Goal: Task Accomplishment & Management: Use online tool/utility

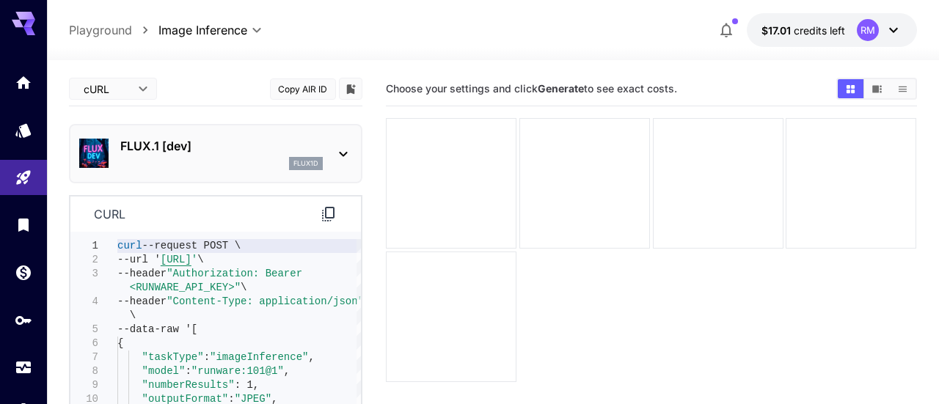
click at [117, 89] on body "**********" at bounding box center [469, 260] width 939 height 520
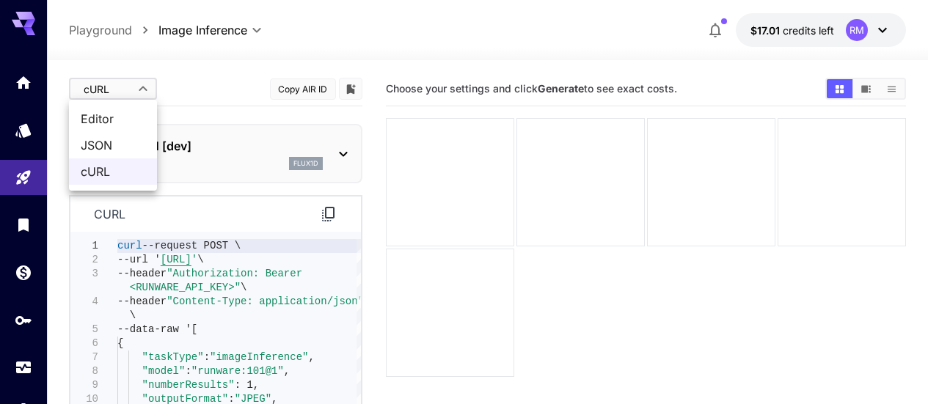
click at [132, 114] on span "Editor" at bounding box center [113, 119] width 65 height 18
type input "****"
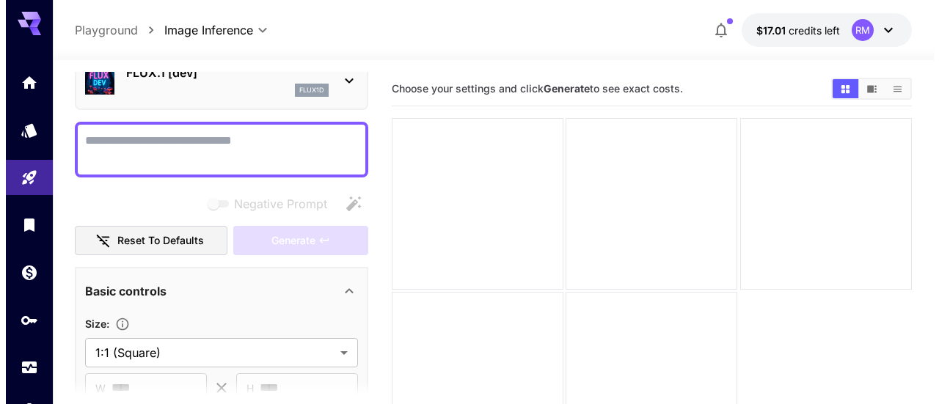
scroll to position [220, 0]
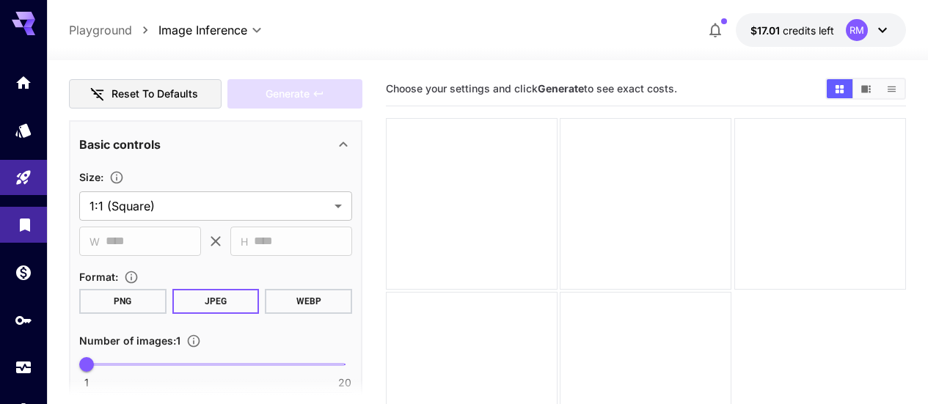
click at [10, 224] on link at bounding box center [23, 225] width 47 height 36
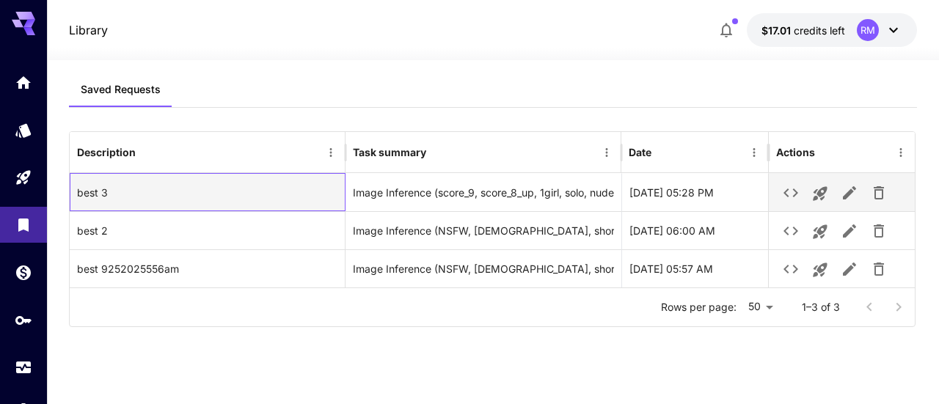
click at [213, 191] on div "best 3" at bounding box center [208, 192] width 276 height 38
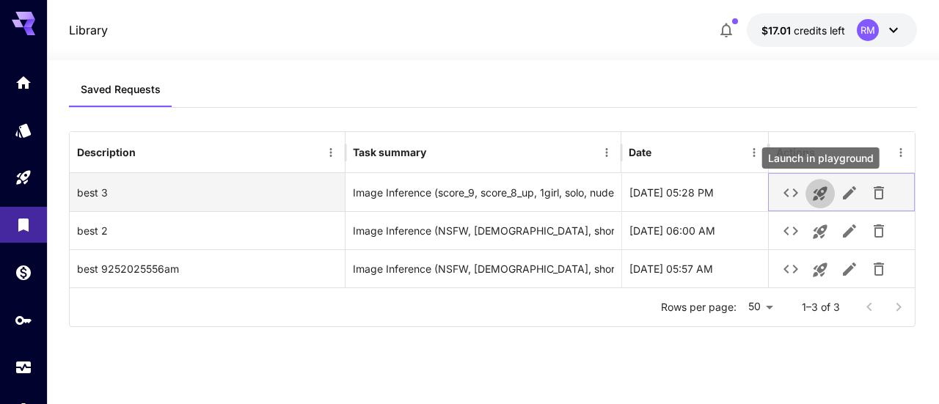
click at [819, 197] on icon "Launch in playground" at bounding box center [820, 194] width 14 height 14
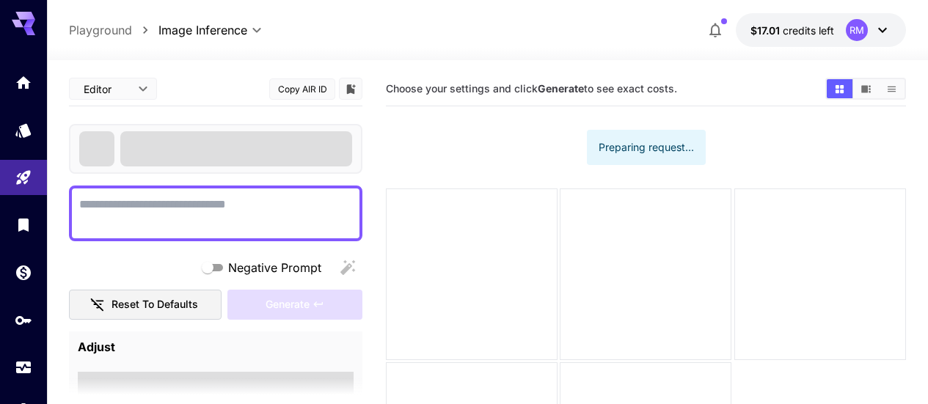
type textarea "**********"
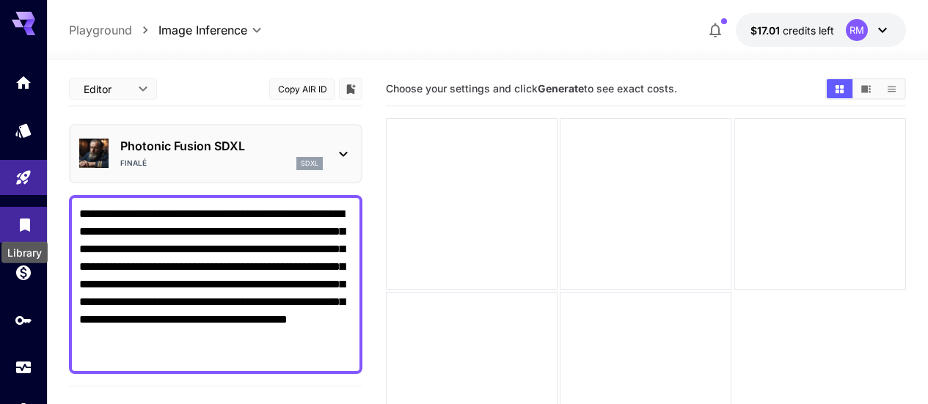
click at [21, 226] on icon "Library" at bounding box center [25, 220] width 10 height 13
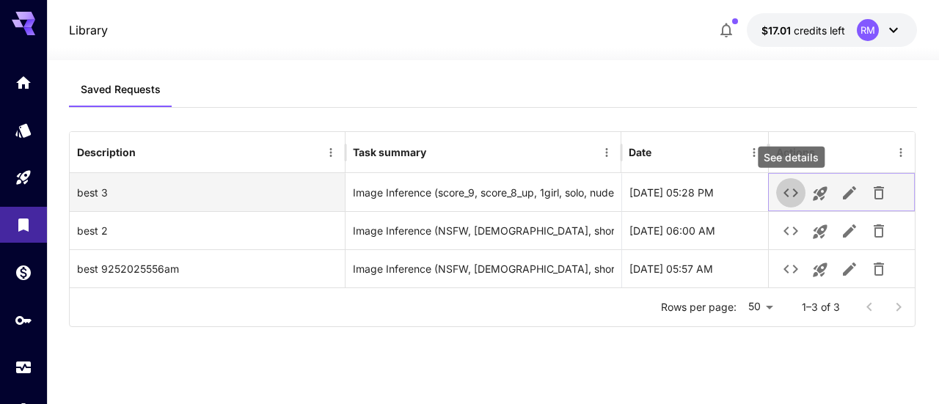
click at [793, 191] on icon "See details" at bounding box center [791, 193] width 18 height 18
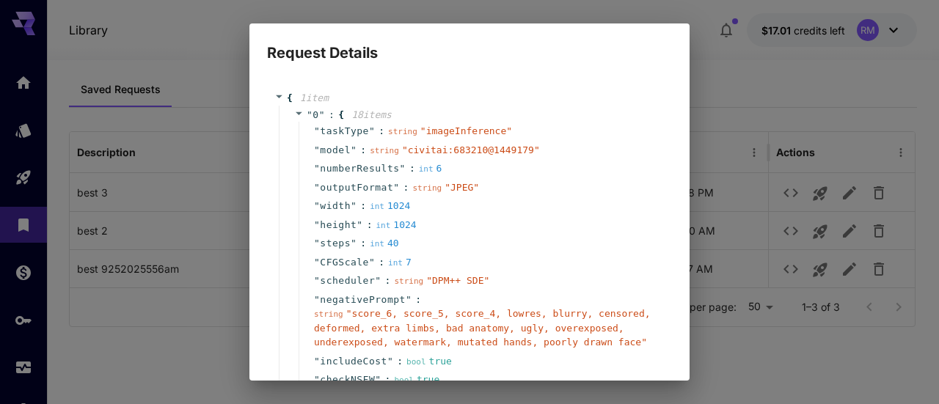
click at [299, 112] on icon at bounding box center [299, 112] width 7 height 3
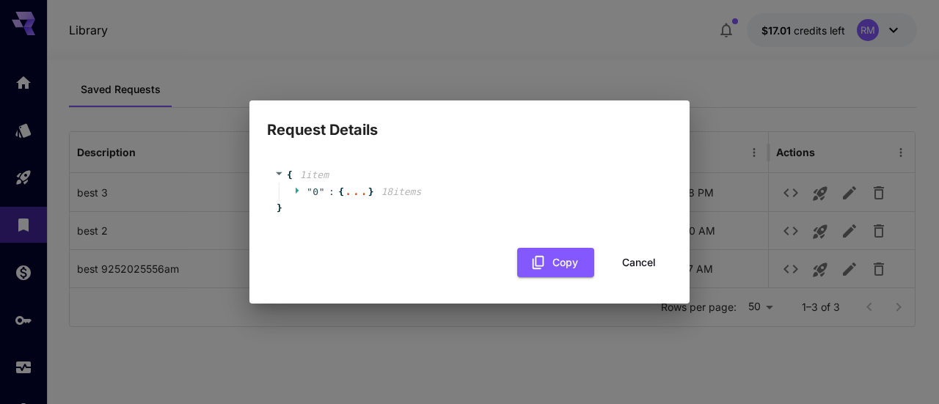
click at [282, 172] on icon at bounding box center [279, 174] width 10 height 10
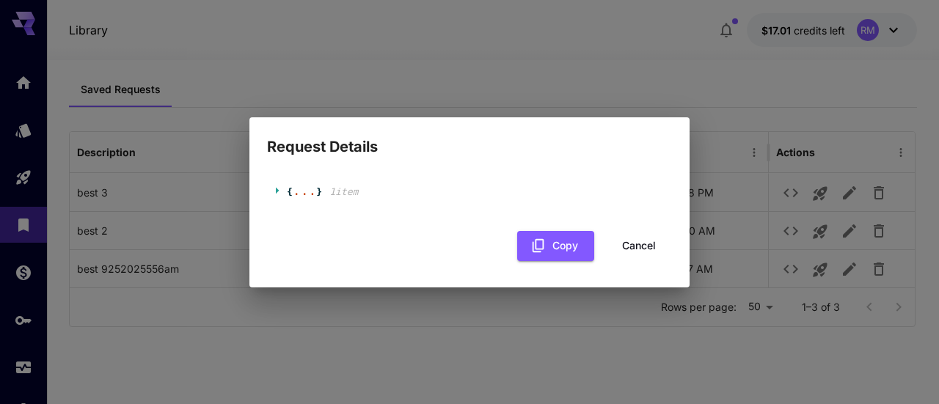
click at [272, 194] on div "{ ... } 1 item" at bounding box center [469, 192] width 405 height 44
click at [276, 191] on icon at bounding box center [277, 190] width 3 height 7
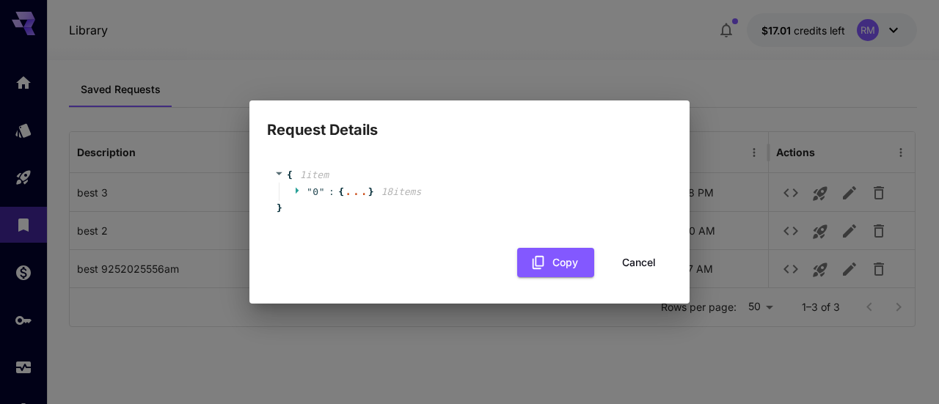
click at [298, 195] on span "" 0 " : {" at bounding box center [319, 192] width 50 height 15
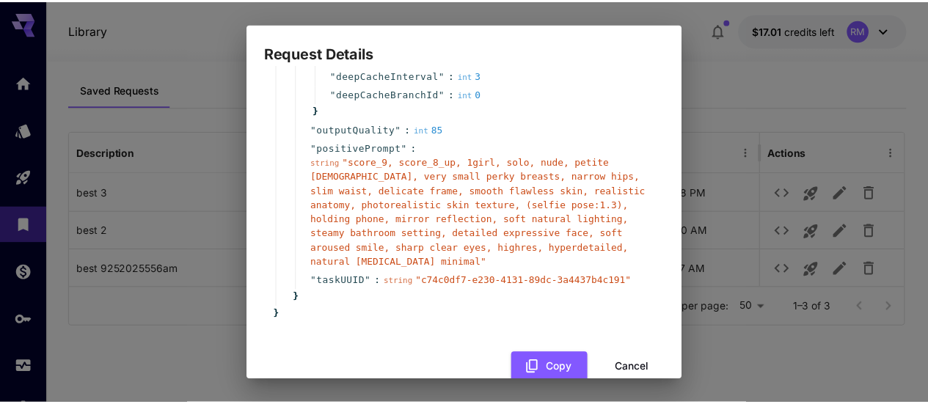
scroll to position [528, 0]
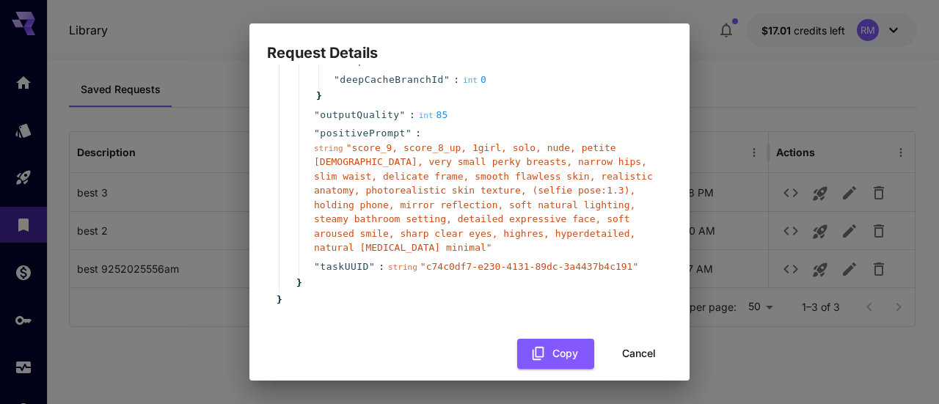
click at [750, 72] on div "Request Details { 1 item " 0 " : { 18 item s " taskType " : string " imageInfer…" at bounding box center [469, 202] width 939 height 404
click at [627, 342] on button "Cancel" at bounding box center [639, 354] width 66 height 30
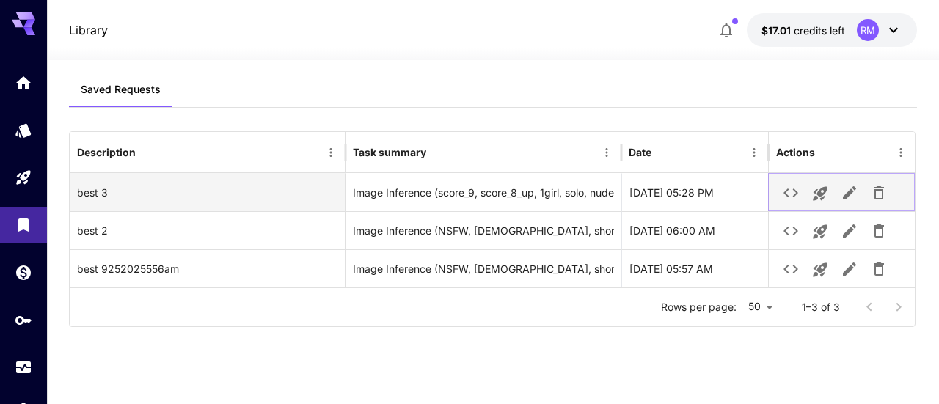
click at [849, 188] on icon "button" at bounding box center [850, 193] width 18 height 18
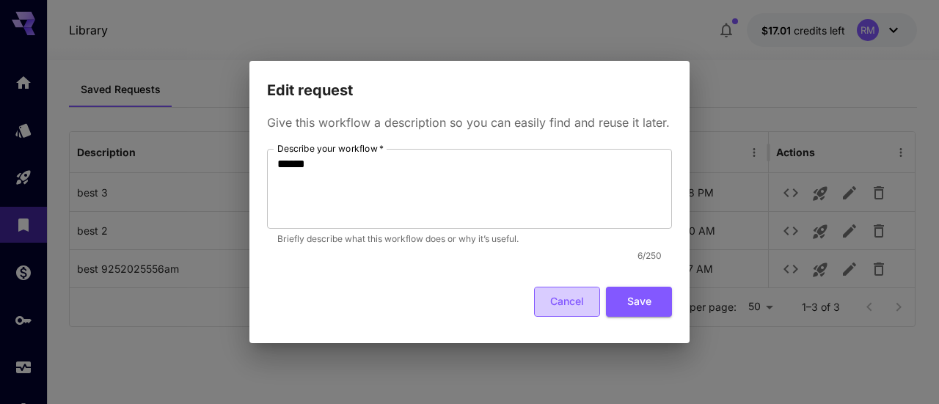
click at [577, 307] on button "Cancel" at bounding box center [567, 302] width 66 height 30
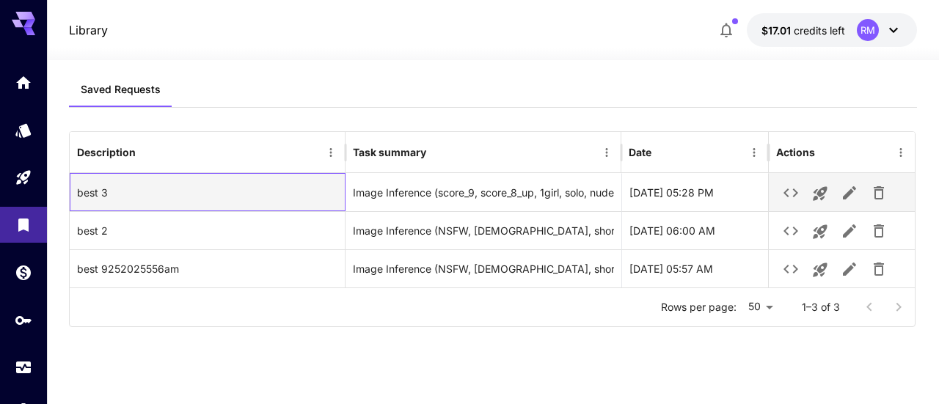
click at [285, 197] on div "best 3" at bounding box center [208, 192] width 276 height 38
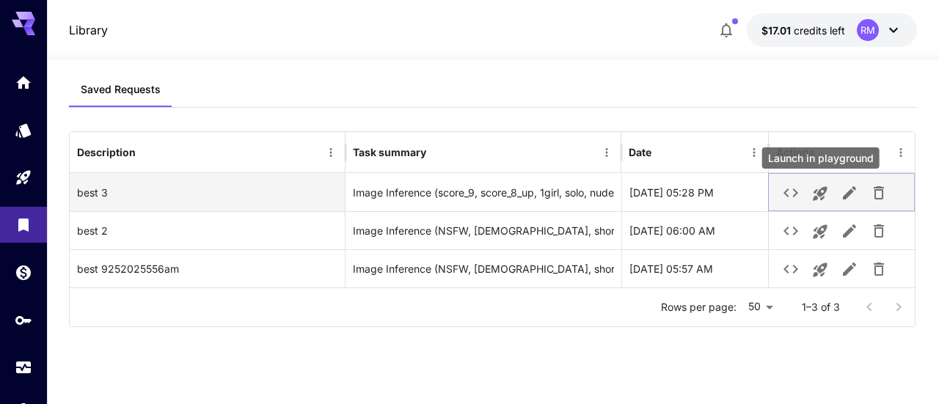
click at [825, 198] on icon "Launch in playground" at bounding box center [820, 194] width 18 height 18
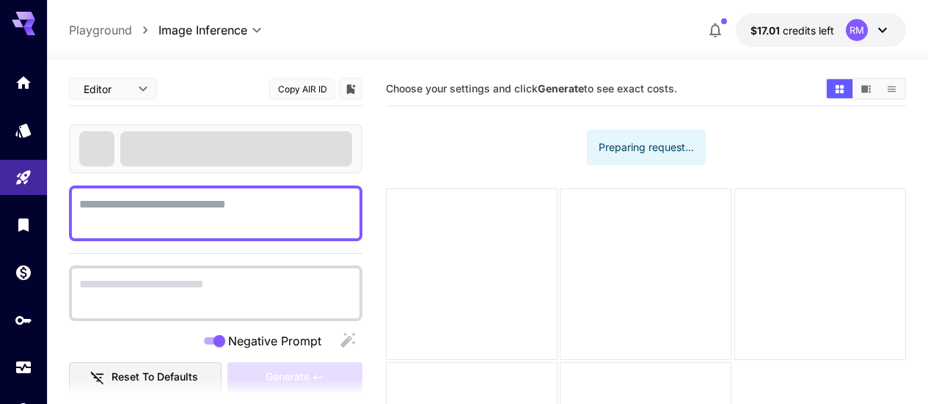
type textarea "**********"
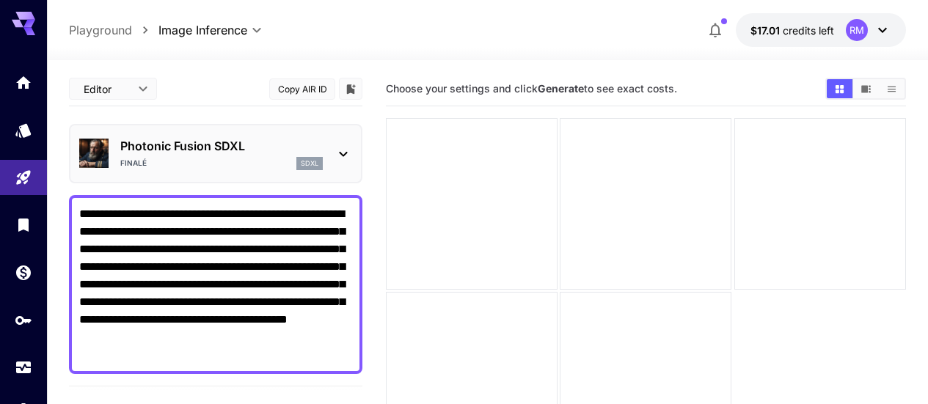
click at [313, 88] on button "Copy AIR ID" at bounding box center [302, 88] width 66 height 21
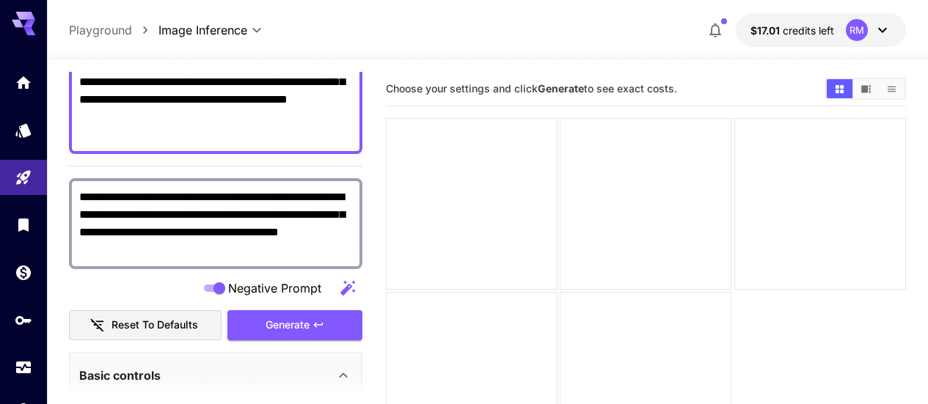
click at [131, 38] on p "Playground" at bounding box center [100, 30] width 63 height 18
click at [26, 360] on icon "Usage" at bounding box center [25, 363] width 18 height 18
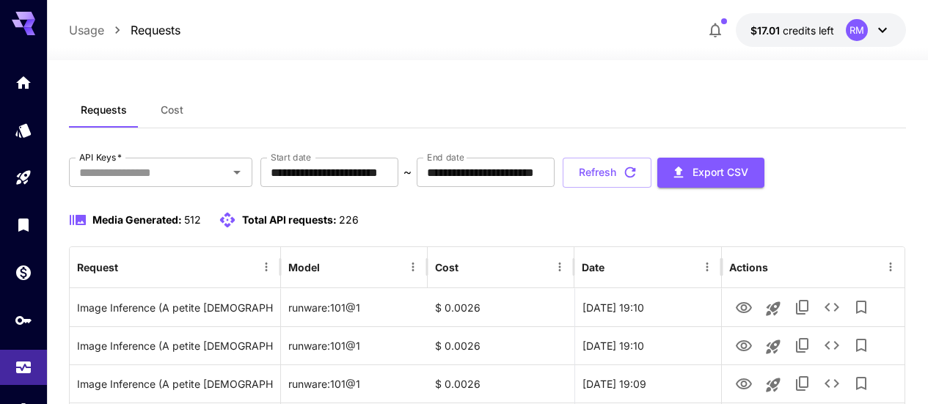
click at [227, 222] on icon at bounding box center [228, 220] width 18 height 18
click at [295, 219] on span "Total API requests:" at bounding box center [289, 219] width 95 height 12
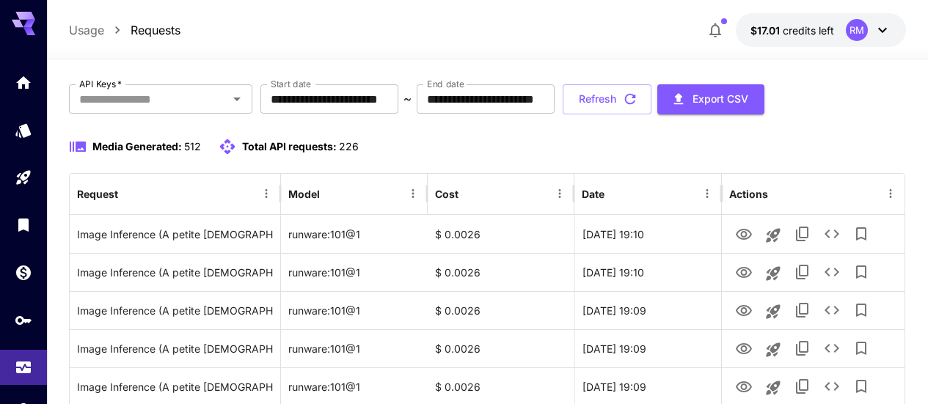
click at [521, 138] on div "Media Generated: 512 Total API requests: 226" at bounding box center [487, 147] width 837 height 18
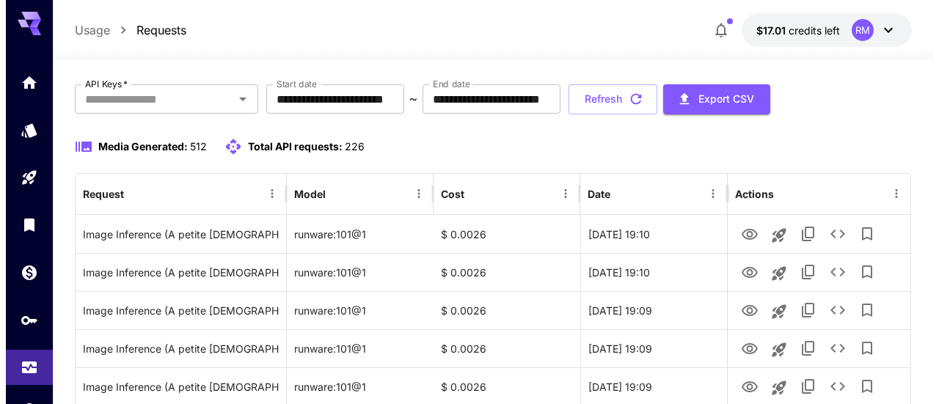
scroll to position [147, 0]
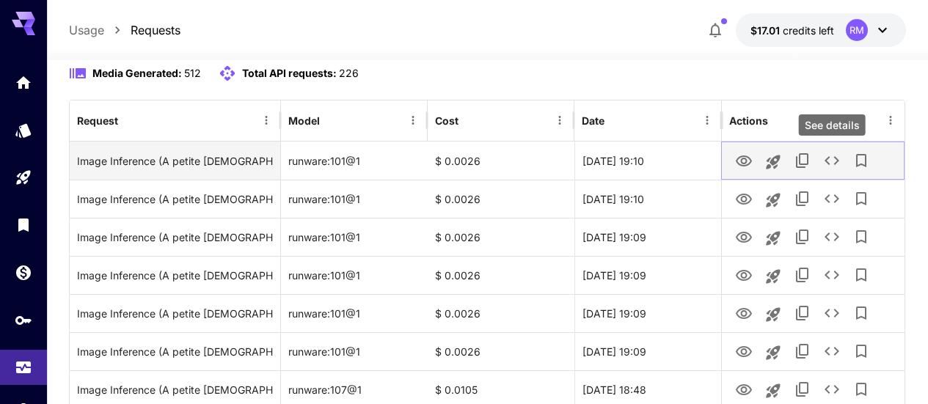
click at [834, 161] on icon "See details" at bounding box center [832, 161] width 18 height 18
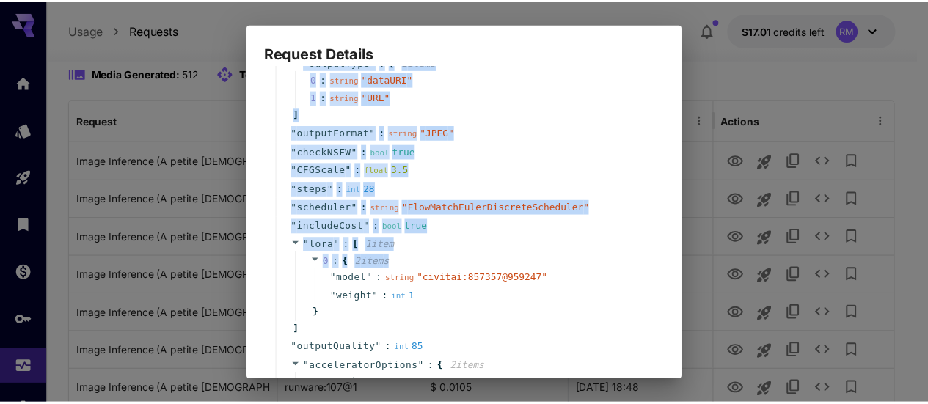
scroll to position [440, 0]
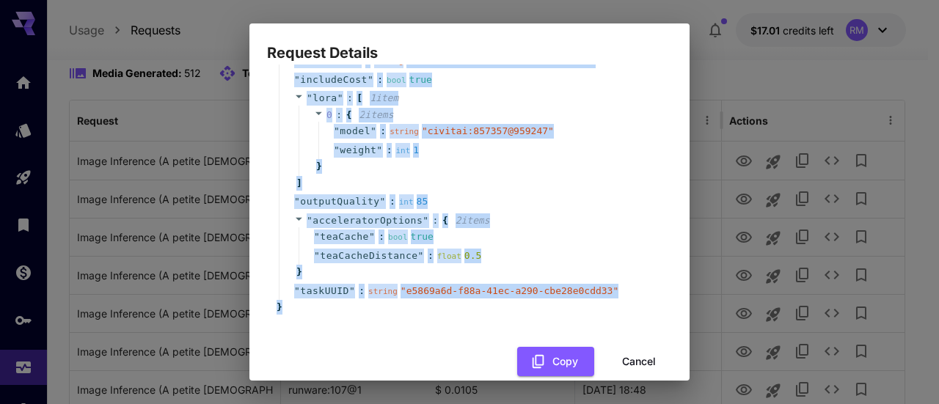
drag, startPoint x: 296, startPoint y: 117, endPoint x: 606, endPoint y: 299, distance: 359.0
click at [560, 347] on button "Copy" at bounding box center [555, 362] width 77 height 30
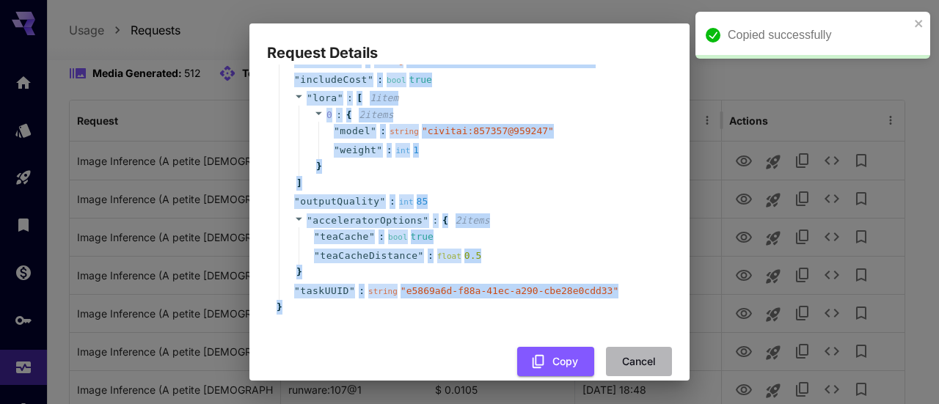
click at [624, 347] on button "Cancel" at bounding box center [639, 362] width 66 height 30
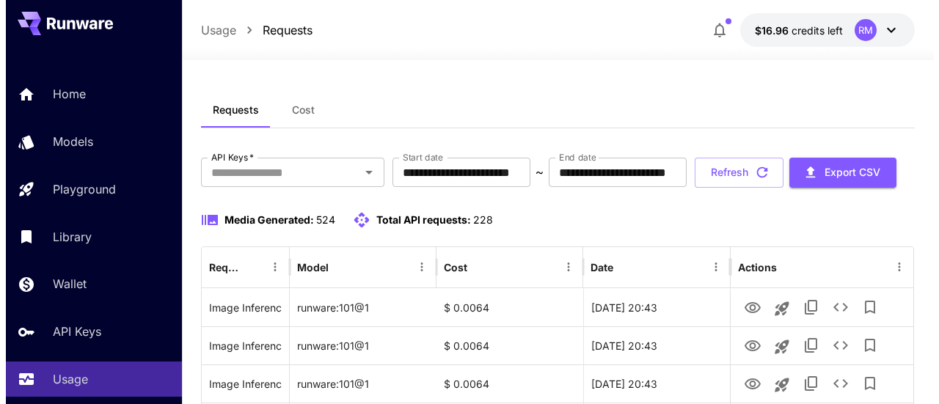
scroll to position [147, 0]
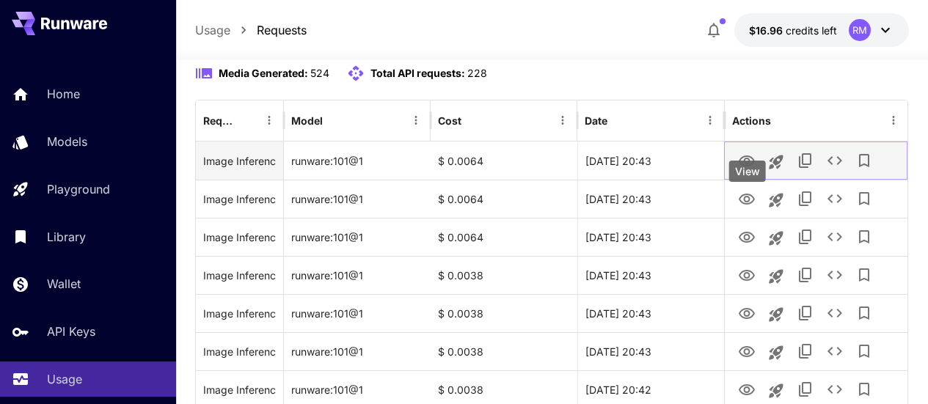
click at [747, 170] on icon "View" at bounding box center [747, 162] width 18 height 18
click at [833, 169] on icon "See details" at bounding box center [835, 161] width 18 height 18
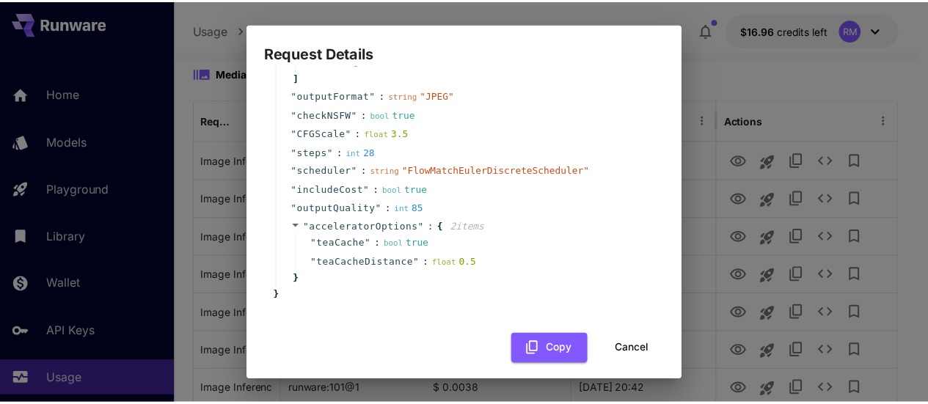
scroll to position [230, 0]
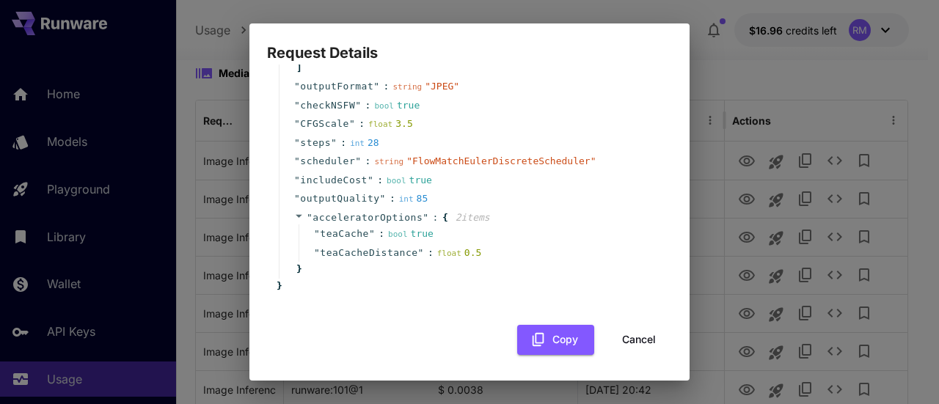
click at [927, 142] on div "Request Details { 16 item s " taskType " : string " imageInference " " taskUUID…" at bounding box center [469, 202] width 939 height 404
click at [638, 338] on button "Cancel" at bounding box center [639, 340] width 66 height 30
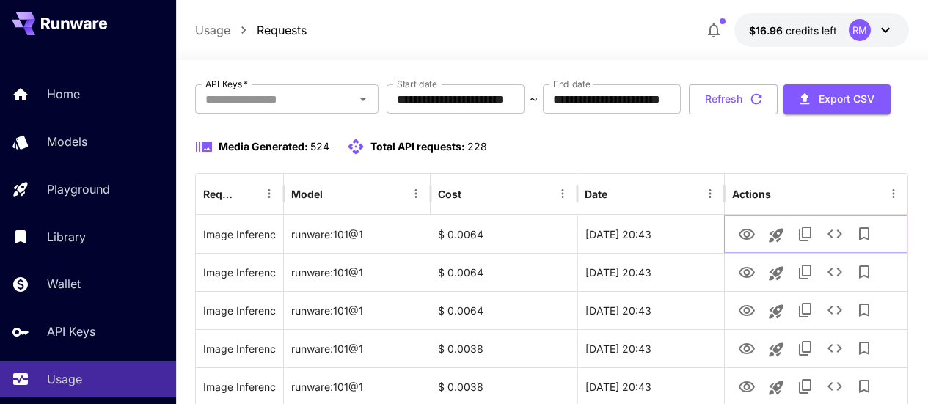
scroll to position [0, 0]
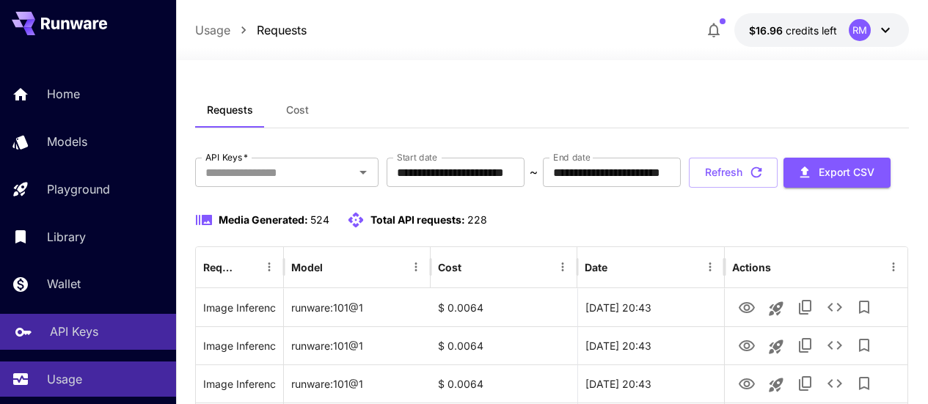
click at [98, 339] on p "API Keys" at bounding box center [74, 332] width 48 height 18
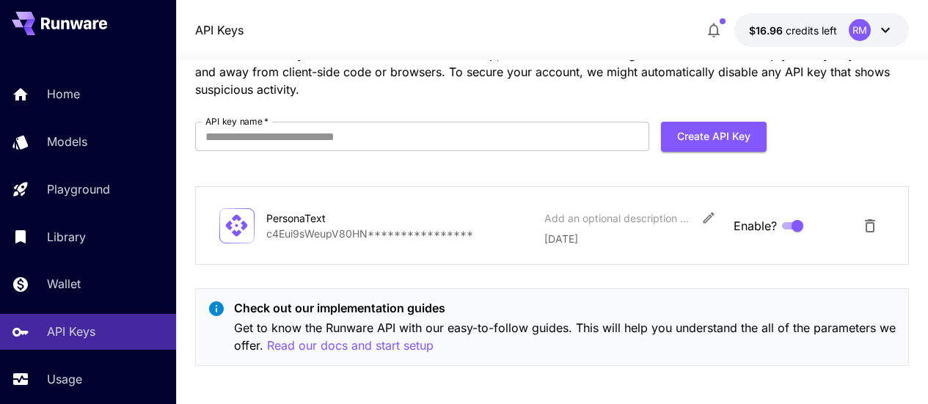
scroll to position [79, 0]
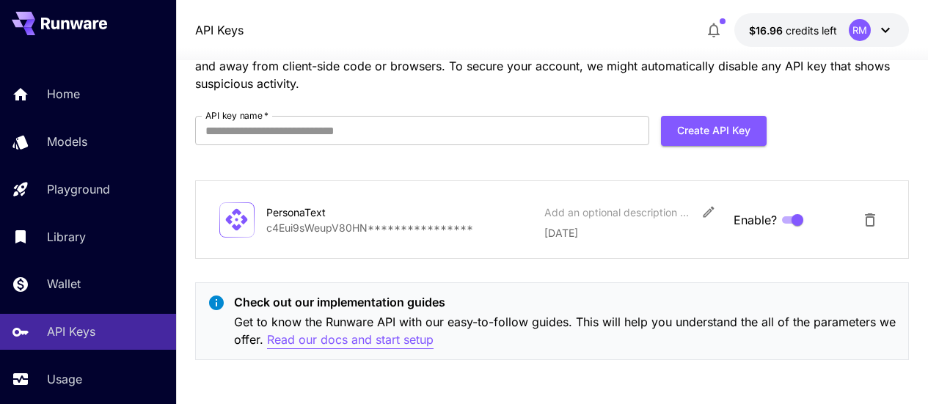
click at [389, 332] on p "Read our docs and start setup" at bounding box center [350, 340] width 166 height 18
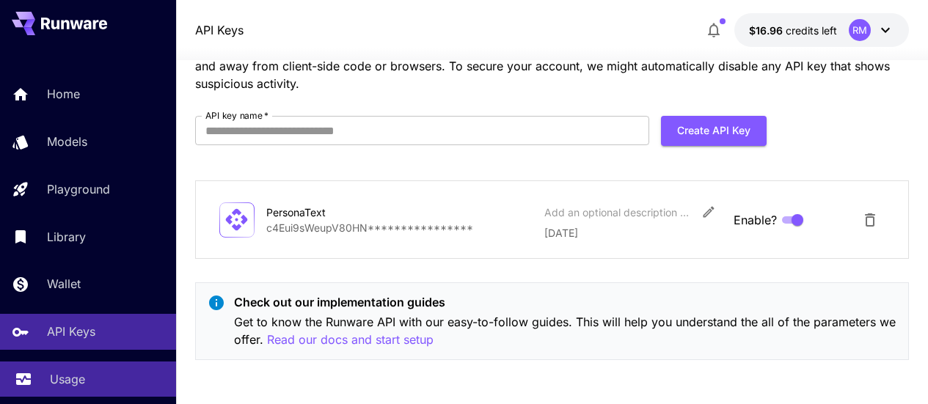
click at [60, 380] on p "Usage" at bounding box center [67, 379] width 35 height 18
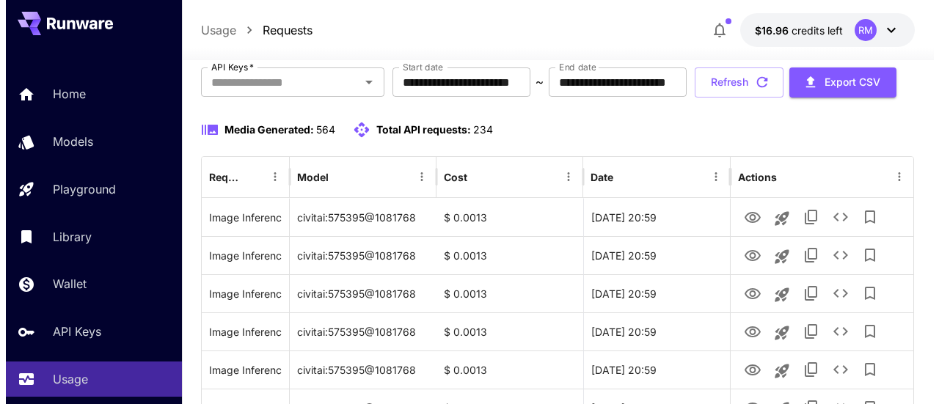
scroll to position [164, 0]
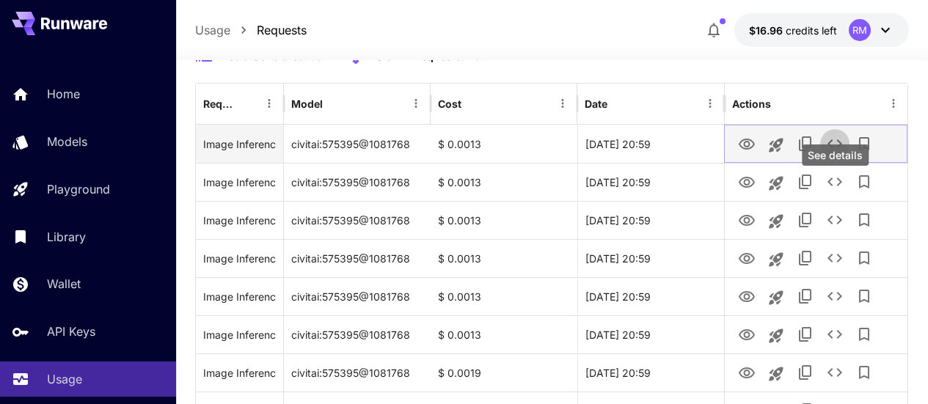
click at [833, 153] on icon "See details" at bounding box center [835, 144] width 18 height 18
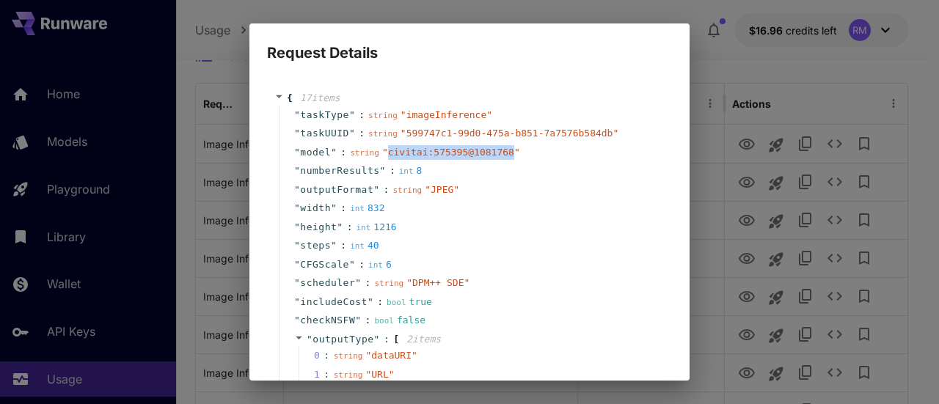
drag, startPoint x: 493, startPoint y: 152, endPoint x: 381, endPoint y: 152, distance: 112.2
click at [382, 152] on span "" civitai:575395@1081768 "" at bounding box center [451, 152] width 138 height 11
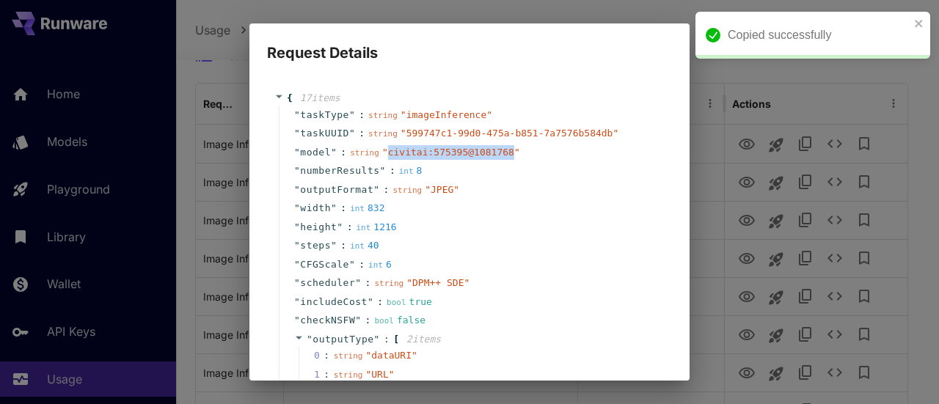
copy span "civitai:575395@1081768"
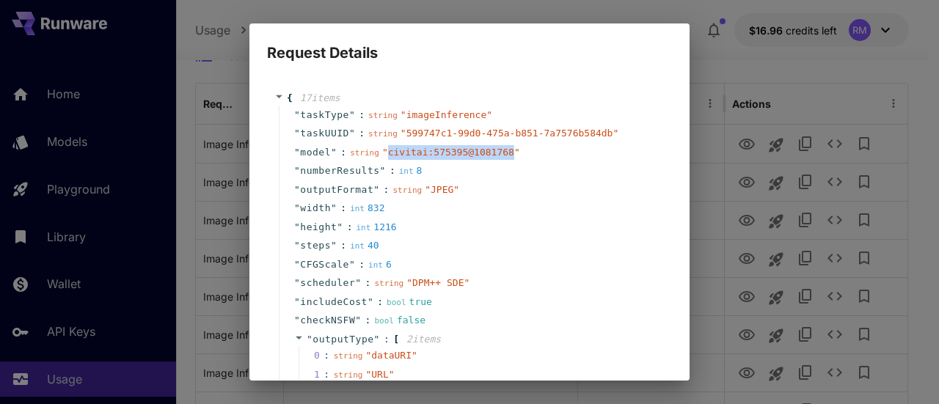
scroll to position [440, 0]
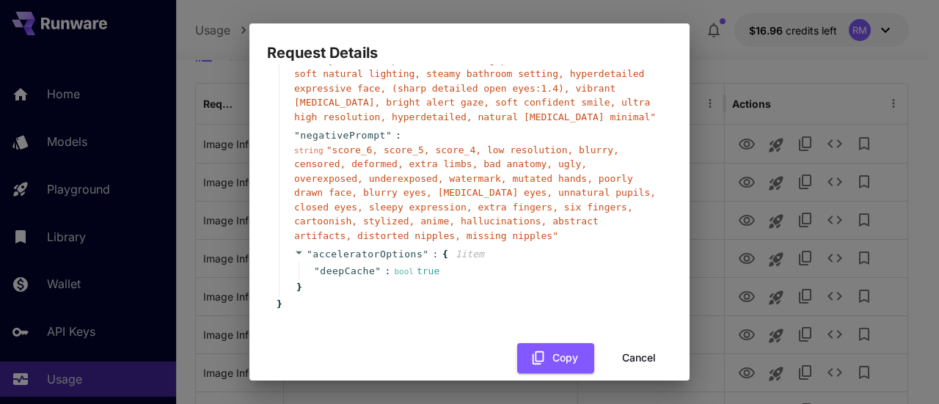
click at [927, 229] on div "Request Details { 17 item s " taskType " : string " imageInference " " taskUUID…" at bounding box center [469, 202] width 939 height 404
click at [612, 347] on button "Cancel" at bounding box center [639, 358] width 66 height 30
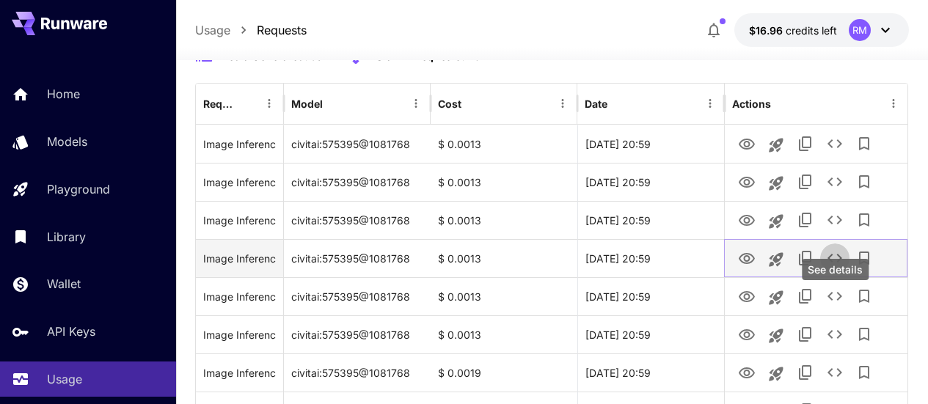
click at [838, 267] on icon "See details" at bounding box center [835, 258] width 18 height 18
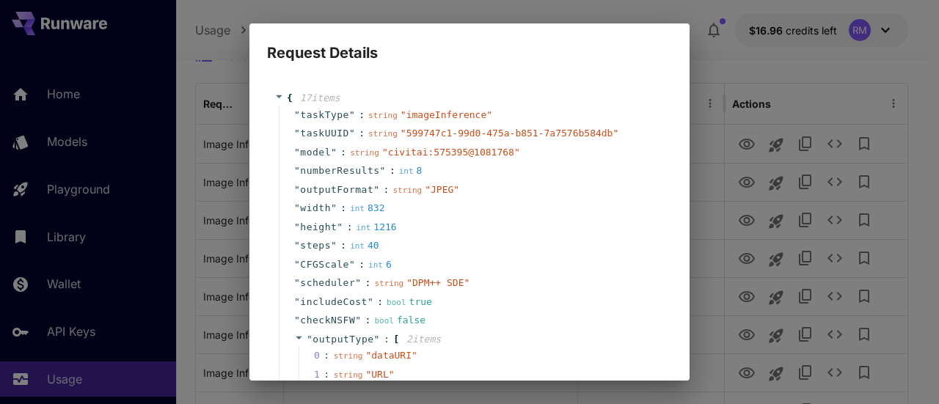
scroll to position [444, 0]
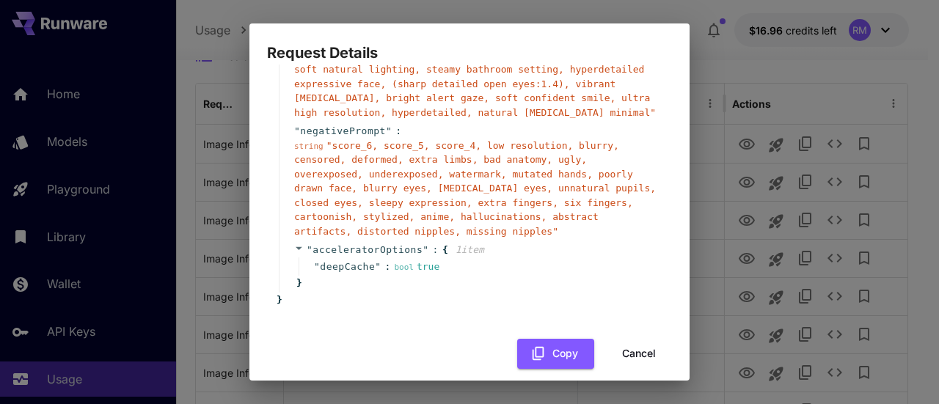
click at [624, 339] on button "Cancel" at bounding box center [639, 354] width 66 height 30
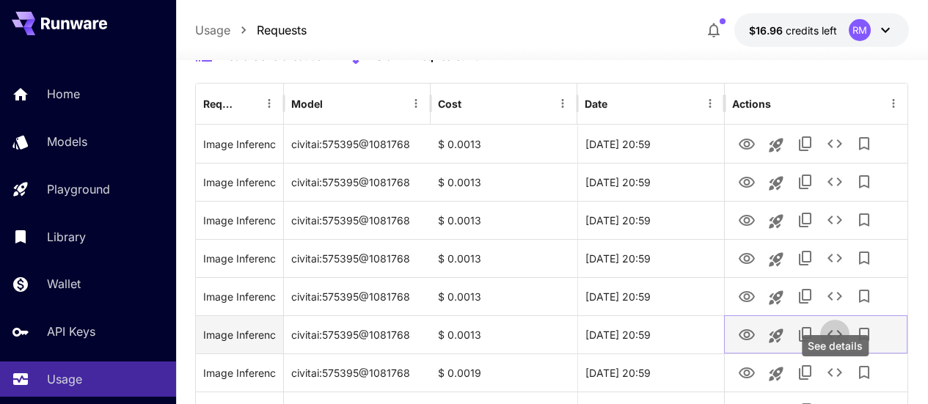
click at [827, 343] on icon "See details" at bounding box center [835, 335] width 18 height 18
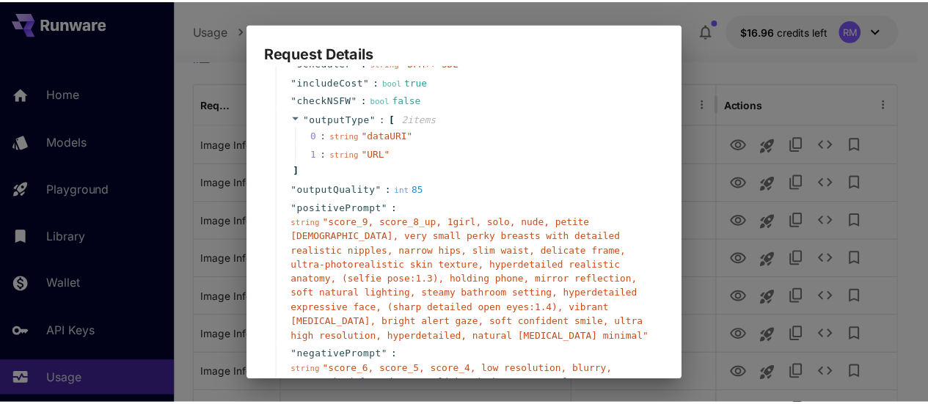
scroll to position [440, 0]
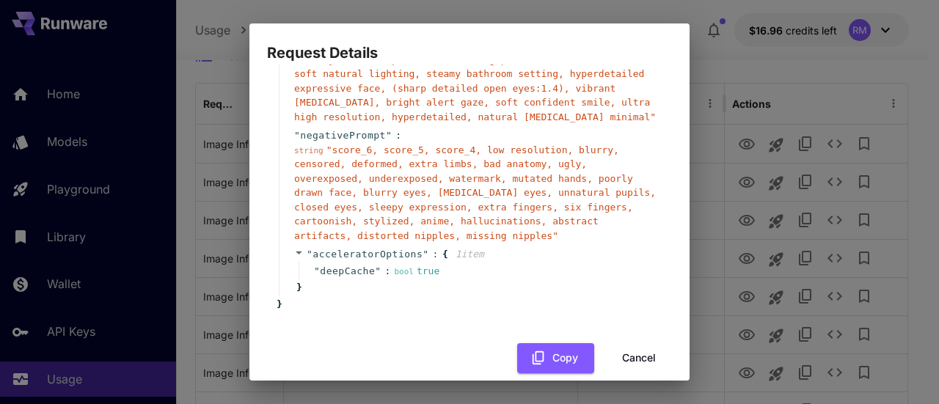
drag, startPoint x: 651, startPoint y: 343, endPoint x: 684, endPoint y: 334, distance: 34.4
click at [651, 343] on button "Cancel" at bounding box center [639, 358] width 66 height 30
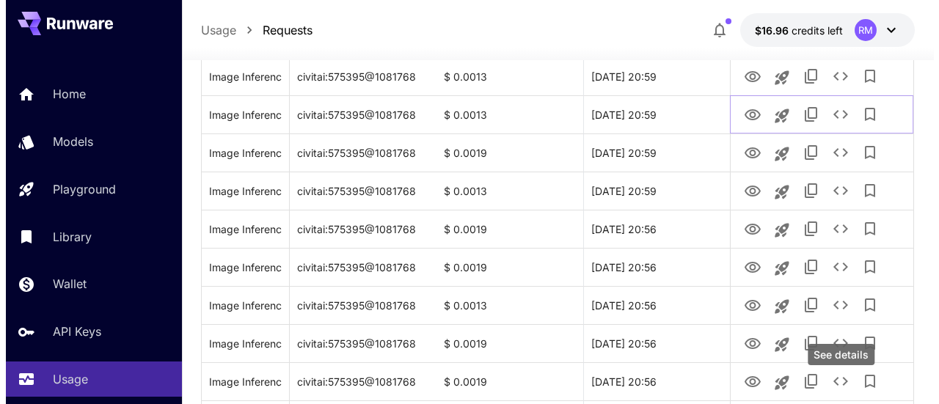
scroll to position [530, 0]
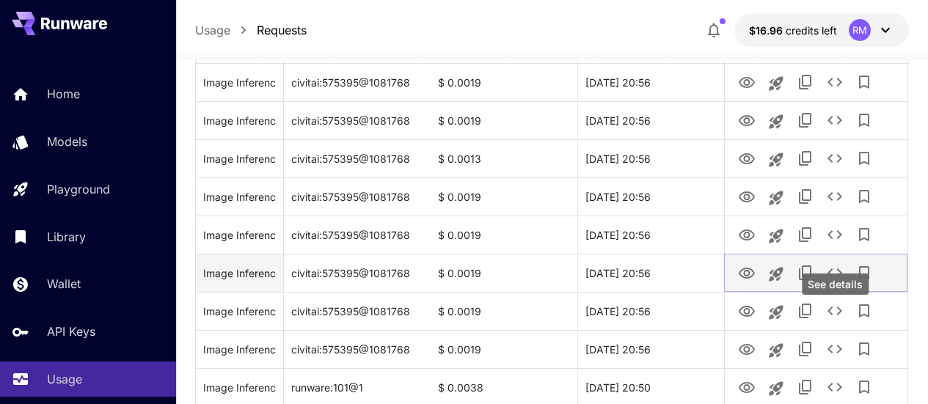
click at [828, 282] on icon "See details" at bounding box center [835, 273] width 18 height 18
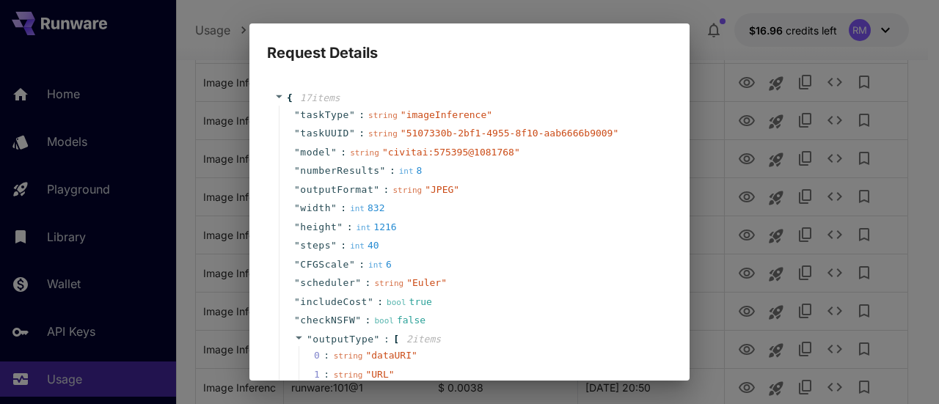
scroll to position [444, 0]
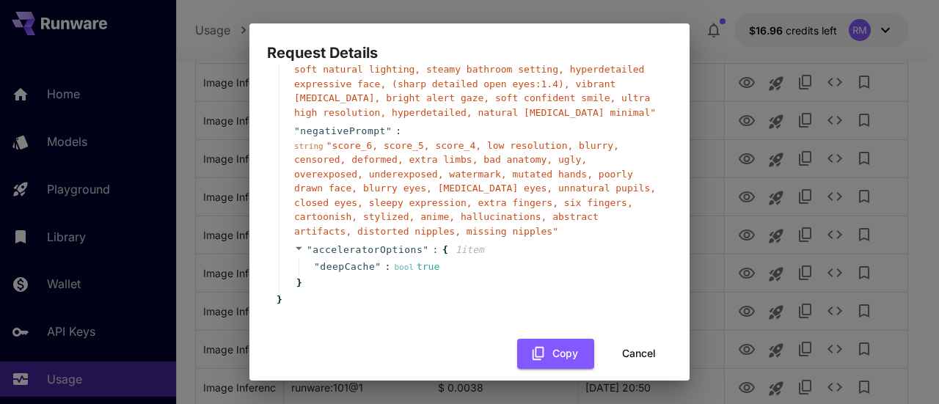
click at [927, 230] on div "Request Details { 17 item s " taskType " : string " imageInference " " taskUUID…" at bounding box center [469, 202] width 939 height 404
click at [816, 244] on div "Request Details { 17 item s " taskType " : string " imageInference " " taskUUID…" at bounding box center [469, 202] width 939 height 404
drag, startPoint x: 621, startPoint y: 350, endPoint x: 189, endPoint y: 191, distance: 460.1
click at [620, 350] on button "Cancel" at bounding box center [639, 354] width 66 height 30
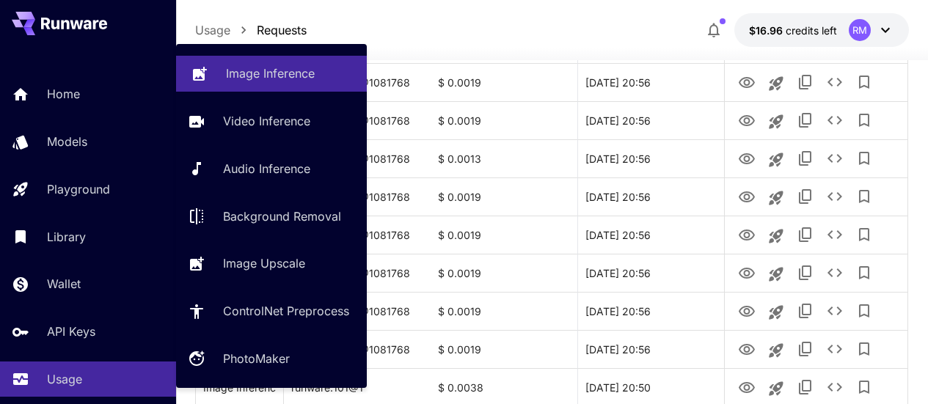
click at [263, 73] on p "Image Inference" at bounding box center [270, 74] width 89 height 18
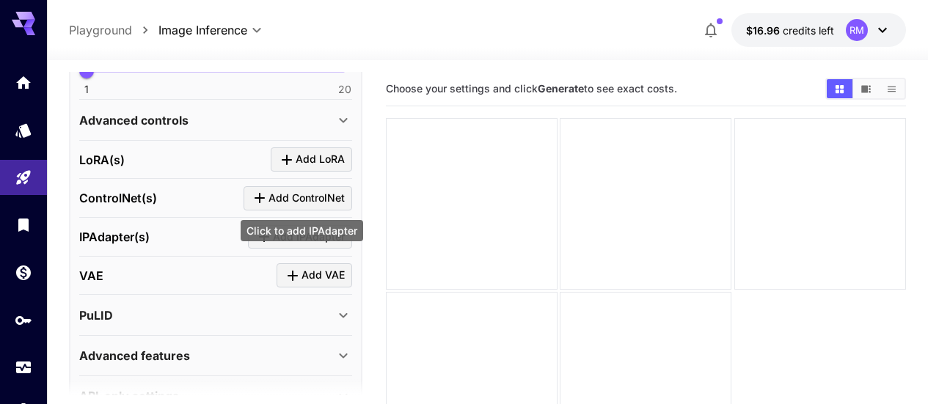
scroll to position [552, 0]
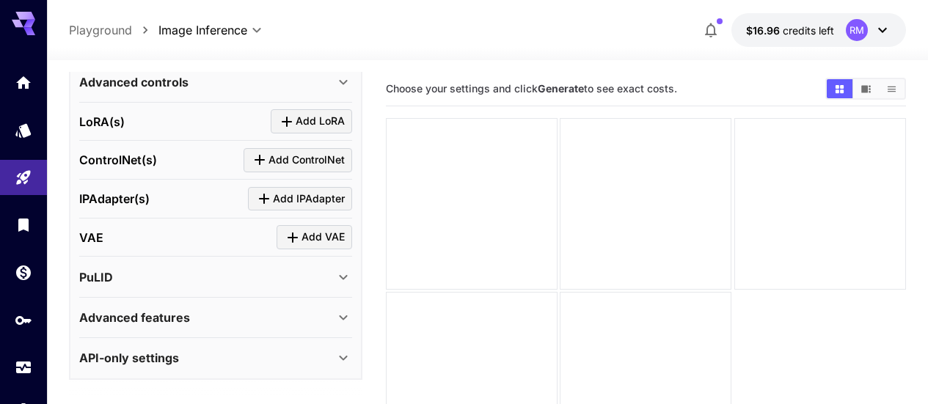
click at [219, 331] on div "Advanced features" at bounding box center [215, 317] width 273 height 35
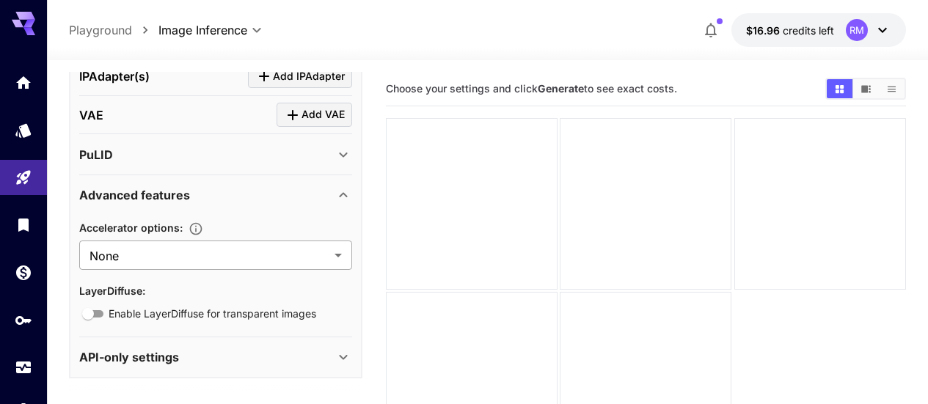
click at [263, 257] on body "**********" at bounding box center [464, 260] width 928 height 520
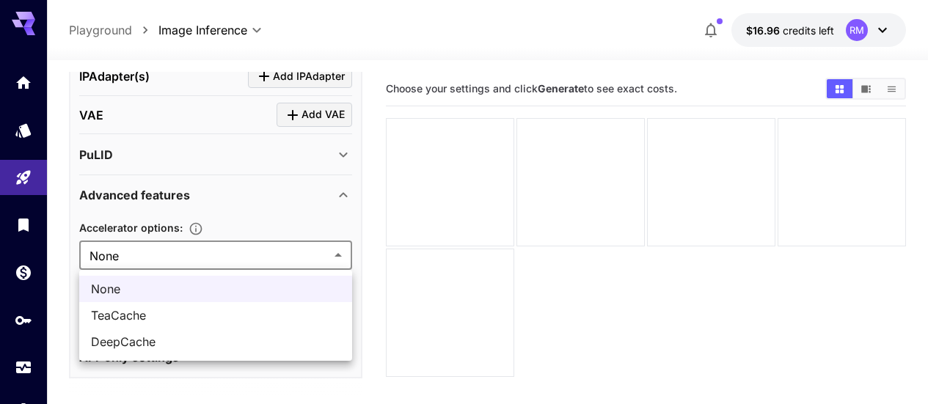
click at [263, 257] on div at bounding box center [469, 202] width 939 height 404
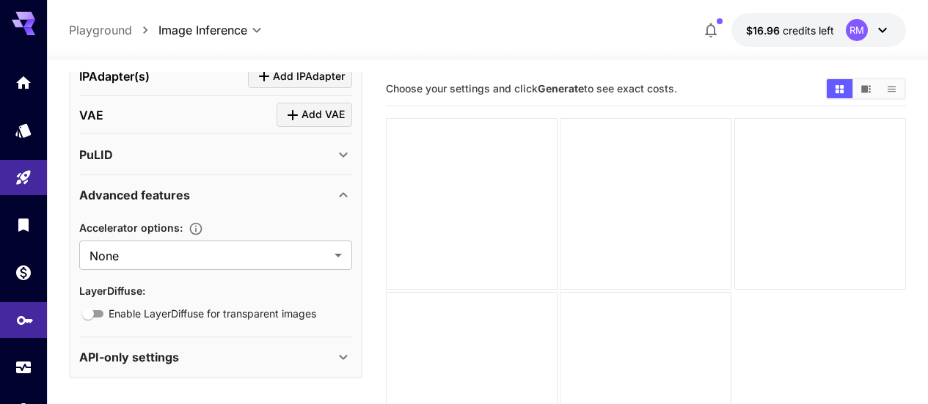
click at [28, 336] on link at bounding box center [23, 320] width 47 height 36
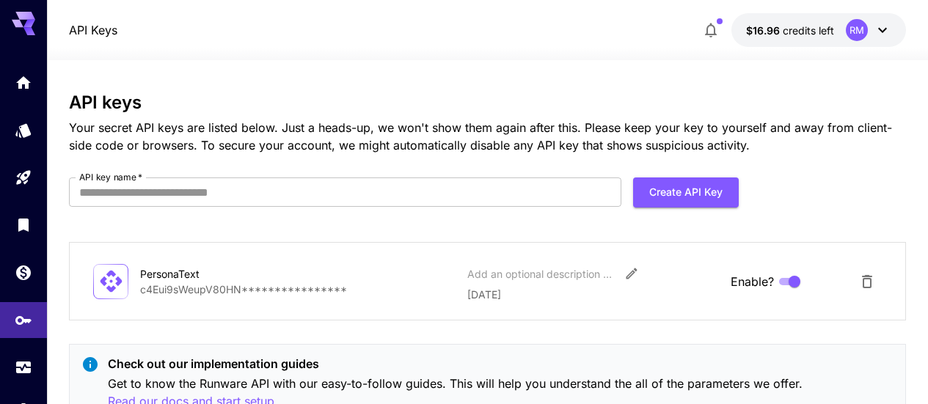
click at [29, 29] on icon at bounding box center [29, 31] width 12 height 8
click at [23, 77] on icon "Home" at bounding box center [25, 78] width 15 height 12
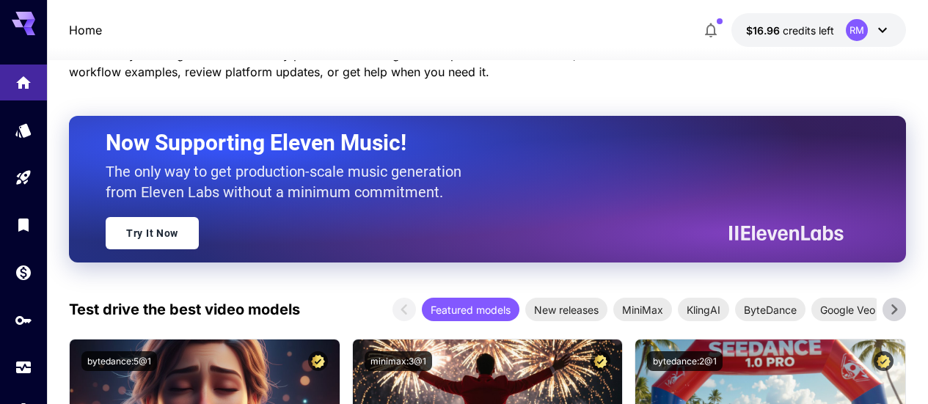
scroll to position [147, 0]
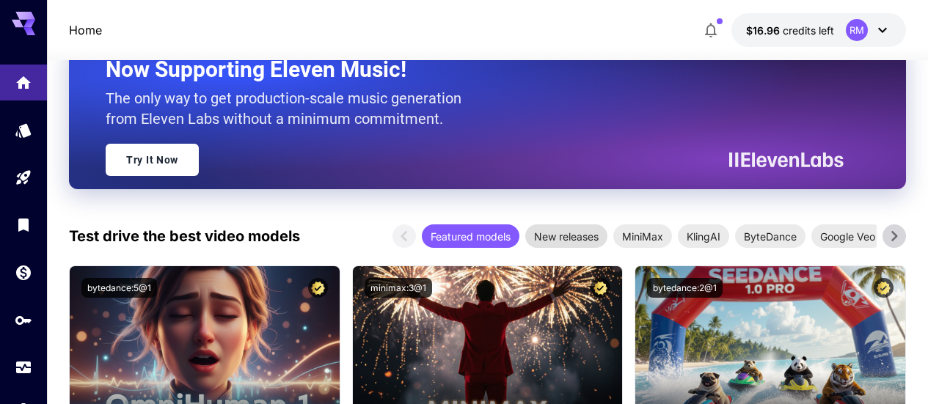
click at [560, 236] on span "New releases" at bounding box center [566, 236] width 82 height 15
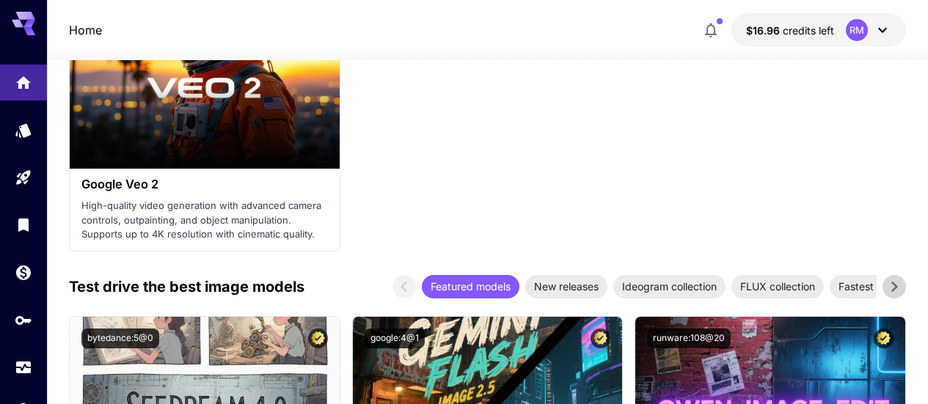
scroll to position [2200, 0]
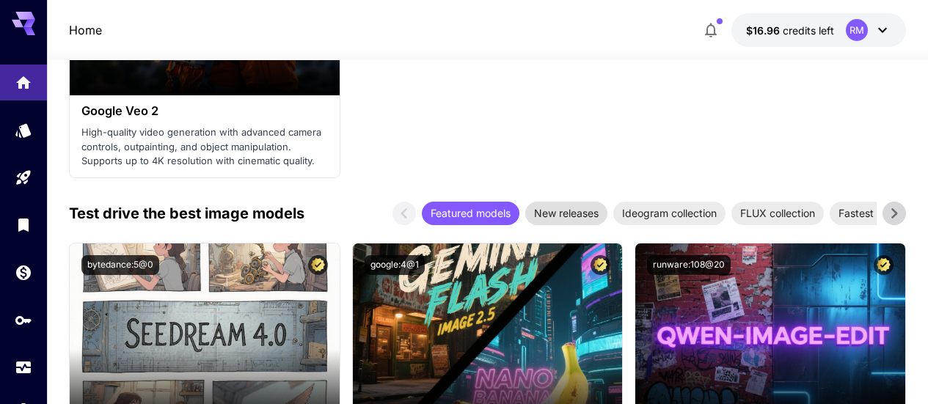
click at [582, 213] on span "New releases" at bounding box center [566, 212] width 82 height 15
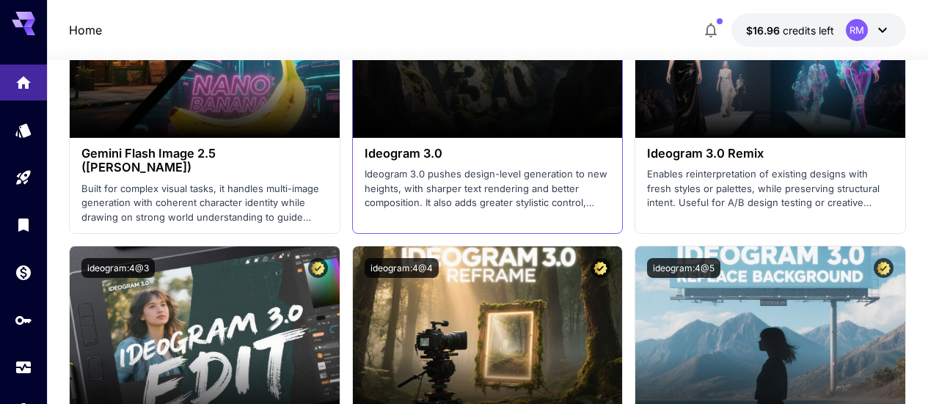
scroll to position [2274, 0]
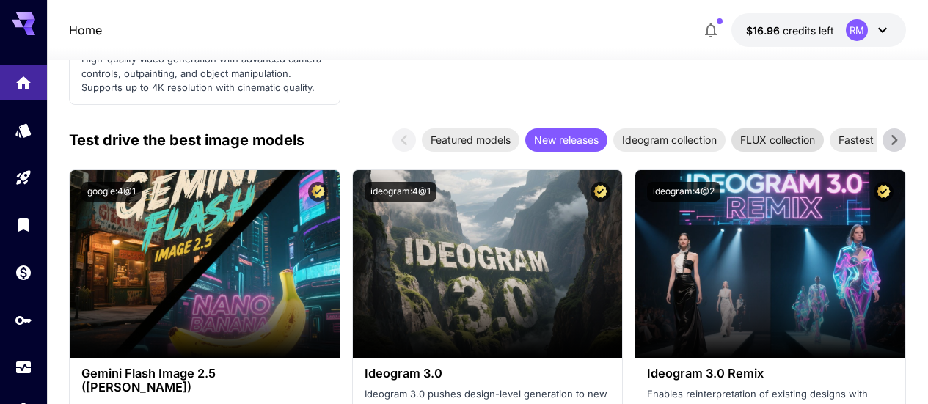
click at [759, 133] on span "FLUX collection" at bounding box center [777, 139] width 92 height 15
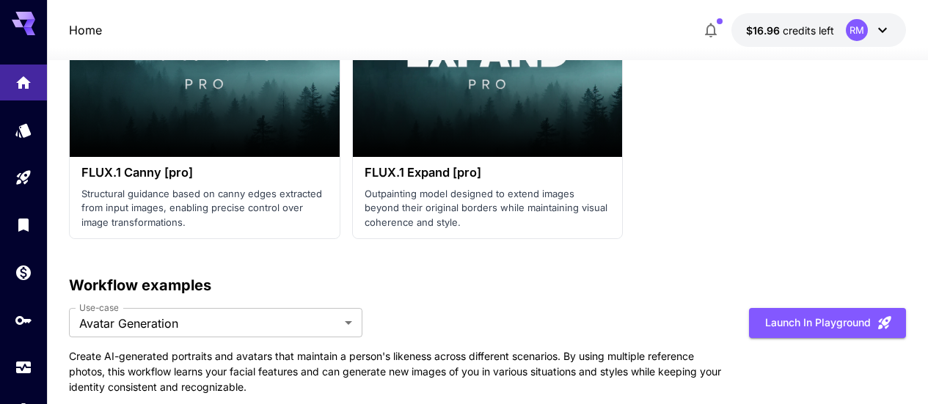
scroll to position [4034, 0]
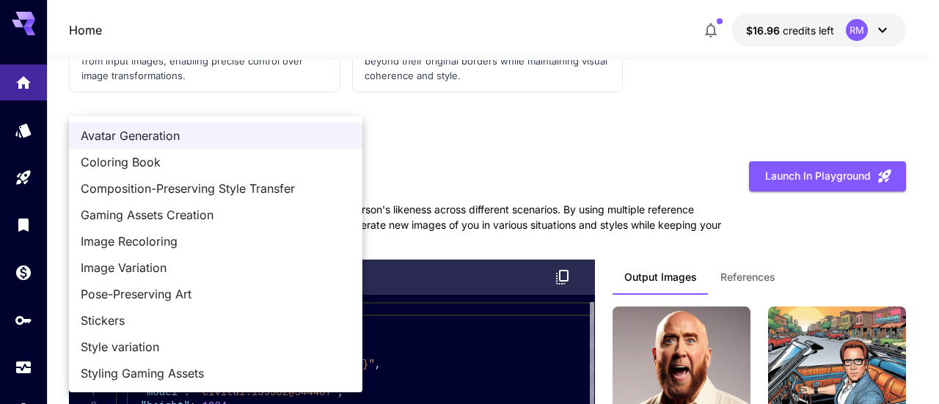
click at [413, 168] on div at bounding box center [469, 202] width 939 height 404
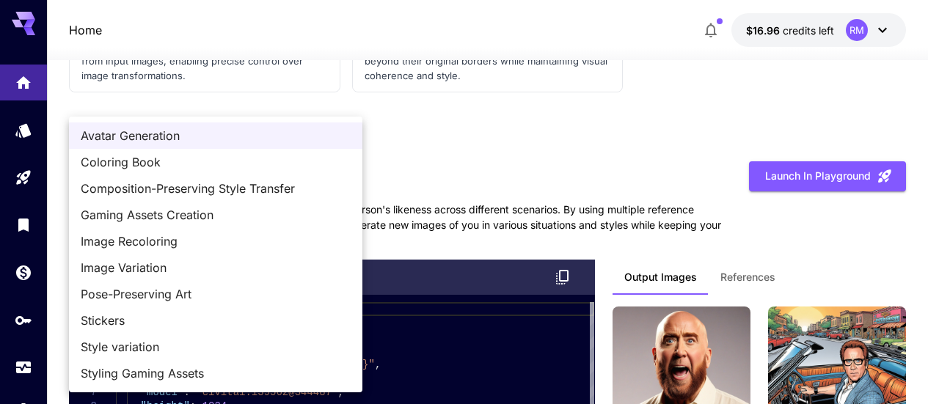
click at [466, 178] on div at bounding box center [469, 202] width 939 height 404
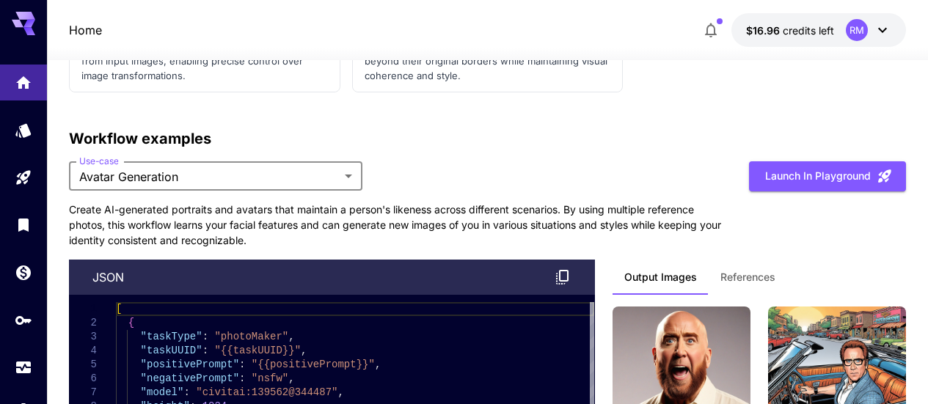
click at [761, 276] on span "References" at bounding box center [747, 277] width 55 height 13
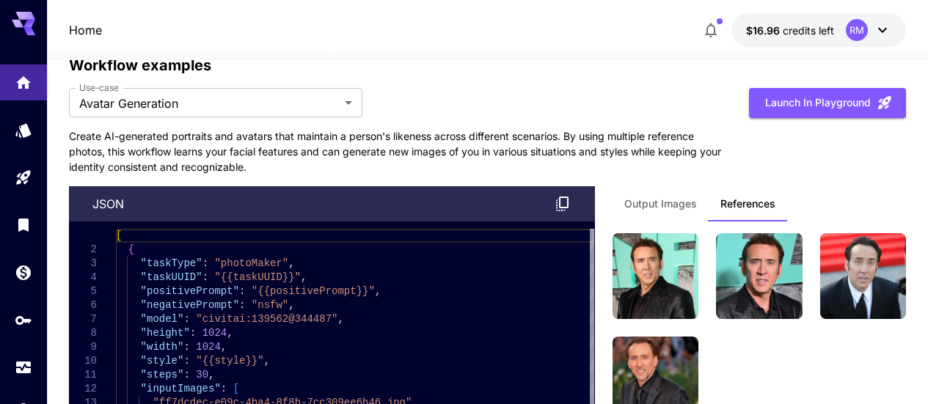
scroll to position [4181, 0]
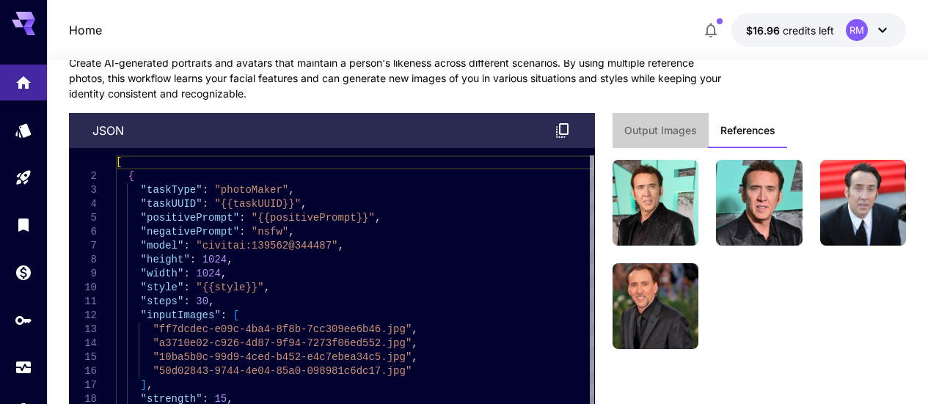
click at [659, 124] on span "Output Images" at bounding box center [660, 130] width 73 height 13
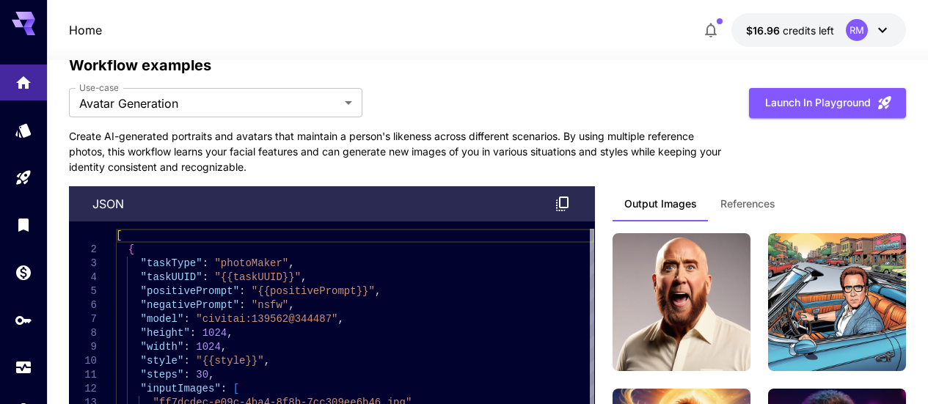
scroll to position [4254, 0]
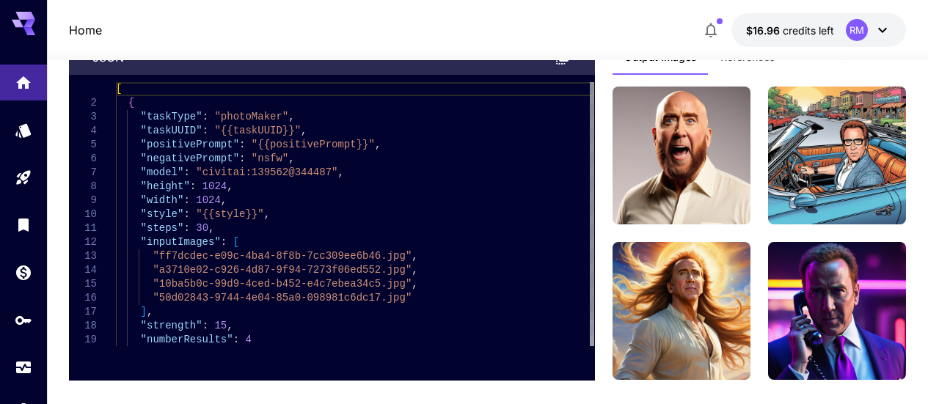
type textarea "**********"
drag, startPoint x: 312, startPoint y: 174, endPoint x: 195, endPoint y: 177, distance: 117.4
click at [195, 177] on div "[ { "taskType" : "photoMaker" , "taskUUID" : "{{taskUUID}}" , "positivePrompt" …" at bounding box center [355, 228] width 478 height 293
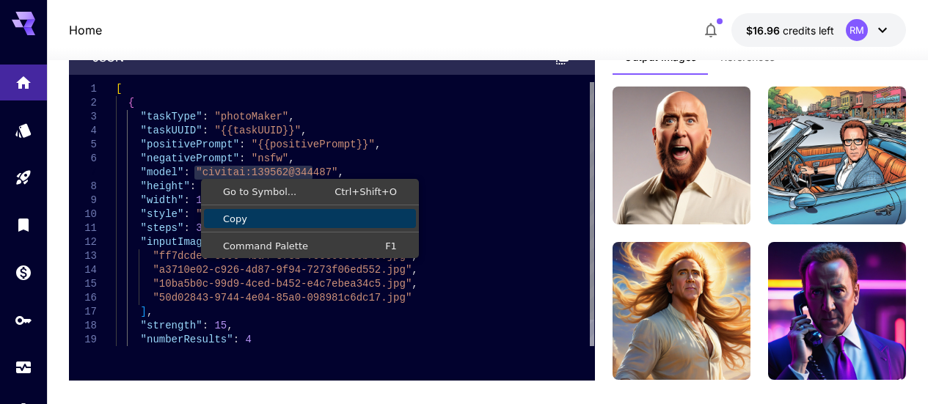
click at [239, 216] on span "Copy" at bounding box center [310, 219] width 212 height 10
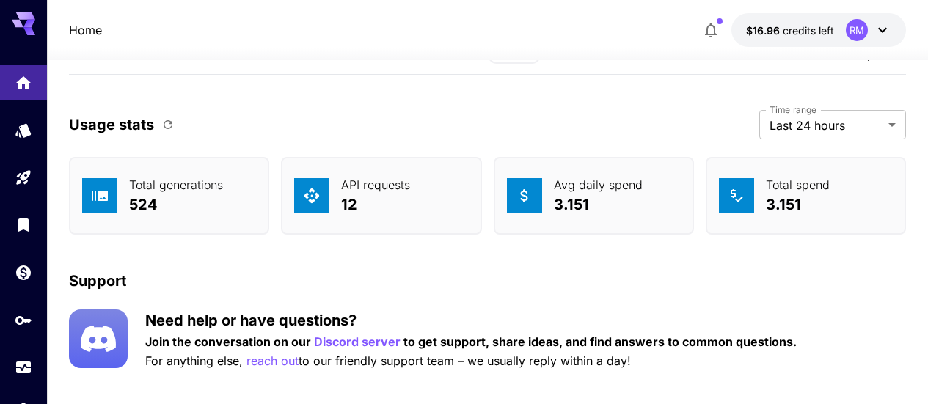
scroll to position [4717, 0]
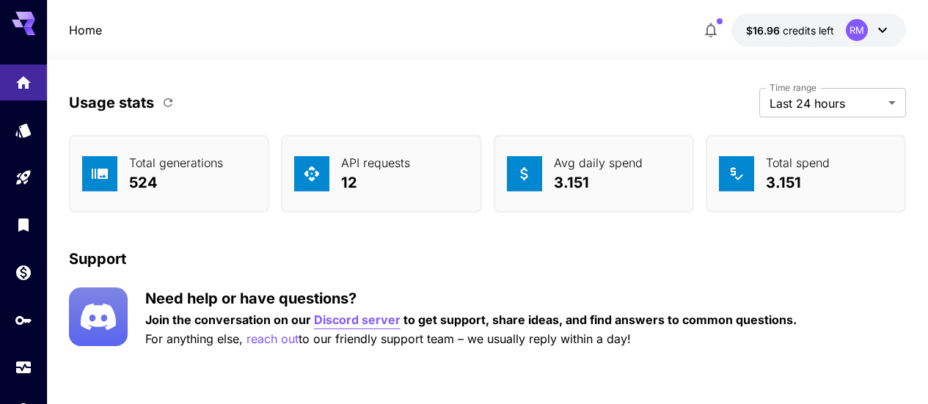
click at [354, 318] on p "Discord server" at bounding box center [357, 320] width 87 height 18
click at [714, 37] on icon "button" at bounding box center [711, 30] width 18 height 18
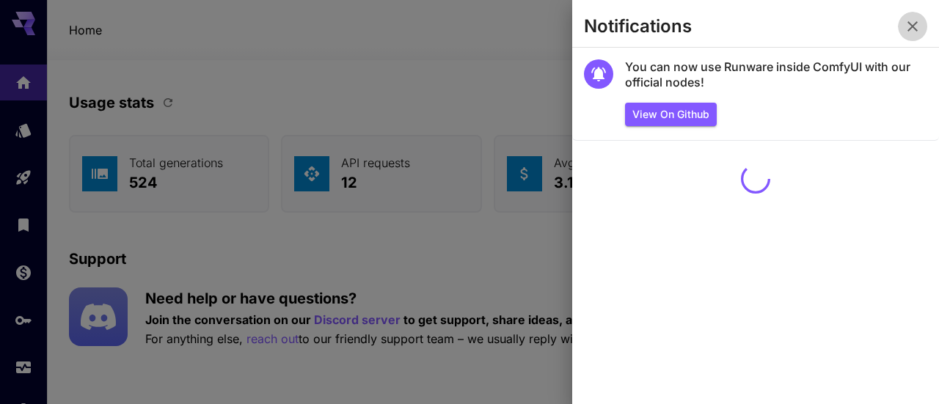
click at [910, 23] on icon "button" at bounding box center [913, 27] width 18 height 18
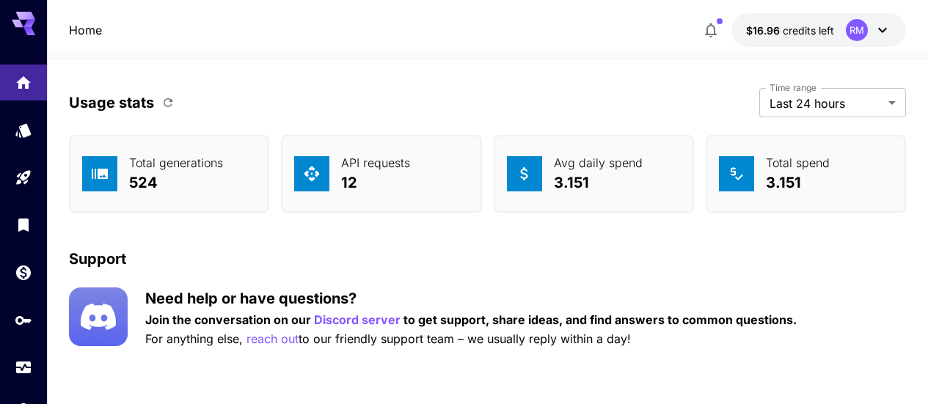
drag, startPoint x: 411, startPoint y: 191, endPoint x: 582, endPoint y: 175, distance: 170.9
click at [411, 191] on div "API requests 12" at bounding box center [381, 174] width 200 height 78
click at [619, 175] on p "3.151" at bounding box center [598, 183] width 89 height 22
click at [773, 167] on p "Total spend" at bounding box center [798, 163] width 64 height 18
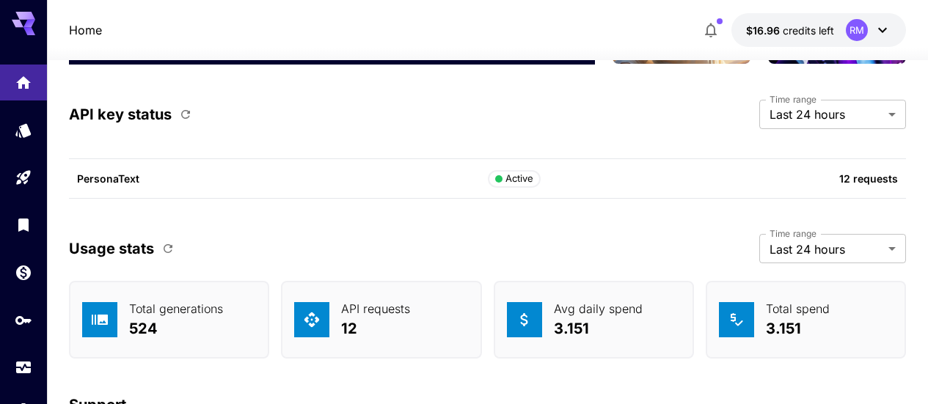
click at [425, 187] on div "PersonaText Active 12 requests" at bounding box center [487, 179] width 837 height 40
click at [524, 178] on div "Active" at bounding box center [514, 179] width 39 height 15
click at [861, 172] on p "12 requests" at bounding box center [774, 178] width 246 height 15
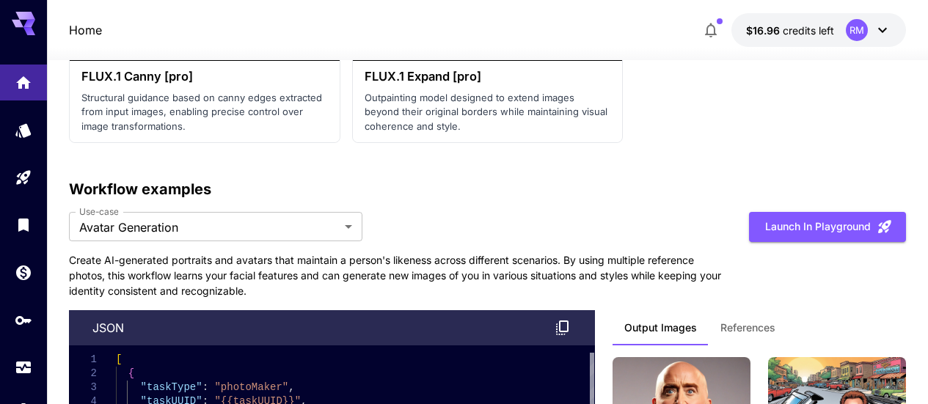
scroll to position [3910, 0]
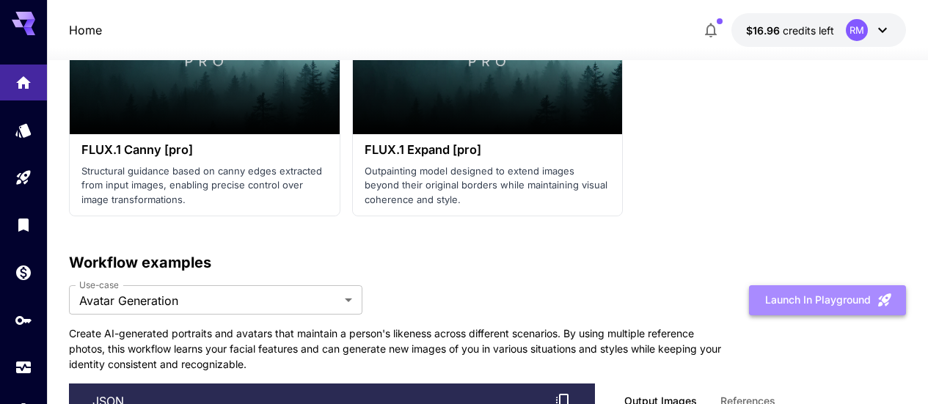
click at [820, 310] on button "Launch in Playground" at bounding box center [827, 300] width 157 height 30
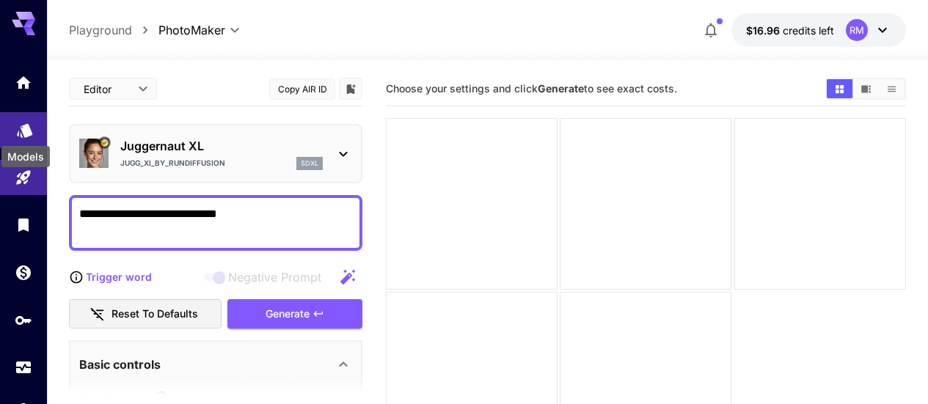
click at [26, 128] on icon "Models" at bounding box center [24, 126] width 15 height 14
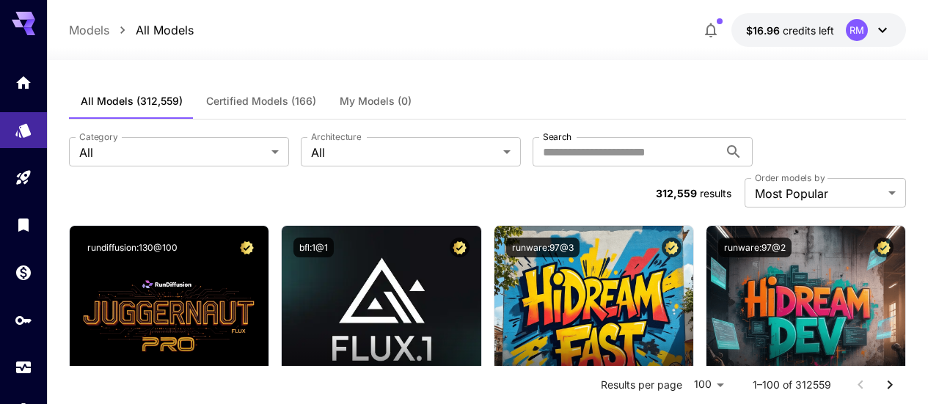
click at [369, 97] on span "My Models (0)" at bounding box center [376, 101] width 72 height 13
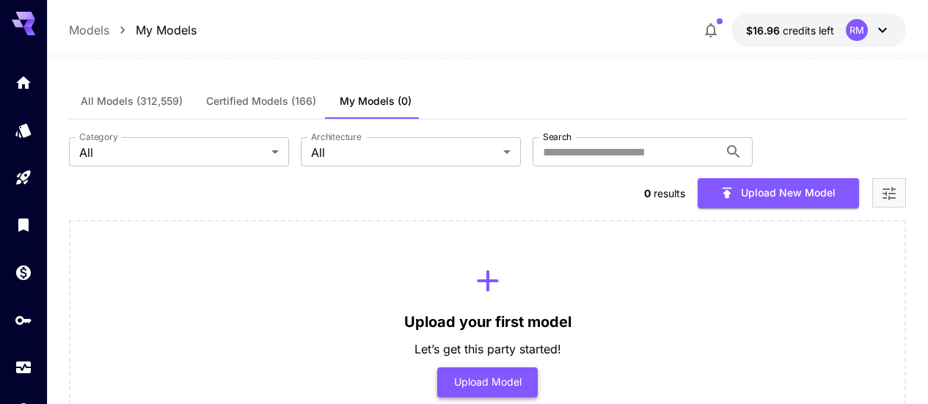
click at [516, 367] on button "Upload Model" at bounding box center [487, 382] width 100 height 30
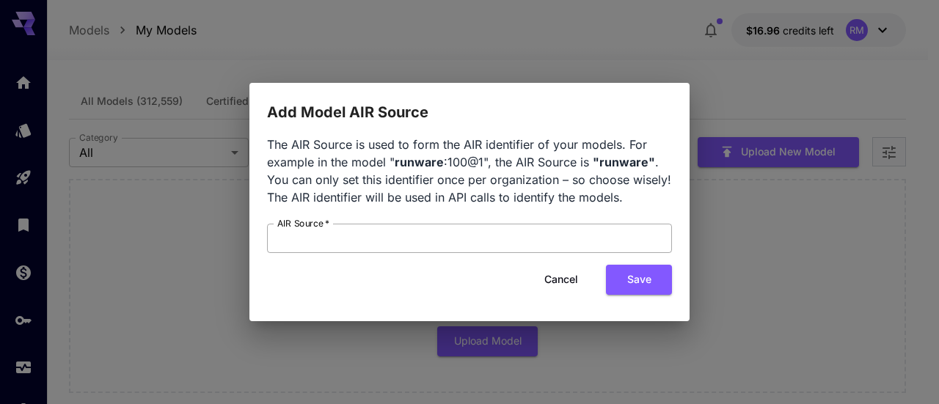
click at [501, 244] on input "AIR Source   *" at bounding box center [469, 238] width 405 height 29
paste input "**********"
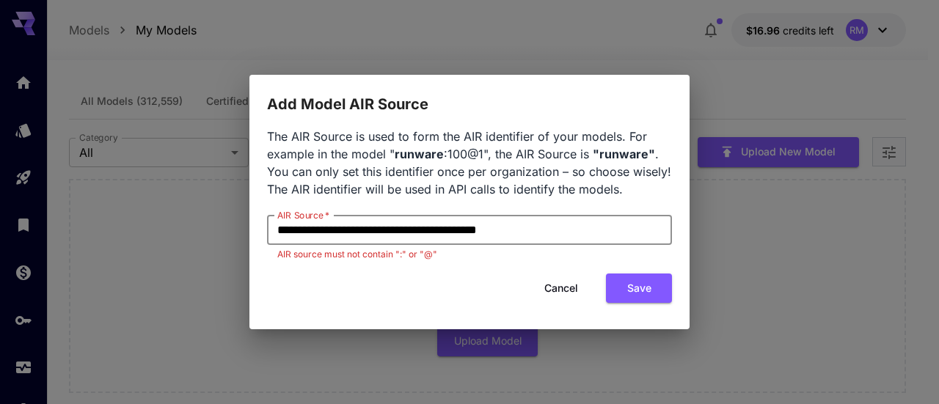
click at [409, 231] on input "**********" at bounding box center [469, 230] width 405 height 29
click at [420, 230] on input "**********" at bounding box center [469, 230] width 405 height 29
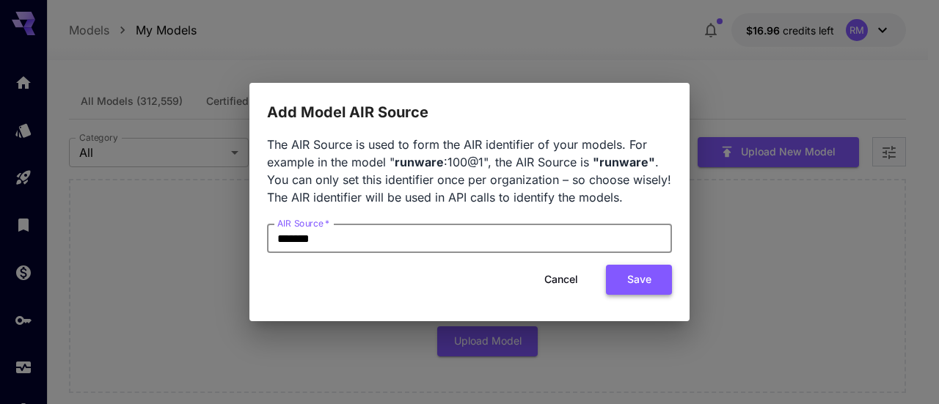
type input "*******"
click at [641, 286] on button "Save" at bounding box center [639, 280] width 66 height 30
click at [428, 164] on b "runware" at bounding box center [419, 162] width 49 height 15
drag, startPoint x: 381, startPoint y: 242, endPoint x: 251, endPoint y: 253, distance: 131.0
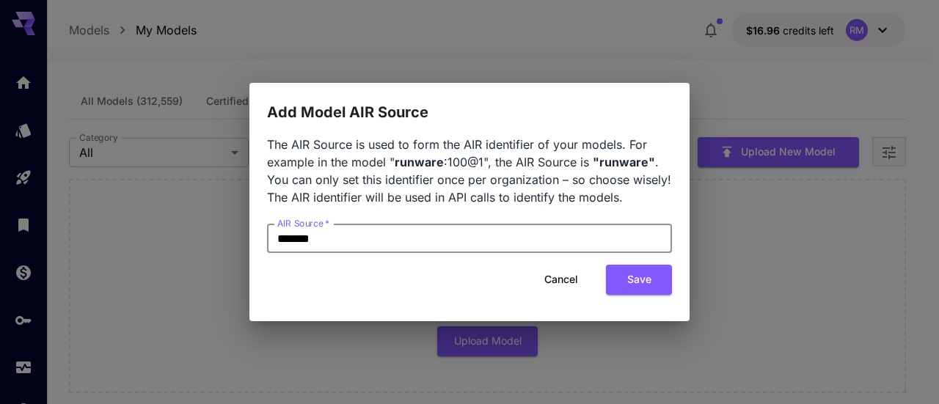
click at [251, 253] on div "The AIR Source is used to form the AIR identifier of your models. For example i…" at bounding box center [469, 222] width 440 height 197
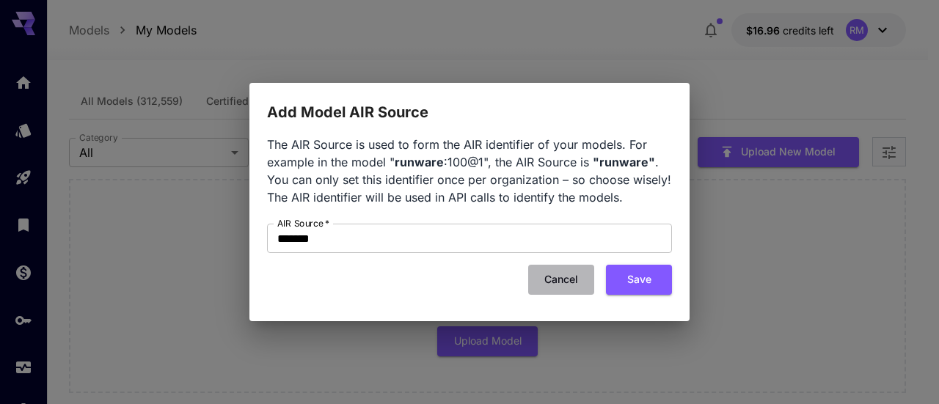
click at [556, 288] on button "Cancel" at bounding box center [561, 280] width 66 height 30
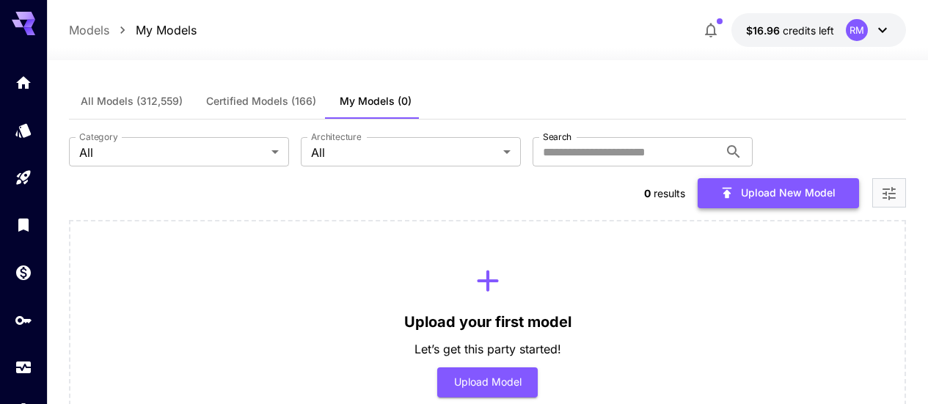
click at [755, 178] on button "Upload New Model" at bounding box center [778, 193] width 161 height 30
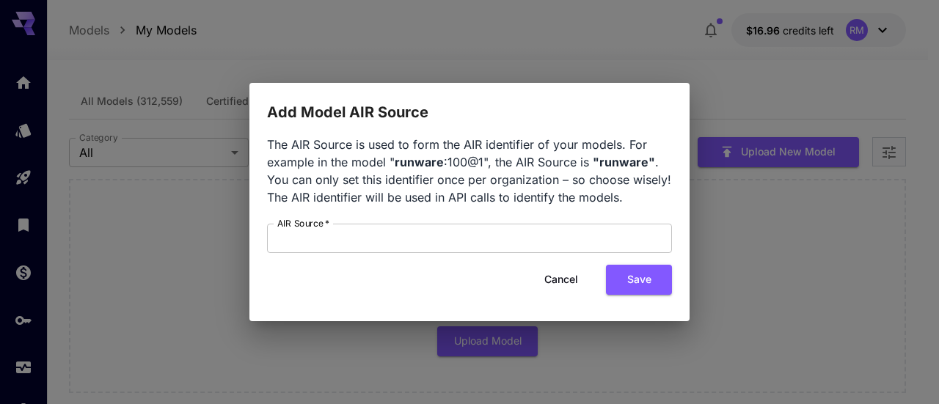
click at [618, 161] on b ""runware"" at bounding box center [624, 162] width 62 height 15
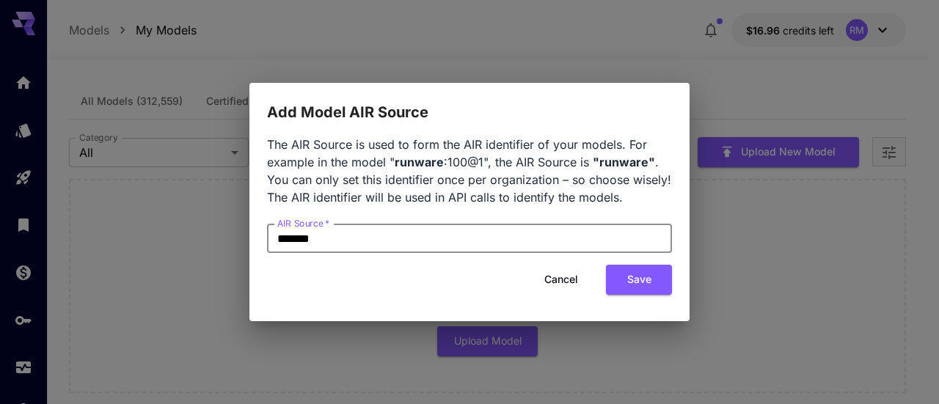
click at [557, 249] on input "*******" at bounding box center [469, 238] width 405 height 29
click at [502, 271] on div "Cancel Save" at bounding box center [469, 280] width 405 height 30
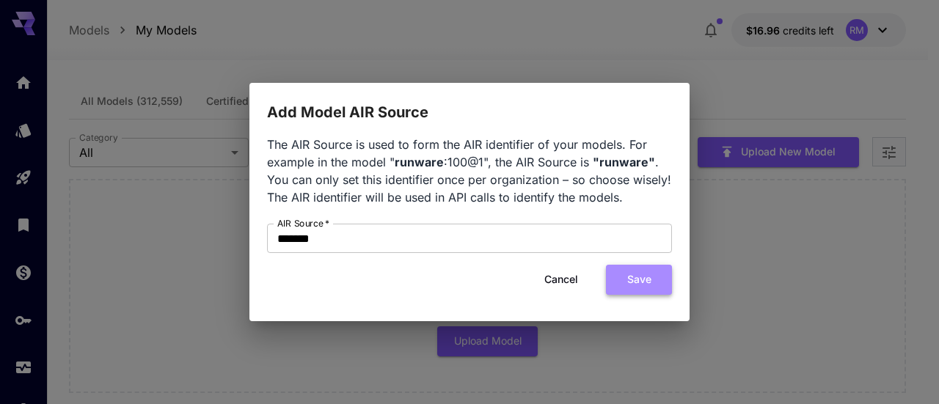
click at [629, 277] on button "Save" at bounding box center [639, 280] width 66 height 30
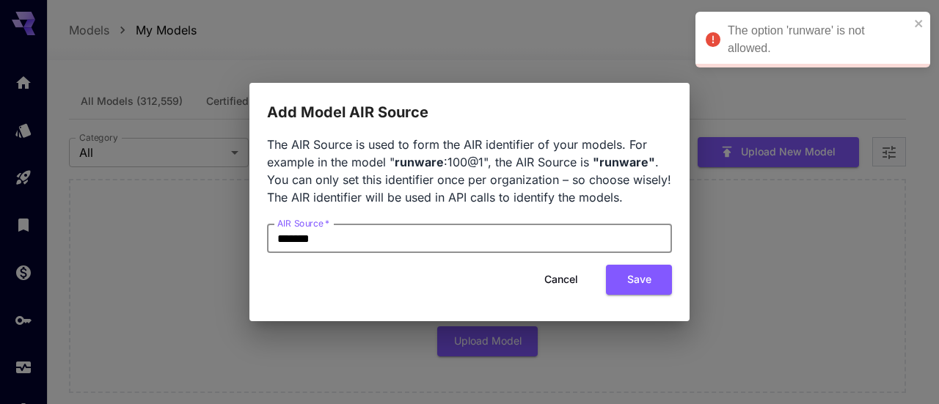
drag, startPoint x: 452, startPoint y: 237, endPoint x: 266, endPoint y: 233, distance: 186.3
click at [266, 233] on div "The AIR Source is used to form the AIR identifier of your models. For example i…" at bounding box center [469, 222] width 440 height 197
click button "Save" at bounding box center [639, 280] width 66 height 30
click at [282, 237] on input "*******" at bounding box center [469, 238] width 405 height 29
type input "*******"
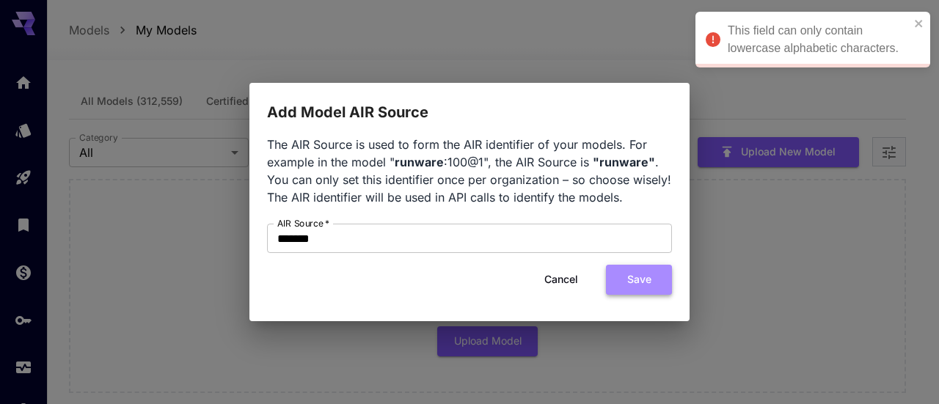
click at [628, 270] on button "Save" at bounding box center [639, 280] width 66 height 30
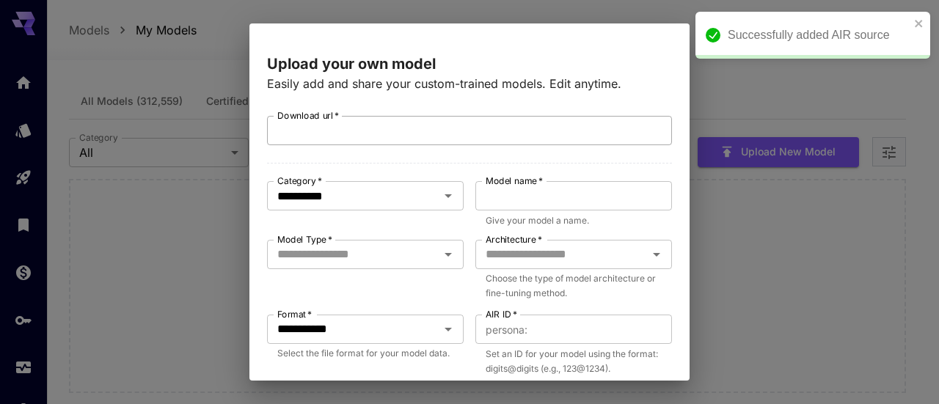
click at [407, 136] on input "Download url   *" at bounding box center [469, 130] width 405 height 29
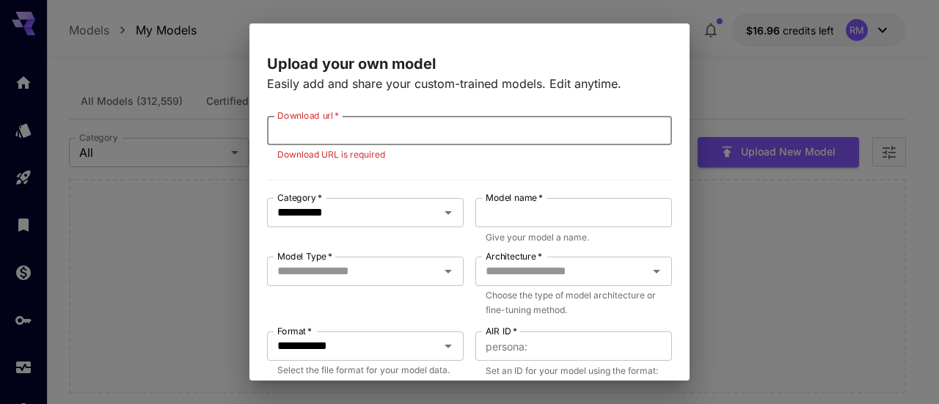
click at [465, 126] on input "Download url   *" at bounding box center [469, 130] width 405 height 29
paste input "**********"
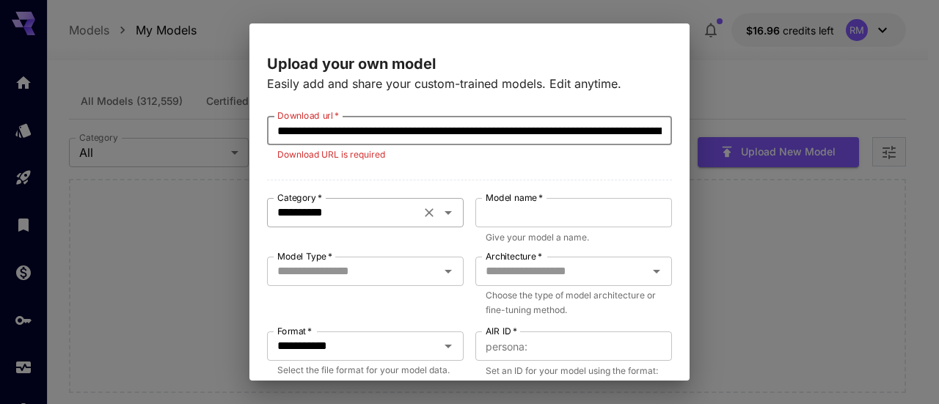
scroll to position [0, 207]
type input "**********"
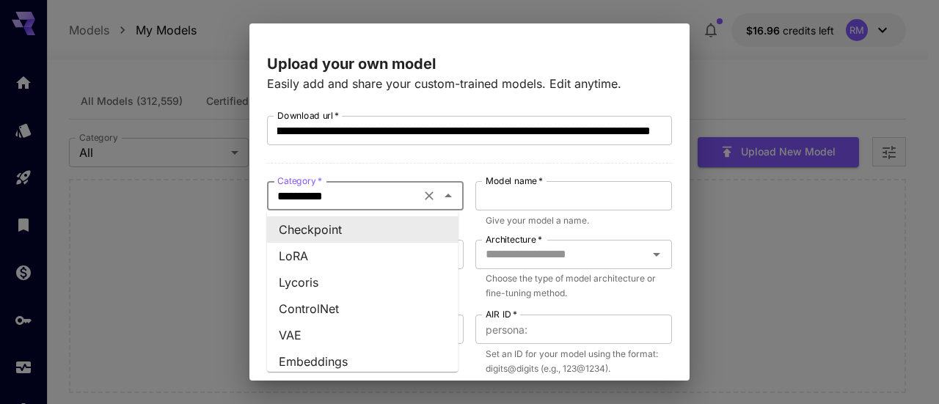
scroll to position [0, 0]
click at [381, 216] on body "**********" at bounding box center [469, 218] width 939 height 437
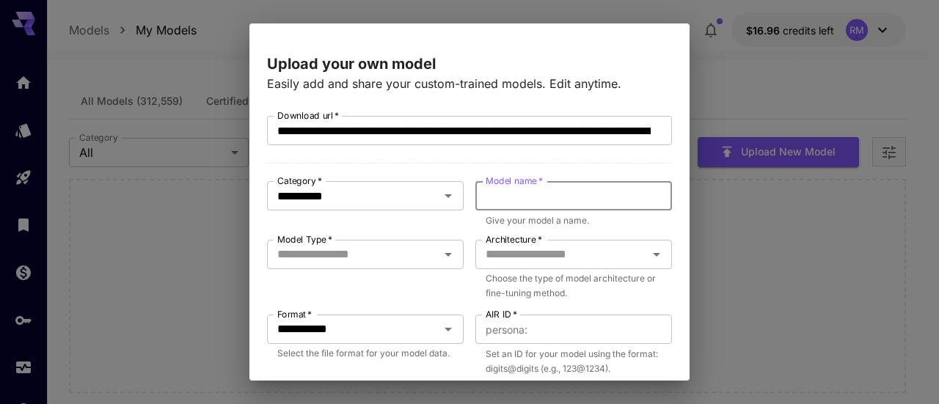
click at [502, 201] on input "Model name   *" at bounding box center [573, 195] width 197 height 29
type input "******"
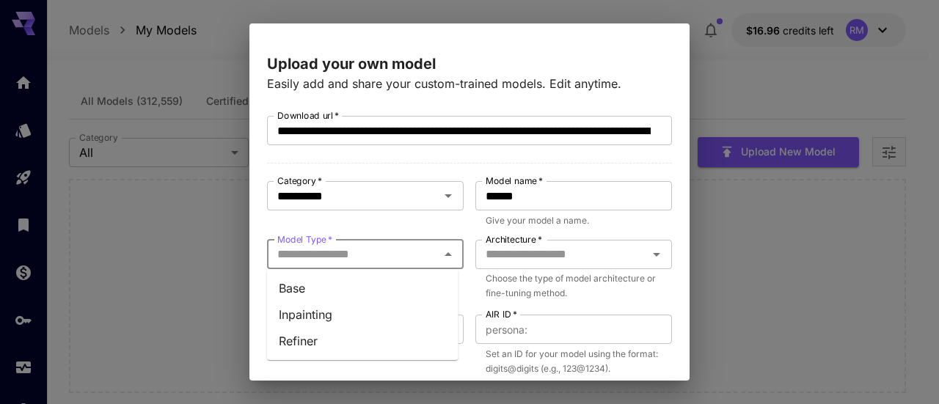
click at [398, 252] on input "Model Type   *" at bounding box center [353, 254] width 164 height 21
click at [301, 280] on li "Base" at bounding box center [362, 288] width 191 height 26
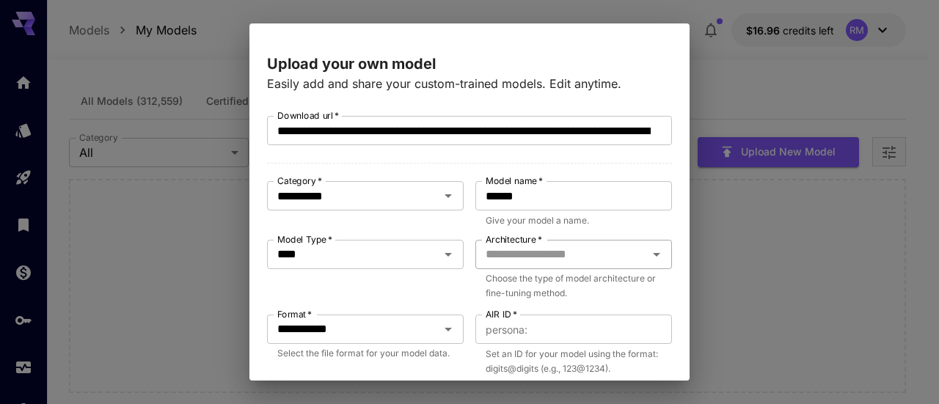
click at [586, 253] on input "Architecture   *" at bounding box center [562, 254] width 164 height 21
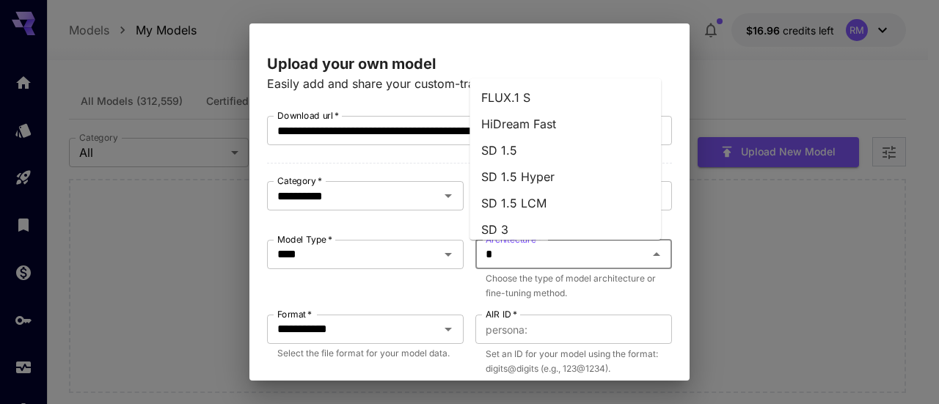
type input "**"
click at [541, 205] on li "SDXL 1.0" at bounding box center [564, 203] width 191 height 26
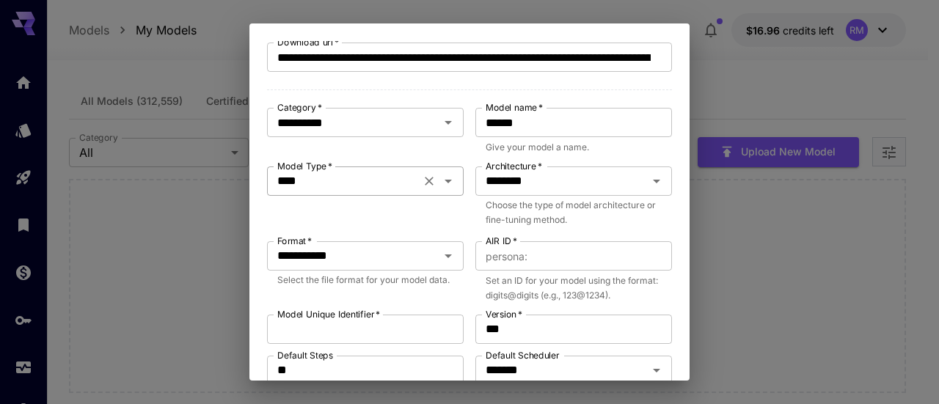
scroll to position [147, 0]
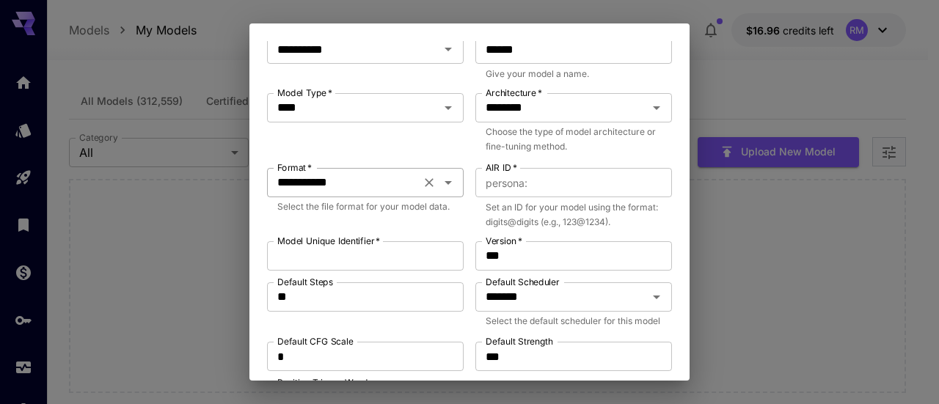
click at [431, 186] on button "Clear" at bounding box center [429, 182] width 21 height 21
type input "**********"
click at [439, 207] on p "Select the file format for your model data." at bounding box center [365, 206] width 176 height 15
click at [566, 172] on input "AIR ID   *" at bounding box center [602, 182] width 139 height 29
type input "*"
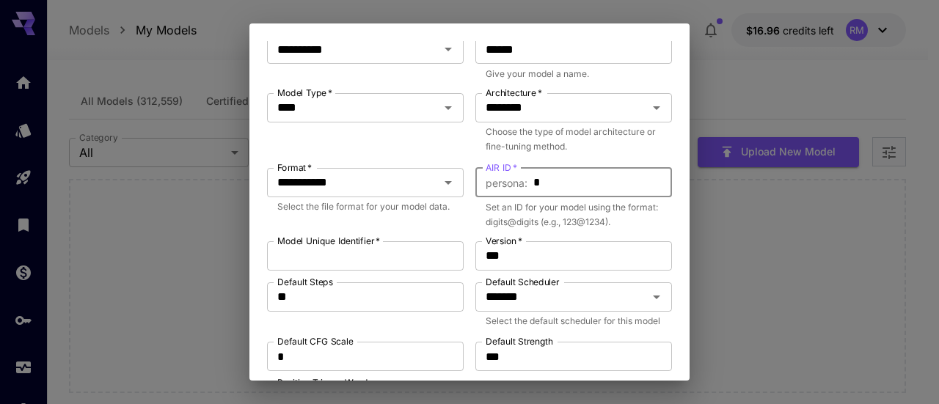
click at [436, 209] on p "Select the file format for your model data." at bounding box center [365, 206] width 176 height 15
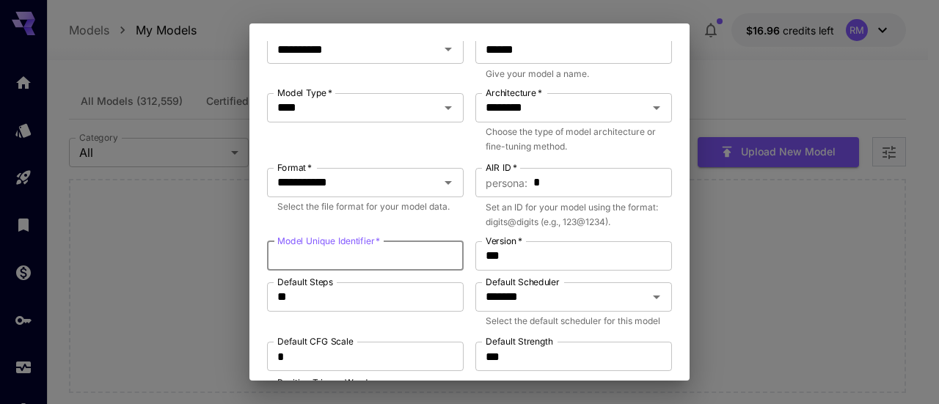
click at [400, 260] on input "Model Unique Identifier   *" at bounding box center [365, 255] width 197 height 29
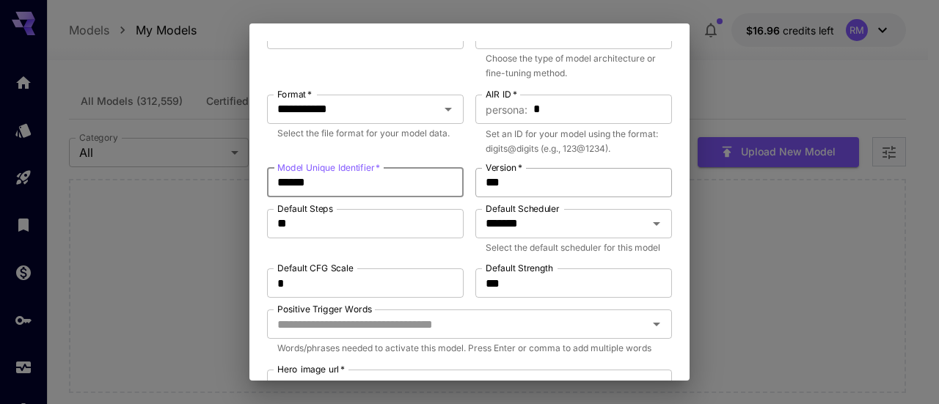
type input "******"
click at [558, 190] on input "***" at bounding box center [573, 182] width 197 height 29
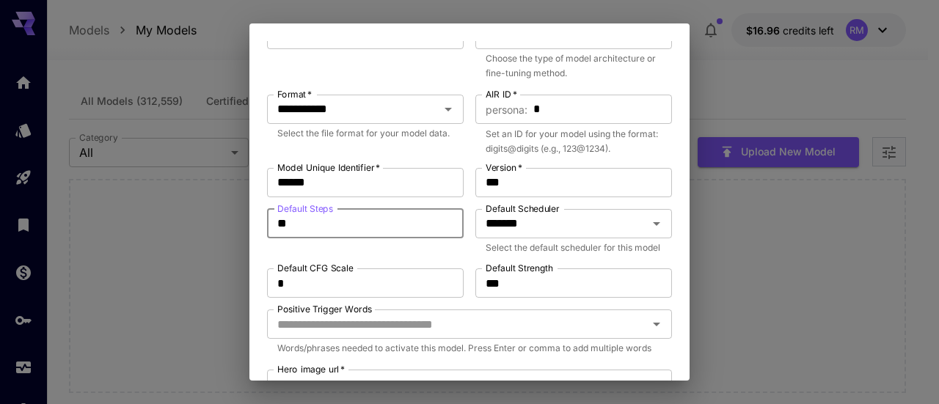
click at [282, 227] on input "**" at bounding box center [365, 223] width 197 height 29
type input "**"
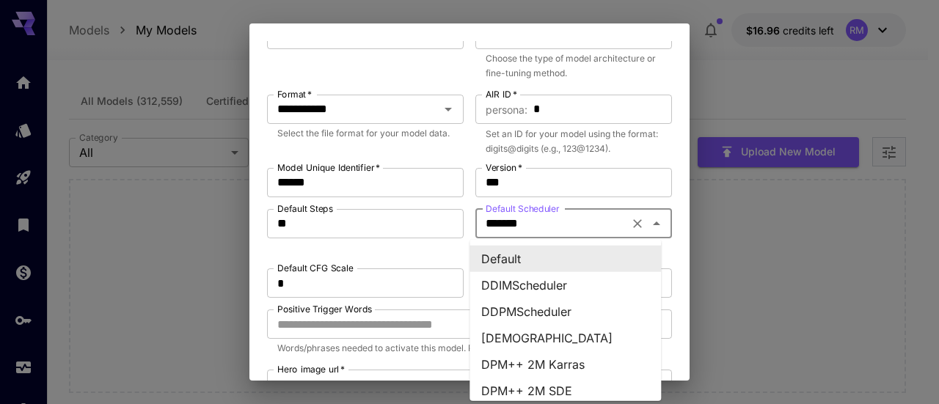
click at [593, 226] on input "*******" at bounding box center [552, 223] width 144 height 21
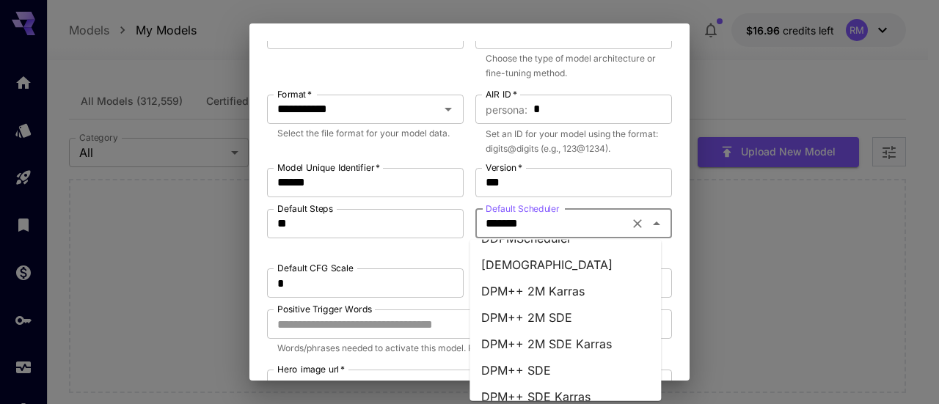
click at [546, 365] on li "DPM++ SDE" at bounding box center [564, 370] width 191 height 26
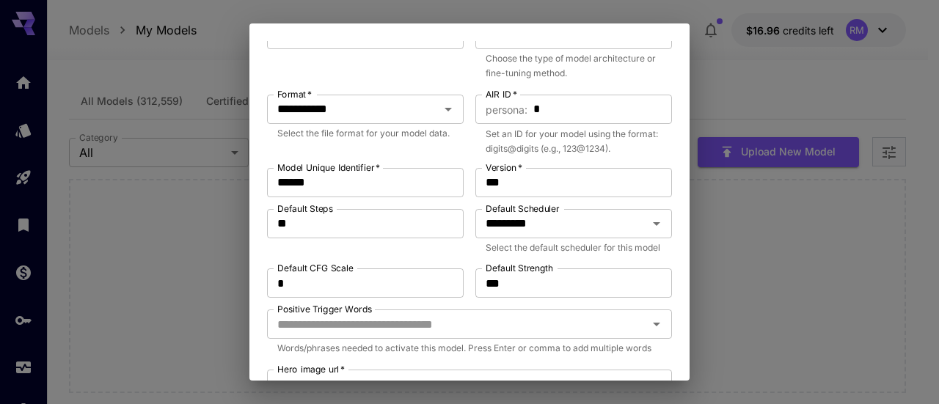
scroll to position [293, 0]
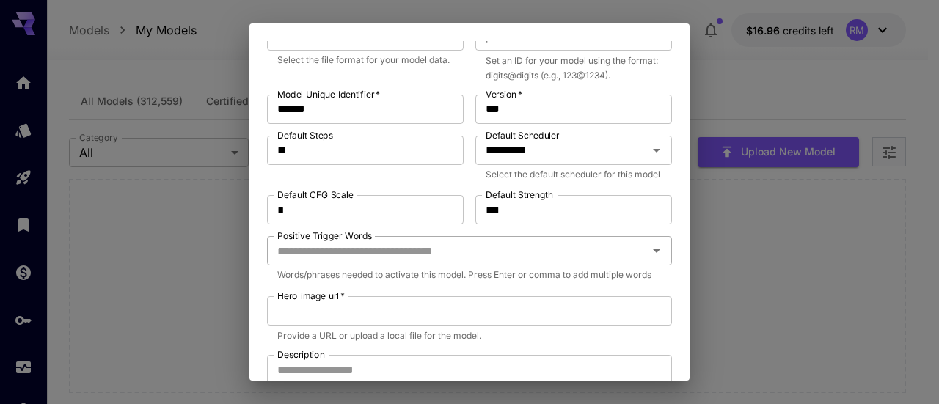
click at [427, 261] on input "Positive Trigger Words" at bounding box center [457, 251] width 372 height 21
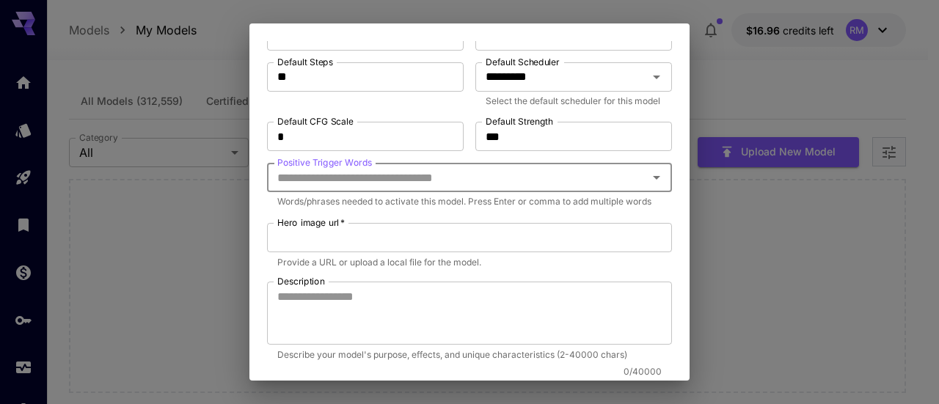
scroll to position [440, 0]
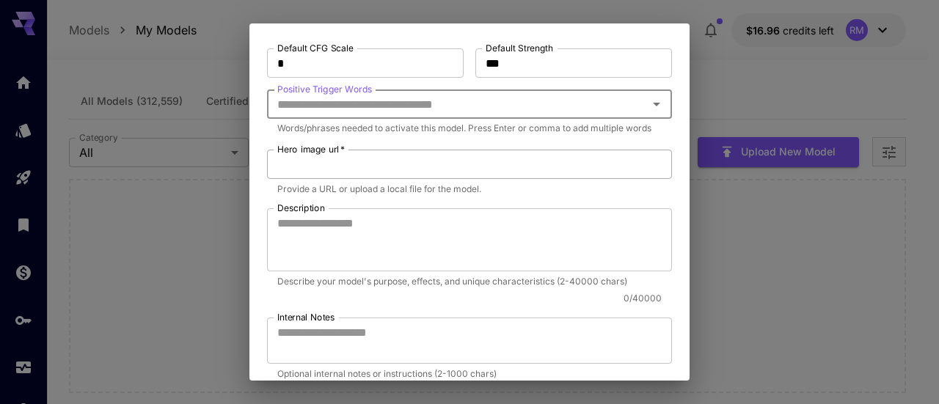
click at [479, 179] on input "Hero image url   *" at bounding box center [469, 164] width 405 height 29
drag, startPoint x: 476, startPoint y: 197, endPoint x: 451, endPoint y: 217, distance: 32.3
click at [451, 197] on p "Provide a URL or upload a local file for the model." at bounding box center [469, 189] width 384 height 15
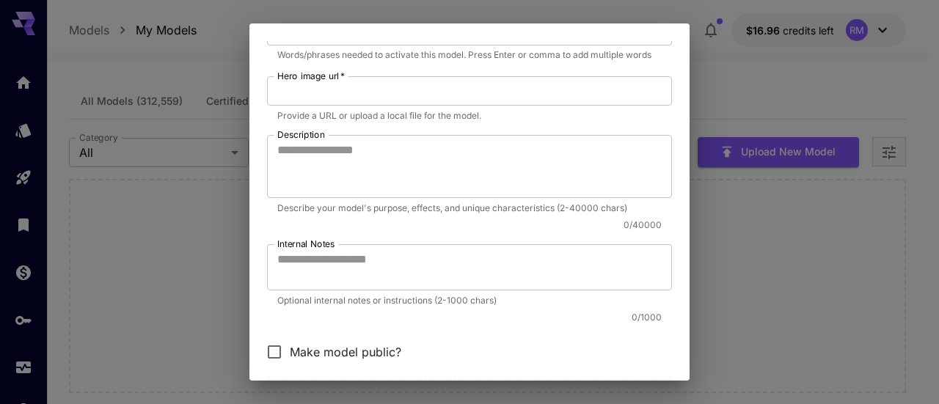
scroll to position [587, 0]
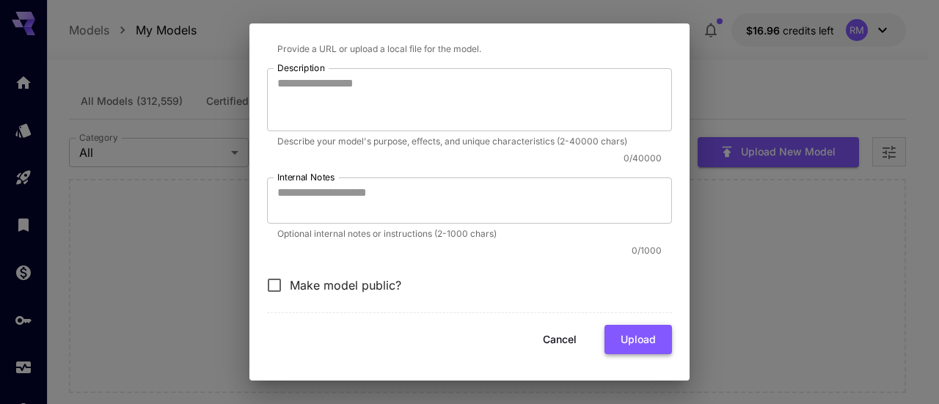
click at [618, 355] on button "Upload" at bounding box center [637, 340] width 67 height 30
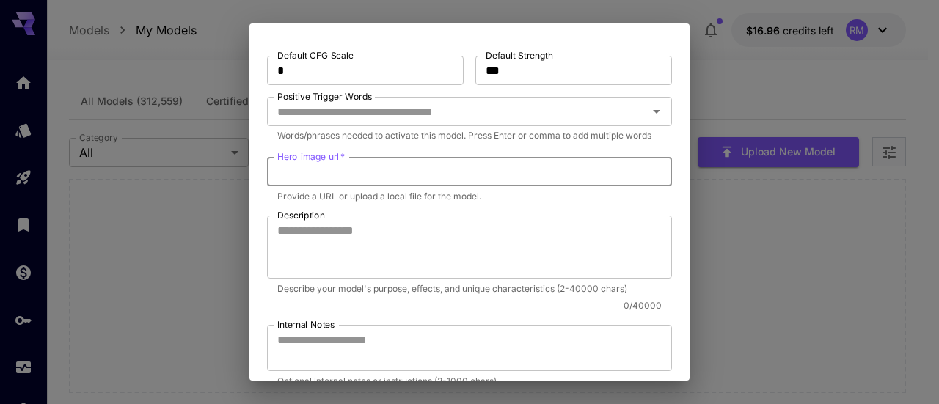
scroll to position [359, 0]
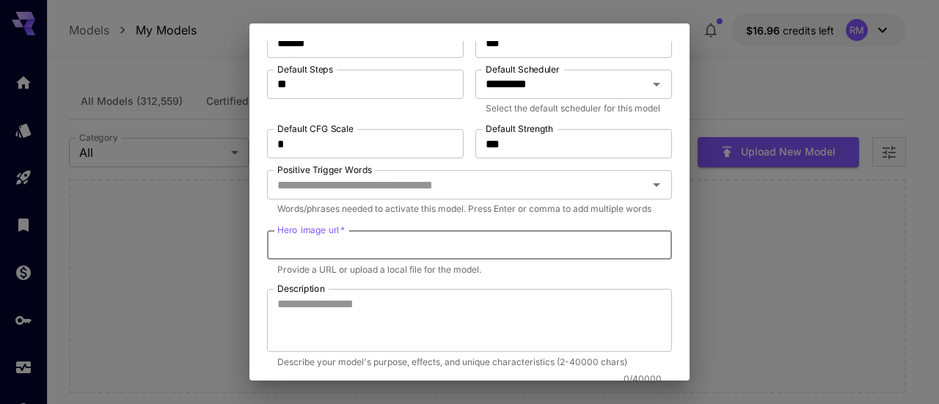
paste input "**********"
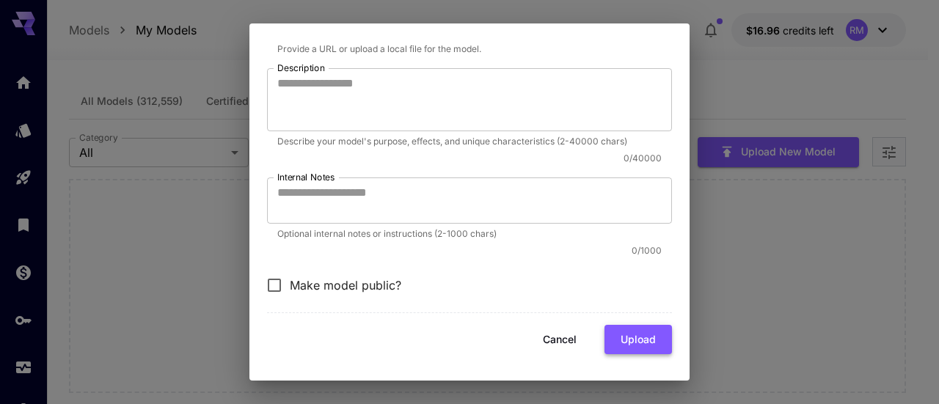
type input "**********"
click at [629, 339] on button "Upload" at bounding box center [637, 340] width 67 height 30
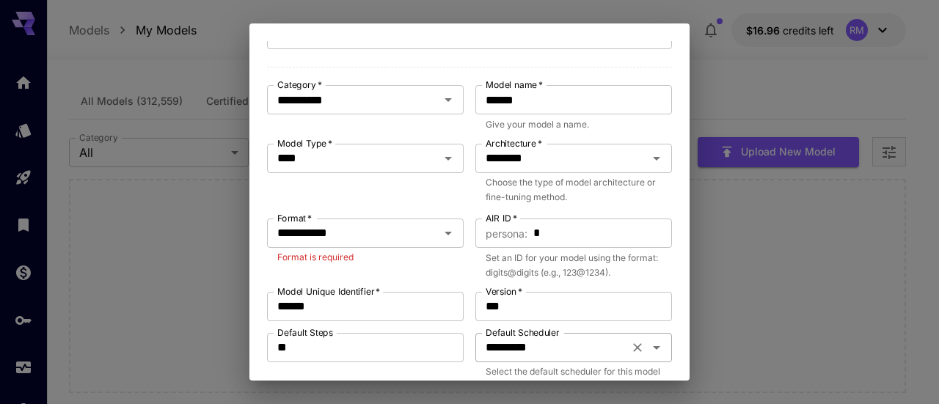
scroll to position [23, 0]
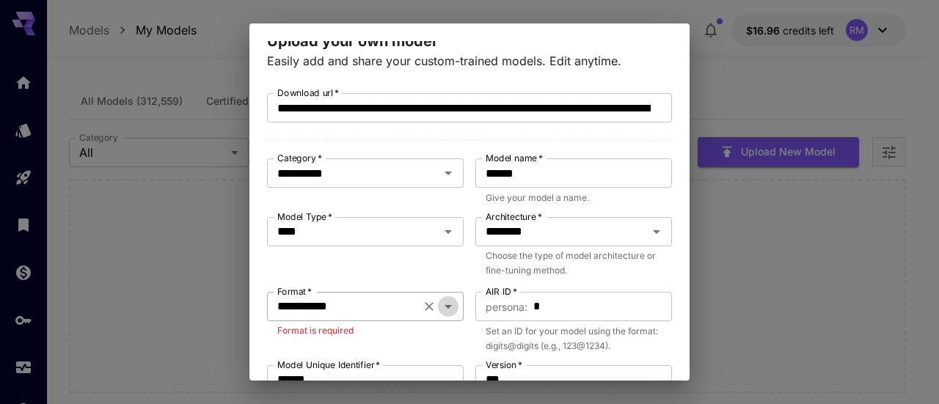
click at [444, 314] on icon "Open" at bounding box center [448, 307] width 18 height 18
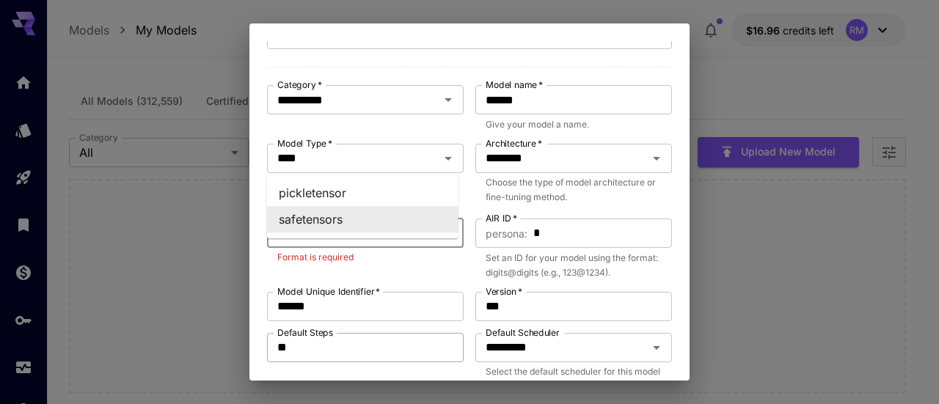
scroll to position [169, 0]
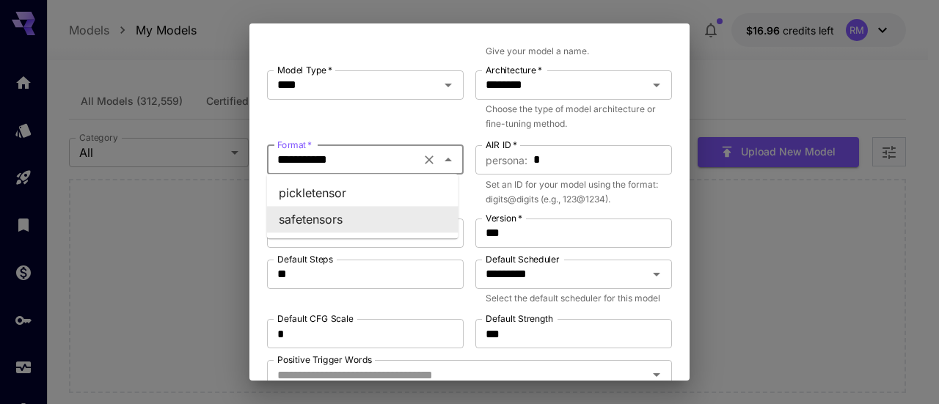
click at [335, 217] on li "safetensors" at bounding box center [362, 219] width 191 height 26
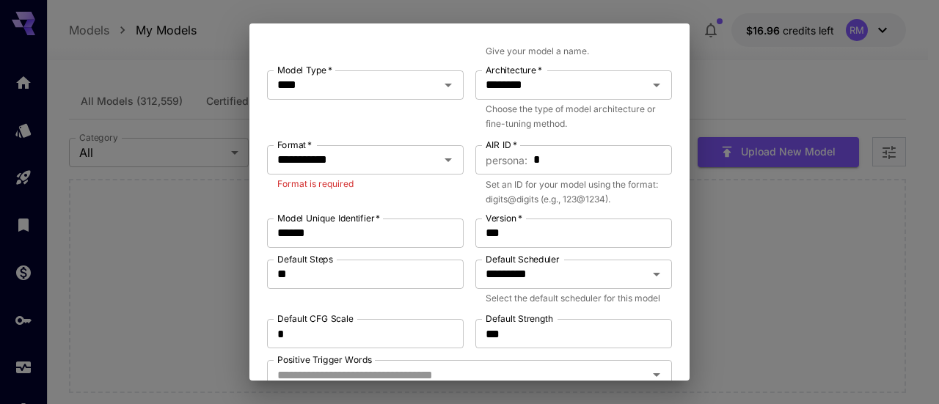
click at [360, 195] on div "**********" at bounding box center [365, 176] width 197 height 62
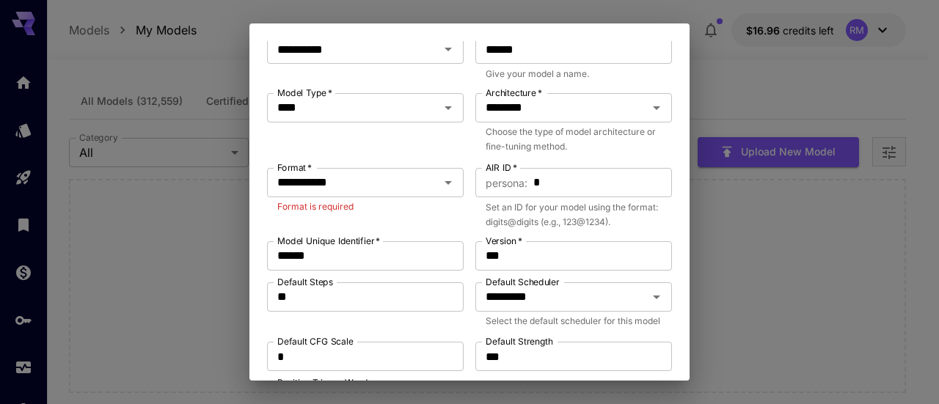
scroll to position [609, 0]
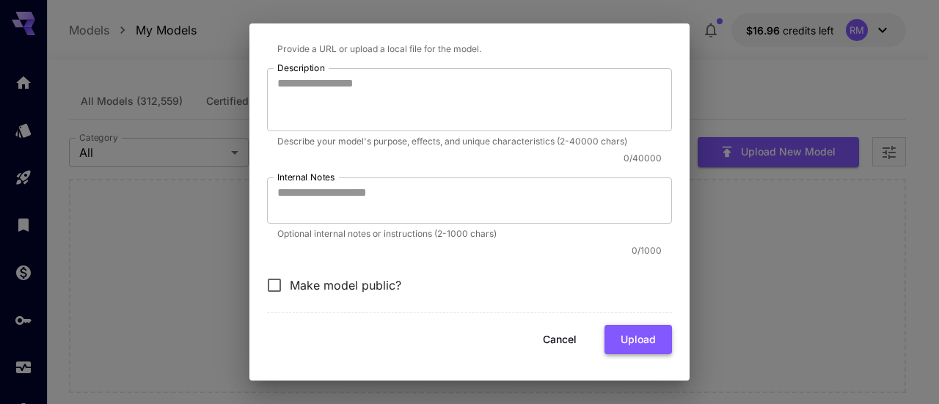
click at [642, 344] on button "Upload" at bounding box center [637, 340] width 67 height 30
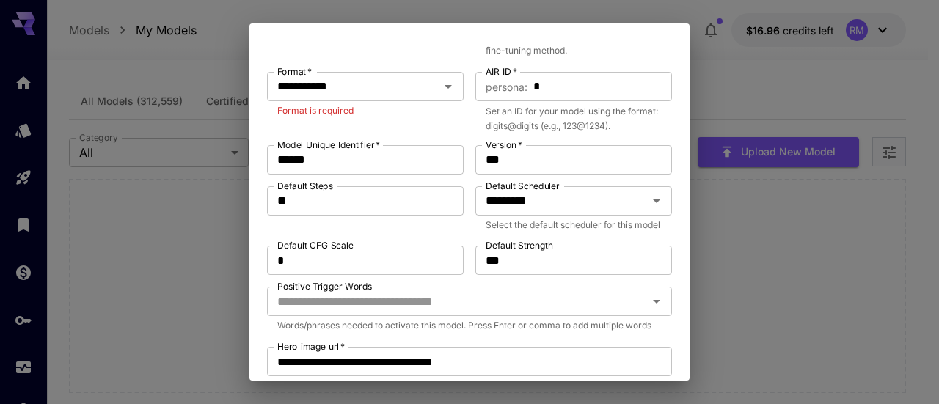
scroll to position [96, 0]
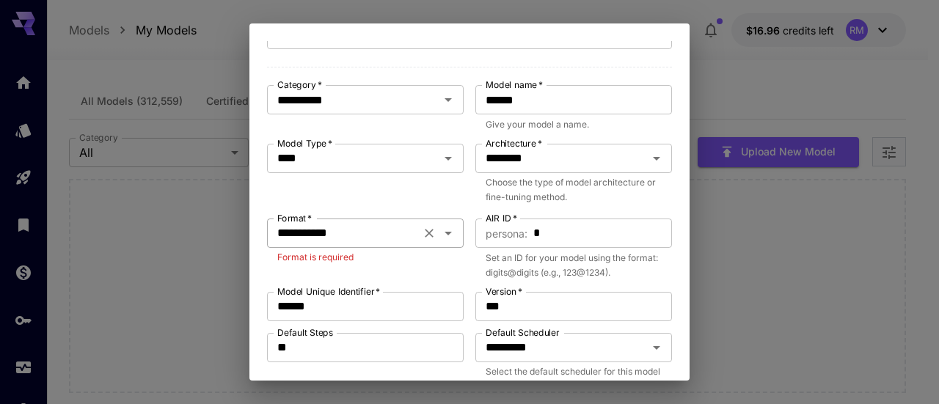
click at [419, 232] on button "Clear" at bounding box center [429, 233] width 21 height 21
click at [449, 236] on icon "Open" at bounding box center [448, 233] width 18 height 18
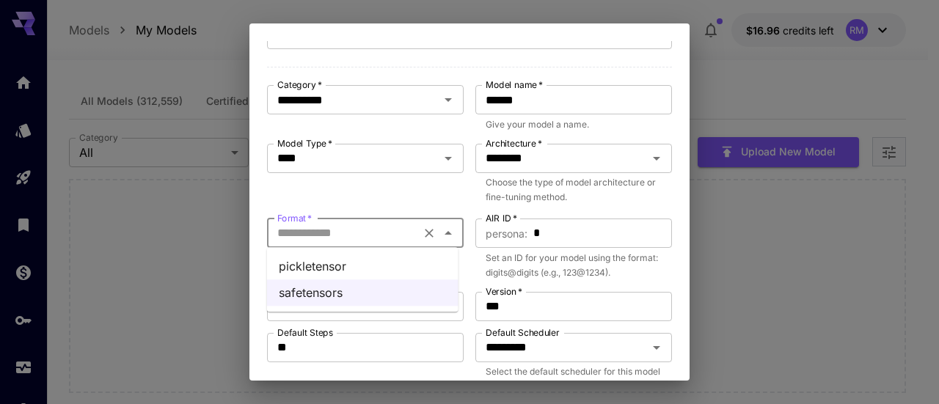
click at [360, 265] on li "pickletensor" at bounding box center [362, 266] width 191 height 26
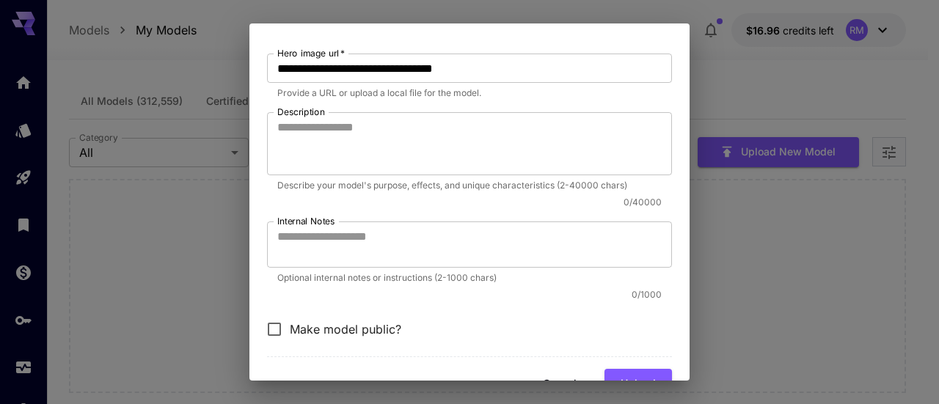
scroll to position [609, 0]
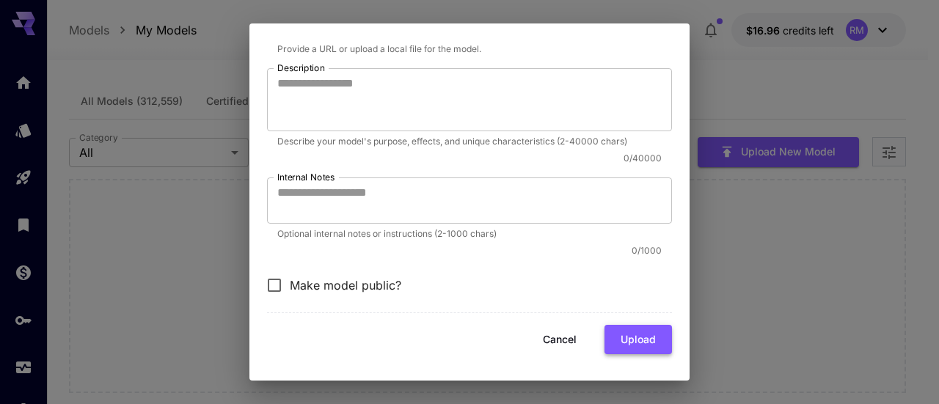
click at [642, 341] on button "Upload" at bounding box center [637, 340] width 67 height 30
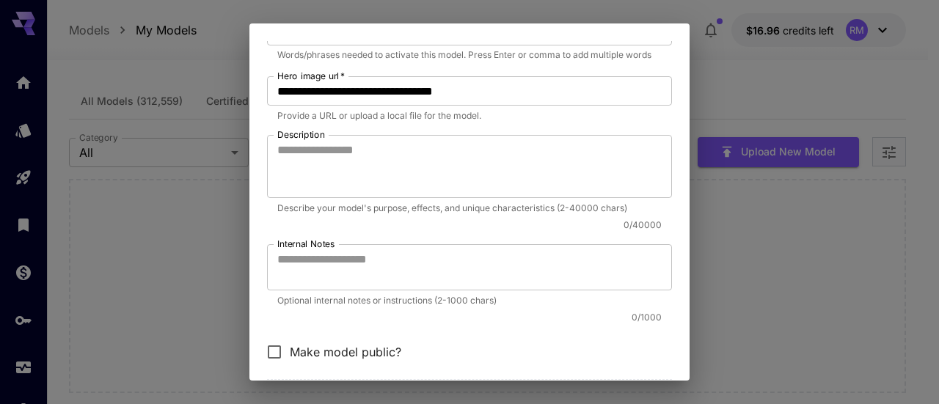
scroll to position [611, 0]
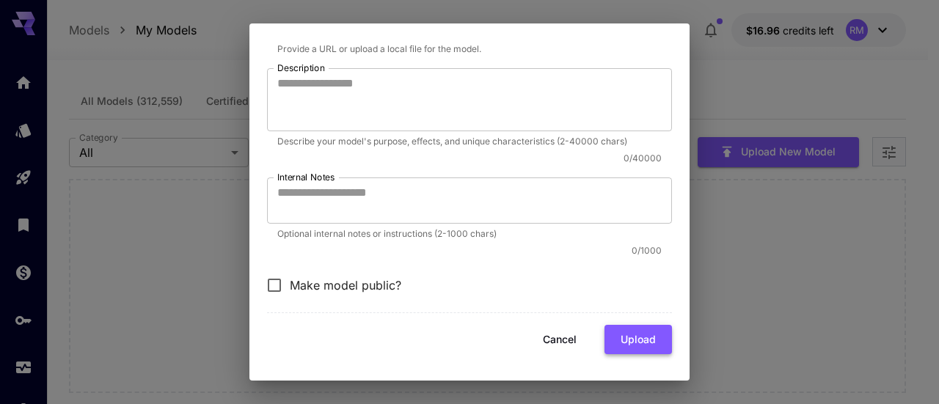
click at [608, 334] on button "Upload" at bounding box center [637, 340] width 67 height 30
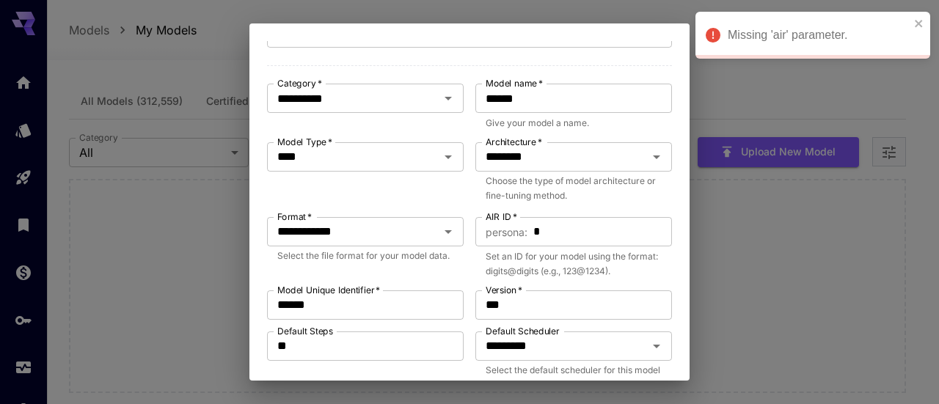
scroll to position [24, 0]
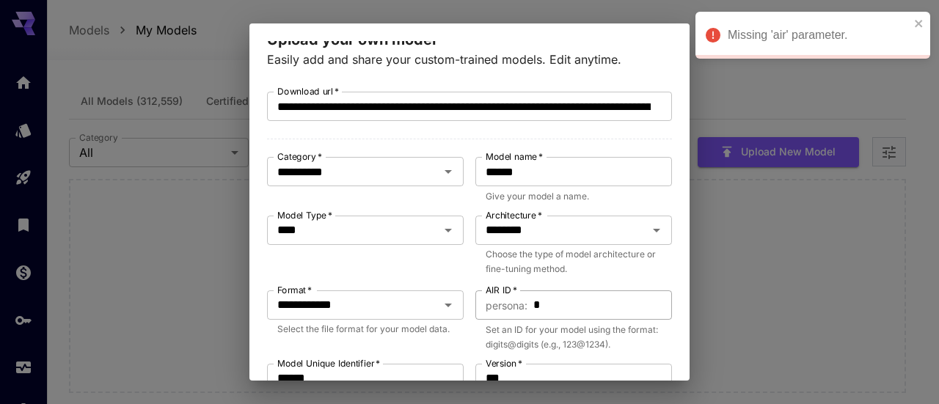
click at [574, 302] on input "*" at bounding box center [602, 304] width 139 height 29
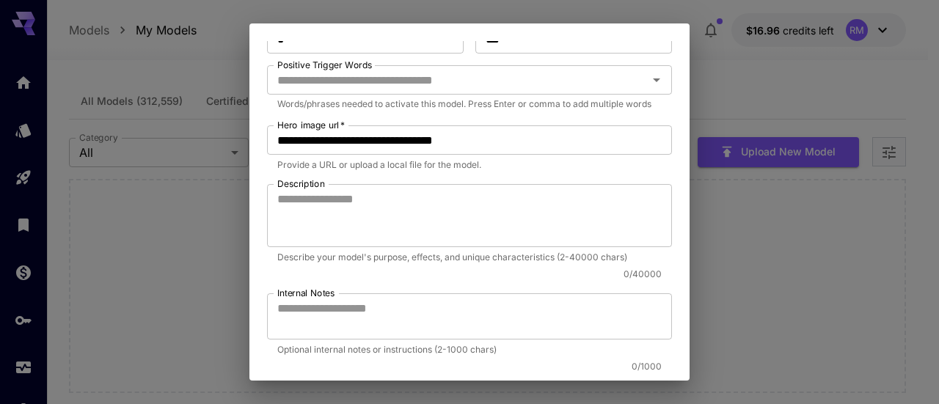
scroll to position [611, 0]
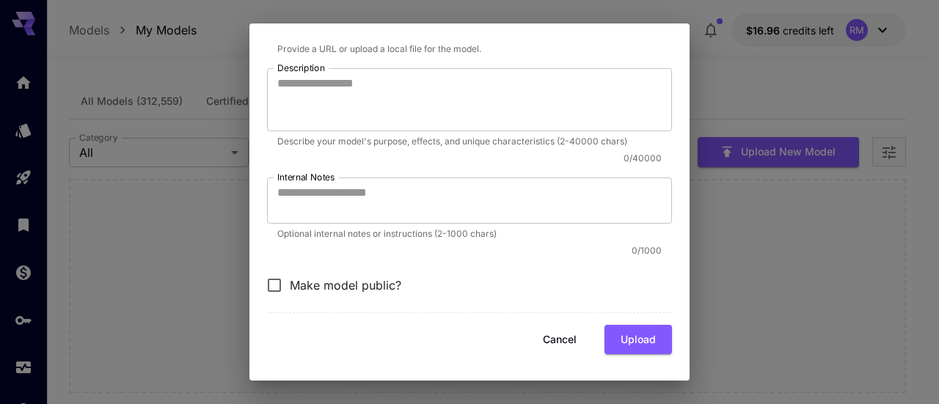
type input "***"
click at [625, 328] on button "Upload" at bounding box center [637, 340] width 67 height 30
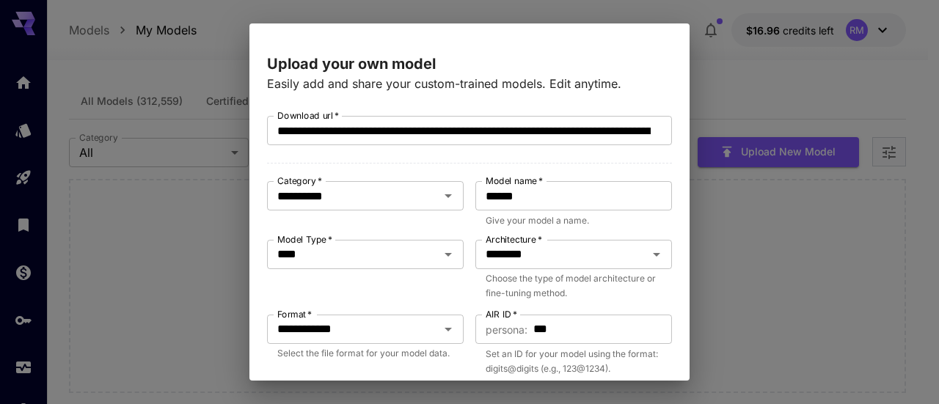
scroll to position [73, 0]
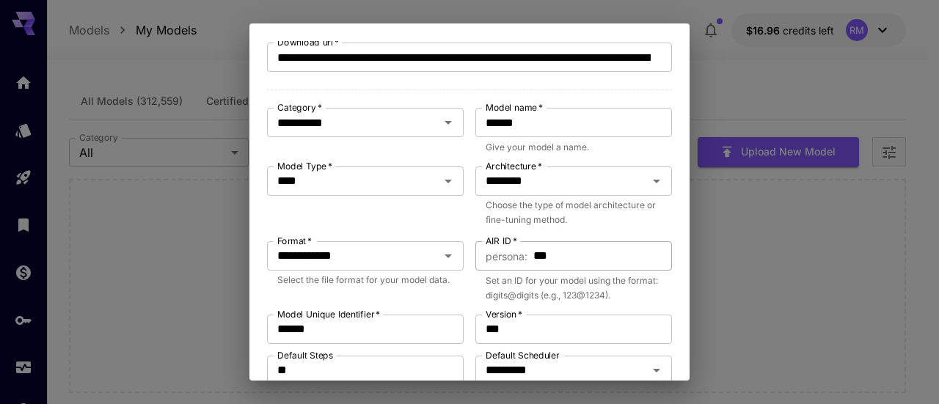
click at [499, 258] on span "persona :" at bounding box center [507, 256] width 42 height 17
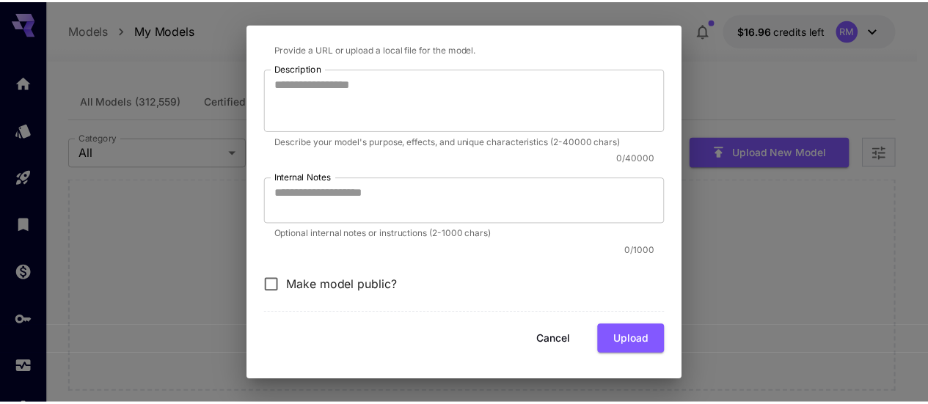
scroll to position [611, 0]
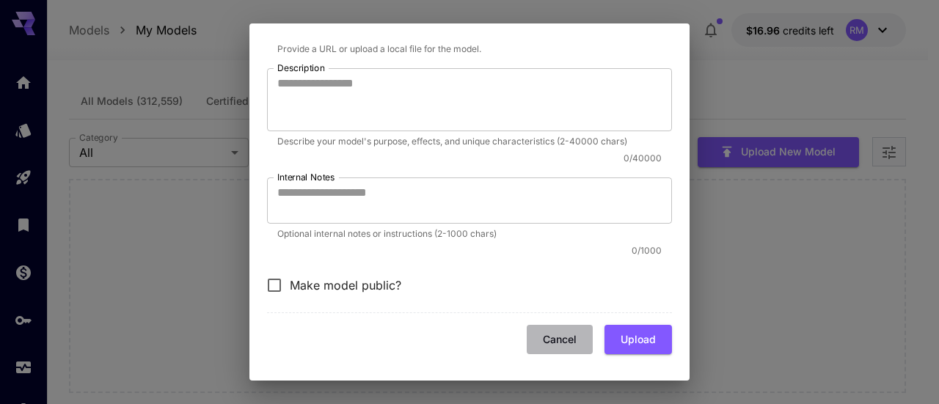
click at [538, 335] on button "Cancel" at bounding box center [560, 340] width 66 height 30
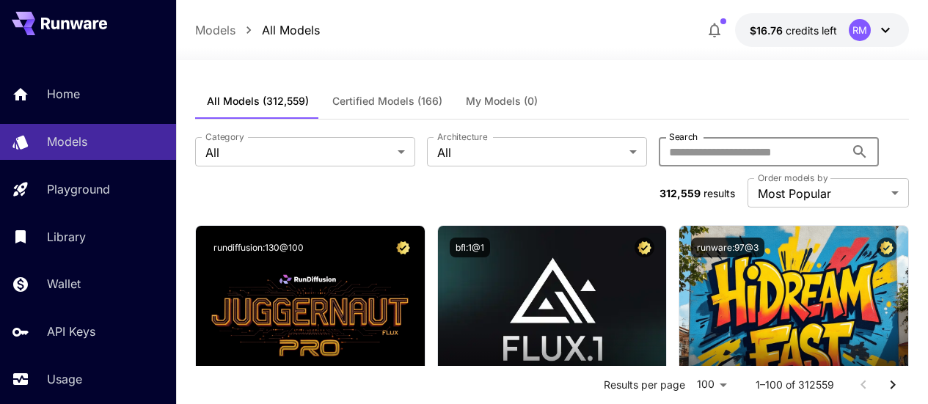
click at [659, 150] on input "Search" at bounding box center [752, 151] width 186 height 29
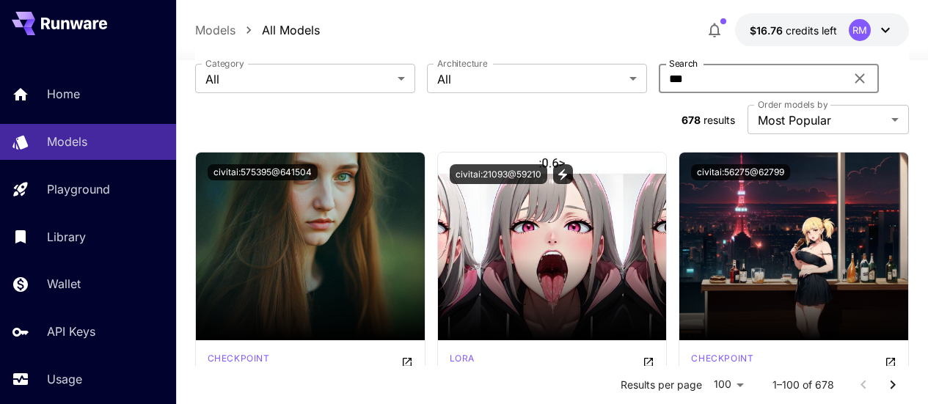
scroll to position [147, 0]
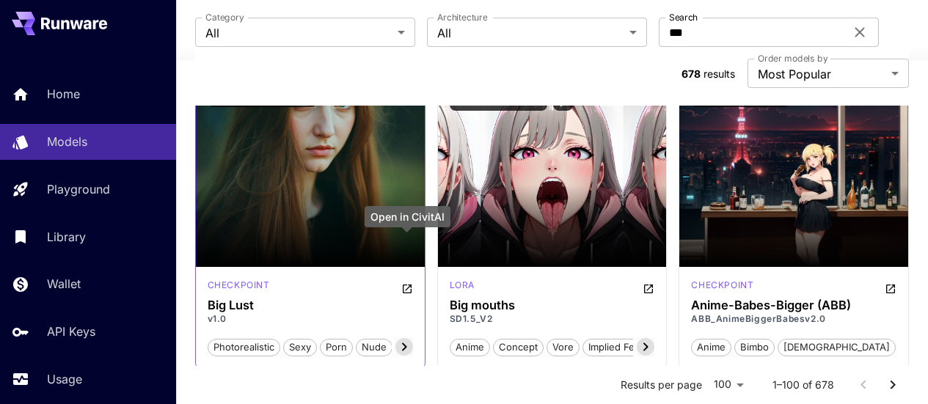
click at [406, 283] on icon "Open in CivitAI" at bounding box center [407, 289] width 12 height 12
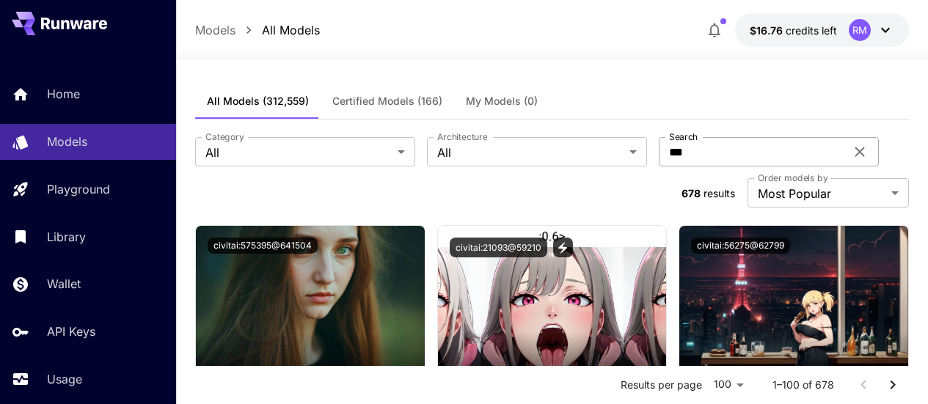
click at [659, 150] on input "***" at bounding box center [752, 151] width 186 height 29
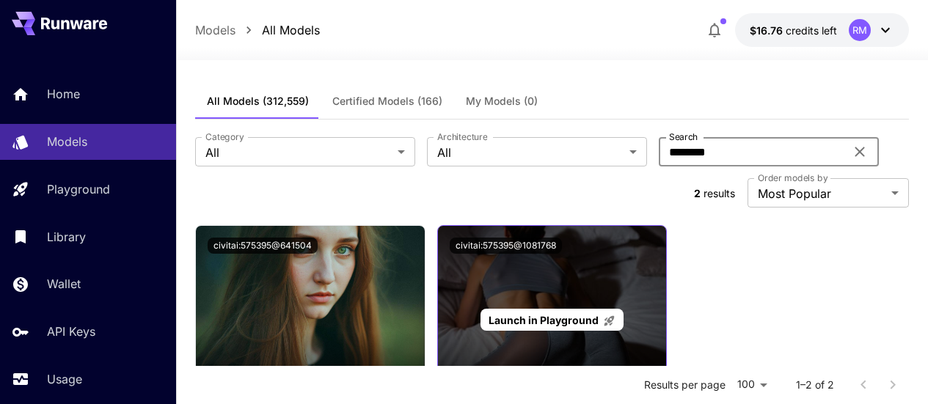
scroll to position [73, 0]
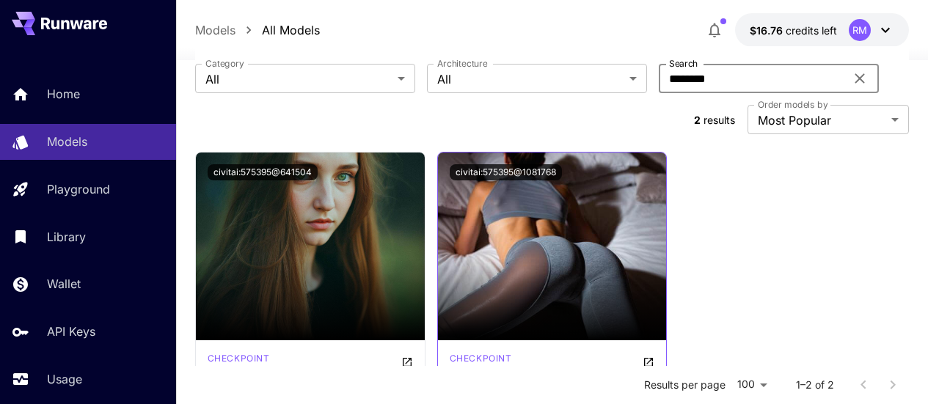
type input "********"
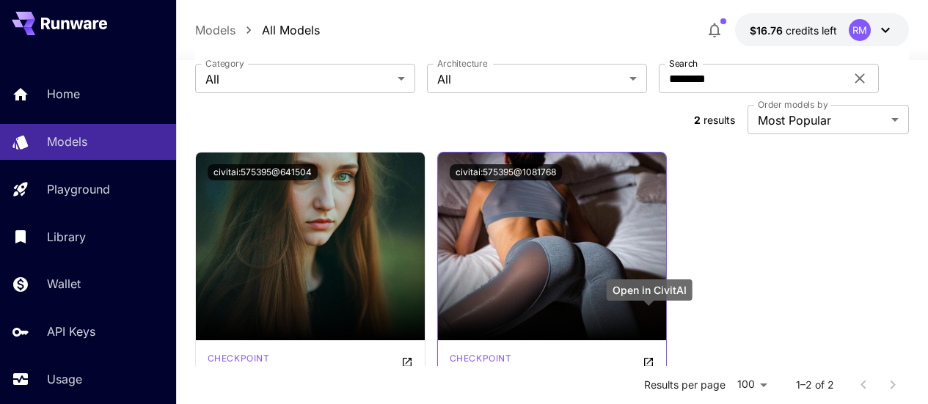
click at [646, 356] on icon "Open in CivitAI" at bounding box center [648, 362] width 12 height 12
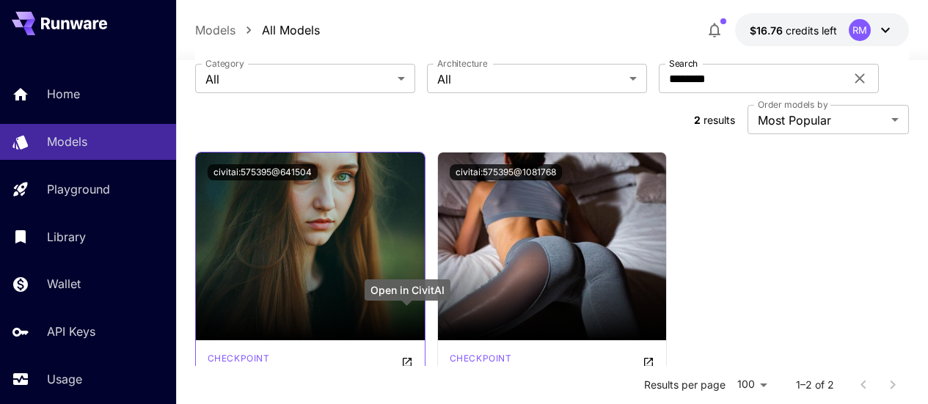
click at [408, 356] on icon "Open in CivitAI" at bounding box center [407, 362] width 12 height 12
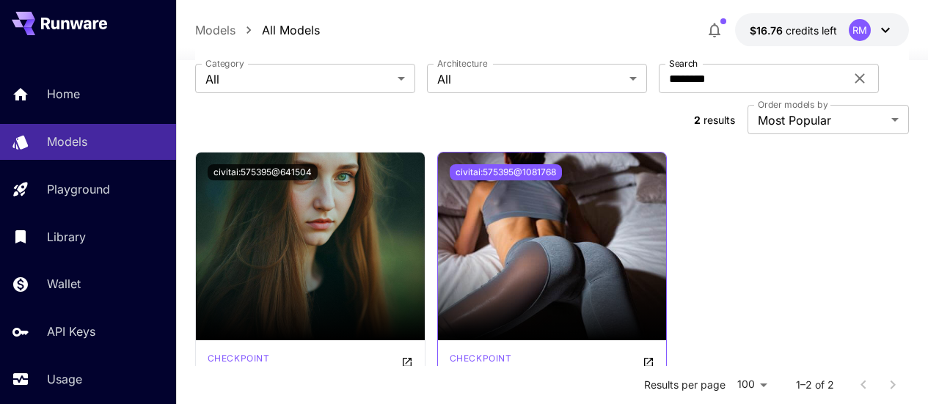
click at [546, 164] on button "civitai:575395@1081768" at bounding box center [506, 172] width 112 height 16
click at [535, 164] on button "civitai:575395@1081768" at bounding box center [506, 172] width 112 height 16
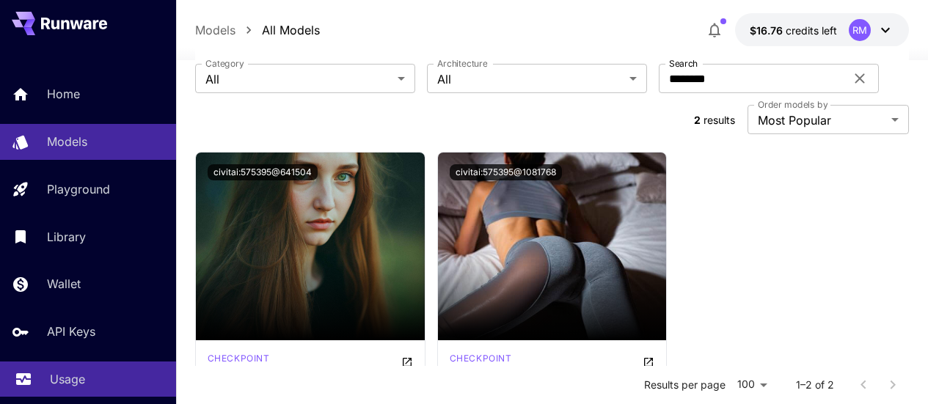
click at [101, 377] on div "Usage" at bounding box center [107, 379] width 114 height 18
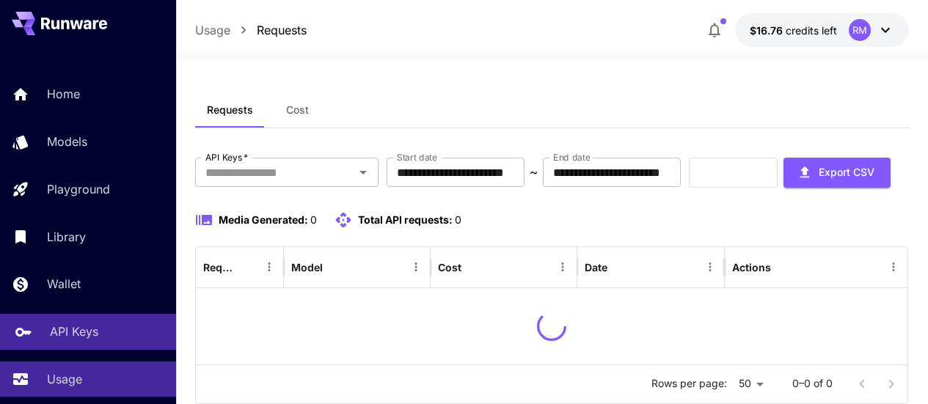
click at [133, 334] on div "API Keys" at bounding box center [107, 332] width 114 height 18
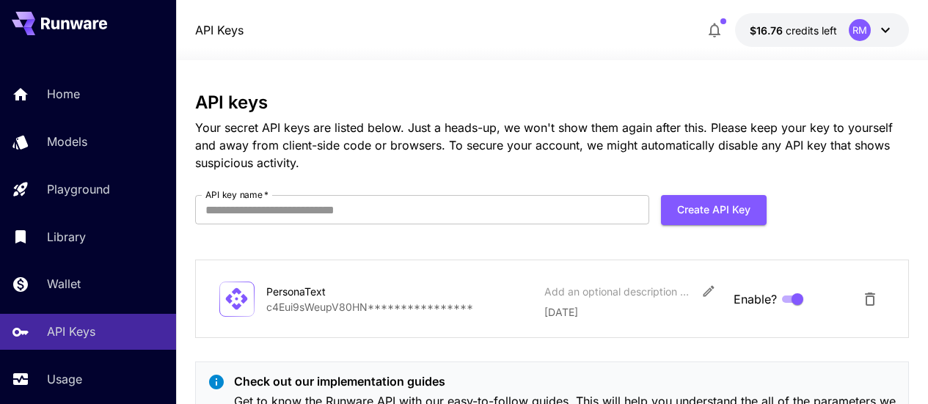
scroll to position [79, 0]
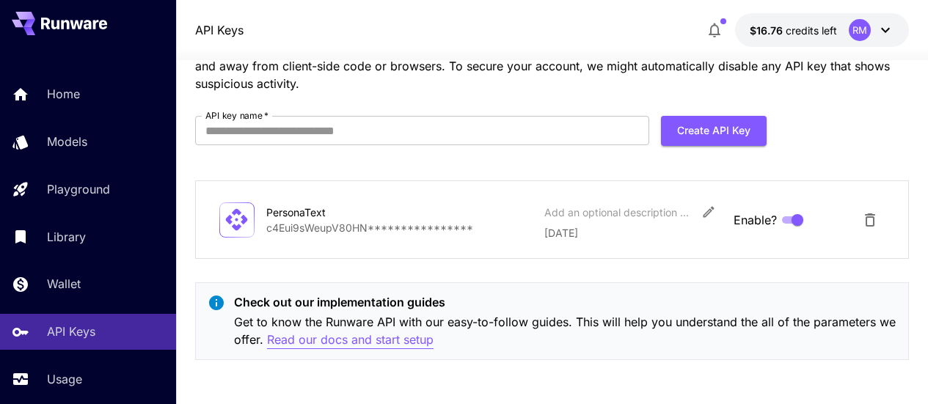
click at [401, 343] on p "Read our docs and start setup" at bounding box center [350, 340] width 166 height 18
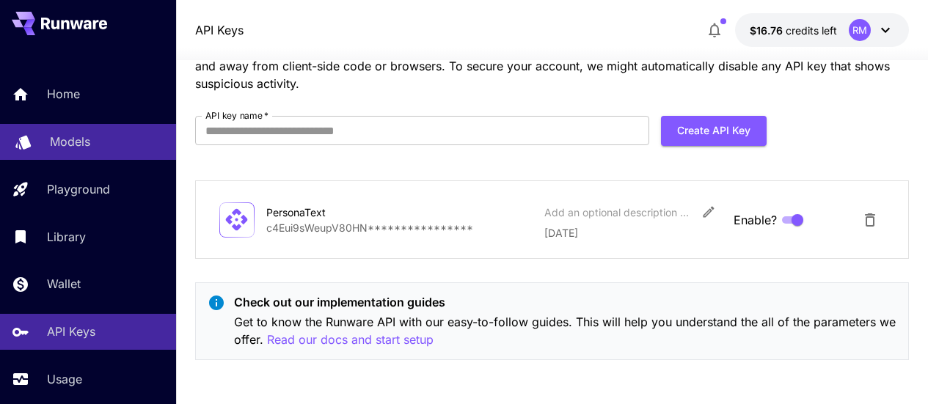
click at [101, 150] on div "Models" at bounding box center [107, 142] width 114 height 18
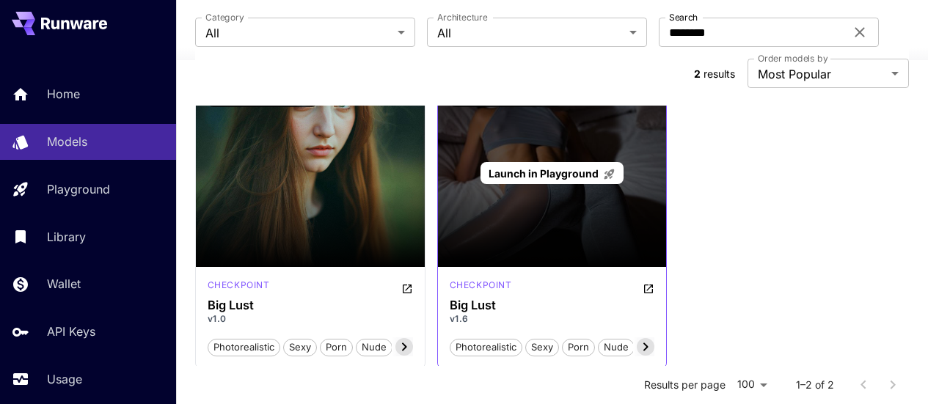
scroll to position [287, 0]
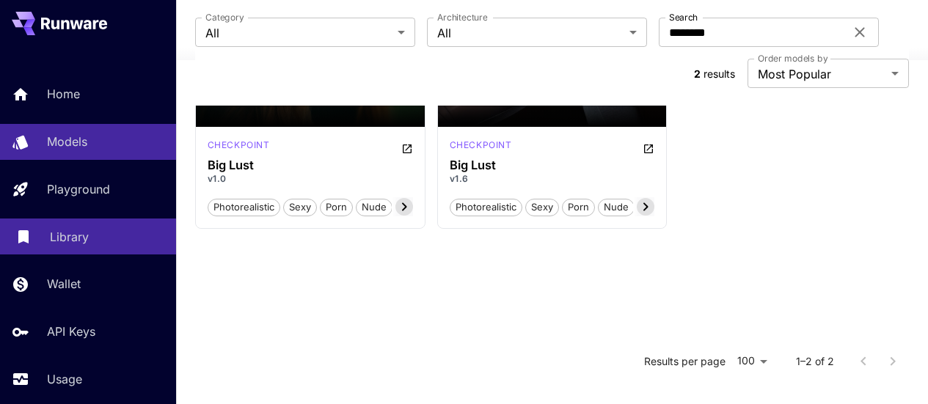
click at [89, 244] on div "Library" at bounding box center [107, 237] width 114 height 18
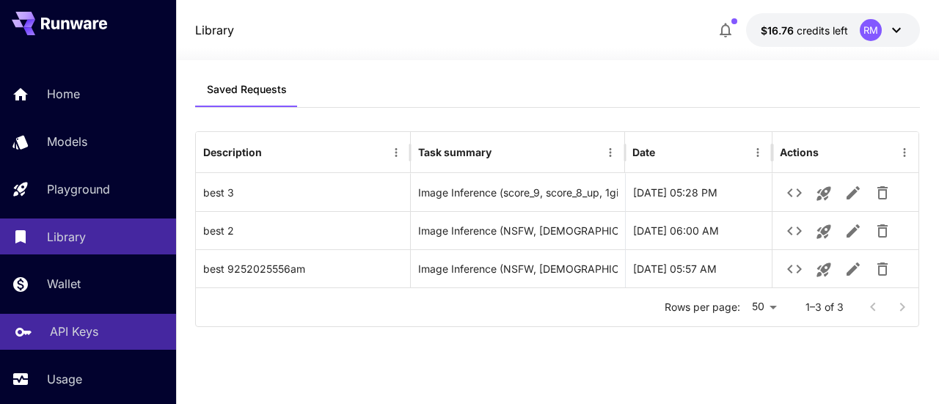
scroll to position [113, 0]
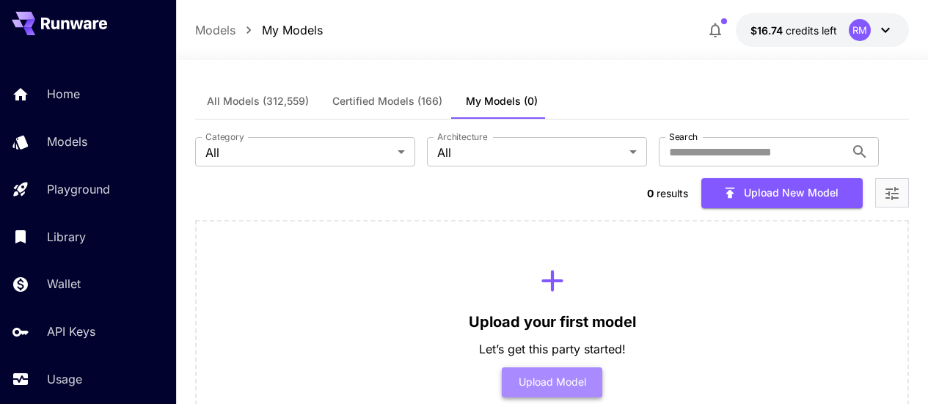
click at [567, 367] on button "Upload Model" at bounding box center [552, 382] width 100 height 30
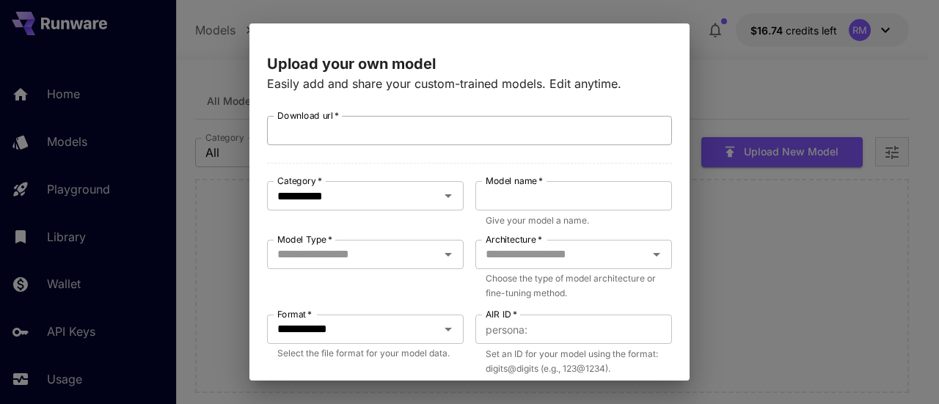
click at [484, 131] on input "Download url   *" at bounding box center [469, 130] width 405 height 29
paste input "**********"
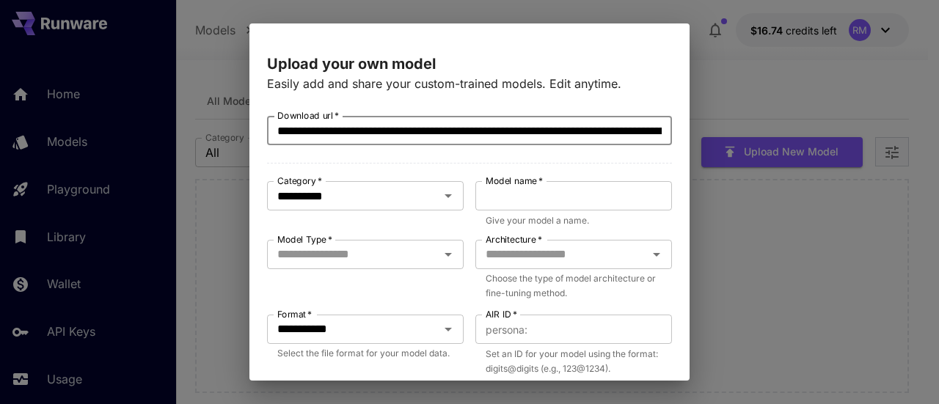
scroll to position [0, 207]
type input "**********"
click at [505, 200] on input "Model name   *" at bounding box center [573, 195] width 197 height 29
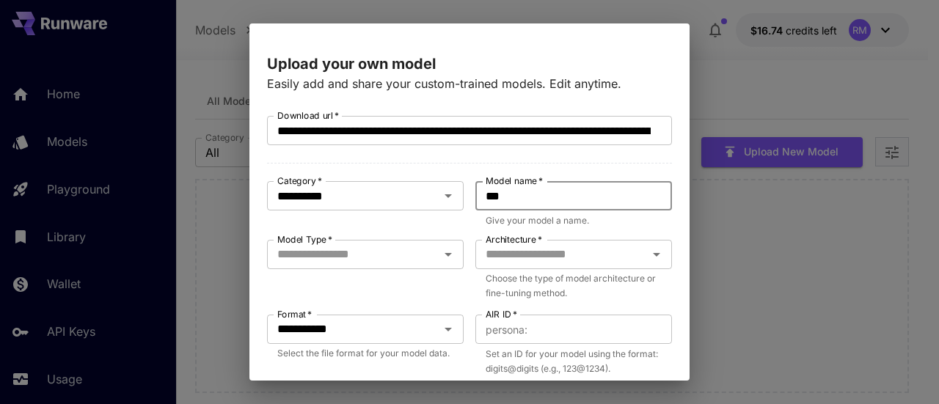
type input "**********"
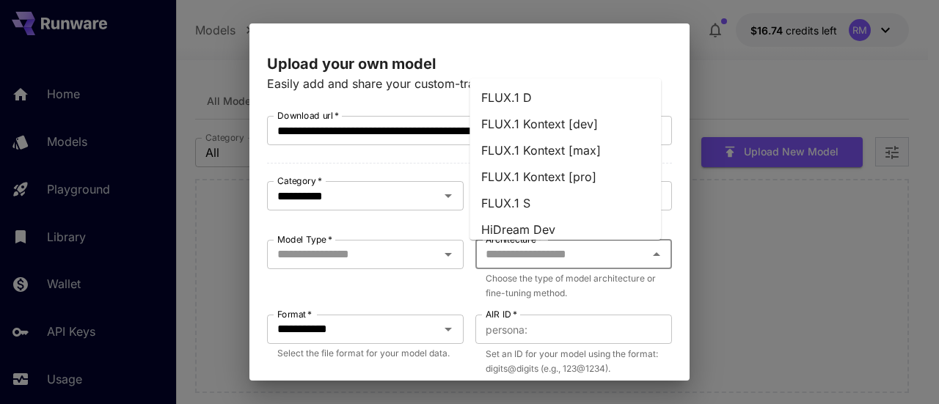
click at [610, 244] on input "Architecture   *" at bounding box center [562, 254] width 164 height 21
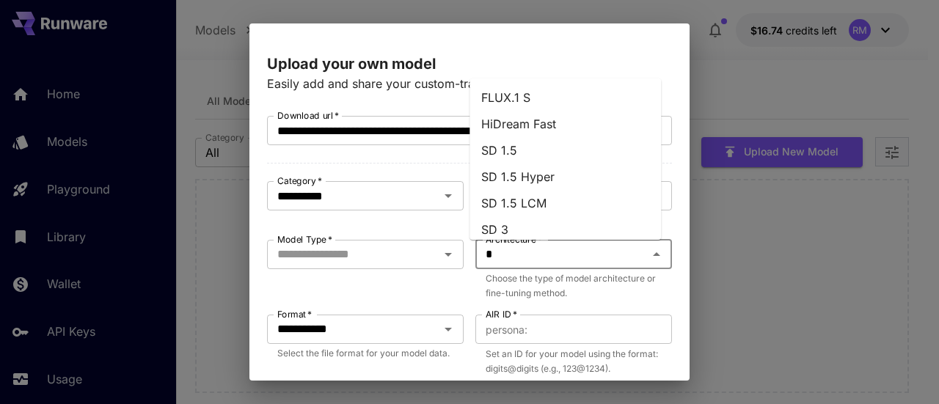
type input "**"
click at [538, 200] on li "SDXL 1.0" at bounding box center [564, 203] width 191 height 26
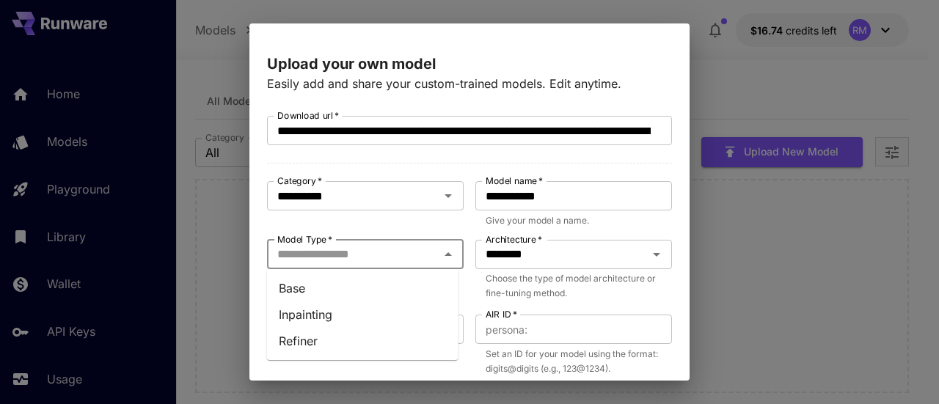
click at [413, 248] on input "Model Type   *" at bounding box center [353, 254] width 164 height 21
click at [356, 286] on li "Base" at bounding box center [362, 288] width 191 height 26
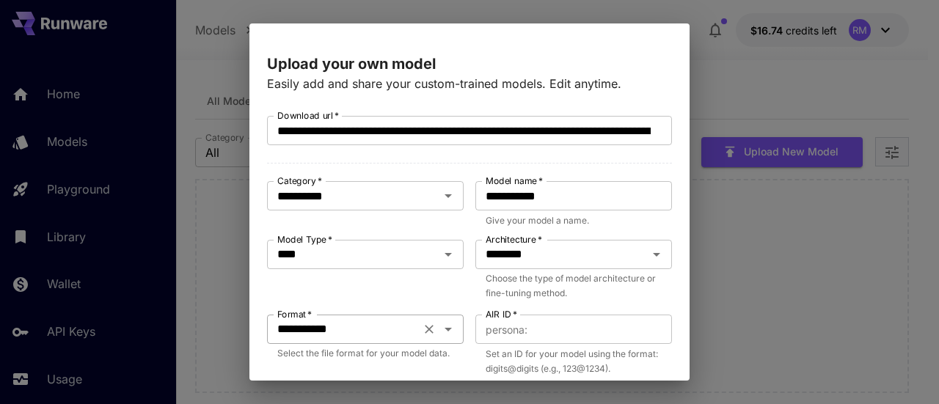
click at [444, 329] on icon "Open" at bounding box center [447, 330] width 7 height 4
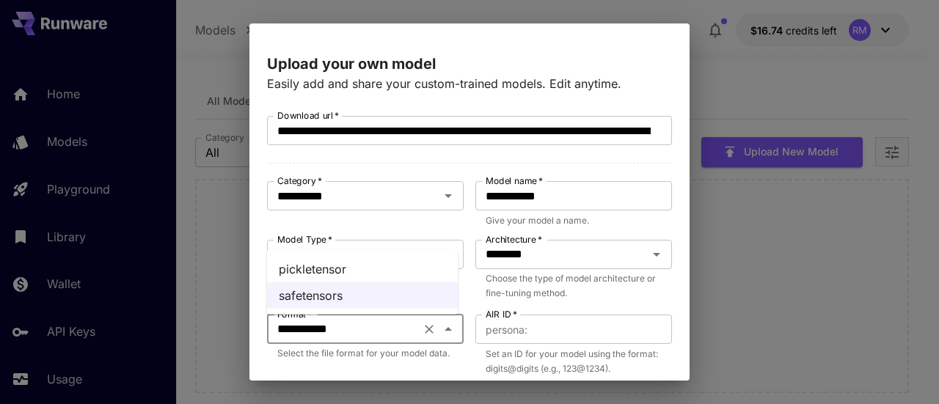
click at [381, 269] on li "pickletensor" at bounding box center [362, 269] width 191 height 26
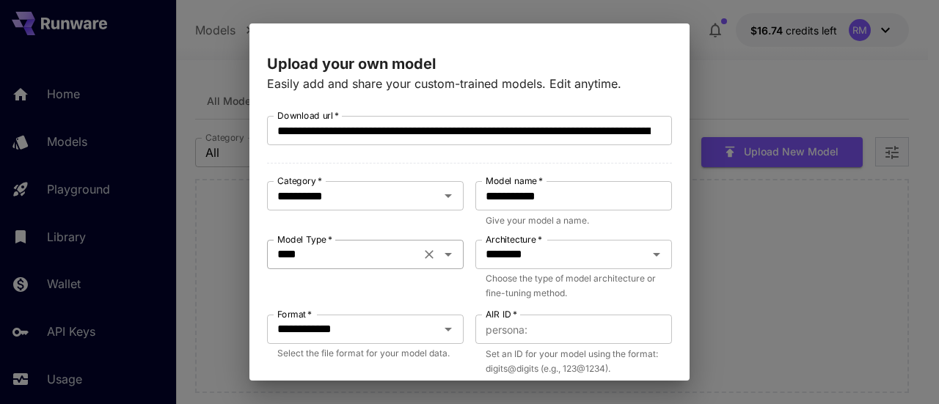
scroll to position [73, 0]
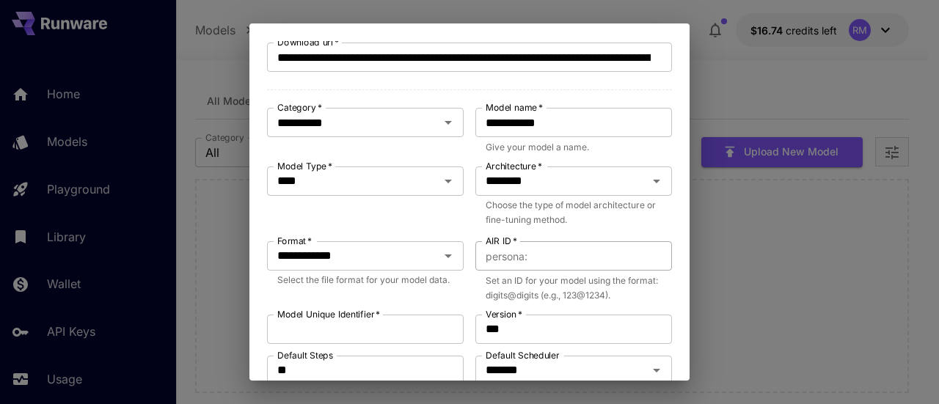
click at [554, 256] on input "AIR ID   *" at bounding box center [602, 255] width 139 height 29
click at [494, 260] on span "persona :" at bounding box center [507, 256] width 42 height 17
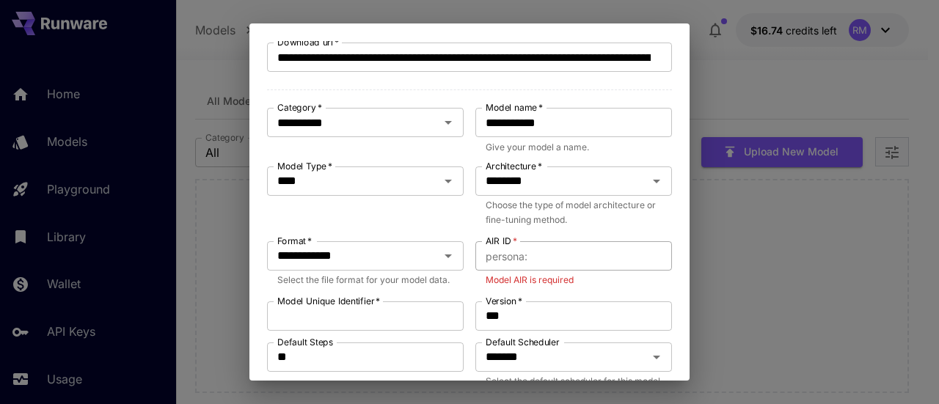
click at [533, 262] on input "AIR ID   *" at bounding box center [602, 255] width 139 height 29
type input "***"
click at [395, 331] on input "Model Unique Identifier   *" at bounding box center [365, 315] width 197 height 29
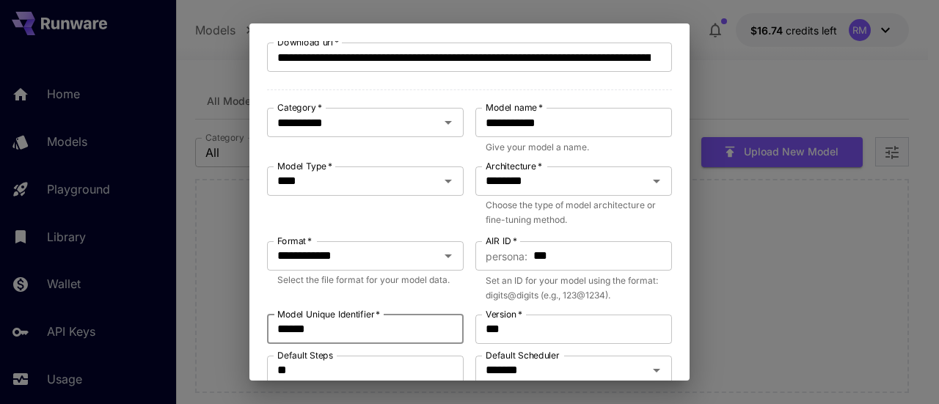
scroll to position [220, 0]
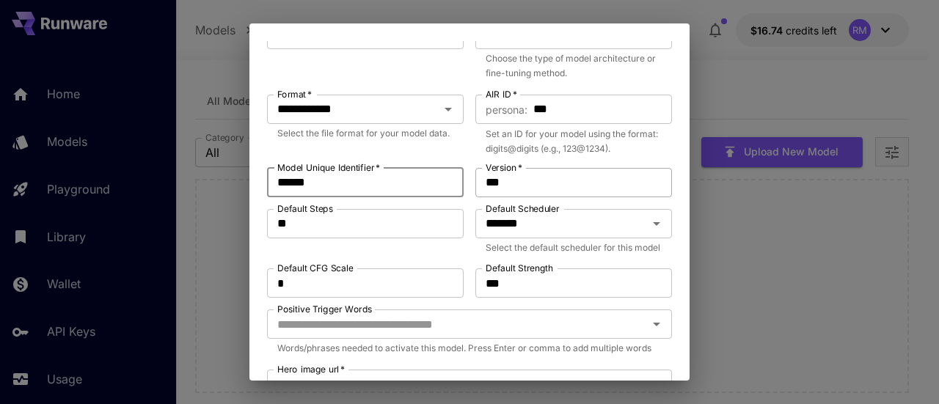
type input "******"
drag, startPoint x: 544, startPoint y: 187, endPoint x: 469, endPoint y: 191, distance: 75.6
click at [469, 191] on div "**********" at bounding box center [469, 284] width 405 height 777
type input "*"
drag, startPoint x: 378, startPoint y: 228, endPoint x: 235, endPoint y: 240, distance: 143.5
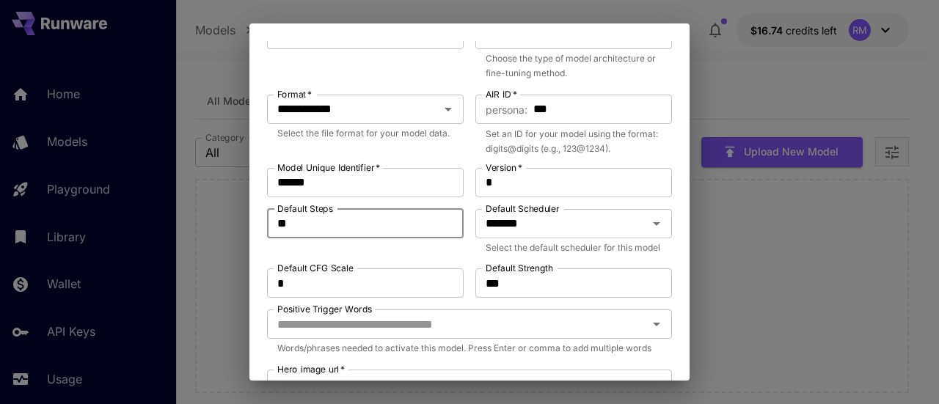
click at [235, 240] on div "**********" at bounding box center [469, 202] width 939 height 404
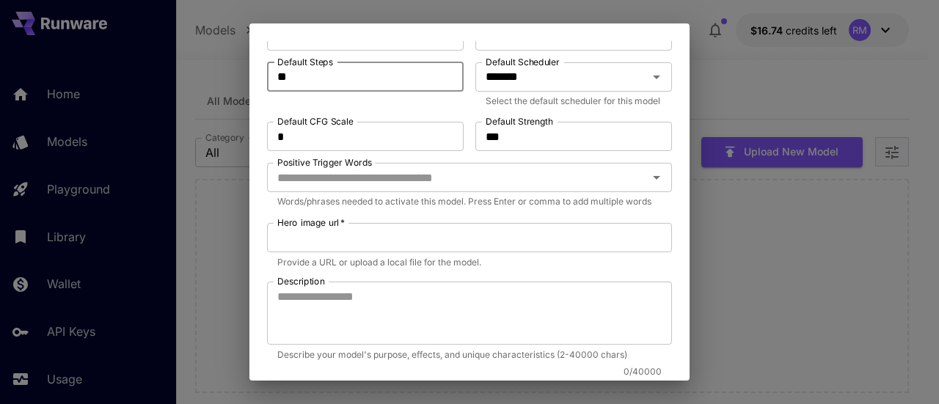
scroll to position [440, 0]
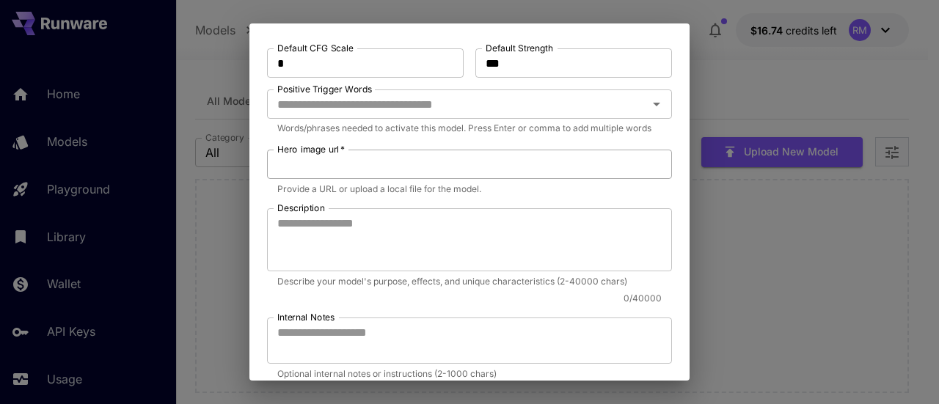
type input "**"
click at [378, 179] on input "Hero image url   *" at bounding box center [469, 164] width 405 height 29
paste input "**********"
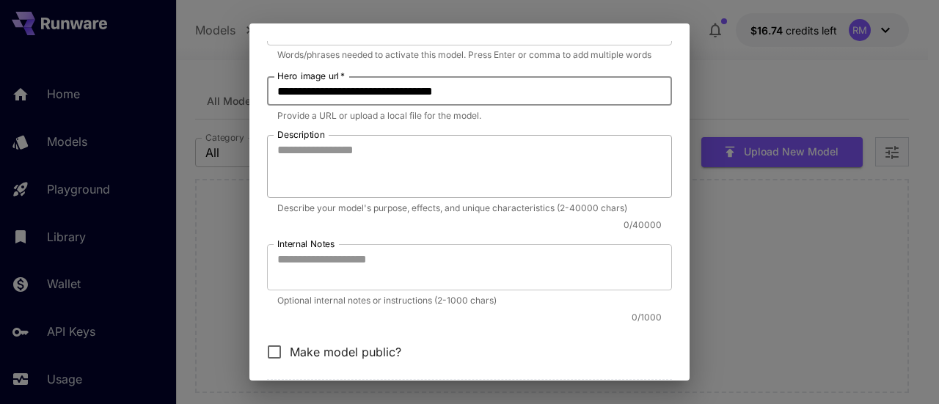
scroll to position [611, 0]
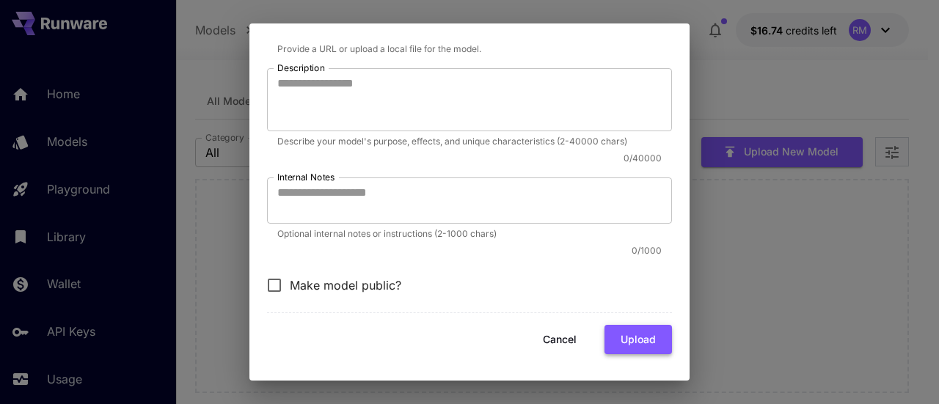
click at [620, 338] on button "Upload" at bounding box center [637, 340] width 67 height 30
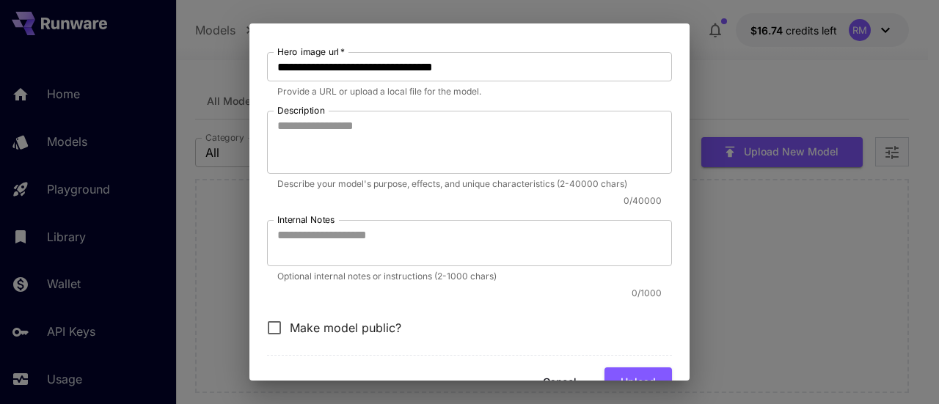
scroll to position [464, 0]
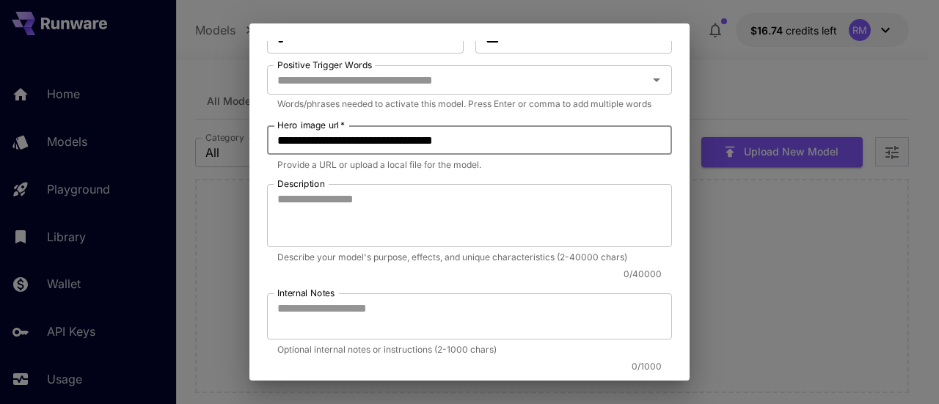
drag, startPoint x: 503, startPoint y: 172, endPoint x: 224, endPoint y: 173, distance: 278.7
click at [224, 173] on div "**********" at bounding box center [469, 202] width 939 height 404
paste input "**********"
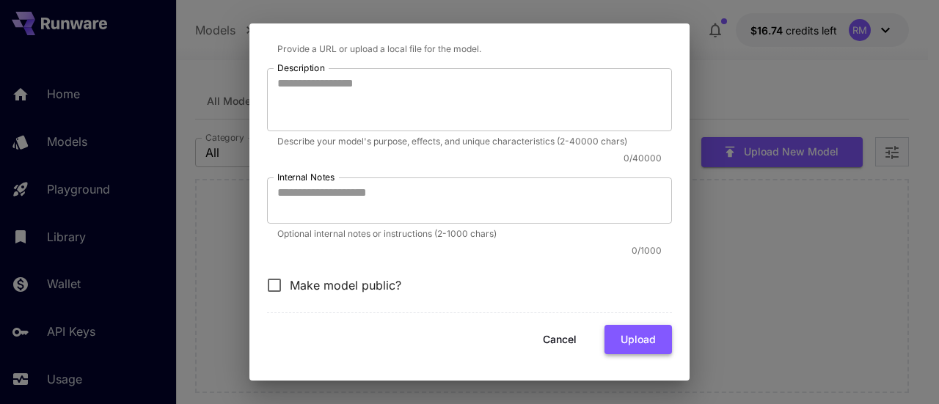
type input "**********"
click at [622, 337] on button "Upload" at bounding box center [637, 340] width 67 height 30
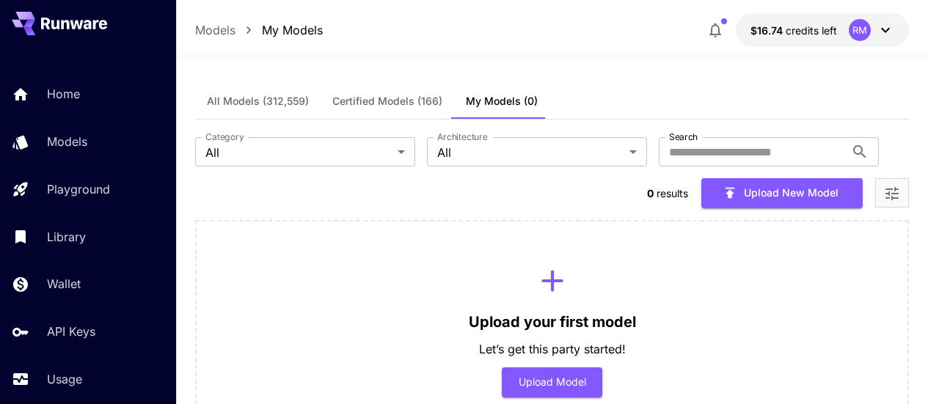
scroll to position [32, 0]
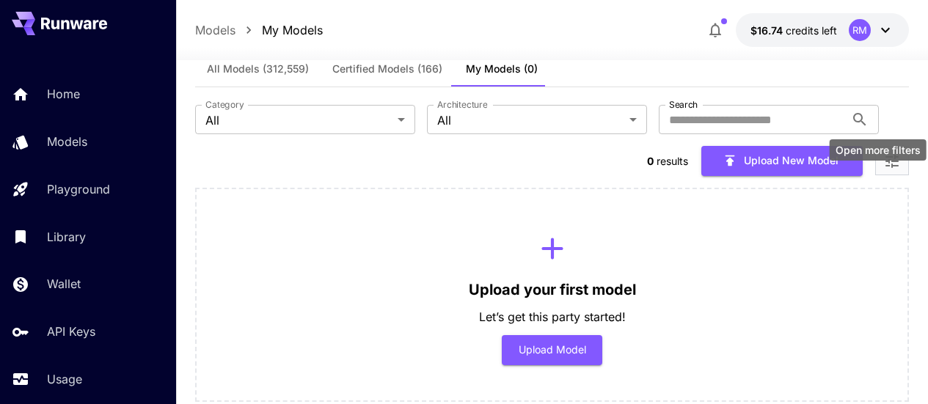
click at [884, 153] on icon "Open more filters" at bounding box center [892, 162] width 18 height 18
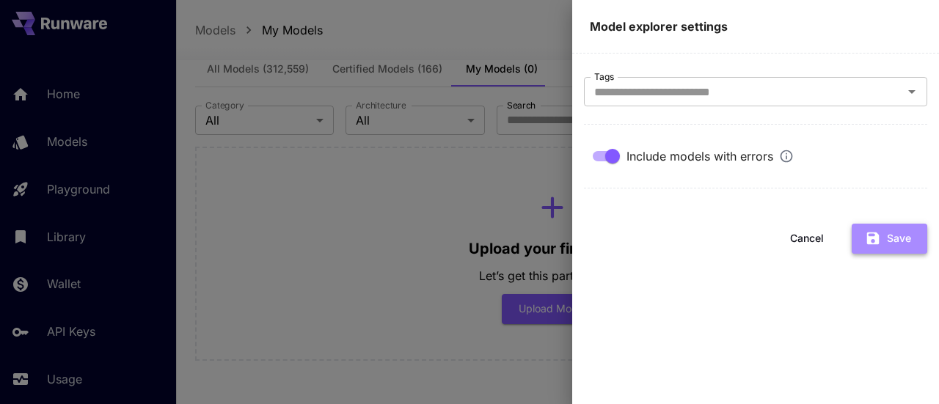
click at [904, 241] on button "Save" at bounding box center [890, 239] width 76 height 30
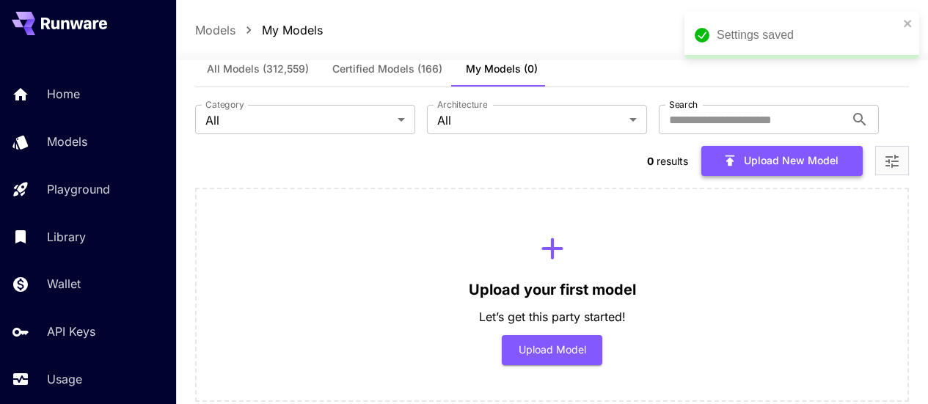
click at [746, 146] on button "Upload New Model" at bounding box center [781, 161] width 161 height 30
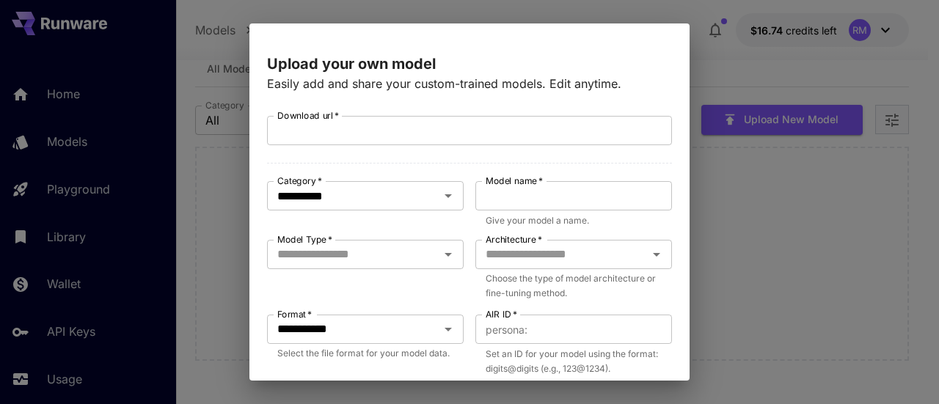
click at [797, 60] on div "**********" at bounding box center [469, 202] width 939 height 404
click at [667, 25] on h2 at bounding box center [469, 32] width 440 height 18
click at [723, 29] on div "**********" at bounding box center [469, 202] width 939 height 404
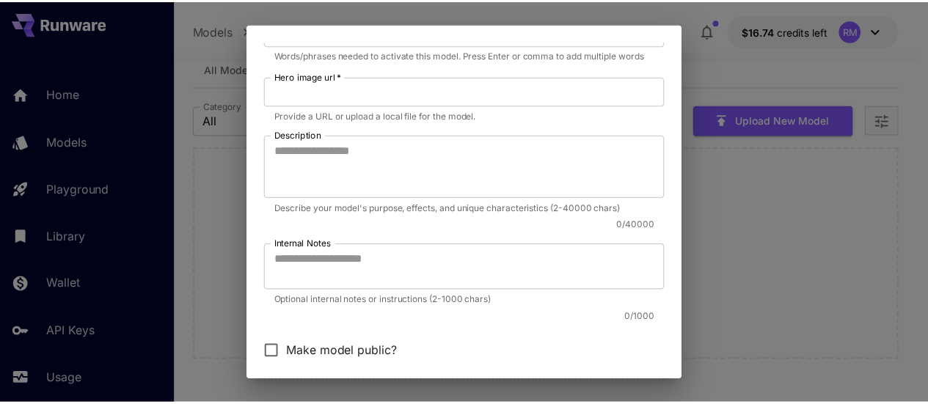
scroll to position [611, 0]
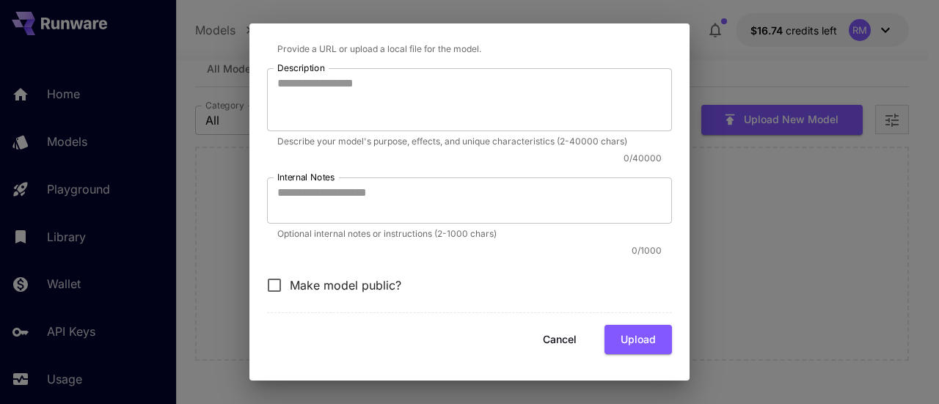
click at [557, 334] on button "Cancel" at bounding box center [560, 340] width 66 height 30
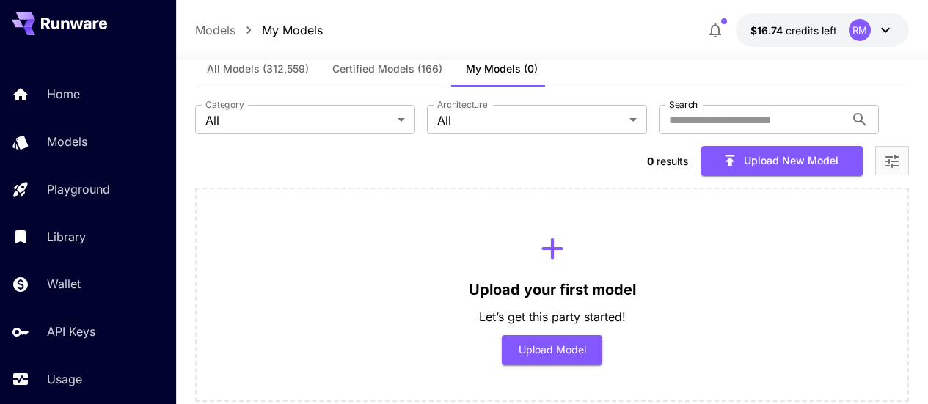
click at [708, 39] on button "button" at bounding box center [714, 29] width 29 height 29
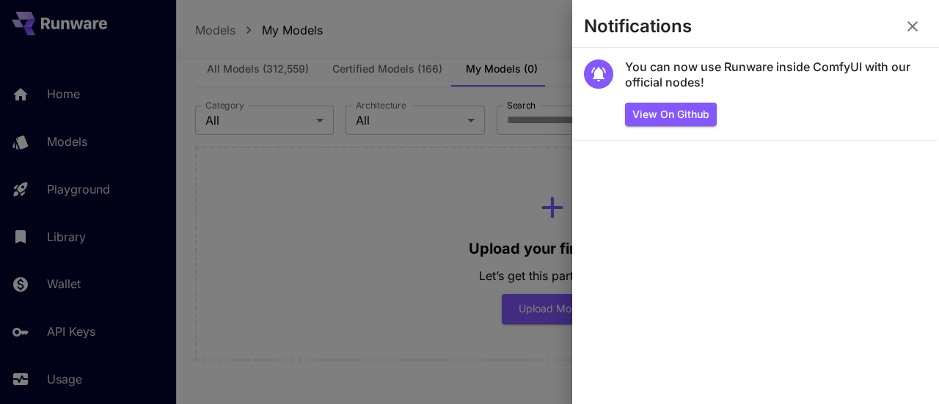
click at [907, 29] on icon "button" at bounding box center [913, 27] width 18 height 18
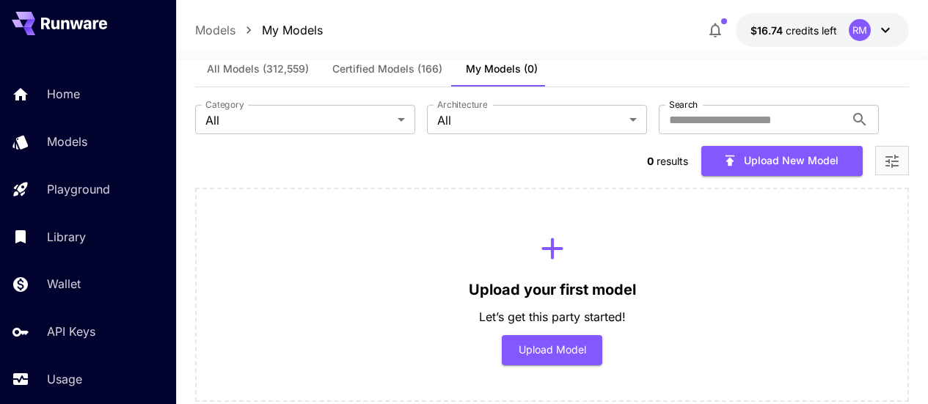
click at [715, 32] on icon "button" at bounding box center [715, 30] width 18 height 18
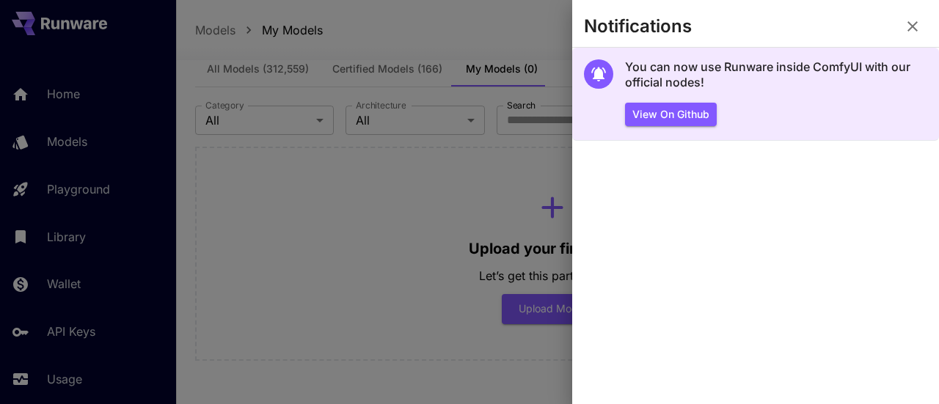
click at [757, 68] on h5 "You can now use Runware inside ComfyUI with our official nodes!" at bounding box center [776, 75] width 302 height 32
click at [684, 108] on button "View on Github" at bounding box center [671, 115] width 92 height 24
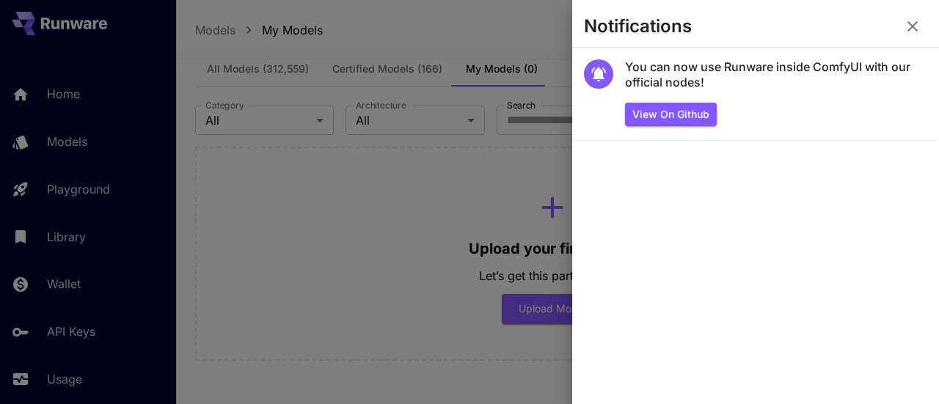
click at [914, 24] on icon "button" at bounding box center [912, 26] width 10 height 10
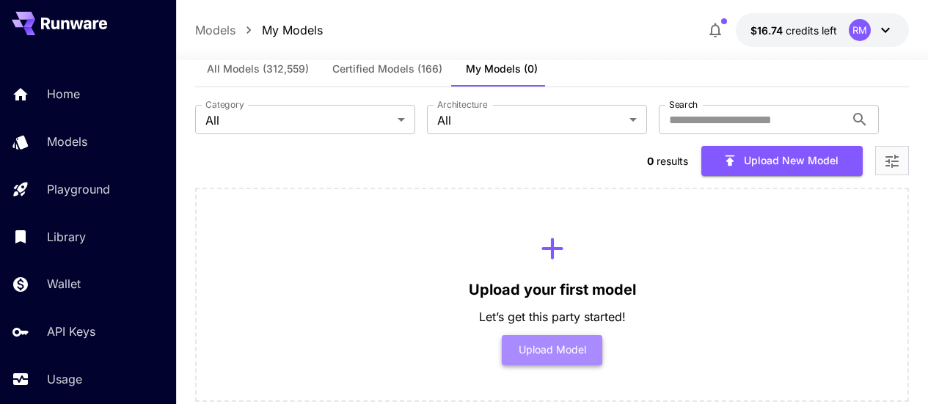
click at [530, 335] on button "Upload Model" at bounding box center [552, 350] width 100 height 30
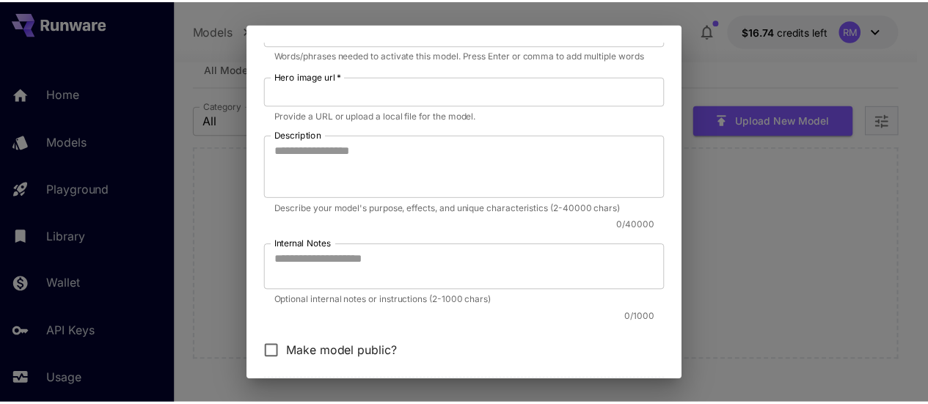
scroll to position [611, 0]
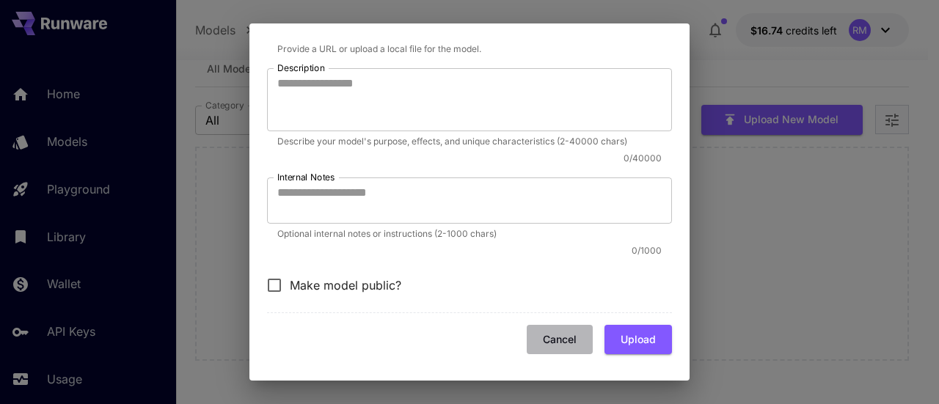
click at [546, 341] on button "Cancel" at bounding box center [560, 340] width 66 height 30
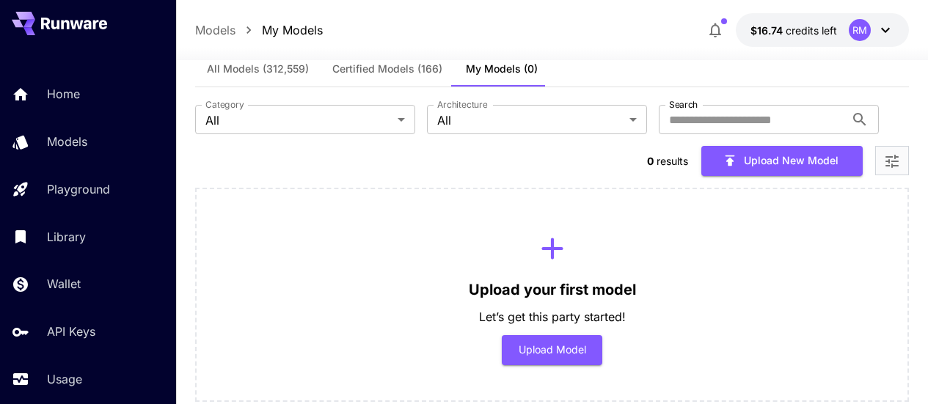
click at [417, 75] on span "Certified Models (166)" at bounding box center [387, 68] width 110 height 13
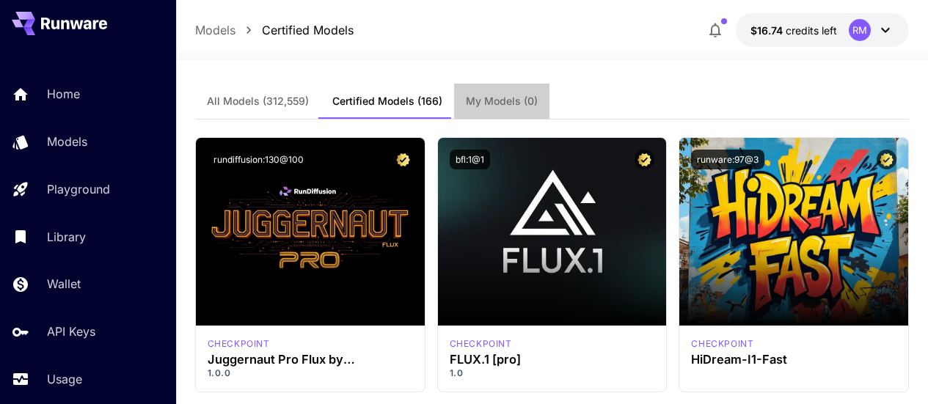
click at [529, 100] on span "My Models (0)" at bounding box center [502, 101] width 72 height 13
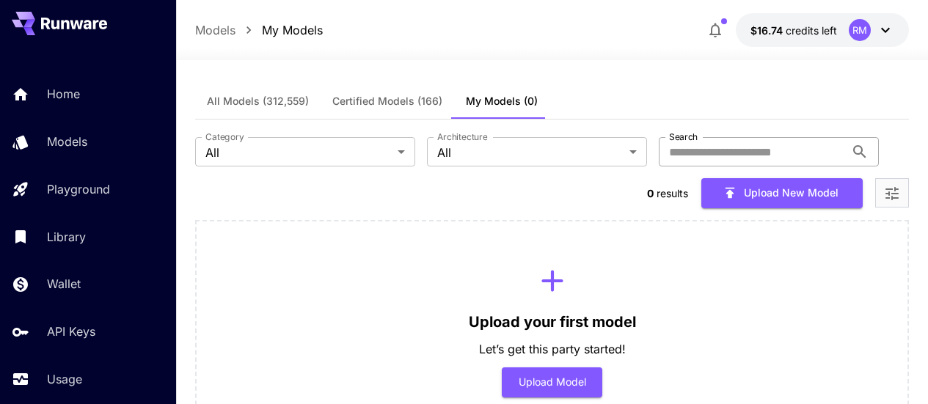
click at [659, 153] on input "Search" at bounding box center [752, 151] width 186 height 29
click at [643, 89] on div "All Models (312,559) Certified Models (166) My Models (0)" at bounding box center [552, 102] width 714 height 36
click at [573, 367] on button "Upload Model" at bounding box center [552, 382] width 100 height 30
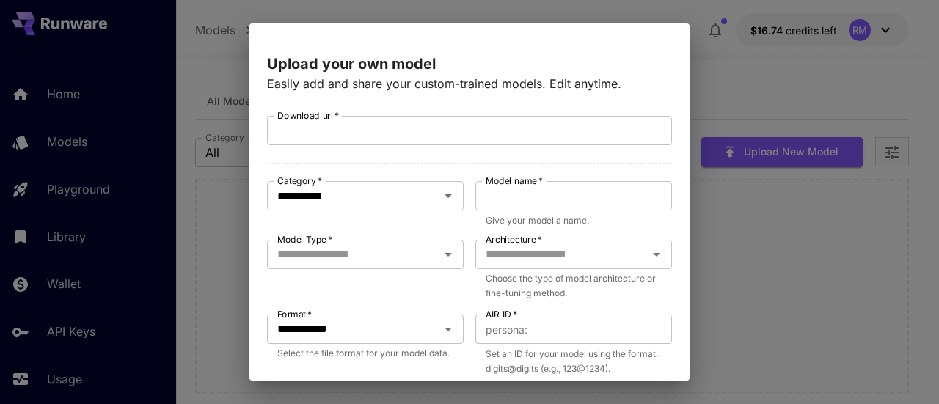
click at [335, 113] on span "*" at bounding box center [336, 115] width 6 height 11
click at [335, 116] on input "Download url   *" at bounding box center [469, 130] width 405 height 29
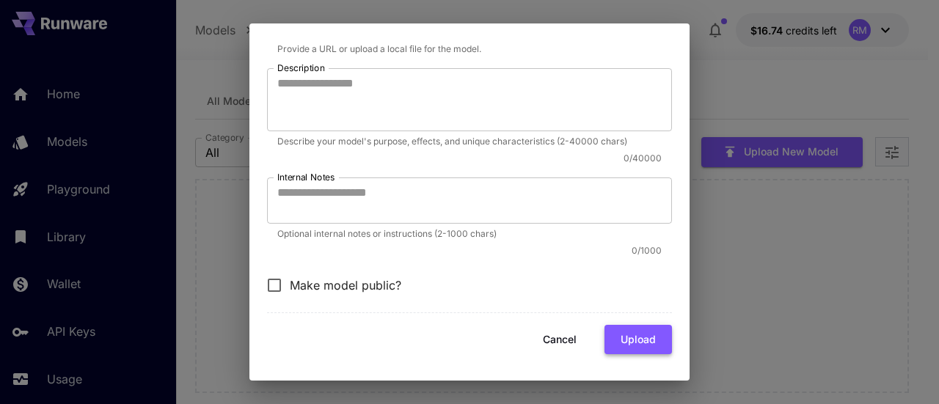
click at [626, 345] on button "Upload" at bounding box center [637, 340] width 67 height 30
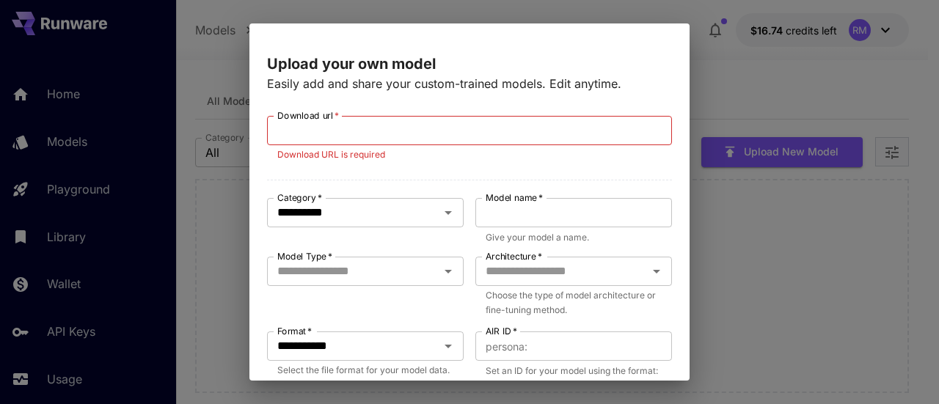
click at [745, 216] on div "**********" at bounding box center [469, 202] width 939 height 404
click at [667, 34] on h2 at bounding box center [469, 32] width 440 height 18
click at [802, 115] on div "**********" at bounding box center [469, 202] width 939 height 404
click at [791, 213] on div "**********" at bounding box center [469, 202] width 939 height 404
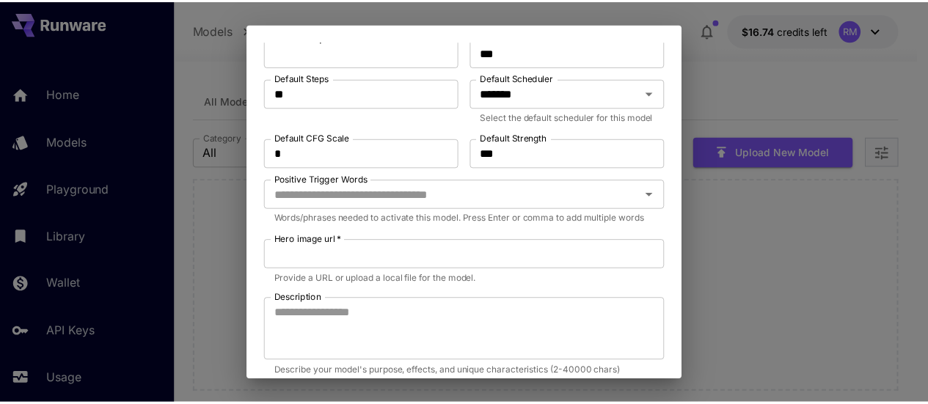
scroll to position [628, 0]
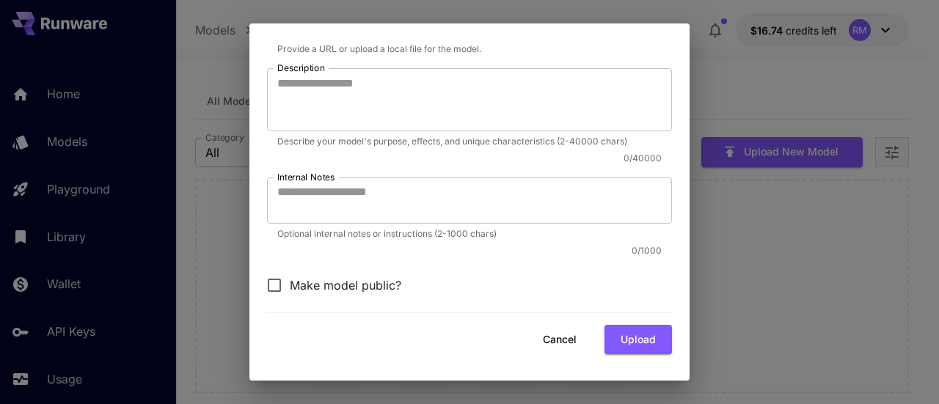
click at [554, 340] on button "Cancel" at bounding box center [560, 340] width 66 height 30
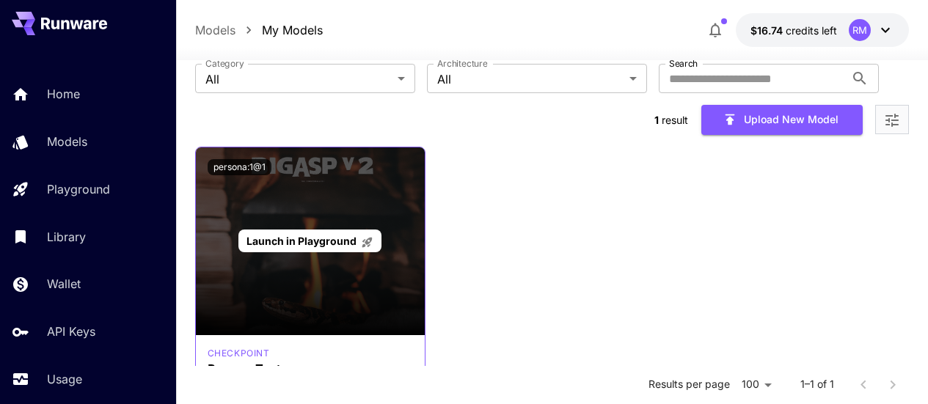
scroll to position [147, 0]
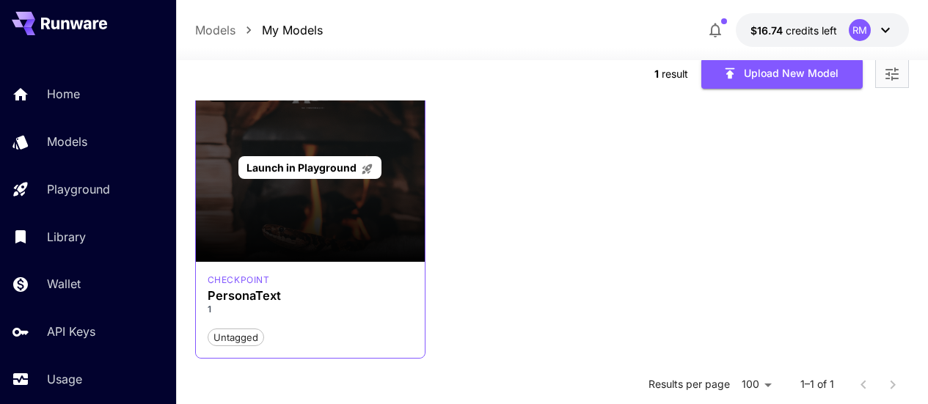
click at [322, 161] on span "Launch in Playground" at bounding box center [301, 167] width 110 height 12
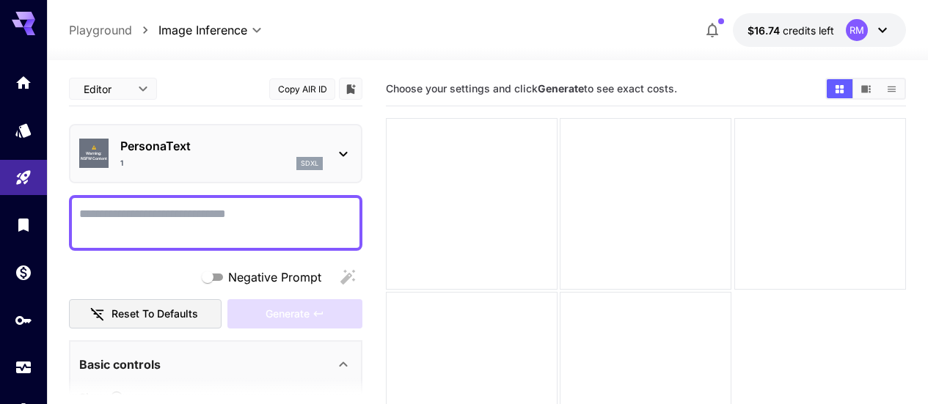
drag, startPoint x: 230, startPoint y: 203, endPoint x: 158, endPoint y: 203, distance: 71.9
click at [158, 203] on div at bounding box center [215, 223] width 293 height 56
paste textarea "**********"
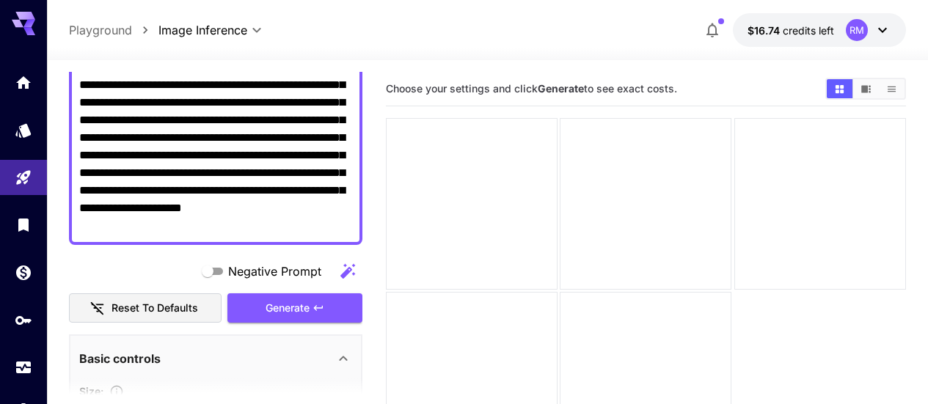
scroll to position [220, 0]
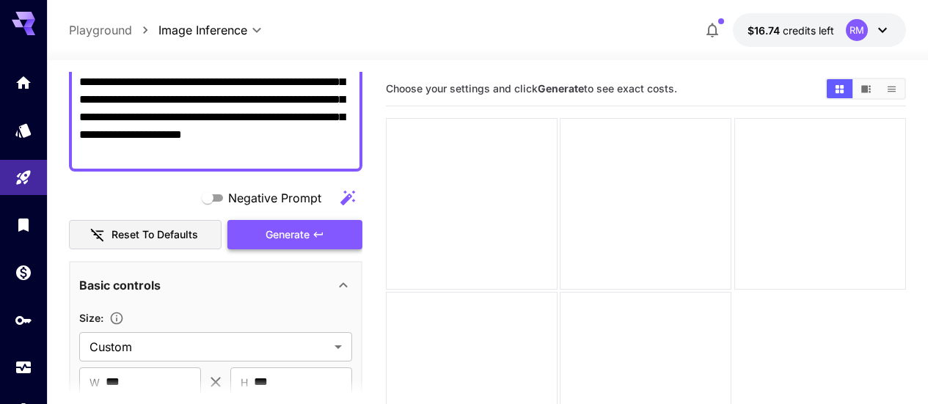
type textarea "**********"
click at [326, 236] on button "Generate" at bounding box center [294, 235] width 135 height 30
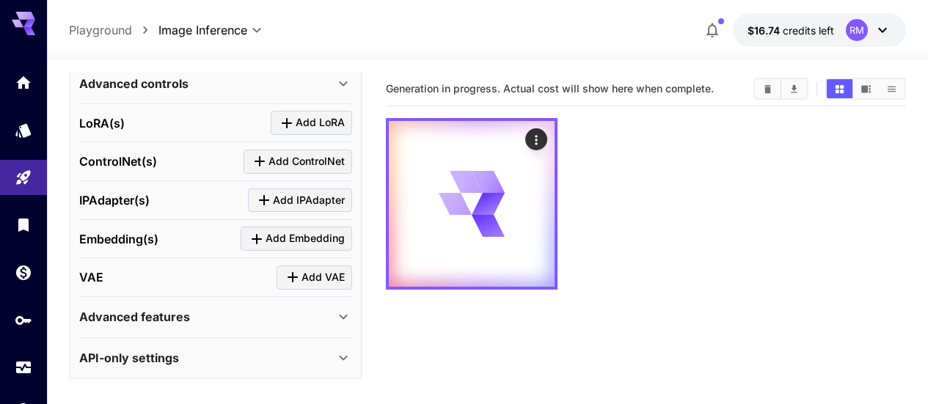
scroll to position [116, 0]
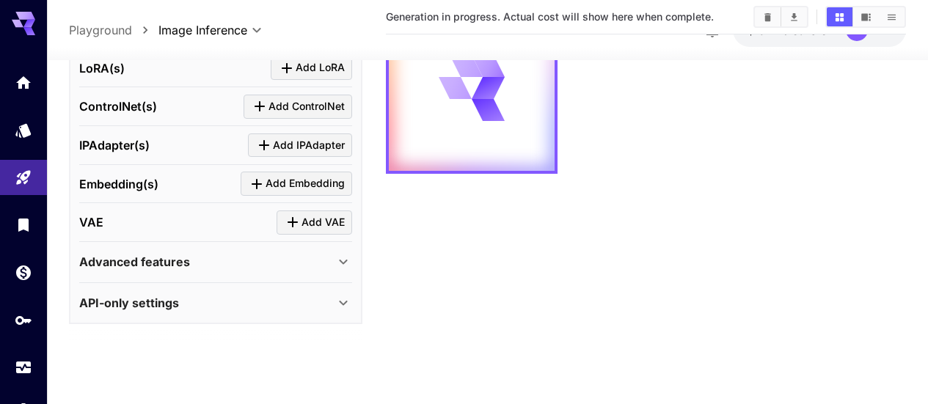
click at [323, 266] on div "Advanced features" at bounding box center [206, 262] width 255 height 18
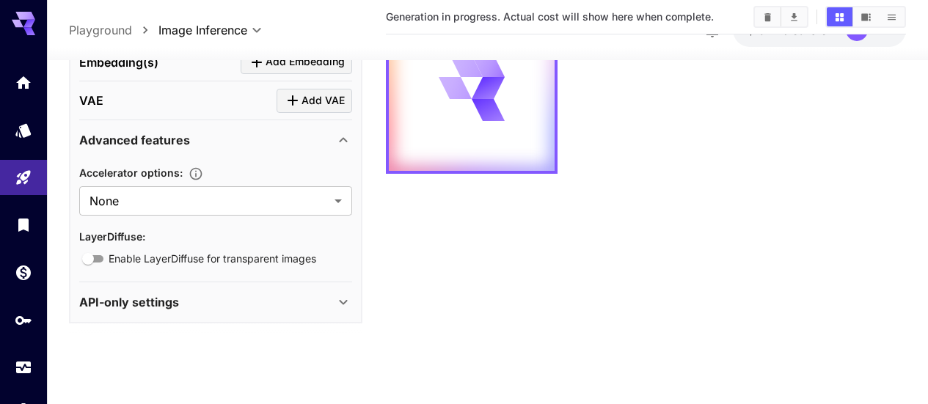
scroll to position [739, 0]
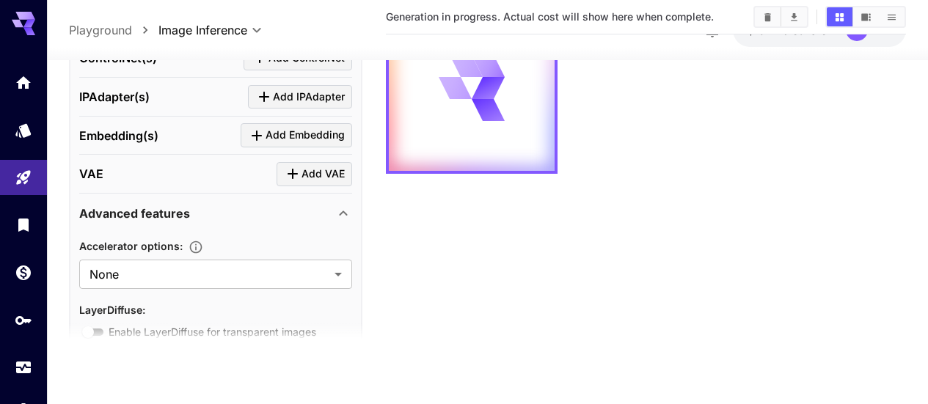
click at [344, 215] on icon at bounding box center [343, 214] width 18 height 18
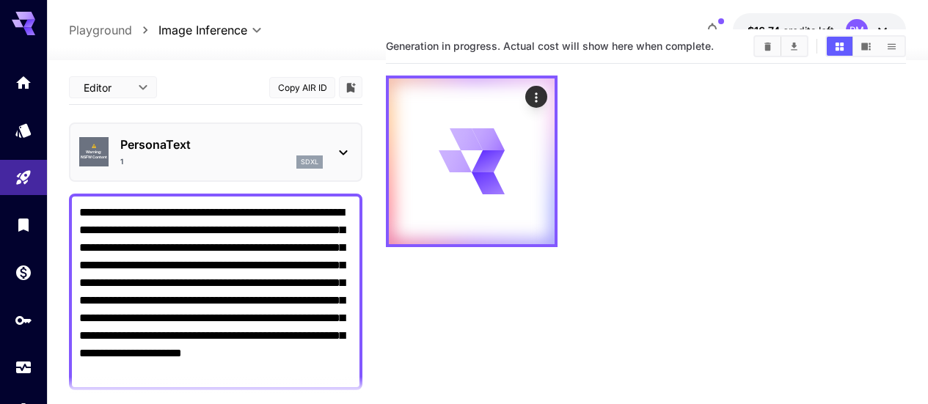
scroll to position [0, 0]
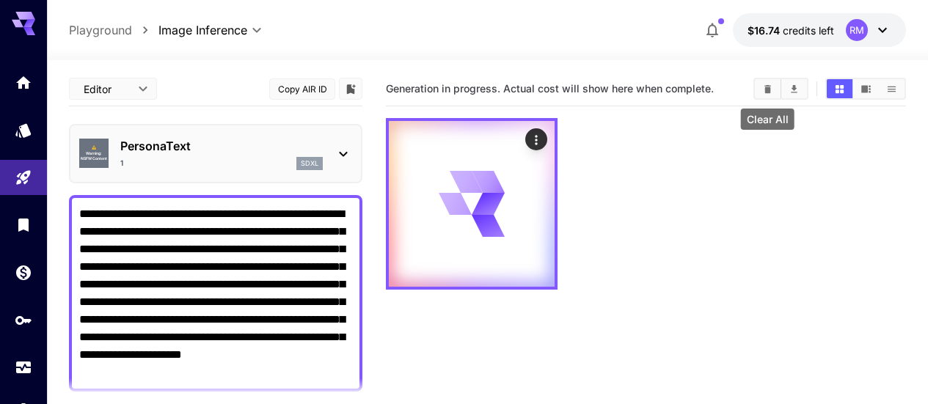
click at [764, 89] on icon "Clear All" at bounding box center [767, 88] width 7 height 8
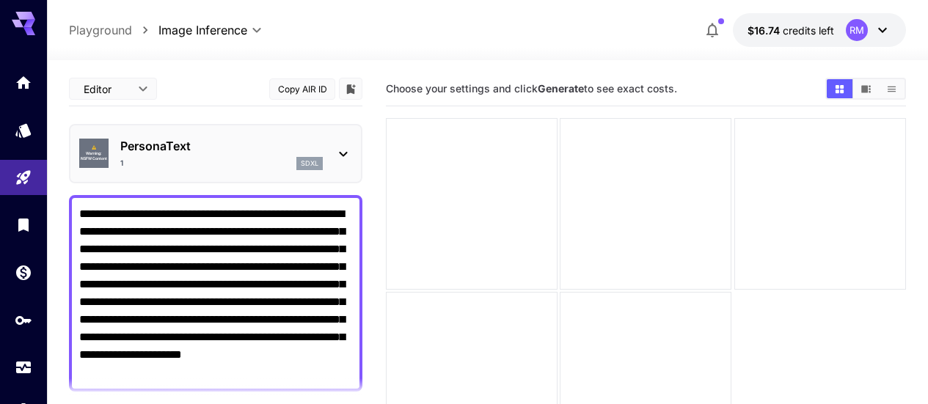
click at [106, 84] on body "**********" at bounding box center [464, 260] width 928 height 520
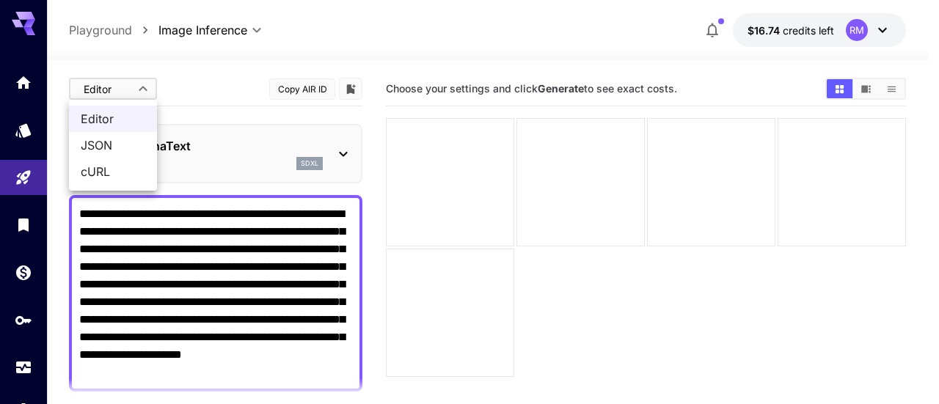
click at [106, 84] on div at bounding box center [469, 202] width 939 height 404
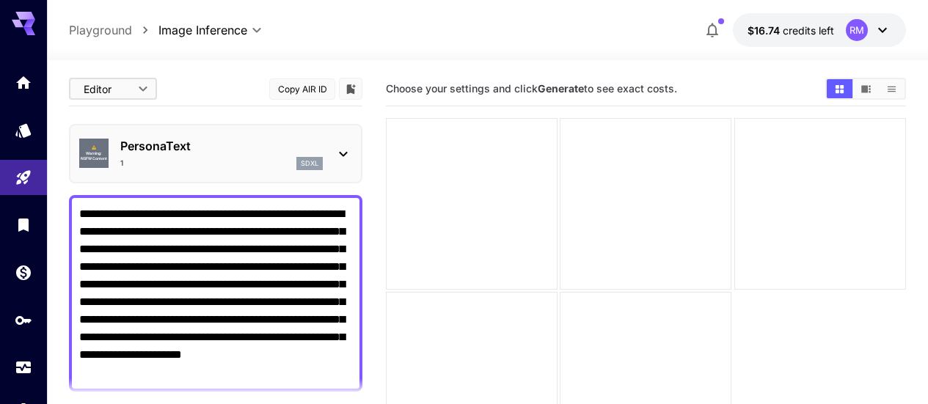
click at [120, 27] on p "Playground" at bounding box center [100, 30] width 63 height 18
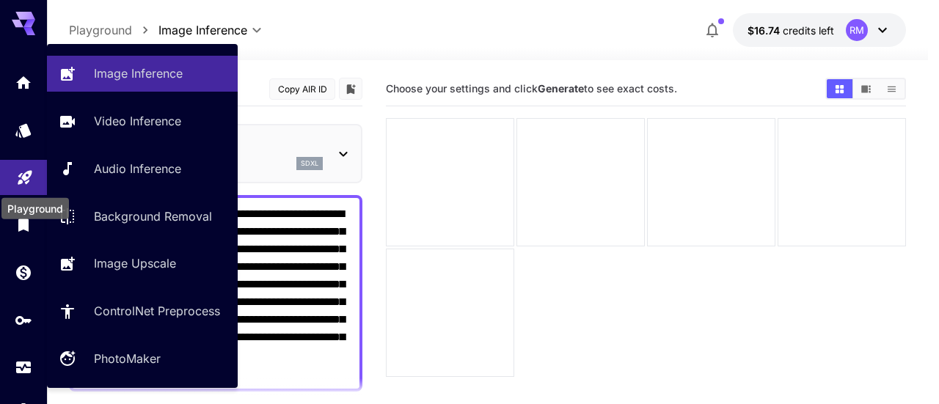
click at [24, 178] on icon "Playground" at bounding box center [25, 173] width 18 height 18
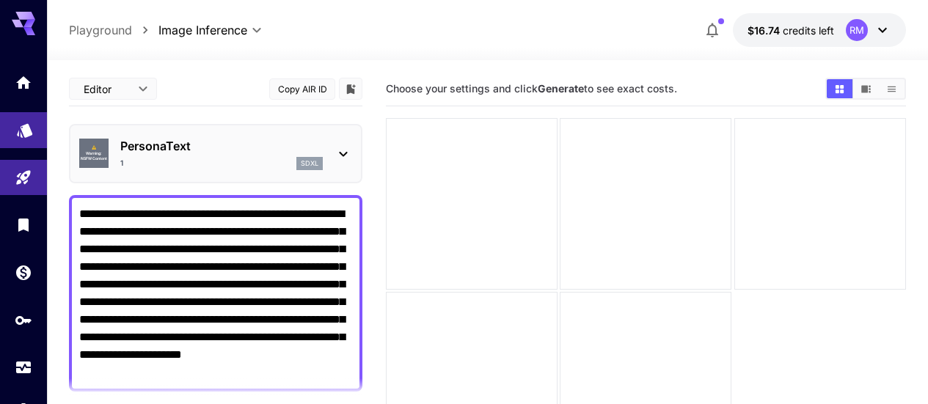
click at [26, 117] on link at bounding box center [23, 130] width 47 height 36
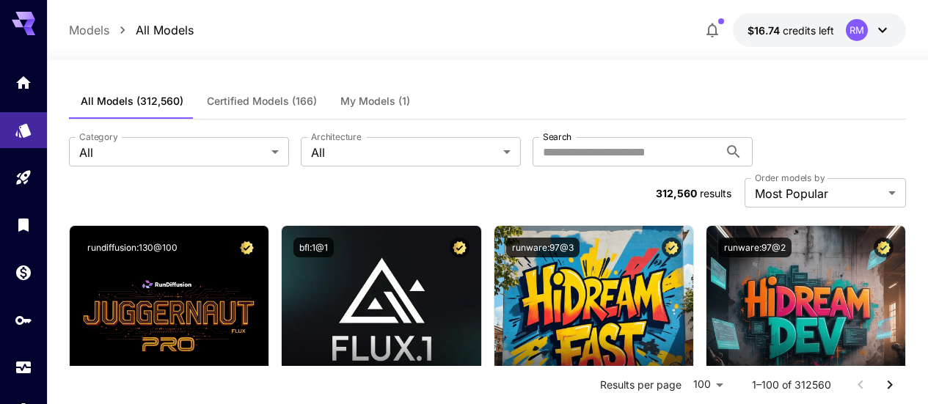
click at [365, 95] on span "My Models (1)" at bounding box center [375, 101] width 70 height 13
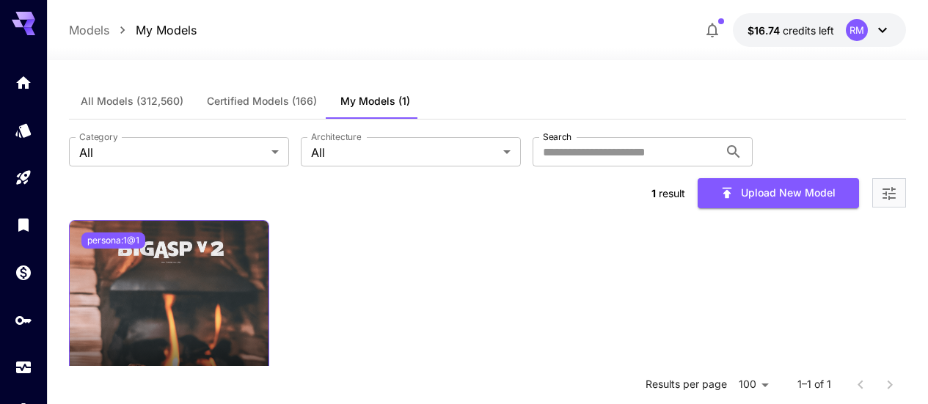
click at [126, 233] on button "persona:1@1" at bounding box center [113, 241] width 64 height 16
click at [183, 233] on div "Copied!" at bounding box center [168, 241] width 175 height 16
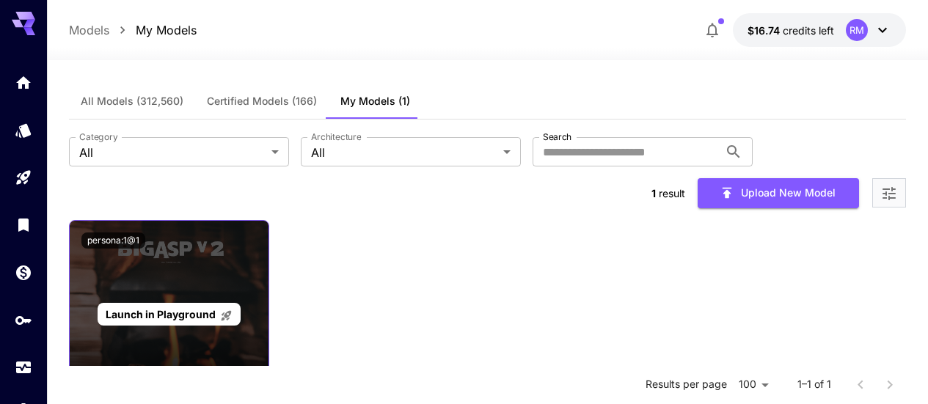
click at [172, 230] on div "Launch in Playground" at bounding box center [169, 315] width 199 height 188
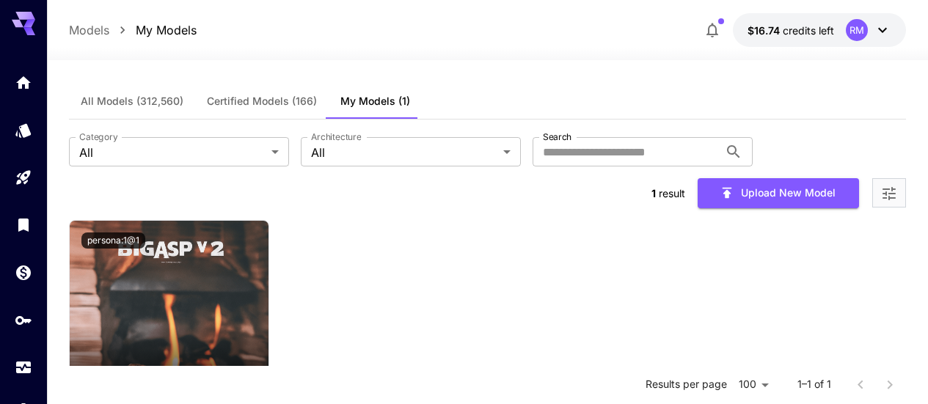
drag, startPoint x: 172, startPoint y: 230, endPoint x: 626, endPoint y: 241, distance: 454.8
click at [626, 241] on div "Launch in Playground persona:1@1 checkpoint PersonaText 1 Untagged" at bounding box center [487, 363] width 837 height 286
click at [888, 185] on icon "Open more filters" at bounding box center [889, 194] width 18 height 18
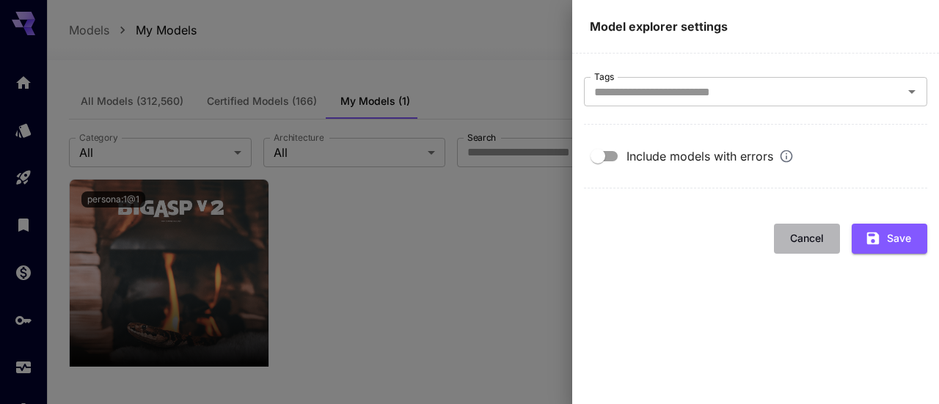
click at [808, 240] on button "Cancel" at bounding box center [807, 239] width 66 height 30
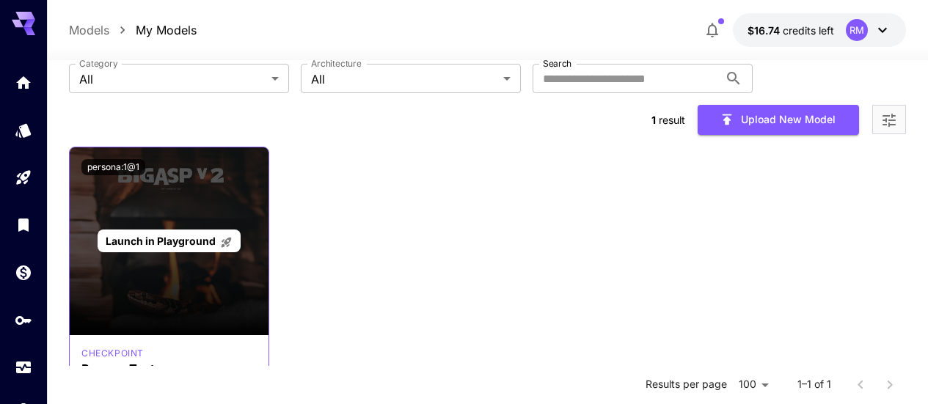
scroll to position [147, 0]
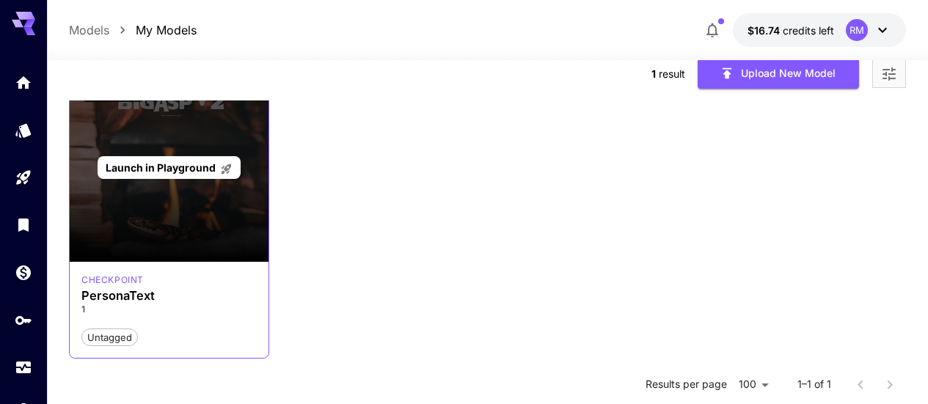
click at [155, 156] on div "Launch in Playground" at bounding box center [169, 167] width 143 height 23
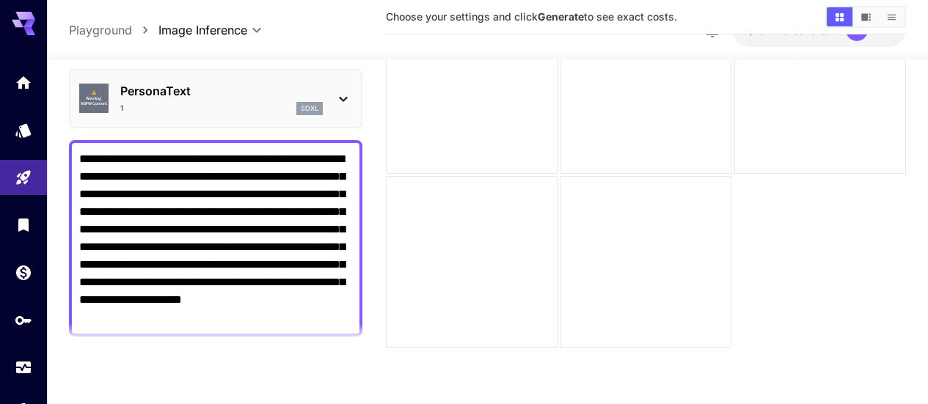
click at [323, 110] on div "⚠️ Warning: NSFW Content PersonaText 1 sdxl" at bounding box center [215, 98] width 273 height 45
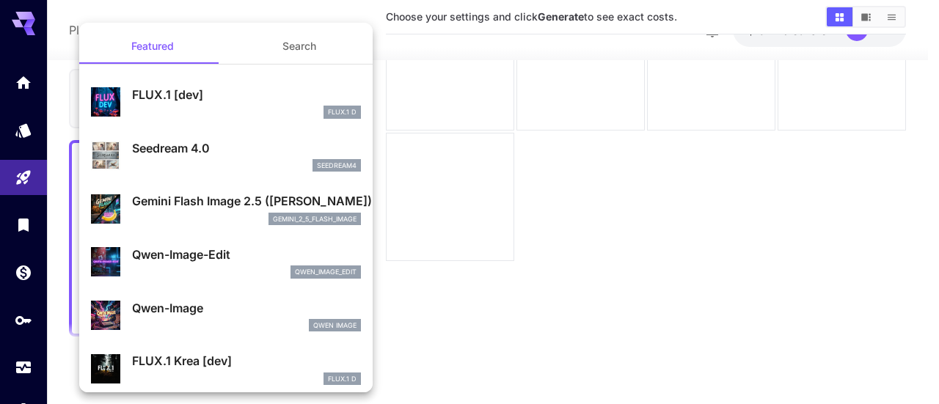
click at [567, 258] on div at bounding box center [469, 202] width 939 height 404
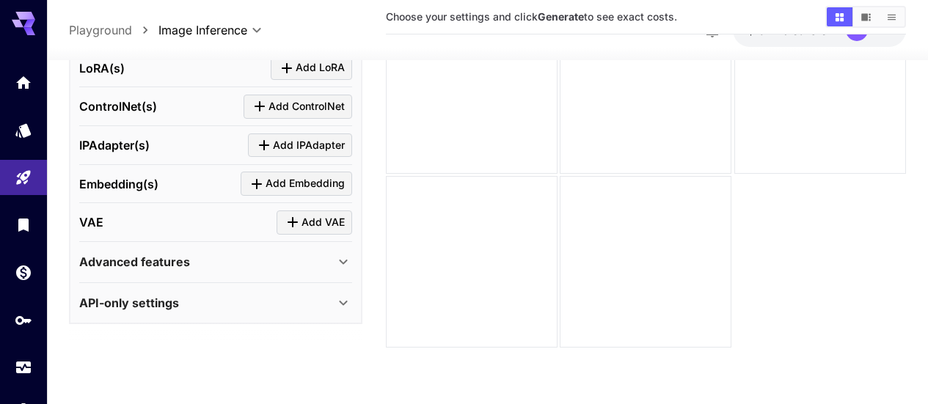
scroll to position [471, 0]
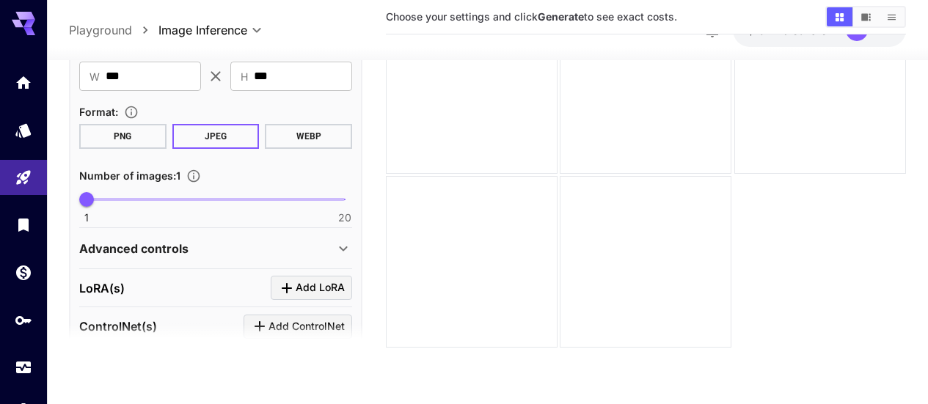
click at [295, 296] on icon "Click to add LoRA" at bounding box center [287, 288] width 18 height 18
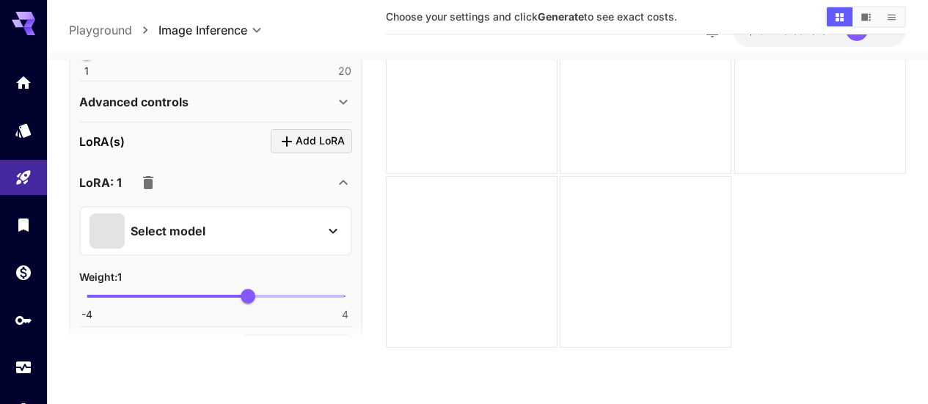
click at [206, 238] on div "Select model" at bounding box center [203, 230] width 229 height 35
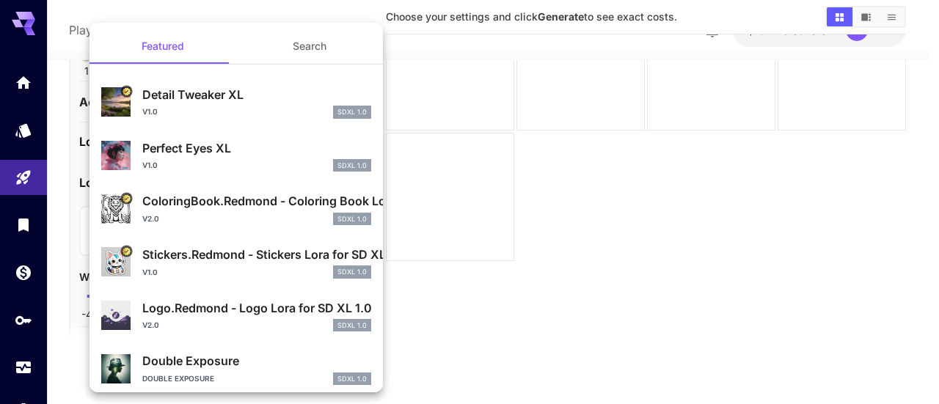
click at [641, 281] on div at bounding box center [469, 202] width 939 height 404
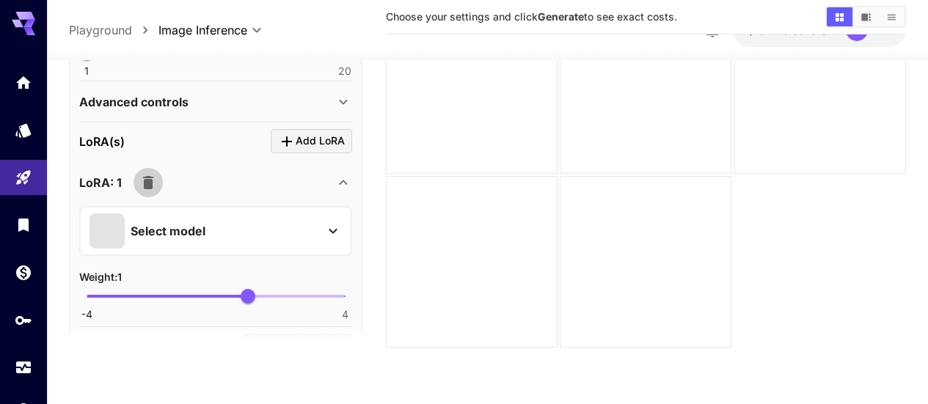
click at [153, 177] on icon "button" at bounding box center [148, 182] width 18 height 18
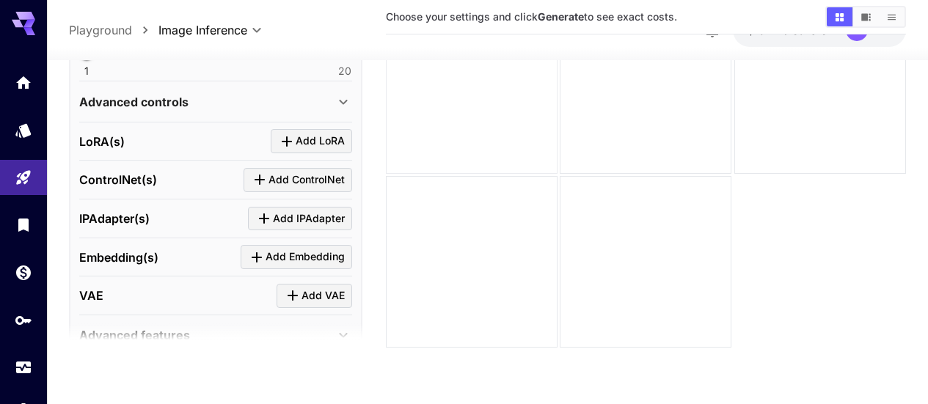
scroll to position [0, 0]
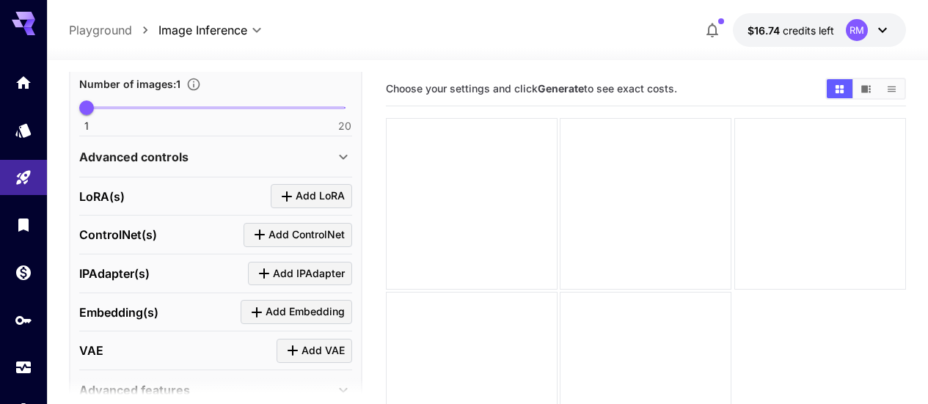
click at [123, 29] on p "Playground" at bounding box center [100, 30] width 63 height 18
click at [109, 31] on p "Playground" at bounding box center [100, 30] width 63 height 18
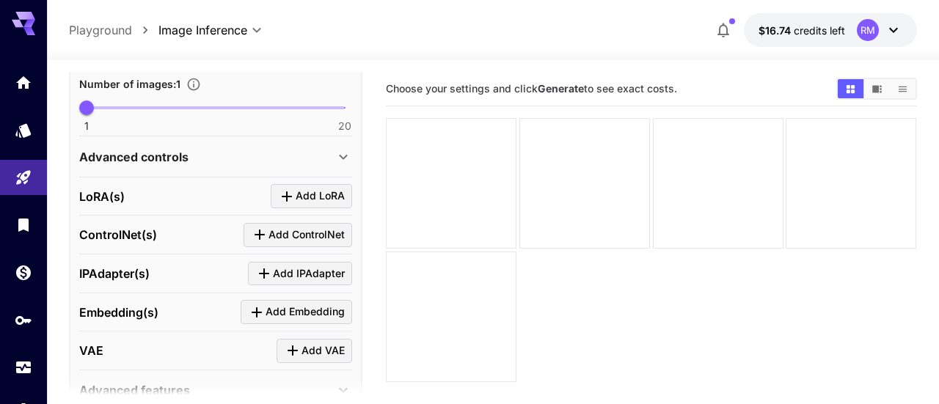
click at [230, 31] on body "**********" at bounding box center [469, 260] width 939 height 520
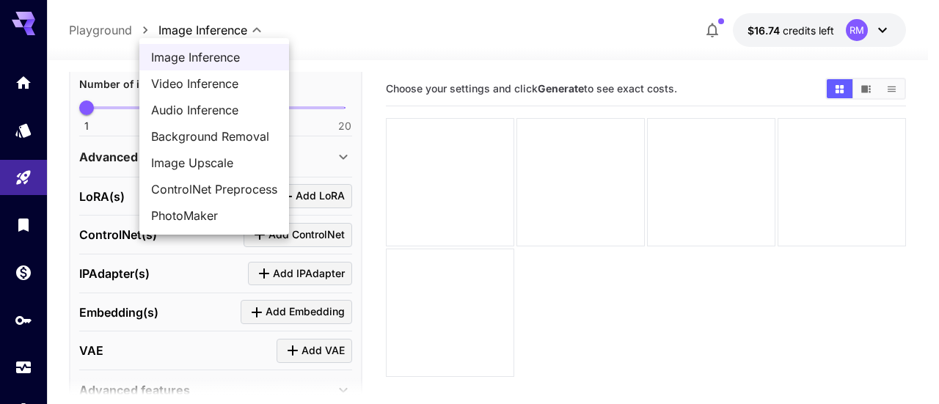
click at [761, 78] on div at bounding box center [469, 202] width 939 height 404
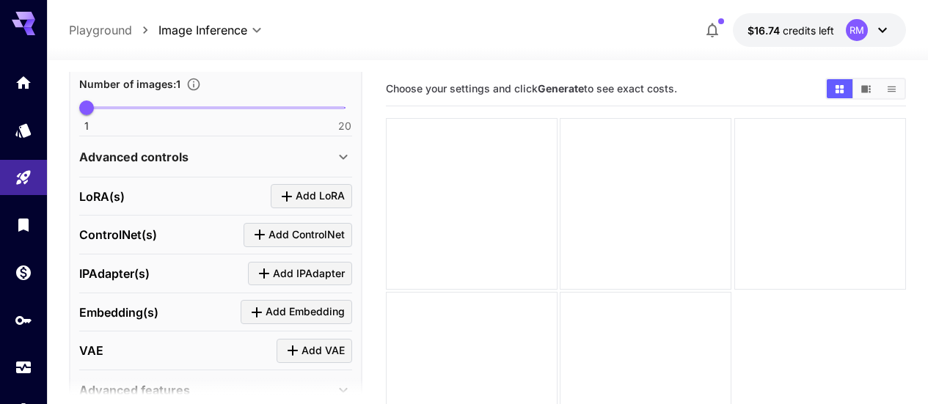
click at [89, 34] on p "Playground" at bounding box center [100, 30] width 63 height 18
click at [32, 133] on icon "Models" at bounding box center [25, 126] width 18 height 18
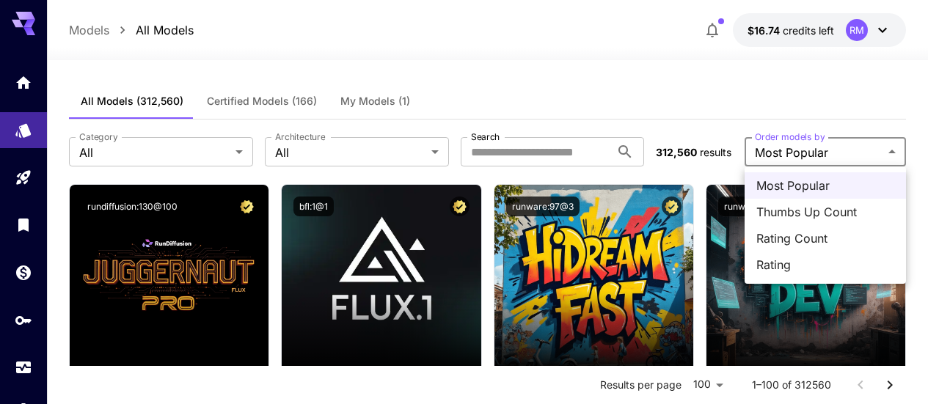
click at [877, 153] on div at bounding box center [469, 202] width 939 height 404
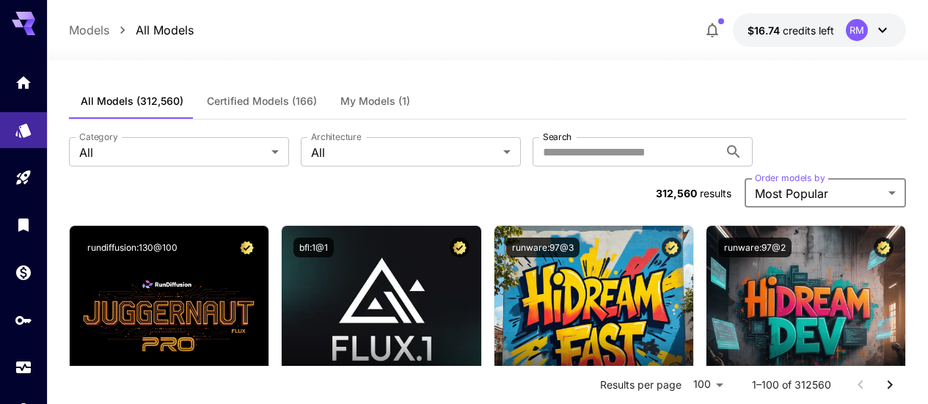
click at [363, 97] on span "My Models (1)" at bounding box center [375, 101] width 70 height 13
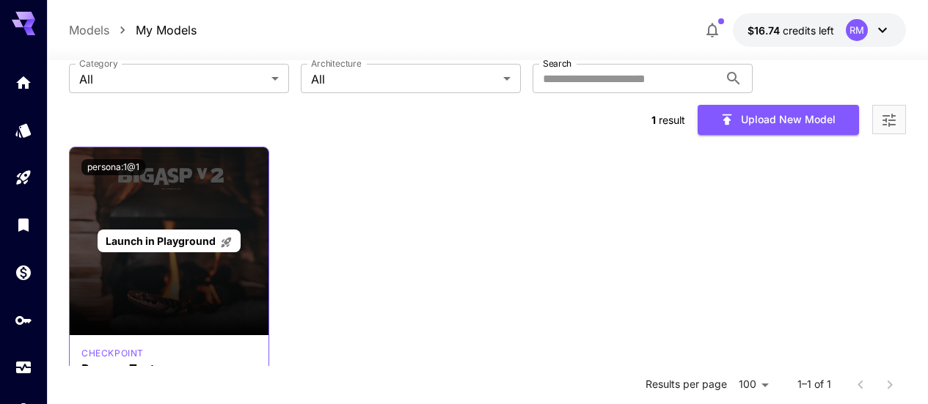
scroll to position [147, 0]
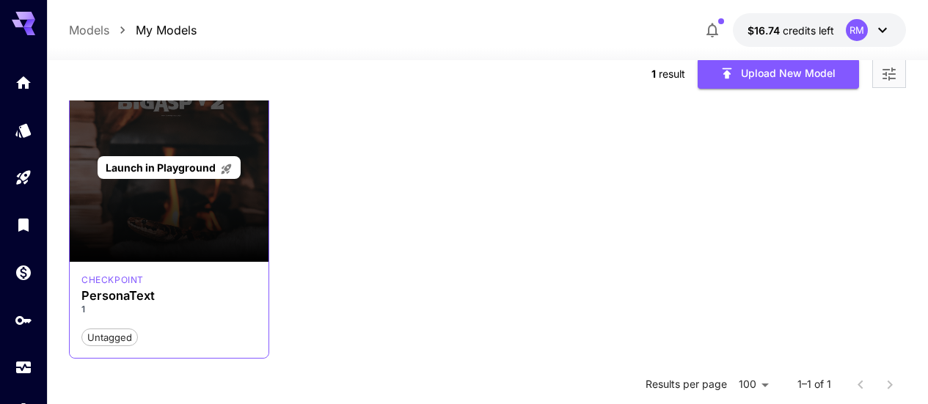
drag, startPoint x: 175, startPoint y: 186, endPoint x: 148, endPoint y: 196, distance: 29.0
click at [148, 196] on div "Launch in Playground" at bounding box center [169, 168] width 199 height 188
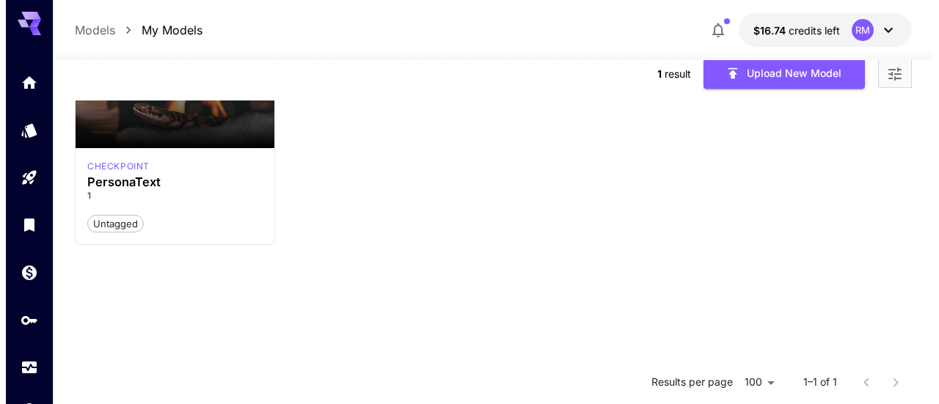
scroll to position [0, 0]
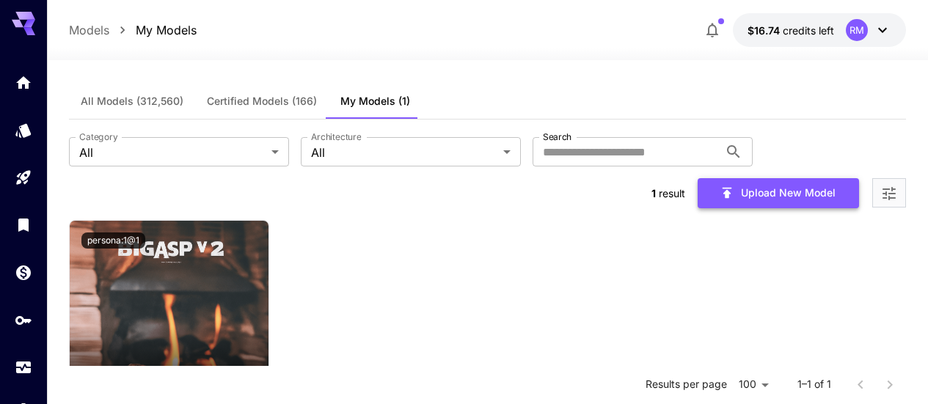
click at [769, 178] on button "Upload New Model" at bounding box center [778, 193] width 161 height 30
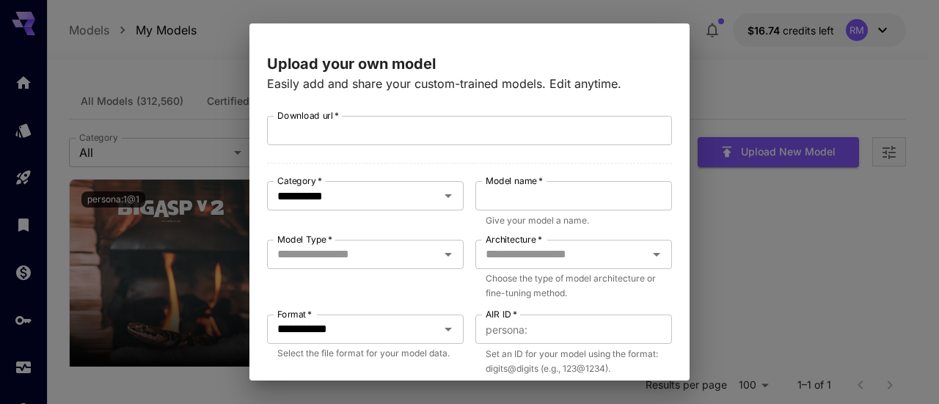
click at [717, 216] on div "**********" at bounding box center [469, 202] width 939 height 404
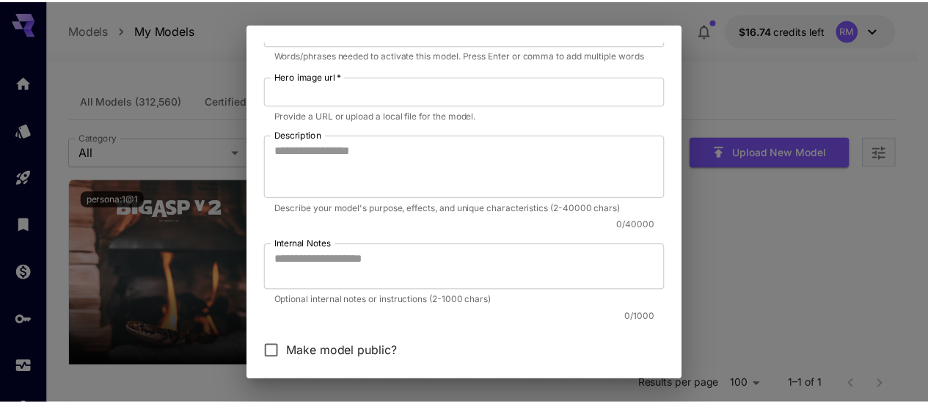
scroll to position [611, 0]
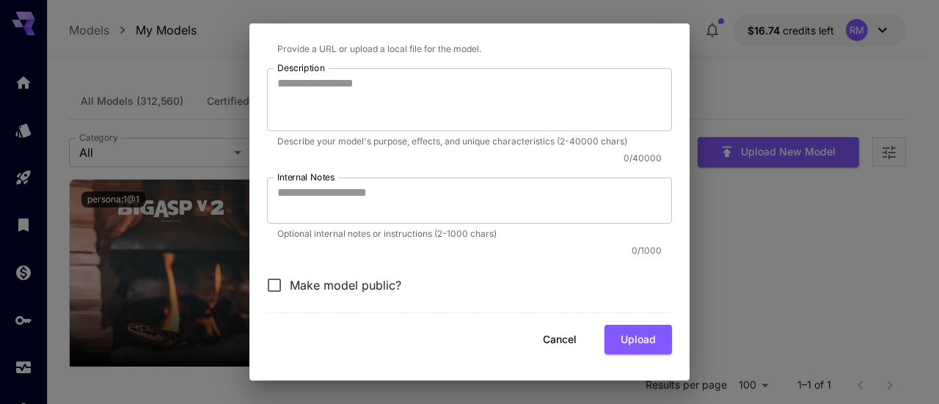
click at [562, 332] on button "Cancel" at bounding box center [560, 340] width 66 height 30
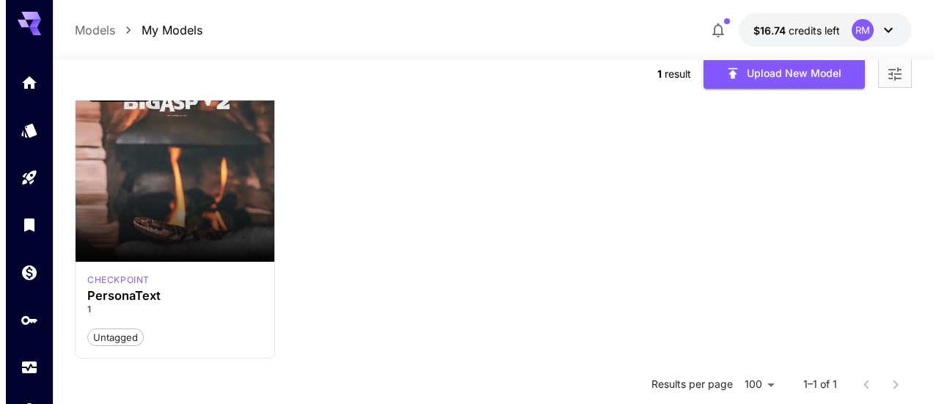
scroll to position [0, 0]
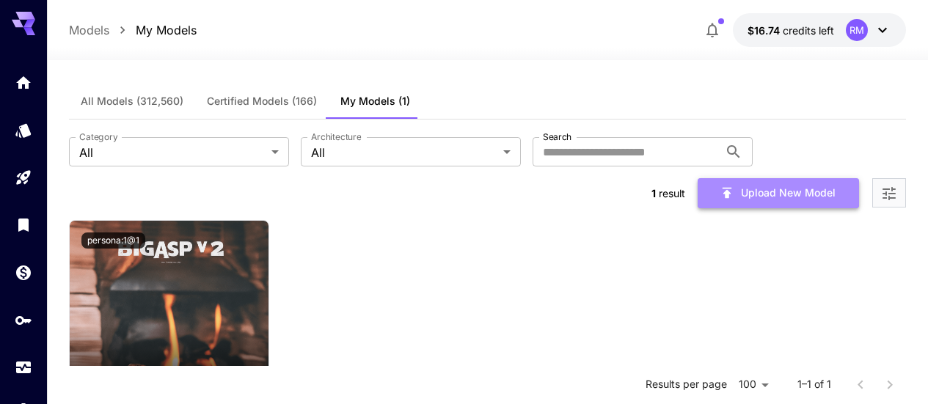
click at [739, 178] on button "Upload New Model" at bounding box center [778, 193] width 161 height 30
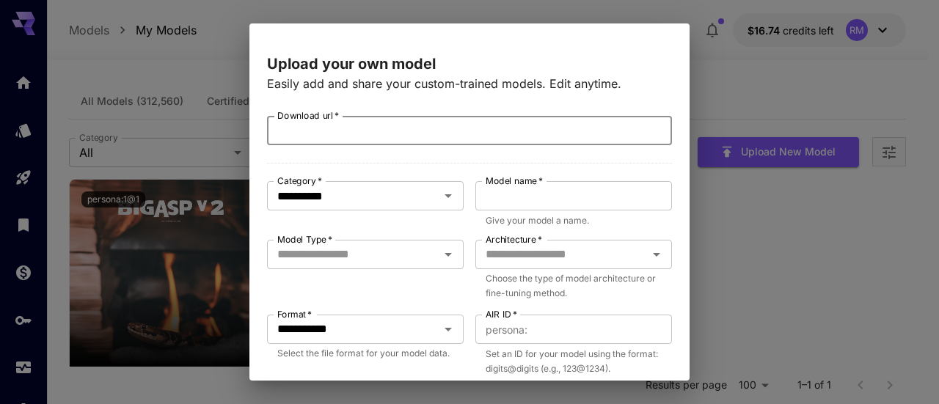
paste input "**********"
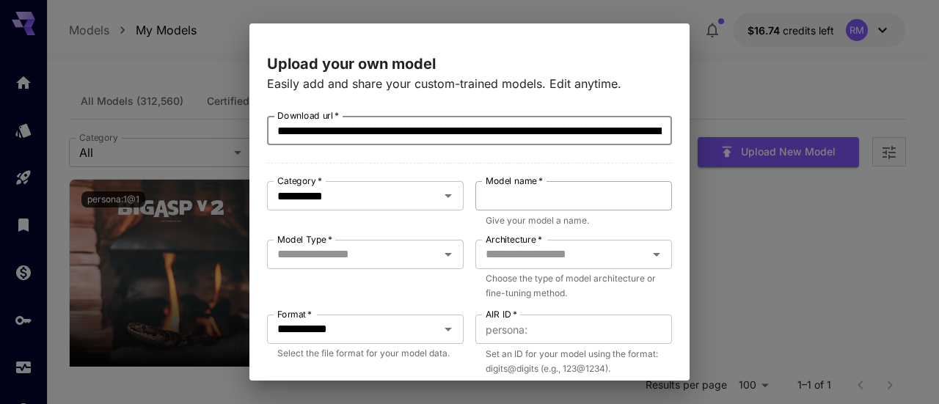
scroll to position [0, 216]
click at [427, 203] on button "Clear" at bounding box center [429, 196] width 21 height 21
type input "**********"
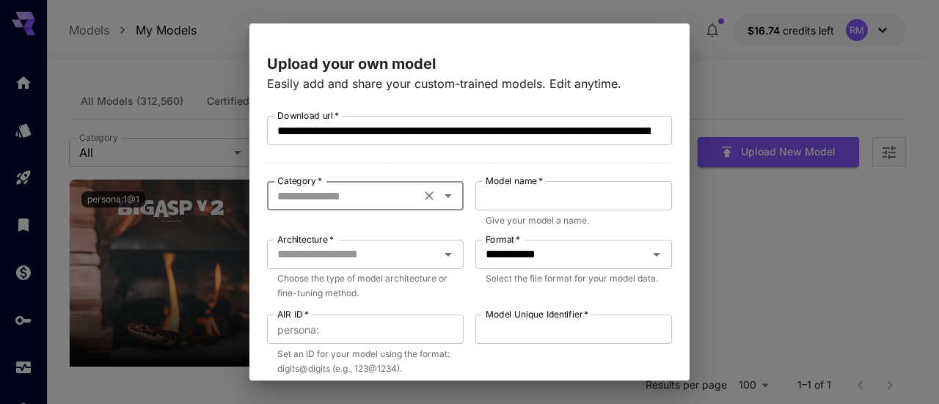
click at [439, 195] on icon "Open" at bounding box center [448, 196] width 18 height 18
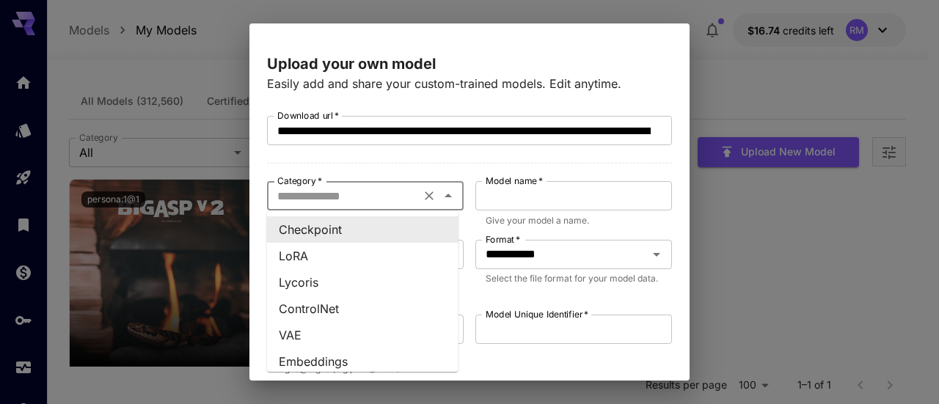
click at [356, 239] on li "Checkpoint" at bounding box center [362, 229] width 191 height 26
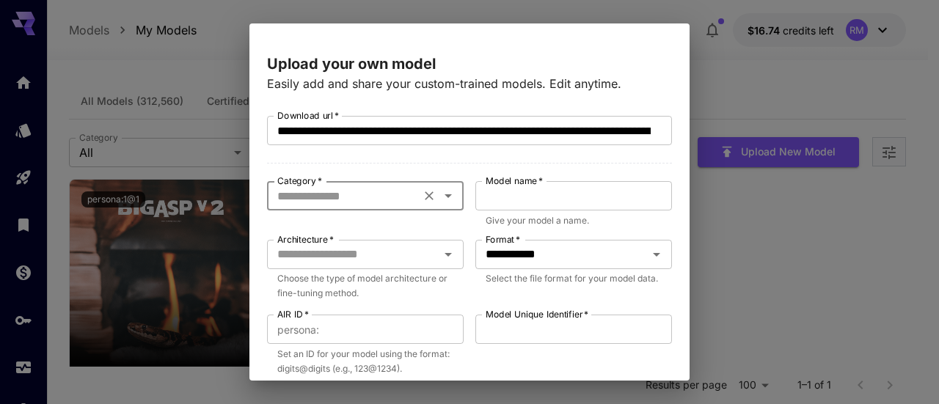
type input "**********"
click at [442, 192] on icon "Open" at bounding box center [448, 196] width 18 height 18
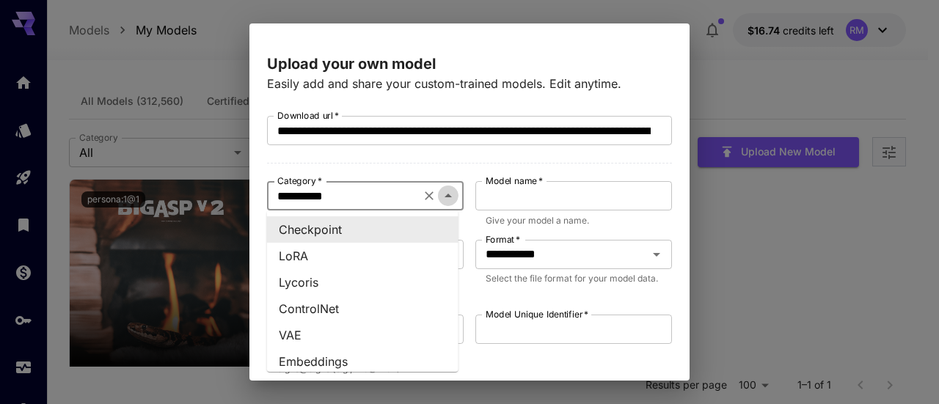
click at [442, 192] on icon "Close" at bounding box center [448, 196] width 18 height 18
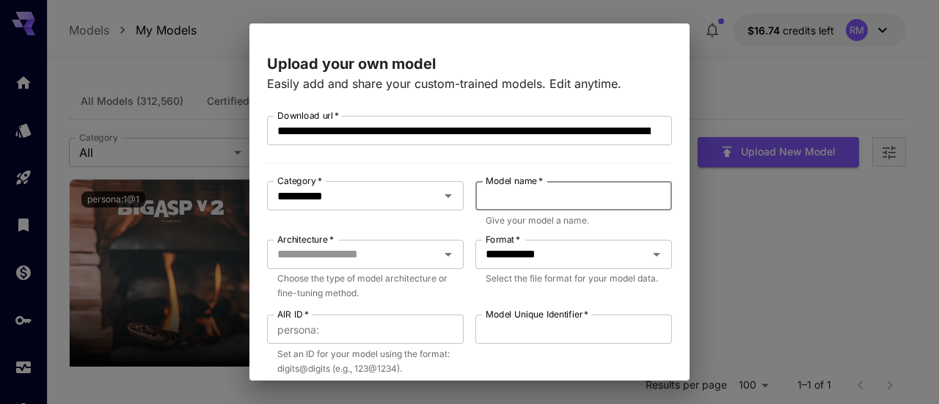
click at [551, 192] on input "Model name   *" at bounding box center [573, 195] width 197 height 29
type input "*******"
click at [411, 128] on input "**********" at bounding box center [464, 130] width 394 height 29
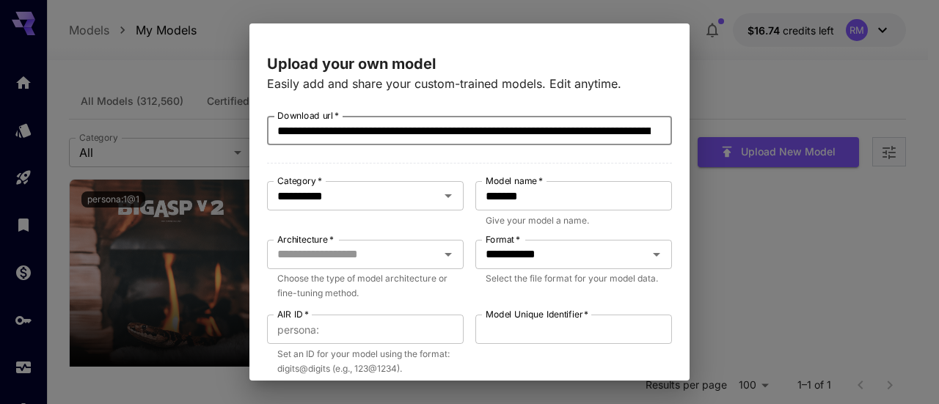
click at [411, 128] on input "**********" at bounding box center [464, 130] width 394 height 29
click at [452, 249] on div "Architecture   *" at bounding box center [365, 254] width 197 height 29
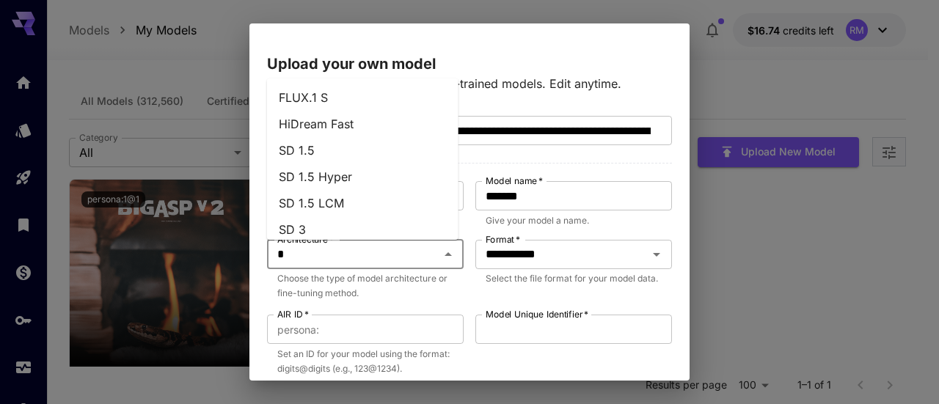
type input "**"
click at [346, 200] on li "SDXL 1.0" at bounding box center [362, 203] width 191 height 26
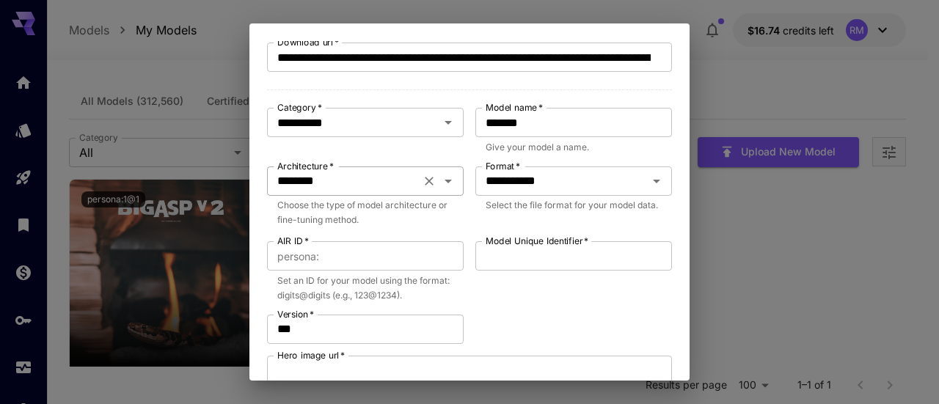
scroll to position [147, 0]
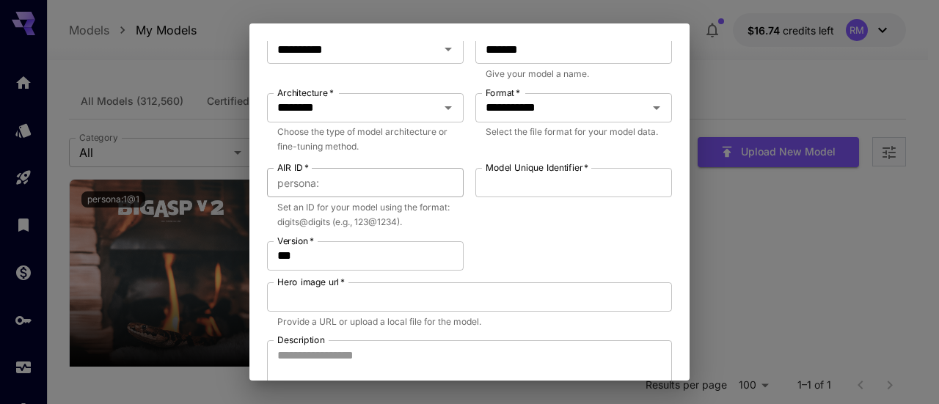
click at [399, 183] on input "AIR ID   *" at bounding box center [394, 182] width 139 height 29
type input "***"
click at [546, 190] on input "Model Unique Identifier   *" at bounding box center [573, 182] width 197 height 29
click at [519, 186] on input "*********" at bounding box center [573, 182] width 197 height 29
type input "********"
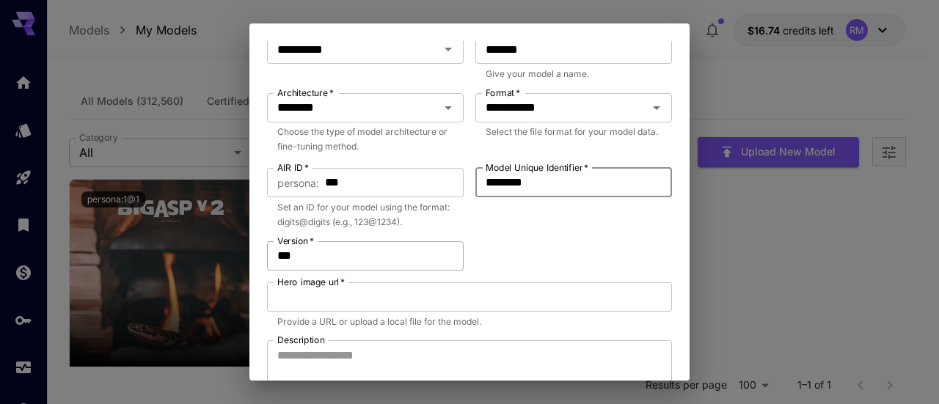
click at [367, 263] on input "***" at bounding box center [365, 255] width 197 height 29
drag, startPoint x: 298, startPoint y: 260, endPoint x: 263, endPoint y: 260, distance: 34.5
click at [263, 260] on div "**********" at bounding box center [469, 211] width 440 height 340
type input "*"
drag, startPoint x: 327, startPoint y: 286, endPoint x: 294, endPoint y: 298, distance: 35.0
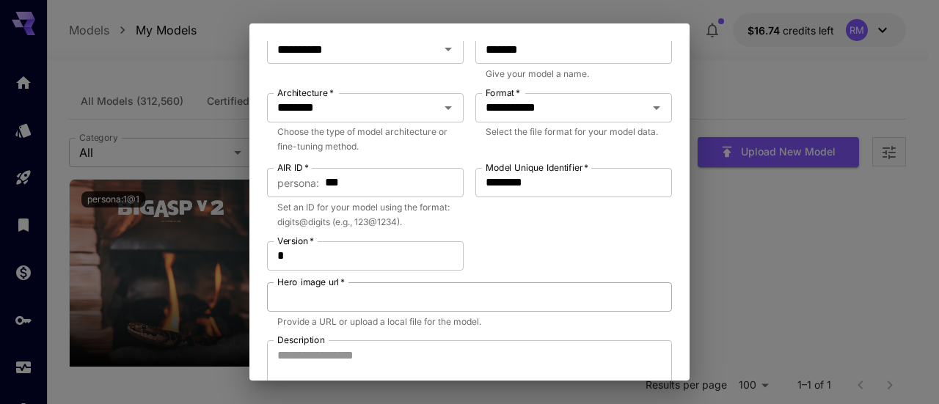
click at [294, 298] on input "Hero image url   *" at bounding box center [469, 296] width 405 height 29
paste input "**********"
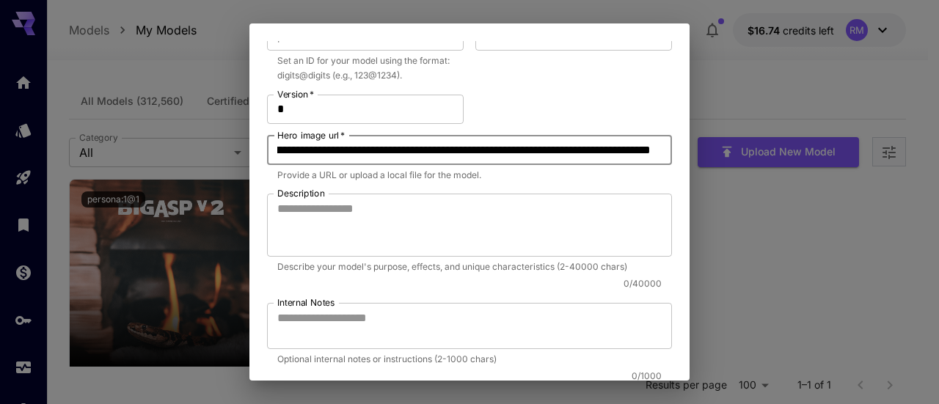
scroll to position [419, 0]
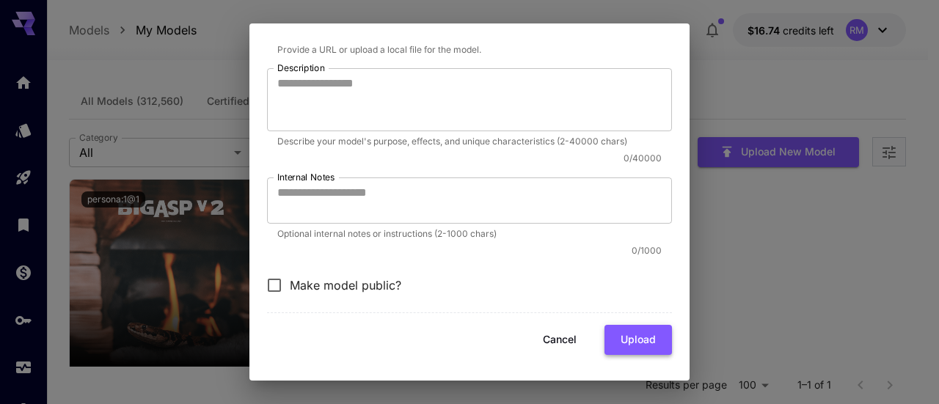
type input "**********"
click at [630, 339] on button "Upload" at bounding box center [637, 340] width 67 height 30
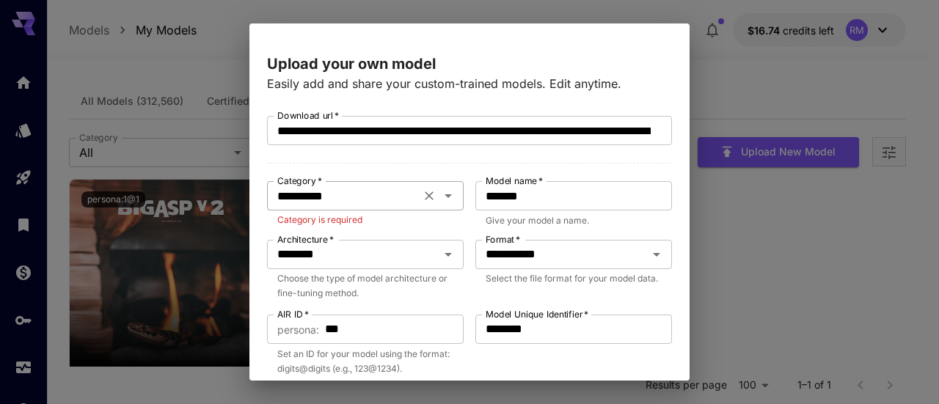
click at [439, 199] on icon "Open" at bounding box center [448, 196] width 18 height 18
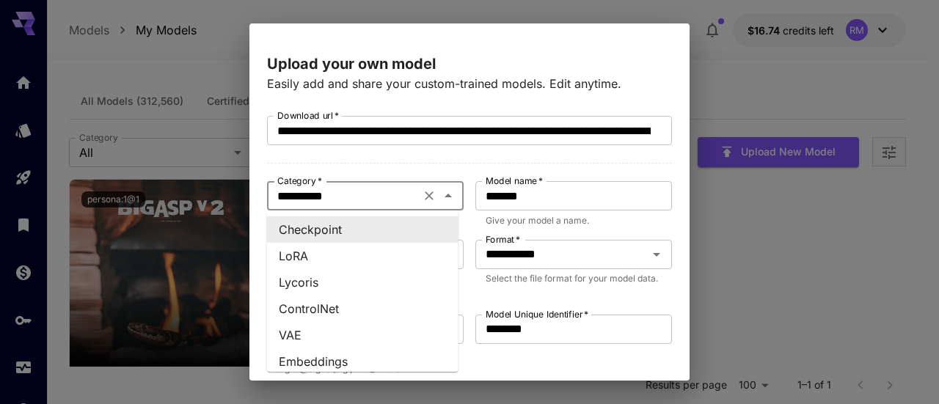
click at [342, 230] on li "Checkpoint" at bounding box center [362, 229] width 191 height 26
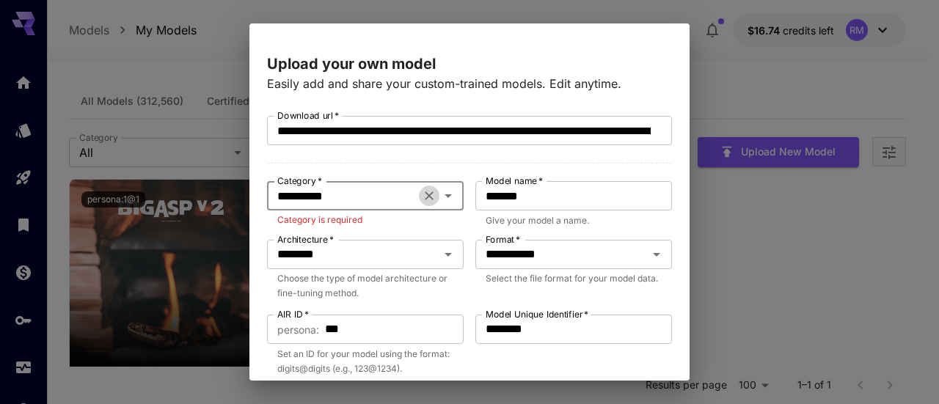
click at [428, 199] on icon "Clear" at bounding box center [429, 195] width 15 height 15
drag, startPoint x: 456, startPoint y: 194, endPoint x: 444, endPoint y: 194, distance: 11.7
click at [456, 194] on div "Category   *" at bounding box center [365, 195] width 197 height 29
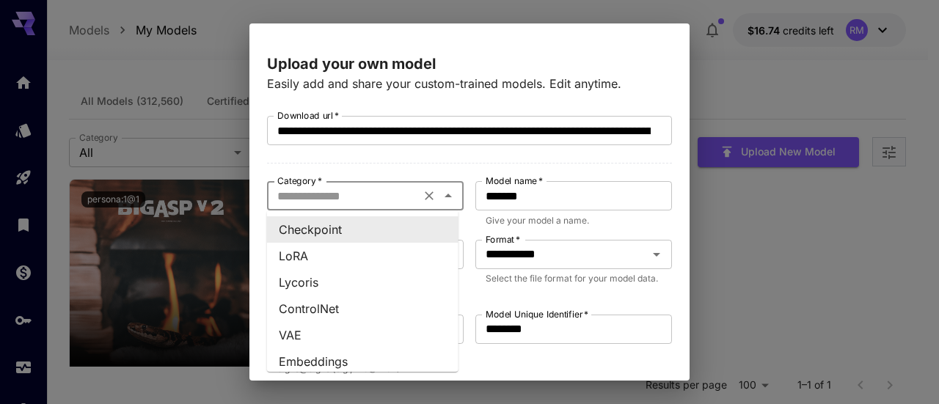
click at [444, 194] on icon "Close" at bounding box center [448, 196] width 18 height 18
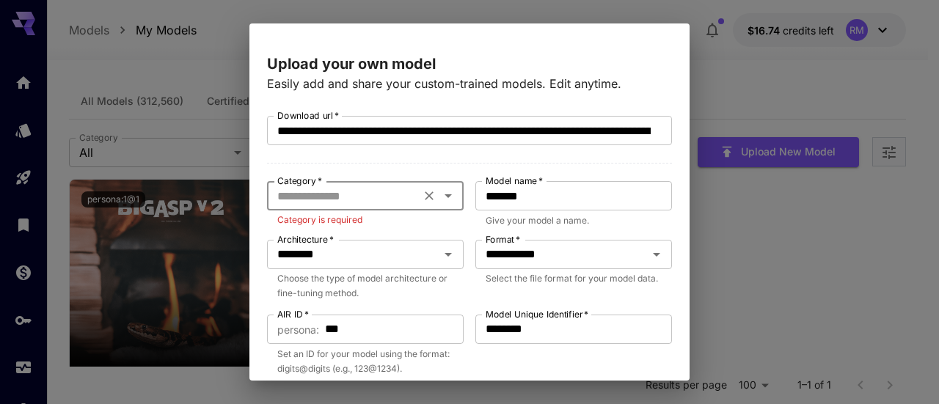
click at [447, 205] on div at bounding box center [438, 196] width 38 height 21
click at [446, 197] on icon "Open" at bounding box center [448, 196] width 18 height 18
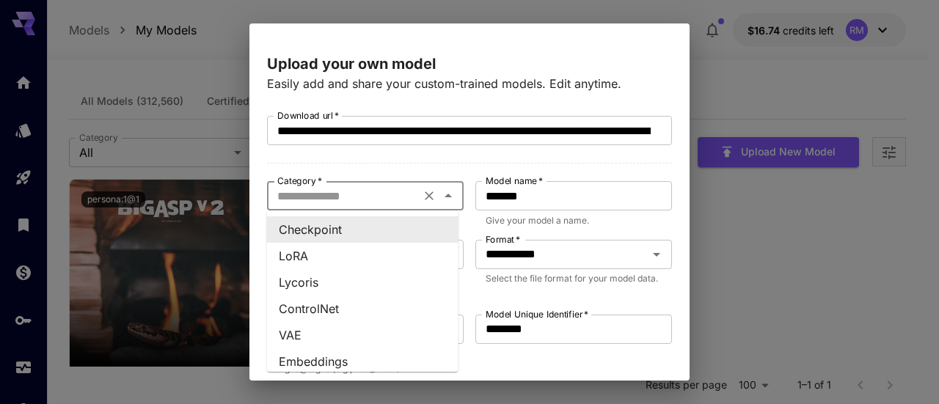
click at [354, 228] on li "Checkpoint" at bounding box center [362, 229] width 191 height 26
type input "**********"
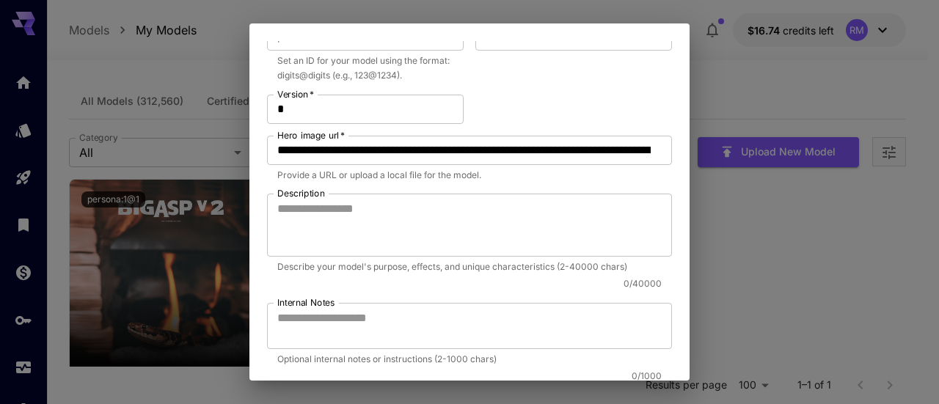
scroll to position [419, 0]
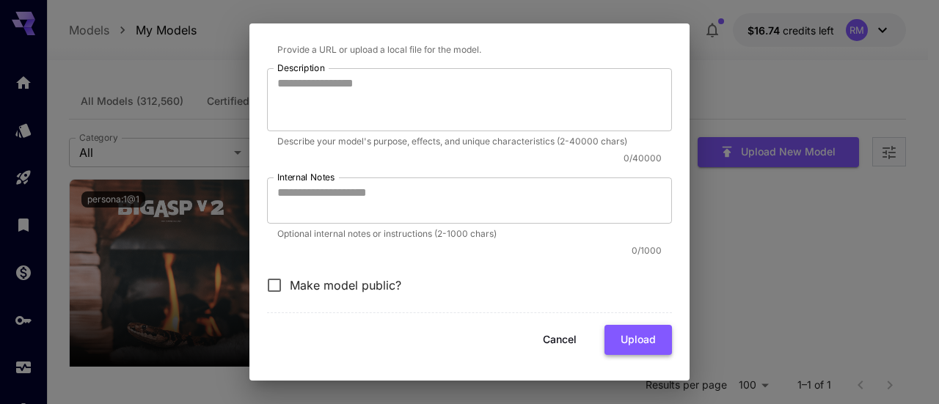
click at [621, 334] on button "Upload" at bounding box center [637, 340] width 67 height 30
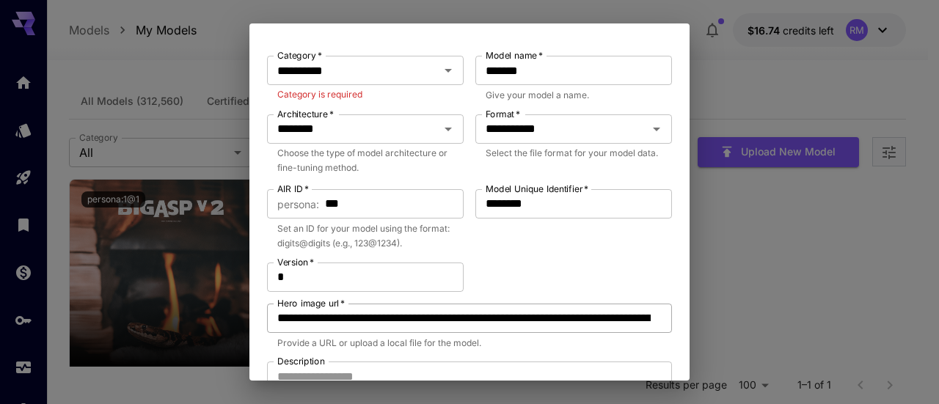
scroll to position [0, 0]
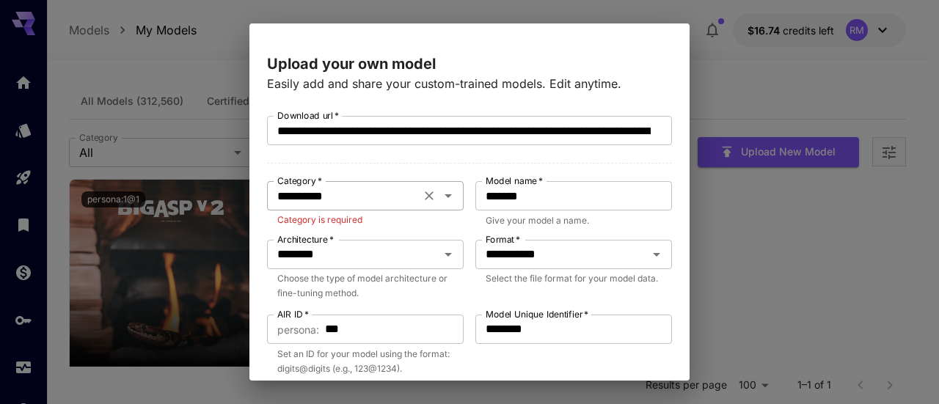
click at [450, 199] on icon "Open" at bounding box center [448, 196] width 18 height 18
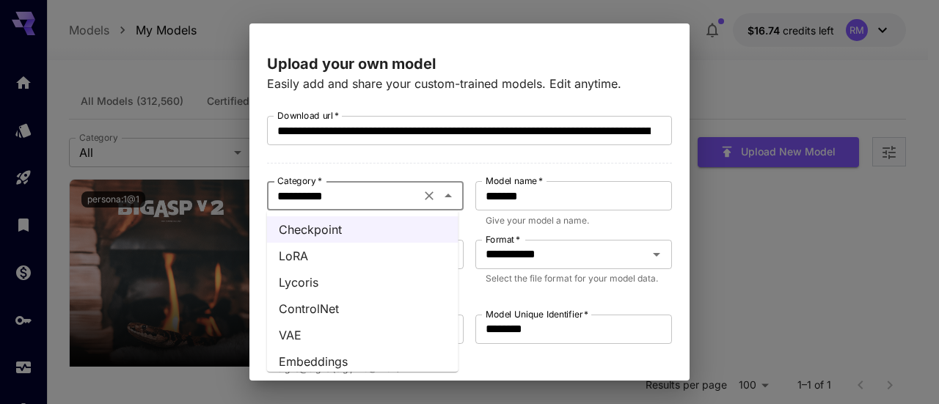
click at [360, 255] on li "LoRA" at bounding box center [362, 256] width 191 height 26
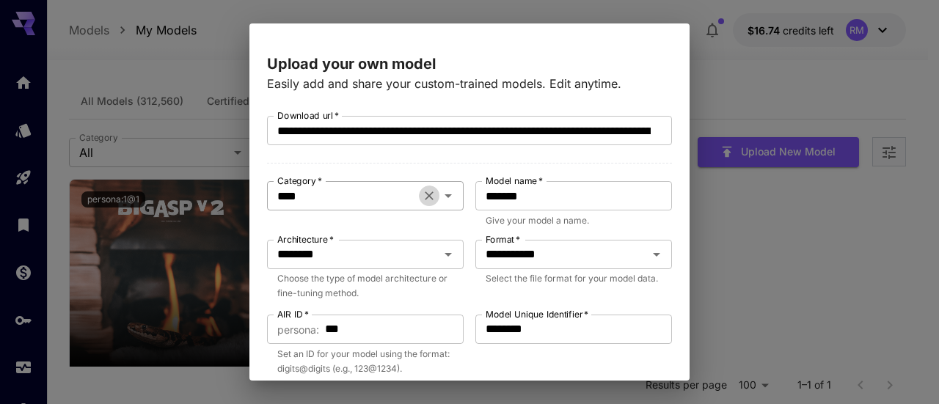
click at [426, 195] on icon "Clear" at bounding box center [429, 195] width 15 height 15
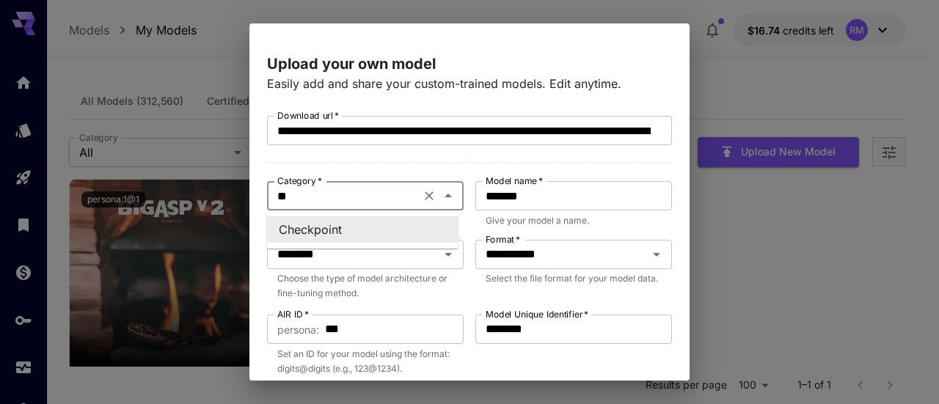
click at [340, 227] on li "Checkpoint" at bounding box center [362, 229] width 191 height 26
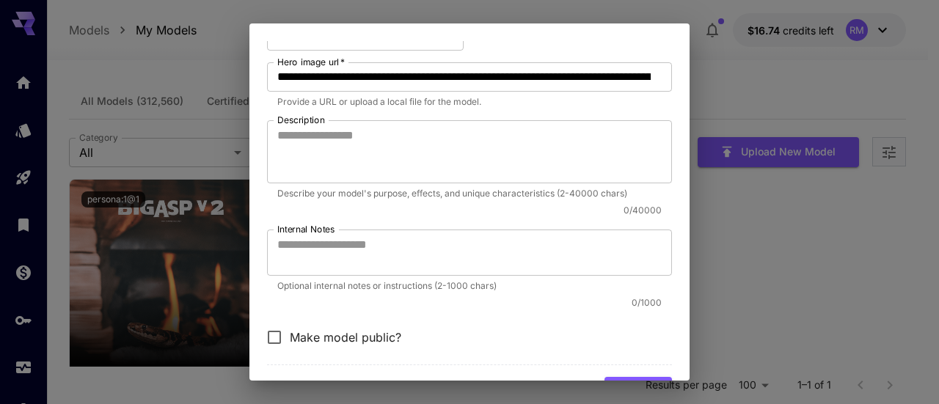
scroll to position [419, 0]
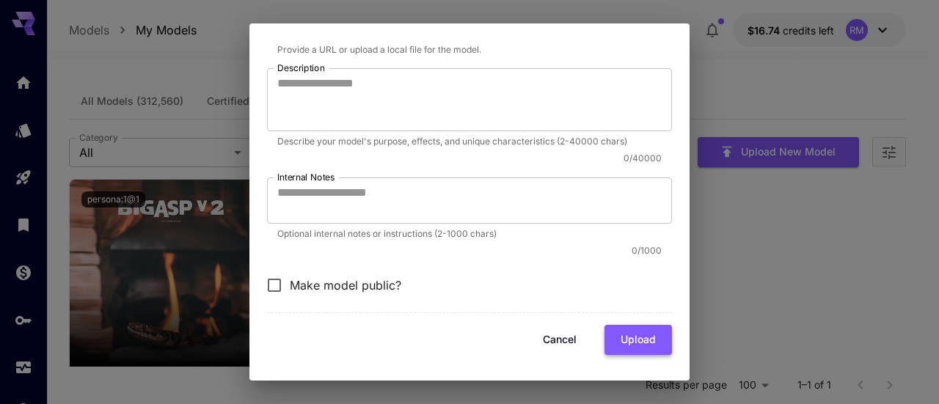
type input "**********"
click at [639, 341] on button "Upload" at bounding box center [637, 340] width 67 height 30
click at [607, 334] on button "Upload" at bounding box center [637, 340] width 67 height 30
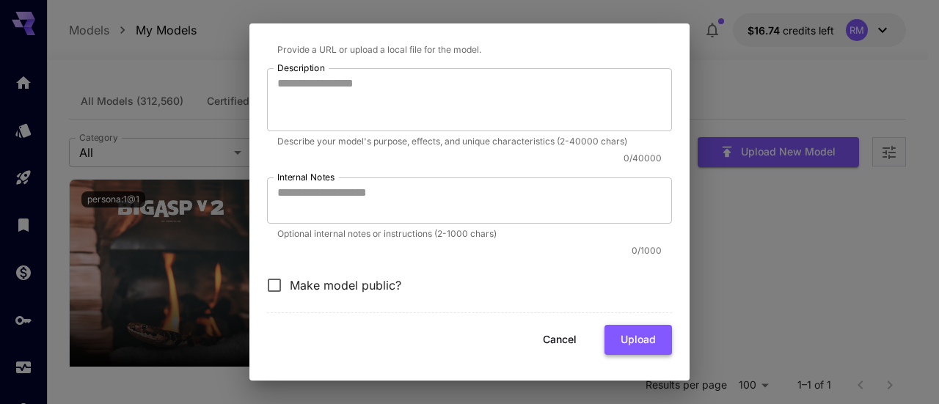
click at [607, 334] on button "Upload" at bounding box center [637, 340] width 67 height 30
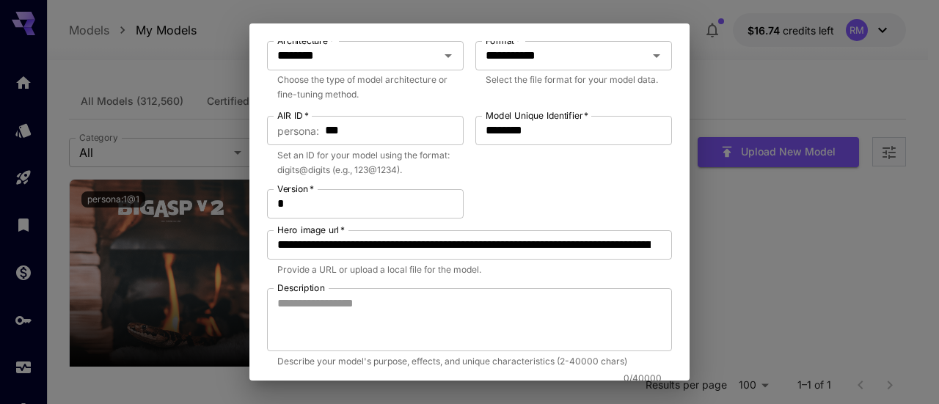
scroll to position [52, 0]
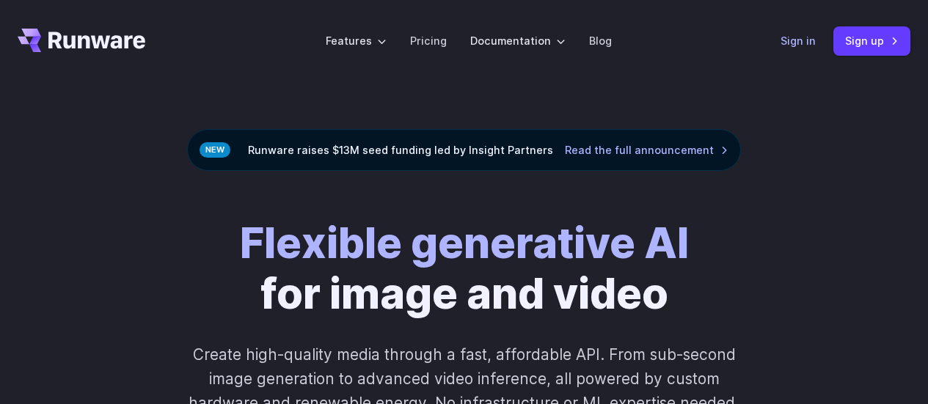
click at [783, 40] on link "Sign in" at bounding box center [797, 40] width 35 height 17
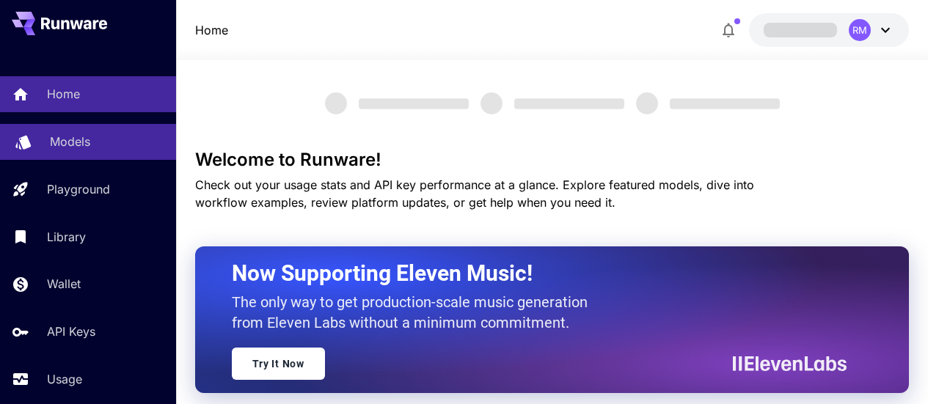
click at [133, 133] on div "Models" at bounding box center [107, 142] width 114 height 18
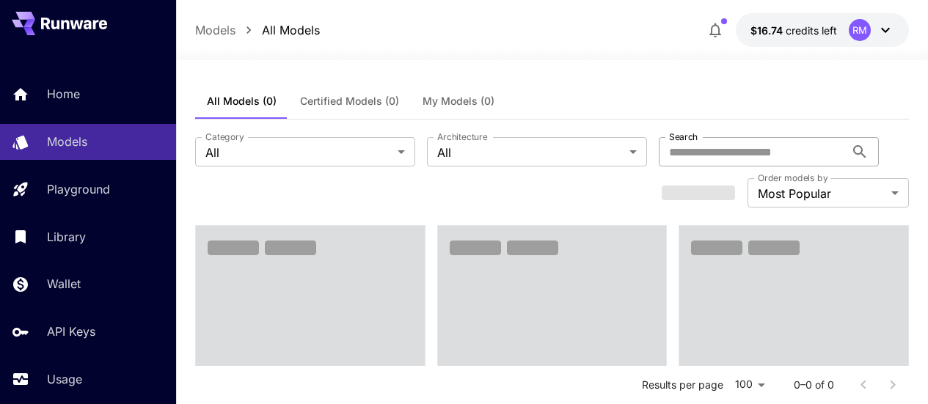
click at [659, 149] on input "Search" at bounding box center [752, 151] width 186 height 29
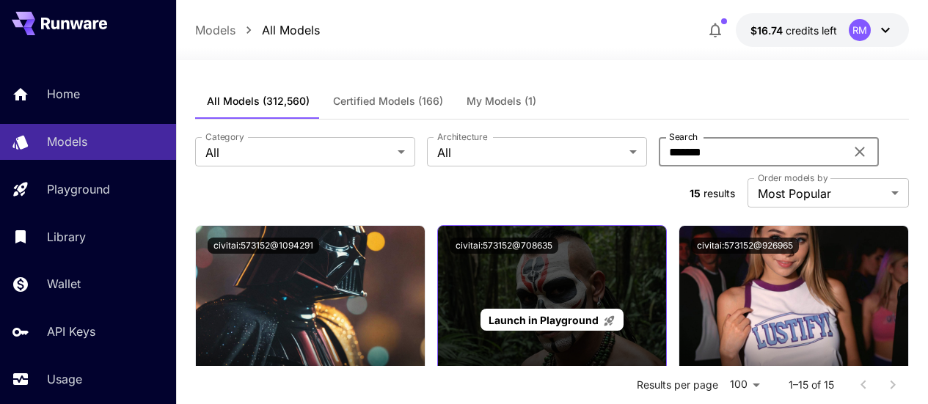
scroll to position [73, 0]
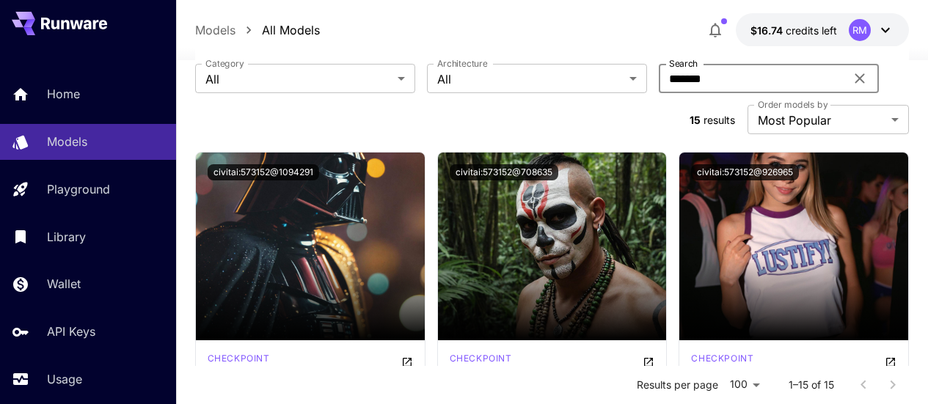
type input "*******"
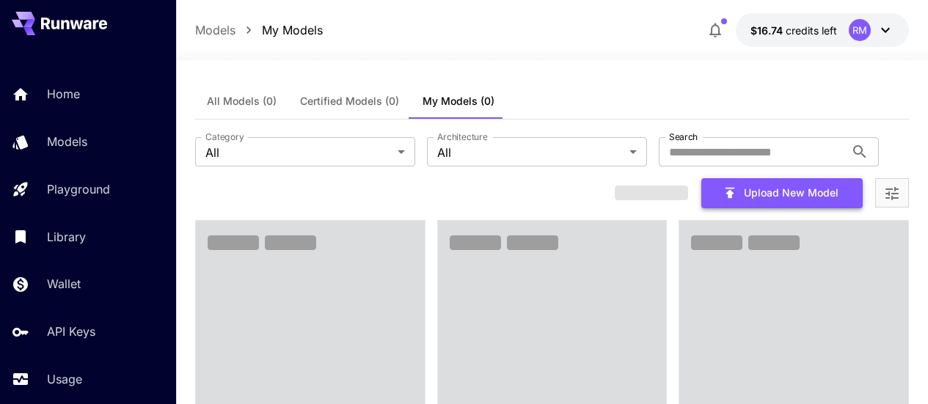
click at [816, 178] on button "Upload New Model" at bounding box center [781, 193] width 161 height 30
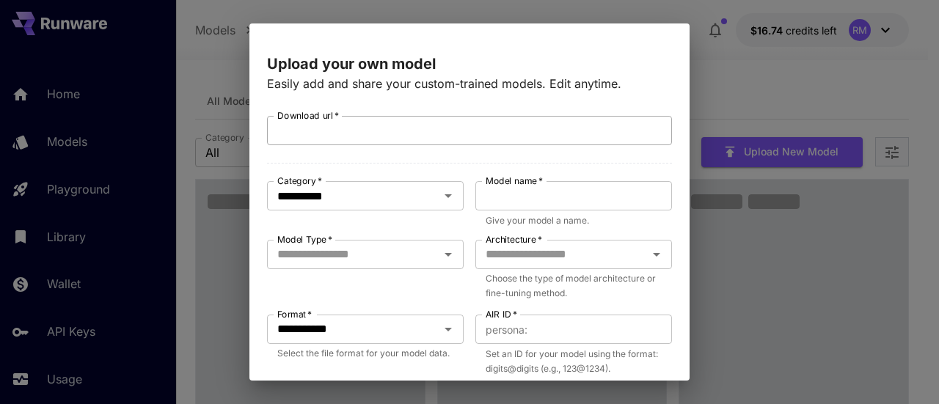
click at [423, 126] on input "Download url   *" at bounding box center [469, 130] width 405 height 29
paste input "**********"
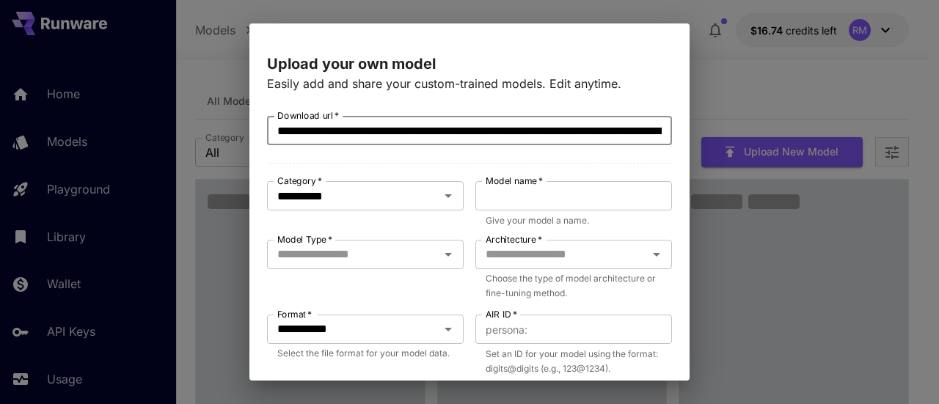
scroll to position [0, 216]
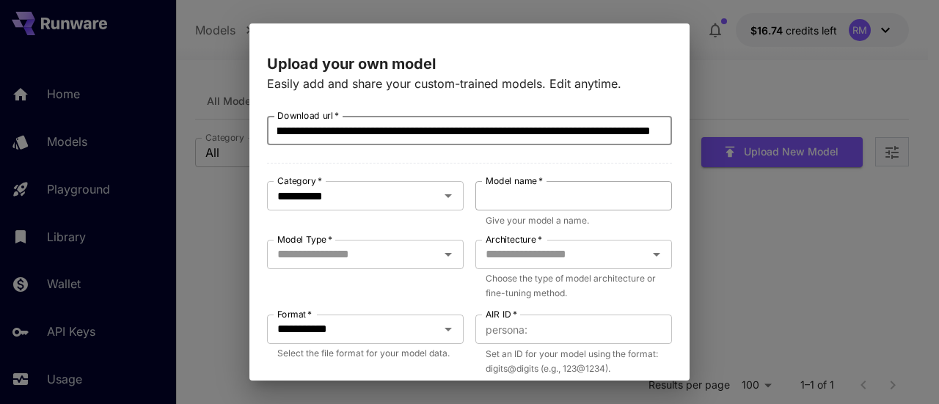
type input "**********"
click at [538, 191] on input "Model name   *" at bounding box center [573, 195] width 197 height 29
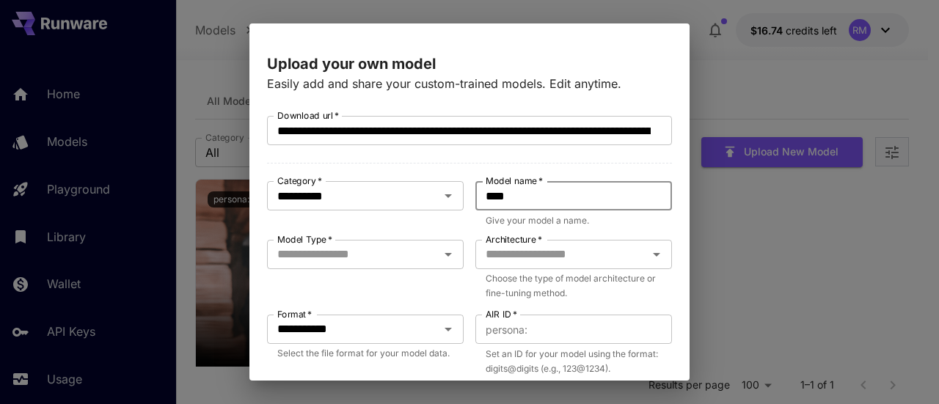
type input "*******"
click at [412, 260] on input "Model Type   *" at bounding box center [353, 254] width 164 height 21
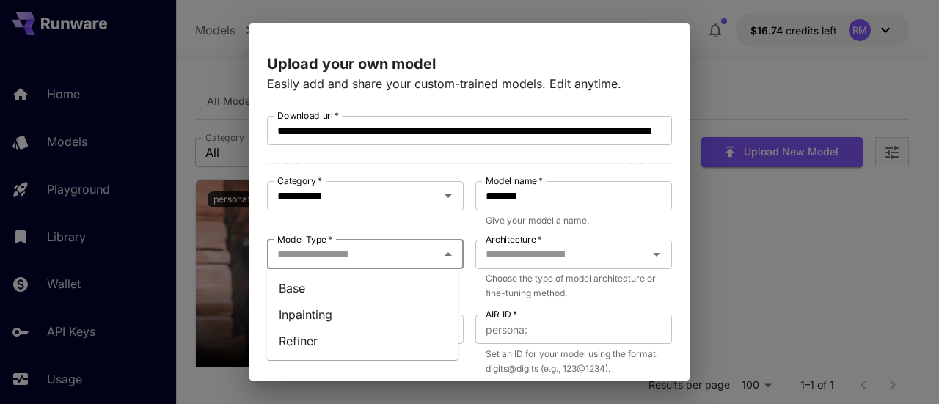
click at [366, 288] on li "Base" at bounding box center [362, 288] width 191 height 26
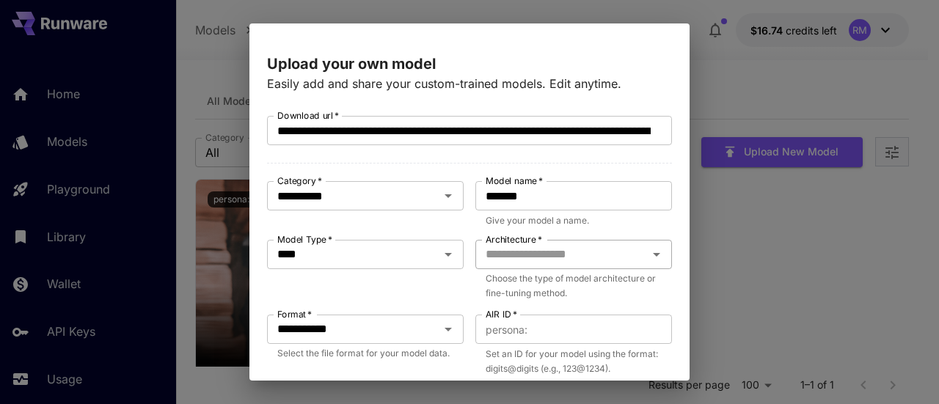
click at [565, 255] on input "Architecture   *" at bounding box center [562, 254] width 164 height 21
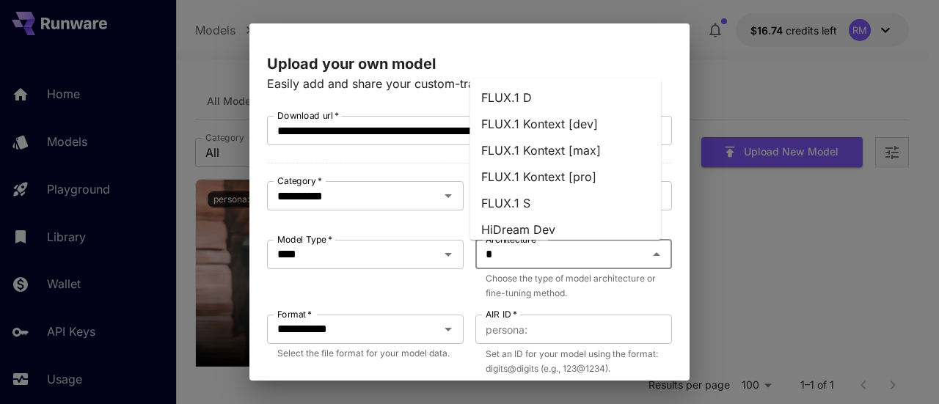
type input "**"
click at [536, 196] on li "SDXL 1.0" at bounding box center [564, 203] width 191 height 26
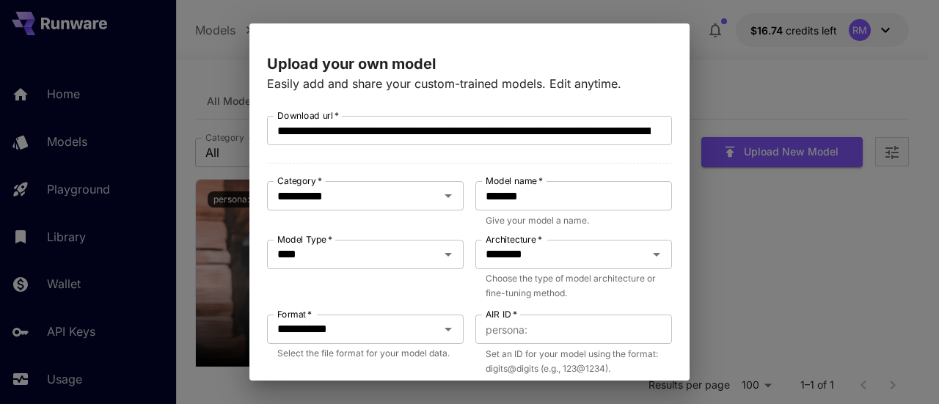
scroll to position [73, 0]
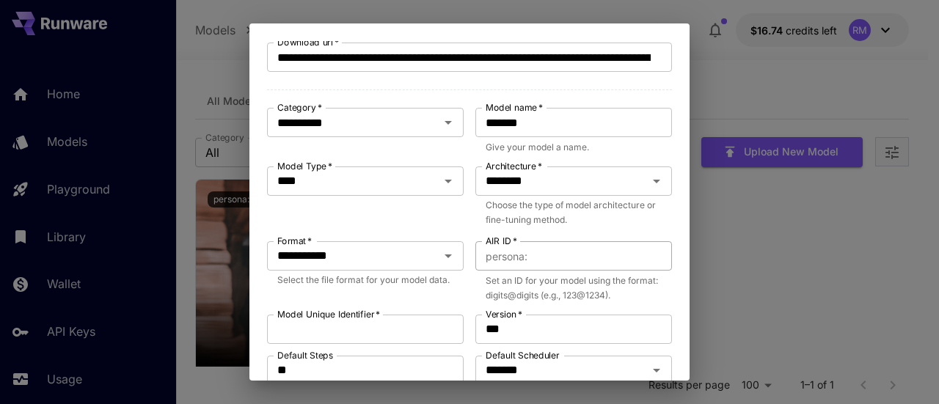
click at [550, 251] on input "AIR ID   *" at bounding box center [602, 255] width 139 height 29
type input "***"
click at [395, 339] on input "Model Unique Identifier   *" at bounding box center [365, 329] width 197 height 29
type input "********"
drag, startPoint x: 514, startPoint y: 332, endPoint x: 467, endPoint y: 332, distance: 46.9
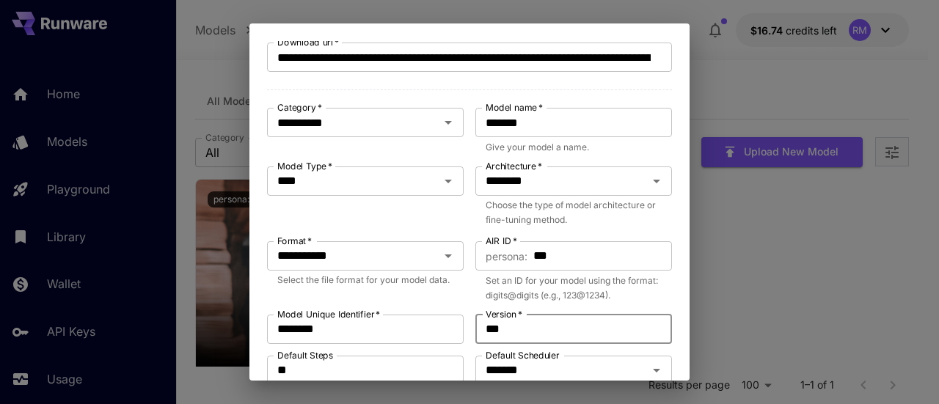
type input "*"
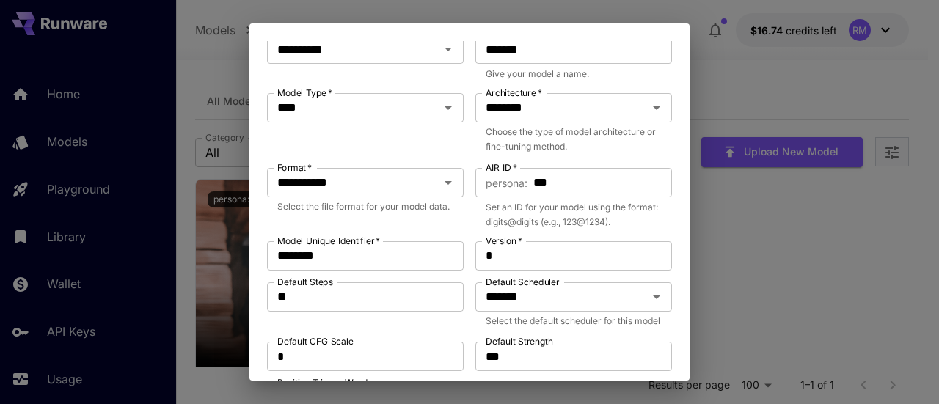
scroll to position [220, 0]
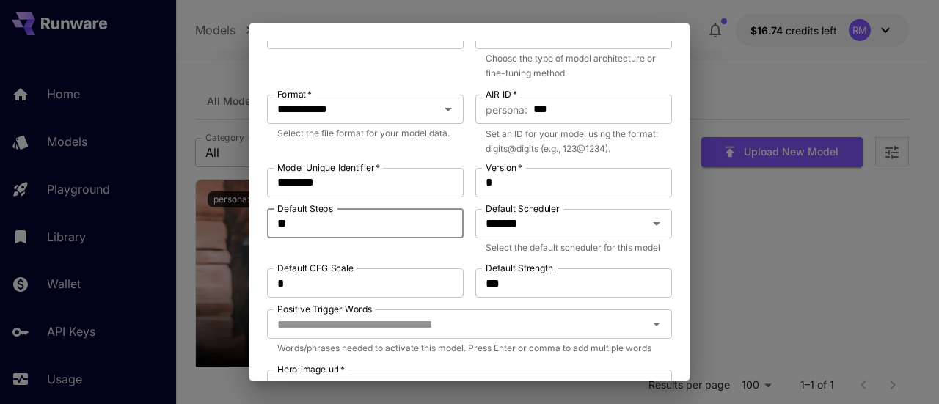
drag, startPoint x: 289, startPoint y: 233, endPoint x: 256, endPoint y: 233, distance: 33.0
click at [256, 233] on div "**********" at bounding box center [469, 211] width 440 height 340
click at [557, 235] on div "******* Default Scheduler" at bounding box center [573, 223] width 197 height 29
type input "**"
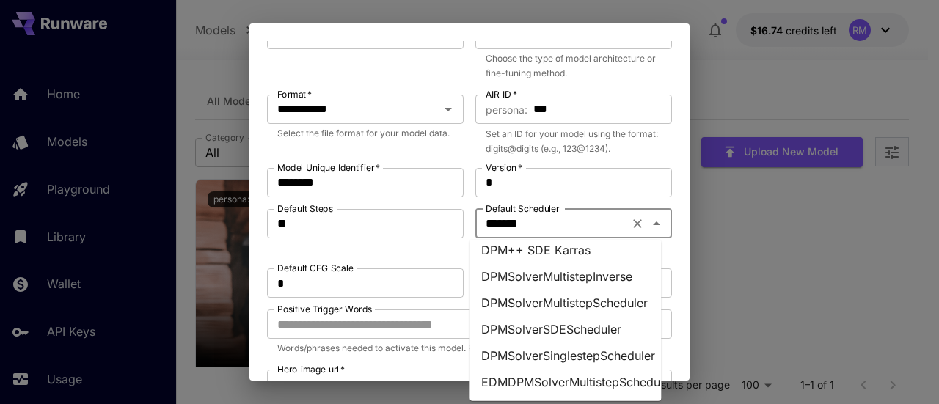
scroll to position [147, 0]
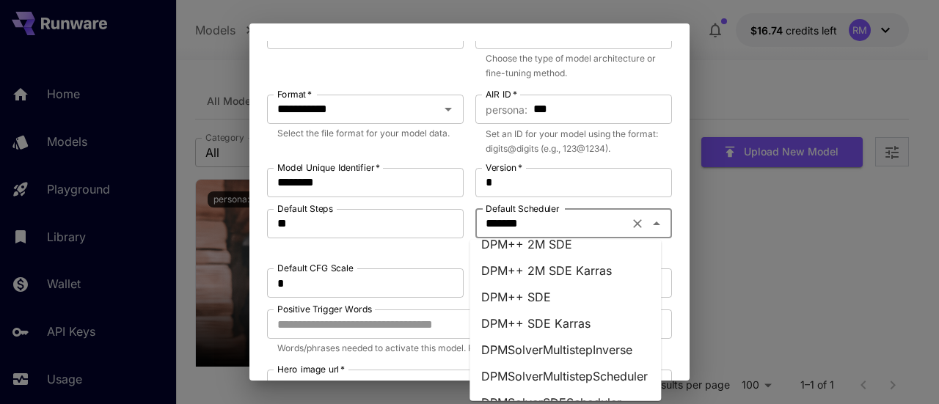
click at [560, 298] on li "DPM++ SDE" at bounding box center [564, 297] width 191 height 26
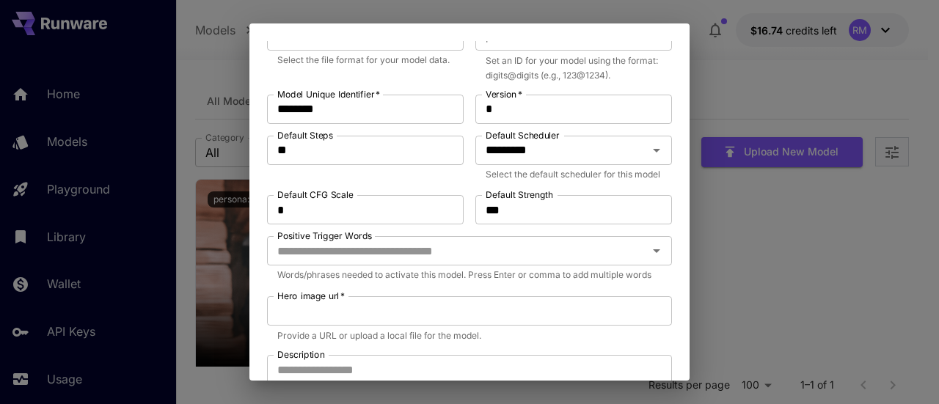
scroll to position [367, 0]
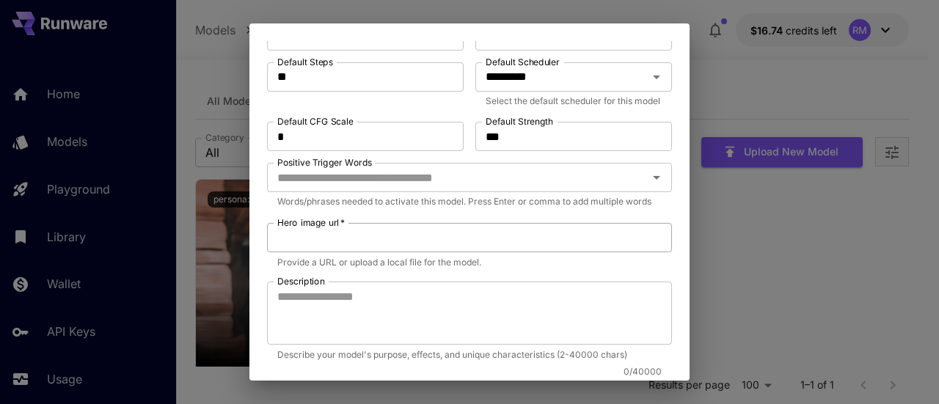
click at [430, 252] on input "Hero image url   *" at bounding box center [469, 237] width 405 height 29
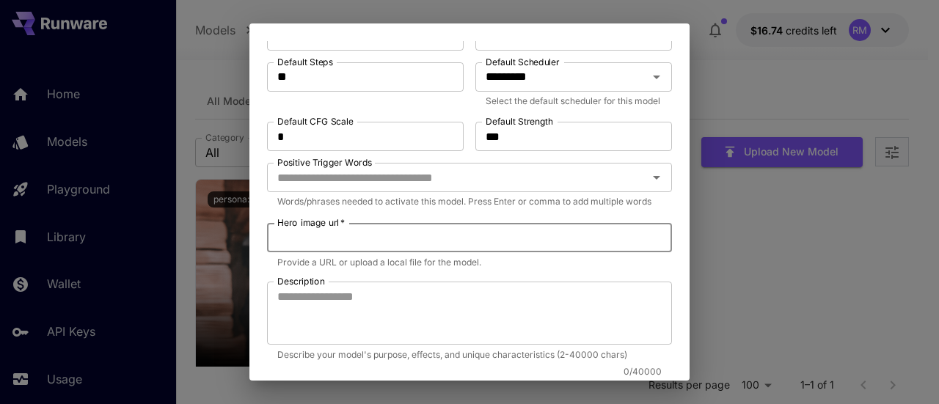
paste input "**********"
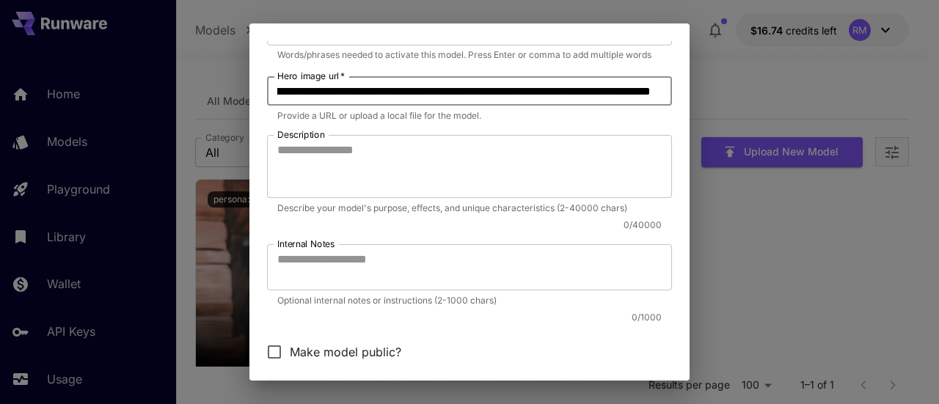
scroll to position [587, 0]
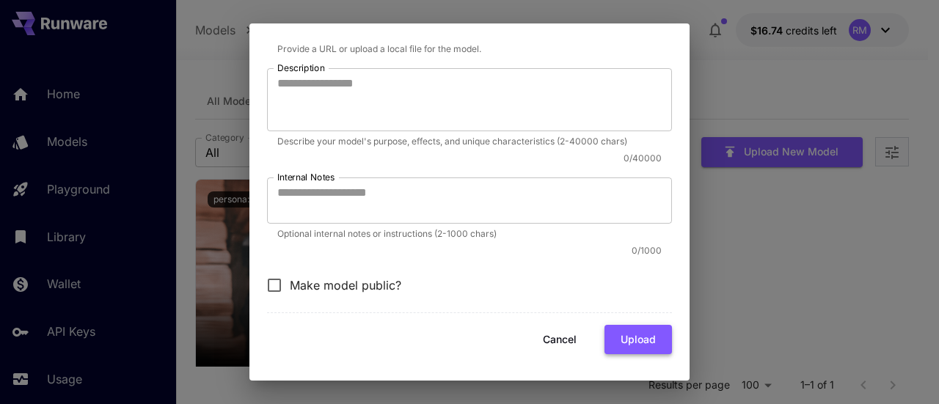
type input "**********"
click at [636, 355] on button "Upload" at bounding box center [637, 340] width 67 height 30
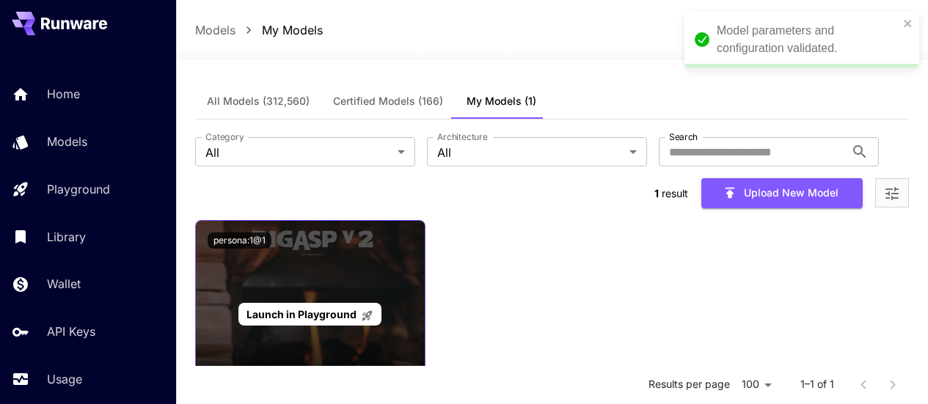
scroll to position [73, 0]
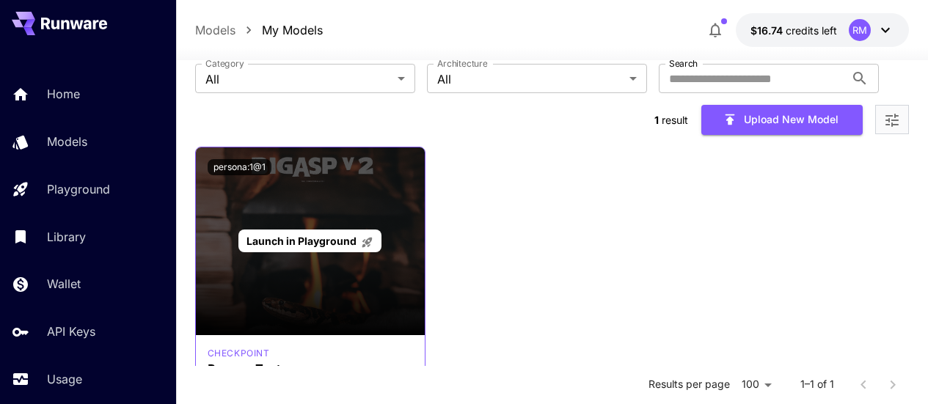
click at [334, 230] on div "Launch in Playground" at bounding box center [309, 241] width 143 height 23
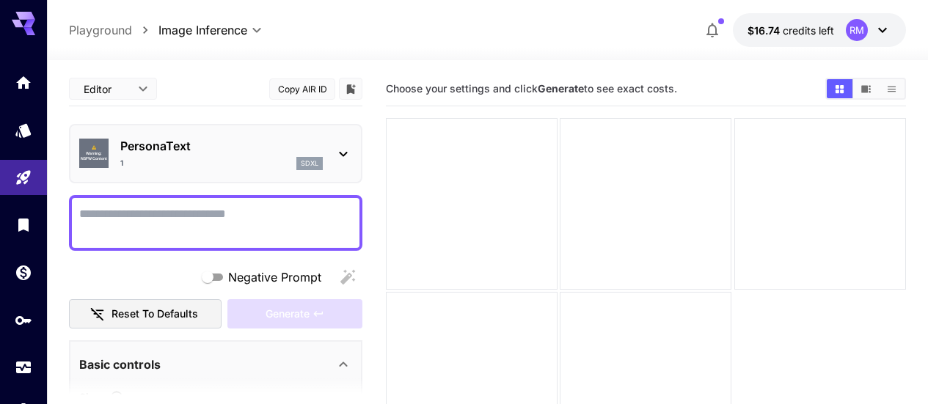
click at [290, 218] on textarea "Negative Prompt" at bounding box center [215, 222] width 273 height 35
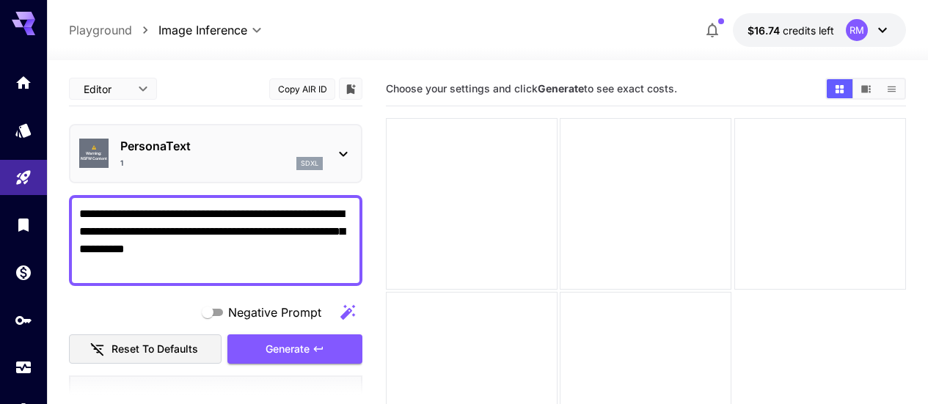
type textarea "**********"
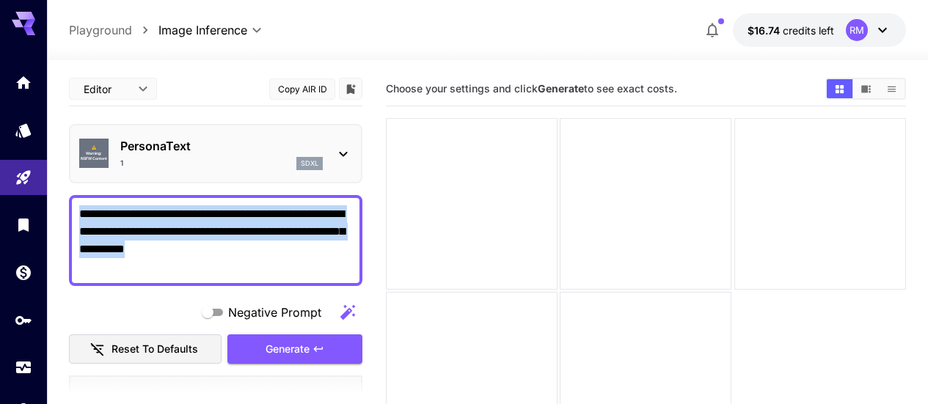
drag, startPoint x: 249, startPoint y: 288, endPoint x: 219, endPoint y: 271, distance: 34.8
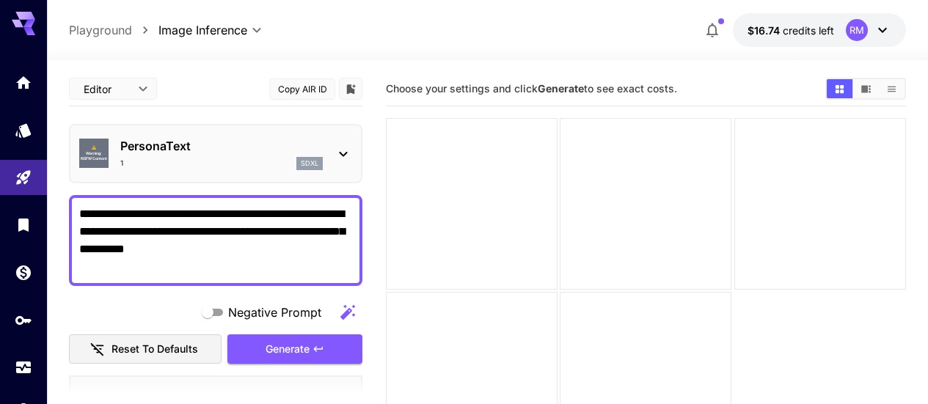
drag, startPoint x: 224, startPoint y: 271, endPoint x: 41, endPoint y: 199, distance: 196.9
click at [41, 199] on div "**********" at bounding box center [464, 260] width 928 height 520
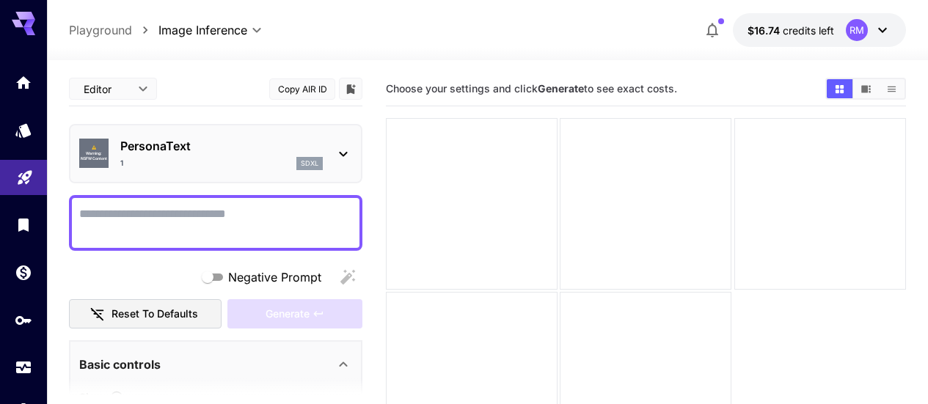
paste textarea "**********"
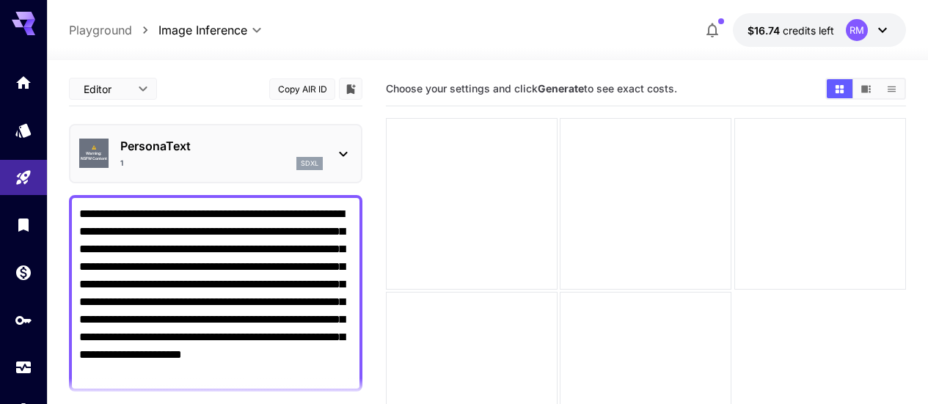
scroll to position [147, 0]
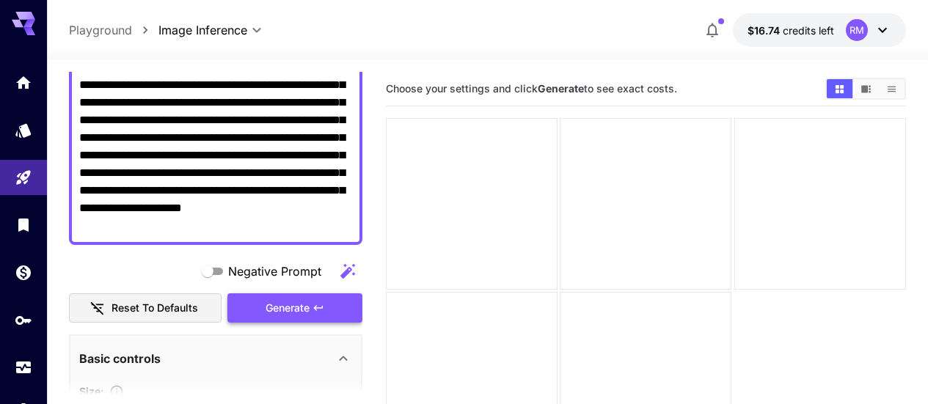
type textarea "**********"
click at [299, 302] on span "Generate" at bounding box center [288, 308] width 44 height 18
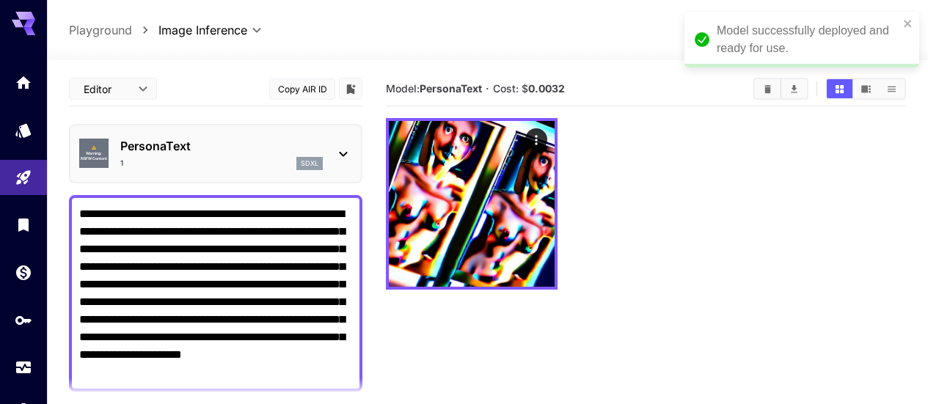
scroll to position [73, 0]
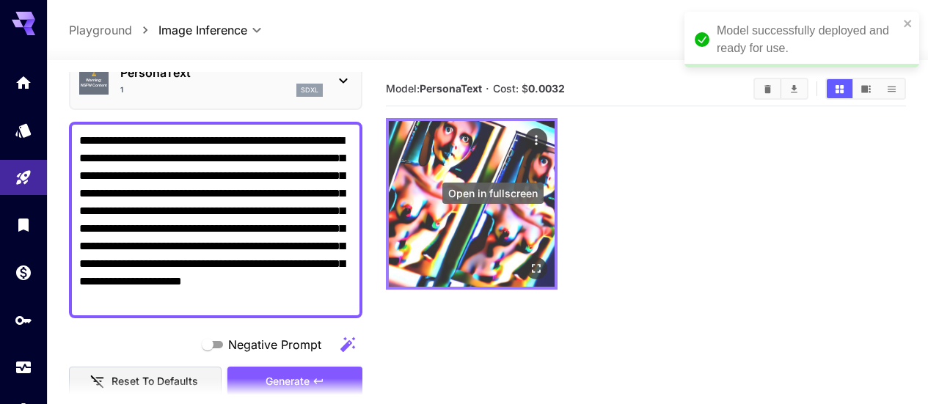
click at [525, 257] on button "Open in fullscreen" at bounding box center [536, 268] width 22 height 22
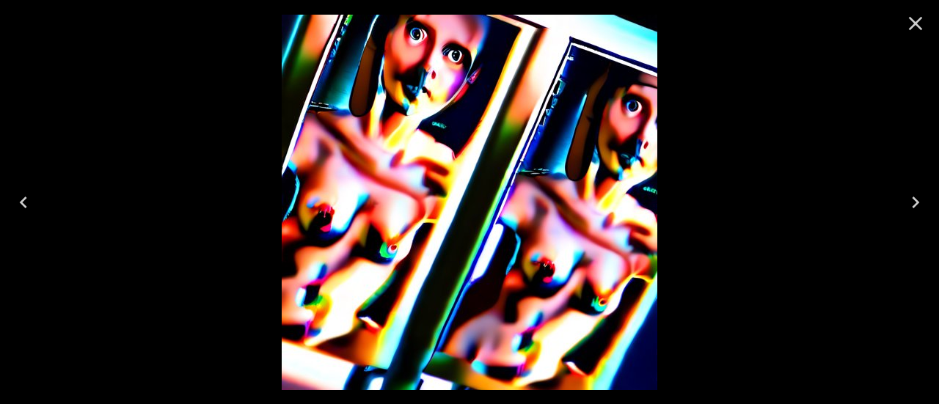
click at [913, 25] on icon "Close" at bounding box center [916, 24] width 14 height 14
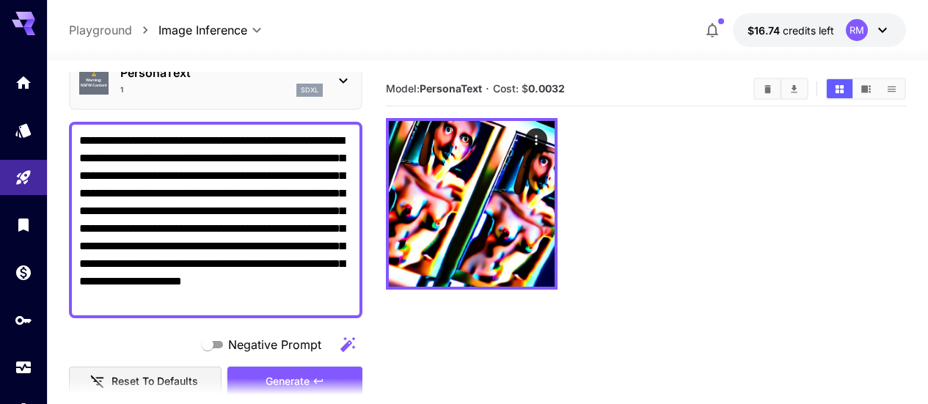
scroll to position [0, 0]
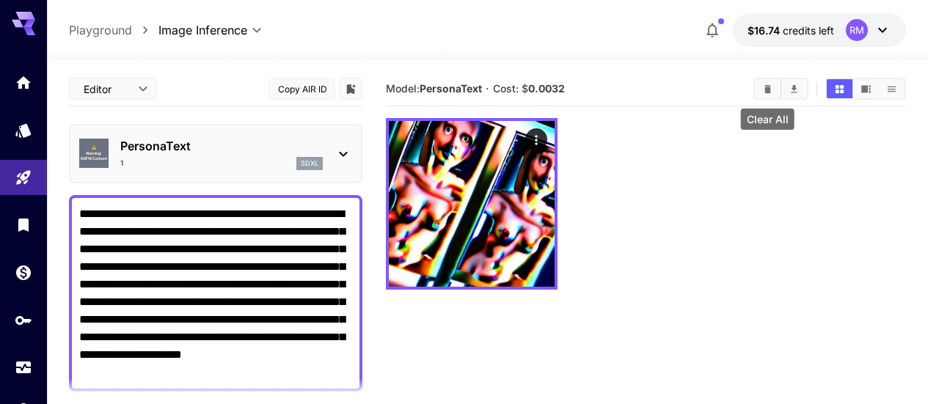
click at [774, 81] on button "Clear All" at bounding box center [768, 88] width 26 height 19
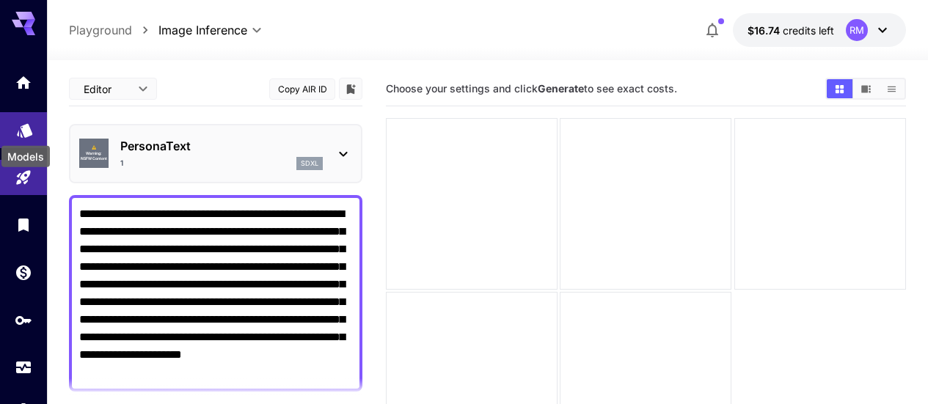
click at [25, 124] on icon "Models" at bounding box center [24, 126] width 15 height 14
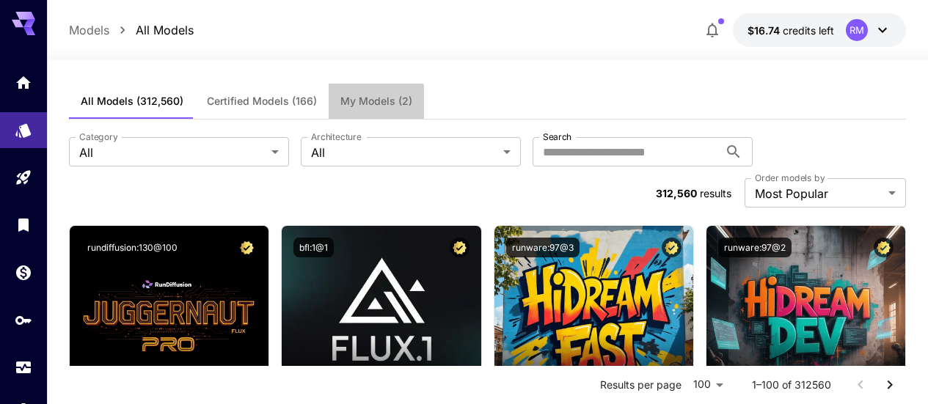
click at [347, 109] on button "My Models (2)" at bounding box center [376, 101] width 95 height 35
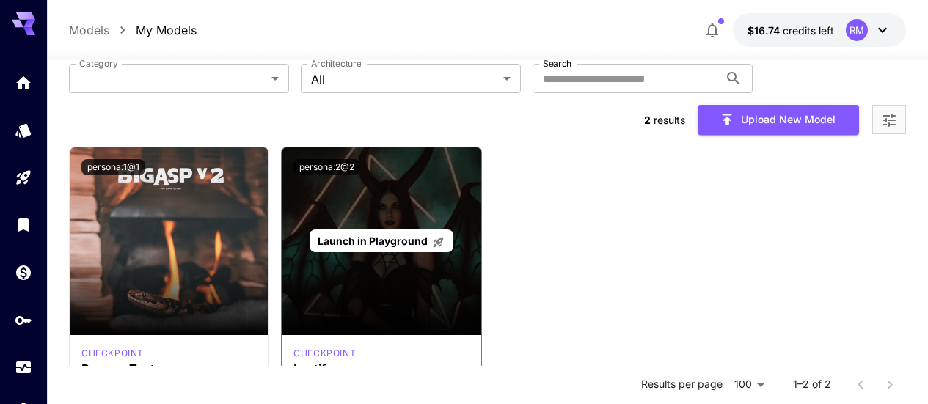
scroll to position [147, 0]
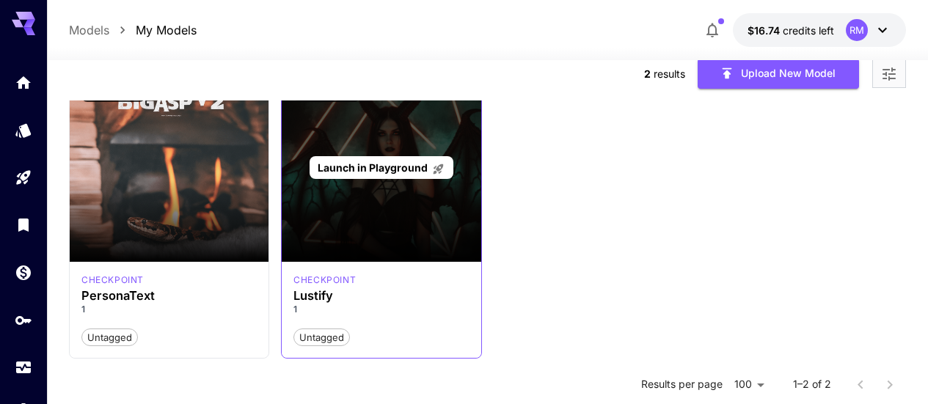
click at [395, 161] on span "Launch in Playground" at bounding box center [373, 167] width 110 height 12
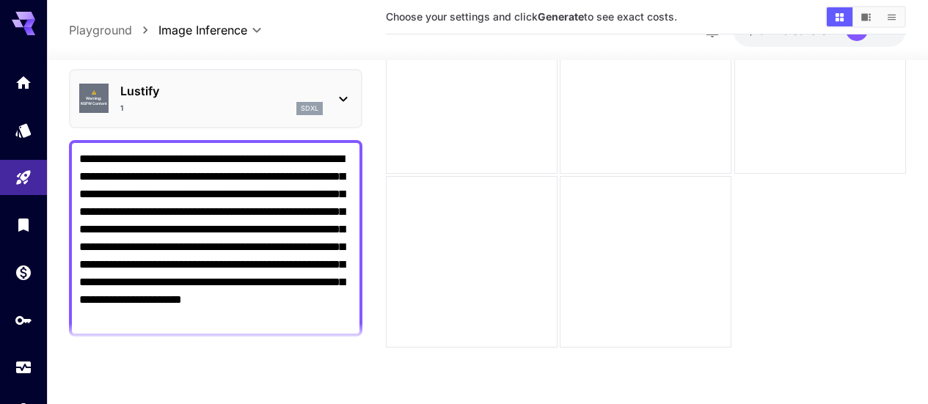
scroll to position [147, 0]
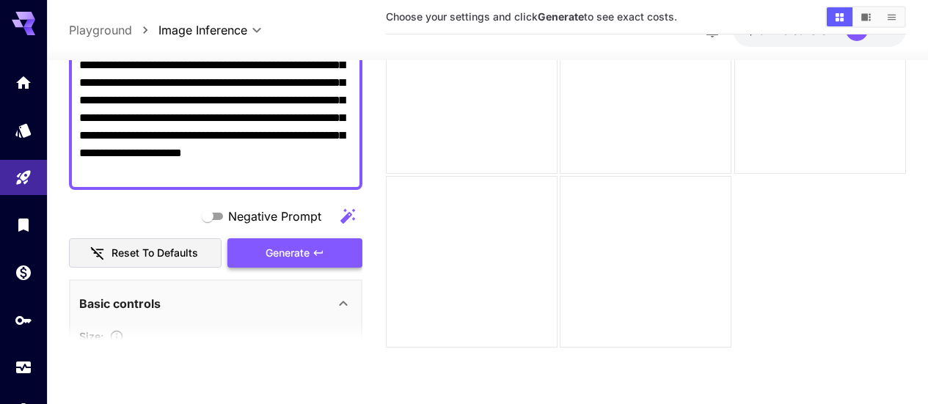
click at [278, 246] on span "Generate" at bounding box center [288, 253] width 44 height 18
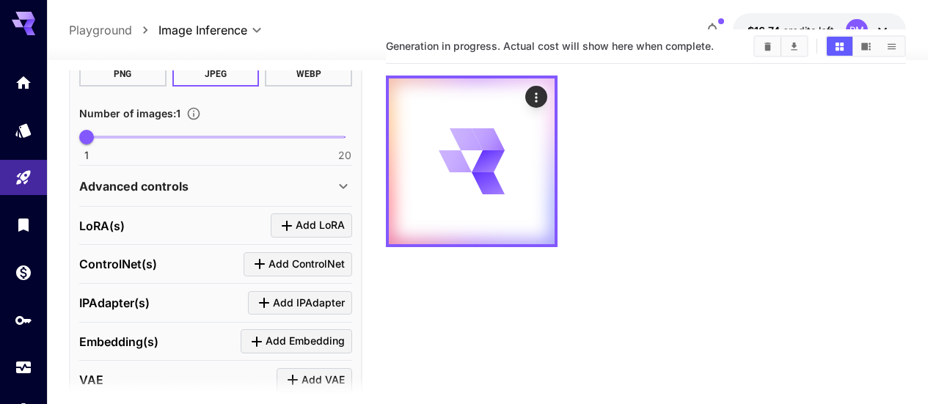
scroll to position [660, 0]
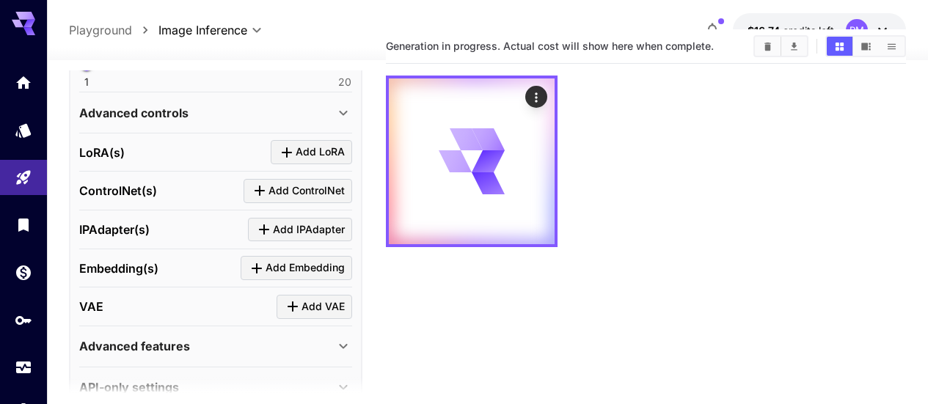
click at [316, 138] on div "LoRA(s) Add LoRA" at bounding box center [215, 152] width 273 height 39
click at [315, 142] on button "Add LoRA" at bounding box center [311, 152] width 81 height 24
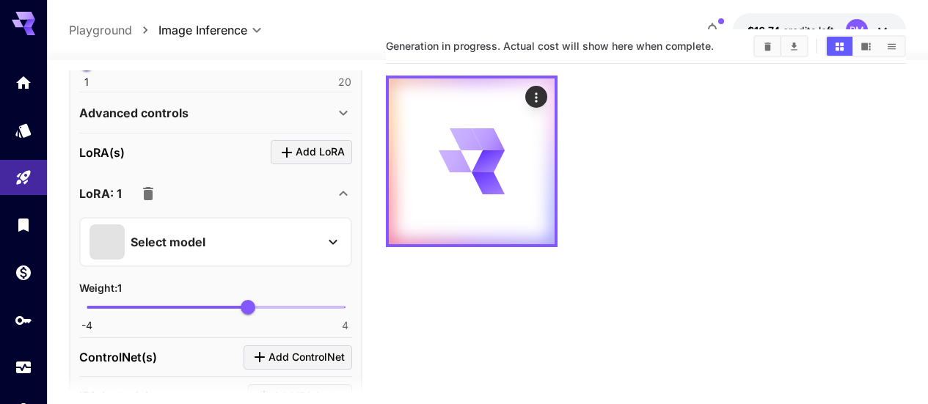
click at [287, 229] on div "Select model" at bounding box center [203, 241] width 229 height 35
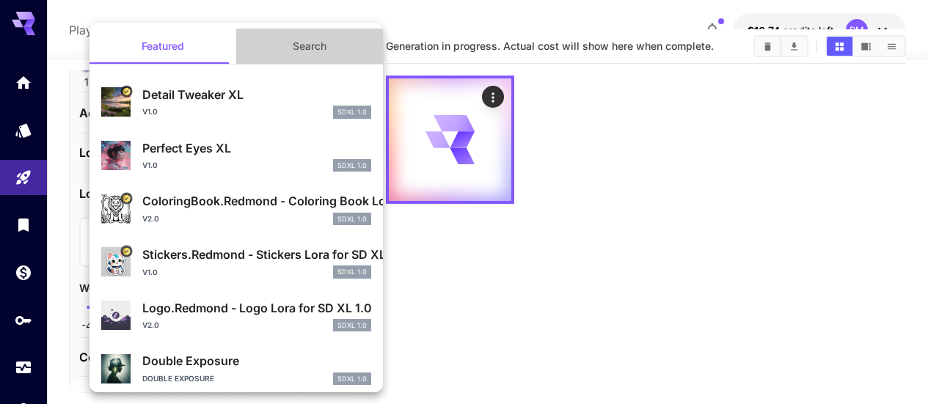
click at [327, 53] on button "Search" at bounding box center [309, 46] width 147 height 35
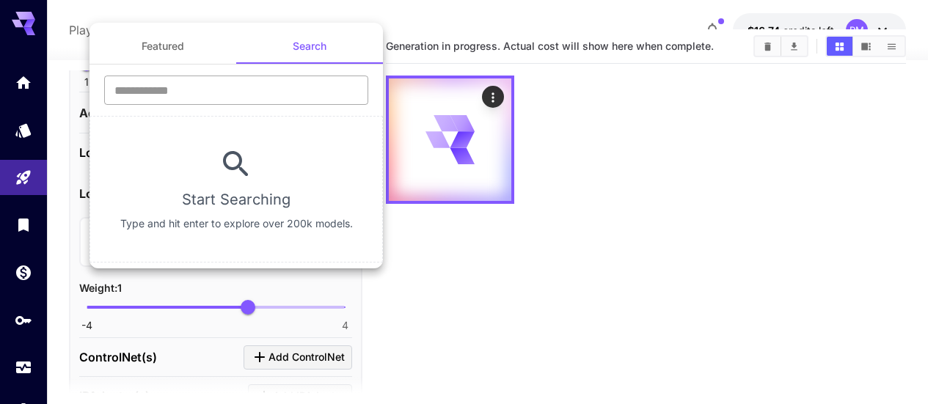
click at [289, 77] on input "text" at bounding box center [236, 90] width 264 height 29
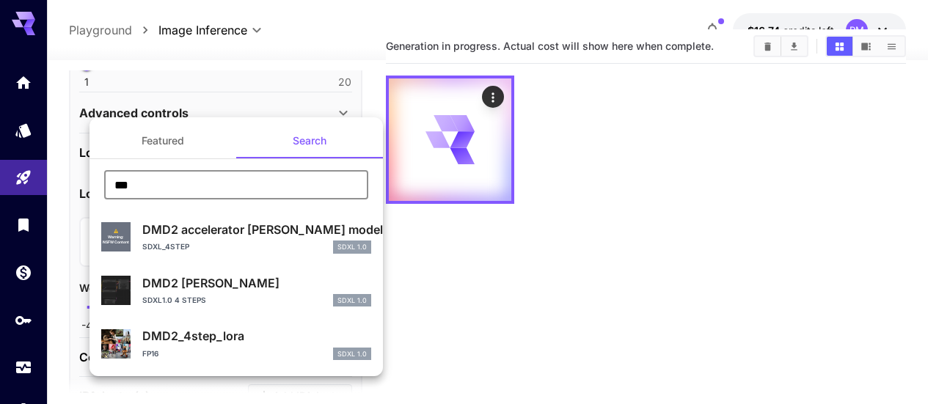
type input "***"
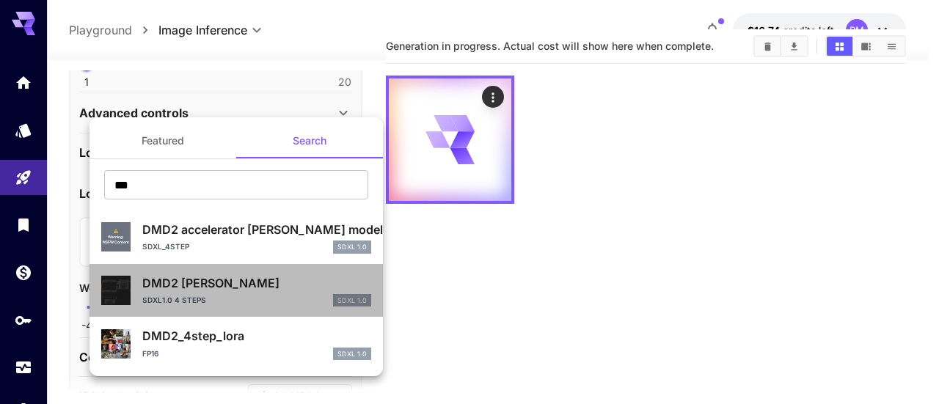
click at [255, 283] on p "DMD2 [PERSON_NAME]" at bounding box center [256, 283] width 229 height 18
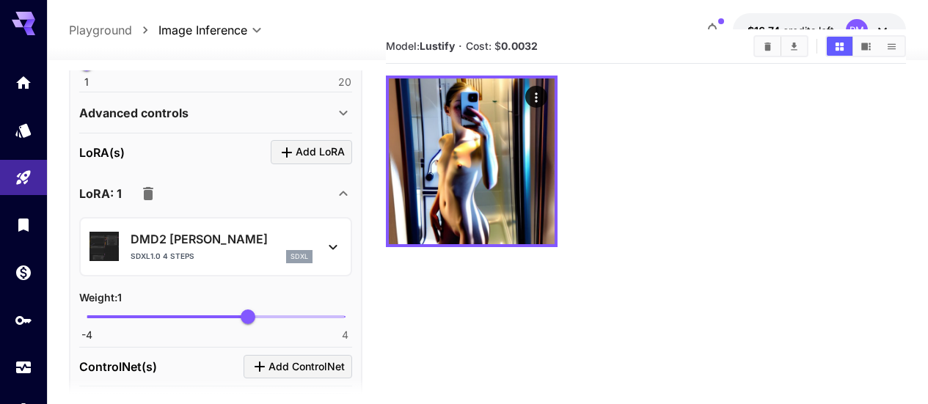
drag, startPoint x: 29, startPoint y: 117, endPoint x: 577, endPoint y: 198, distance: 553.8
click at [577, 198] on div at bounding box center [646, 162] width 520 height 172
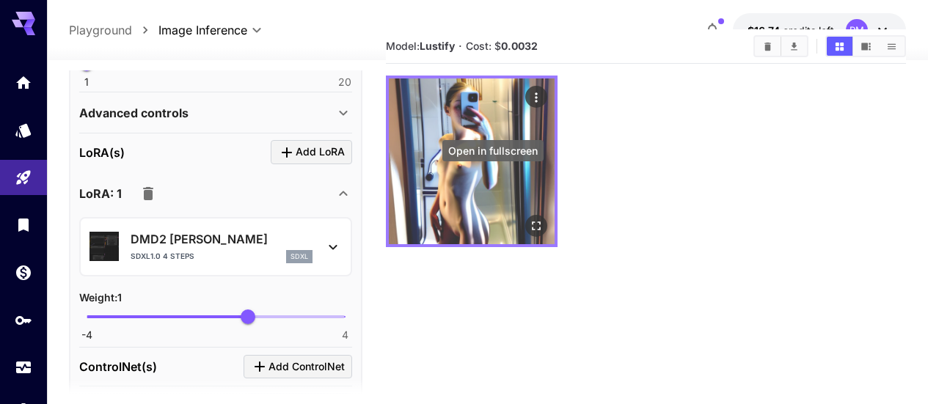
click at [532, 221] on icon "Open in fullscreen" at bounding box center [536, 225] width 9 height 9
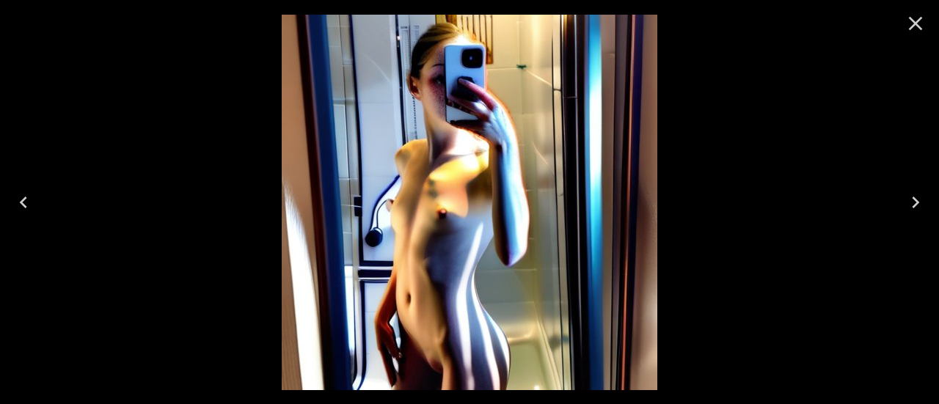
click at [918, 33] on icon "Close" at bounding box center [915, 23] width 23 height 23
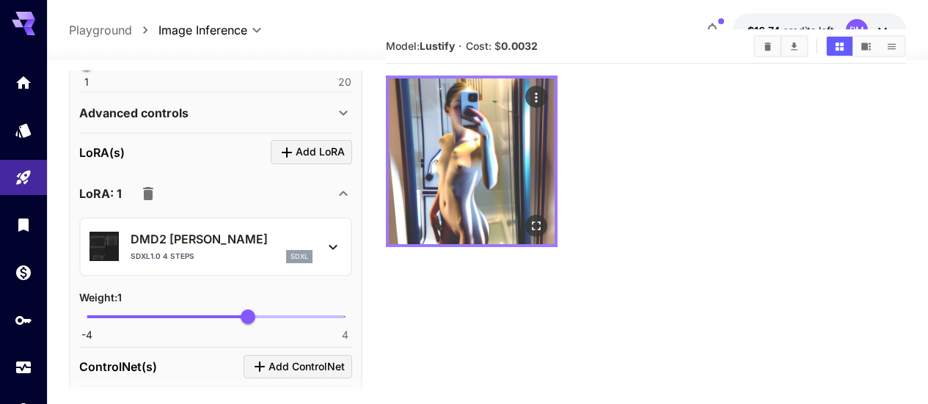
click at [529, 219] on icon "Open in fullscreen" at bounding box center [536, 226] width 15 height 15
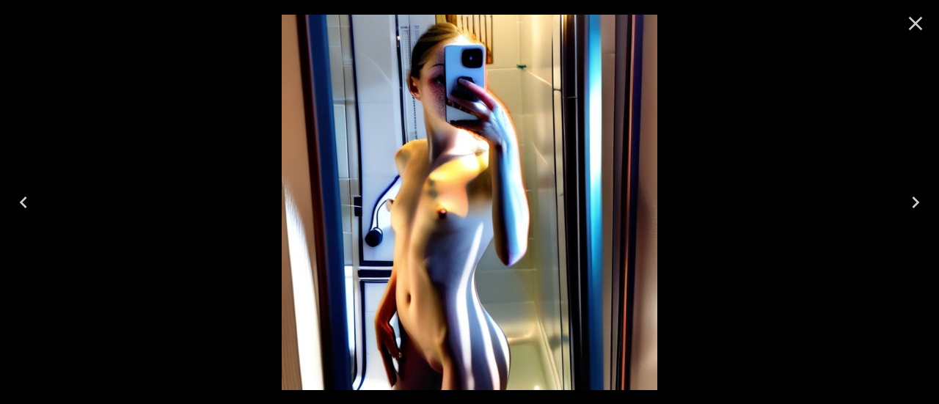
click at [909, 16] on icon "Close" at bounding box center [915, 23] width 23 height 23
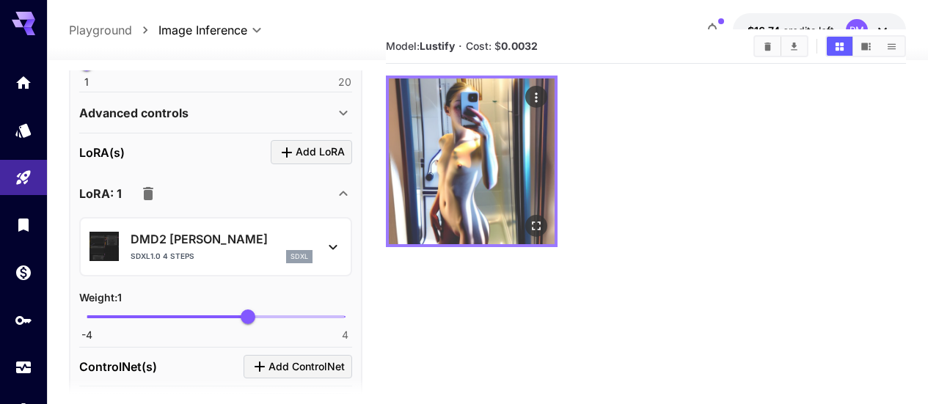
scroll to position [0, 0]
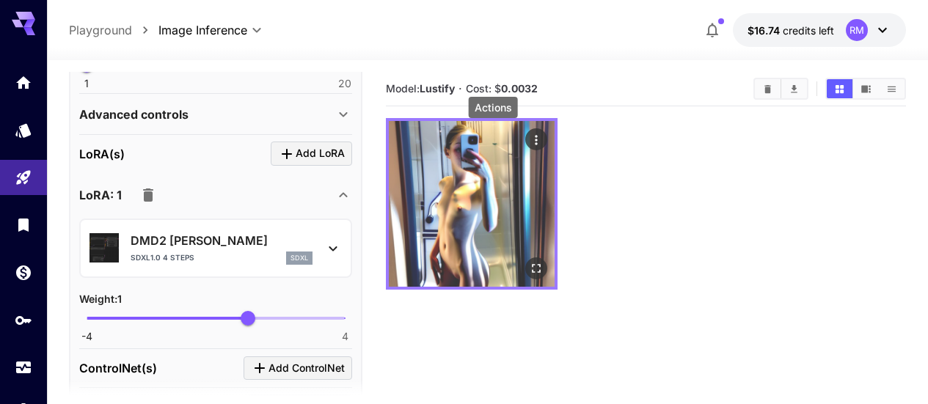
click at [529, 131] on div "Actions" at bounding box center [536, 140] width 15 height 18
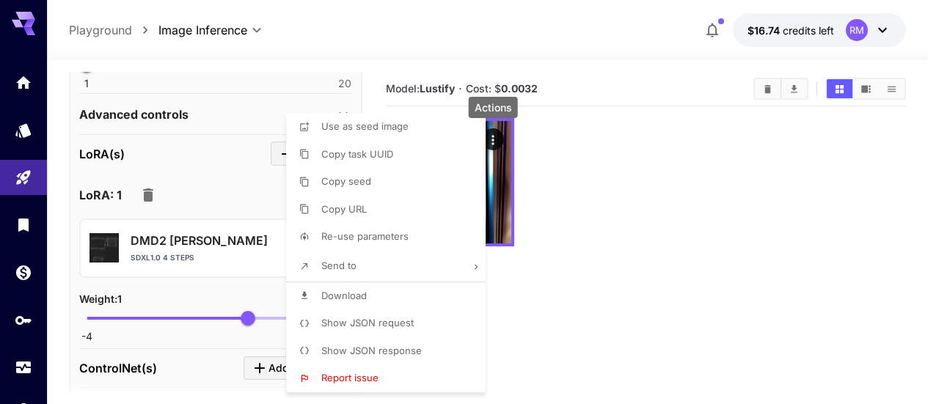
click at [703, 233] on div at bounding box center [469, 202] width 939 height 404
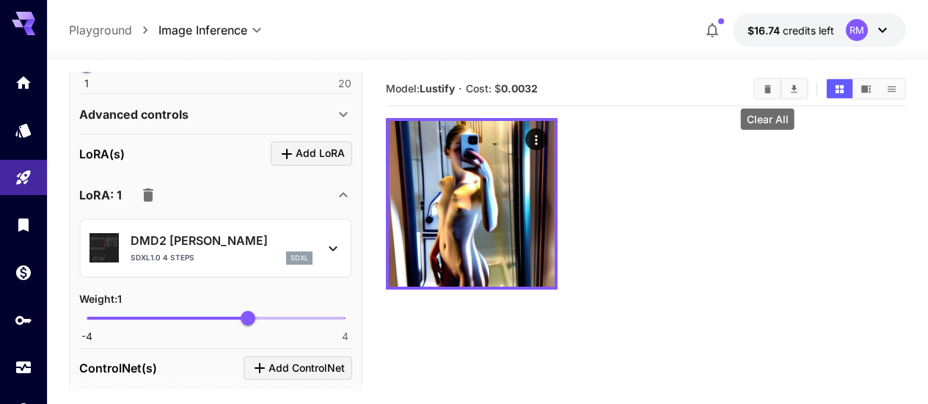
click at [764, 84] on icon "Clear All" at bounding box center [767, 89] width 11 height 11
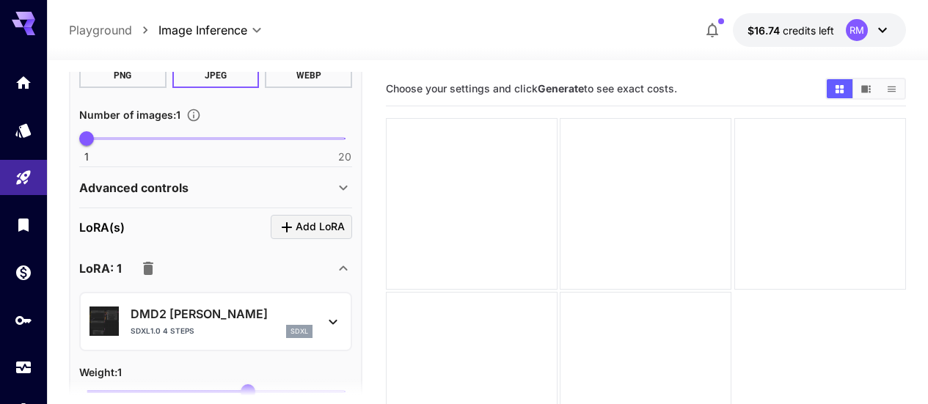
scroll to position [513, 0]
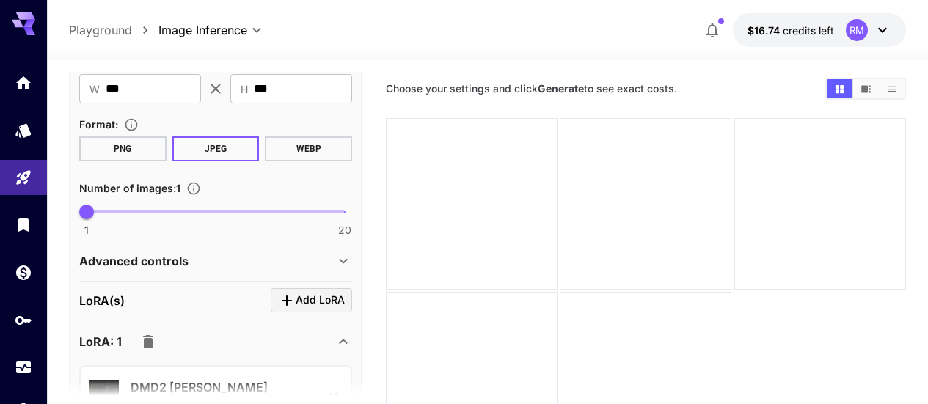
click at [327, 263] on div "Advanced controls" at bounding box center [206, 261] width 255 height 18
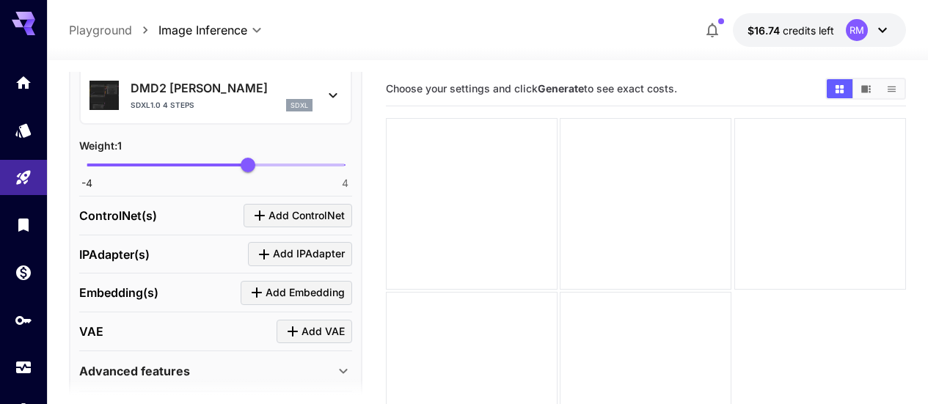
scroll to position [1592, 0]
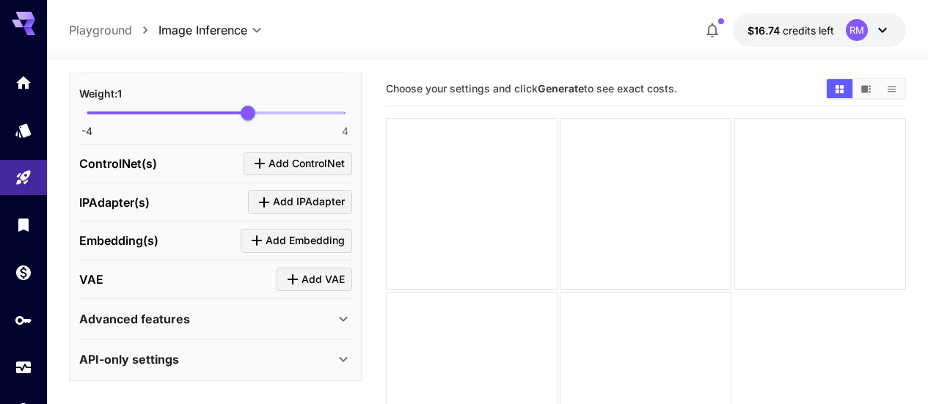
click at [321, 314] on div "Advanced features" at bounding box center [206, 319] width 255 height 18
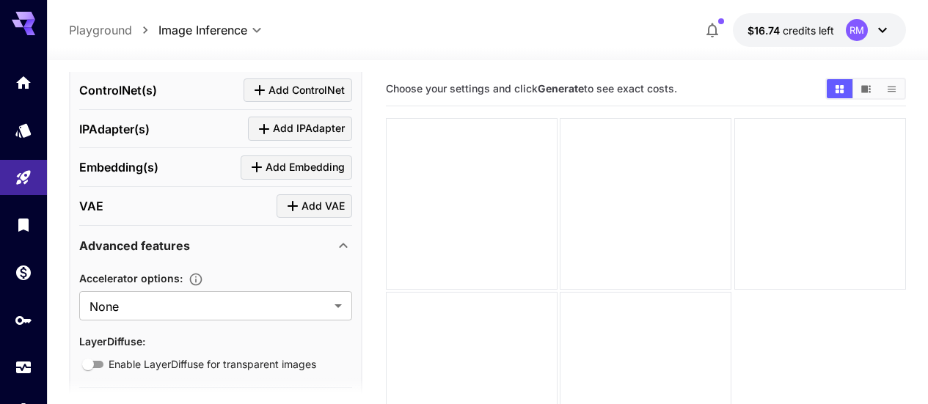
scroll to position [1715, 0]
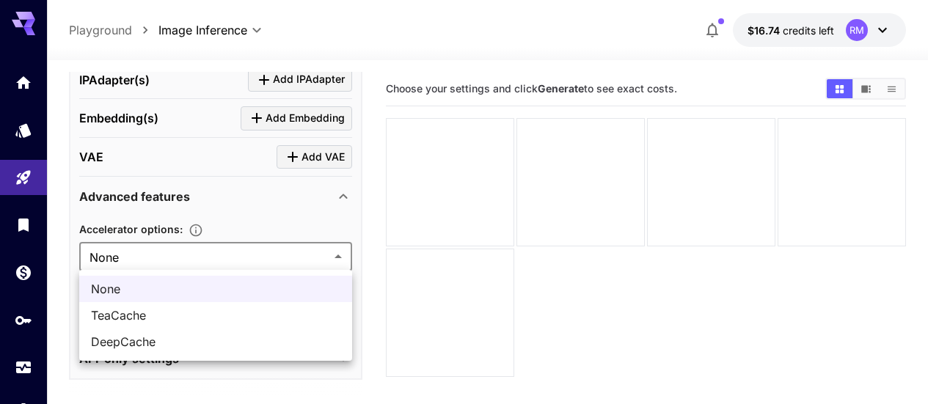
click at [238, 243] on body "**********" at bounding box center [469, 260] width 939 height 520
click at [175, 332] on li "DeepCache" at bounding box center [215, 342] width 273 height 26
type input "*********"
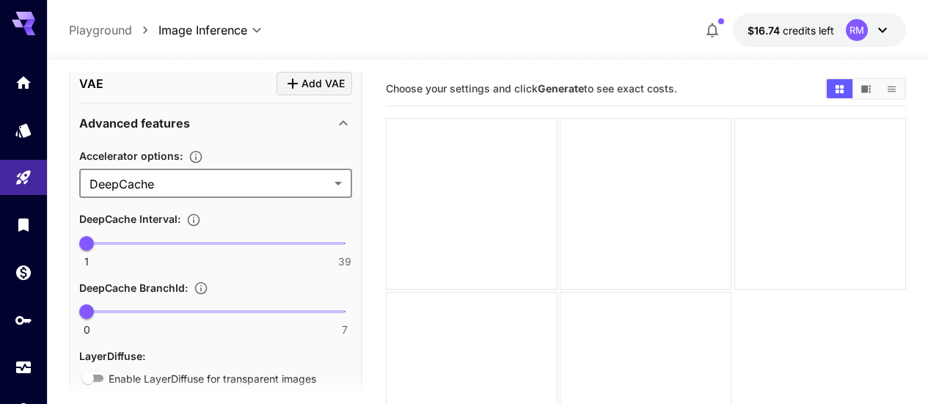
scroll to position [1850, 0]
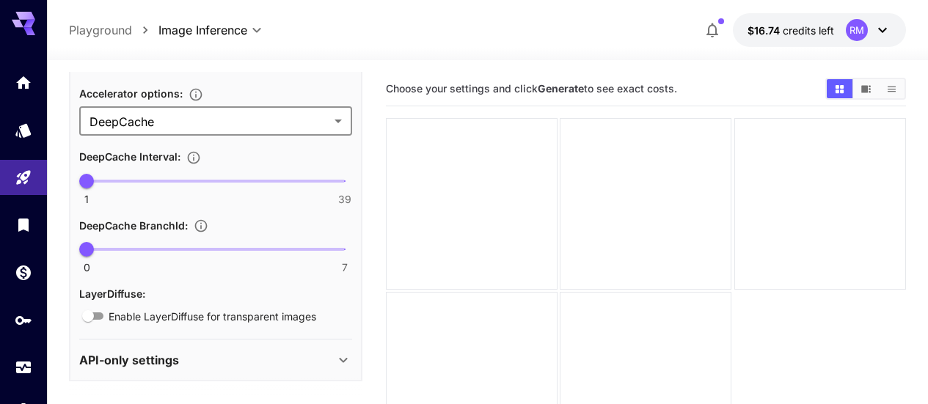
click at [244, 351] on div "API-only settings" at bounding box center [206, 360] width 255 height 18
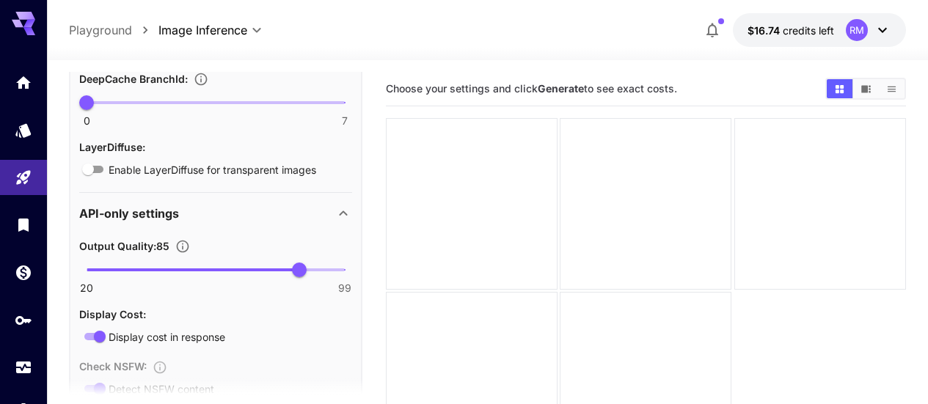
scroll to position [2071, 0]
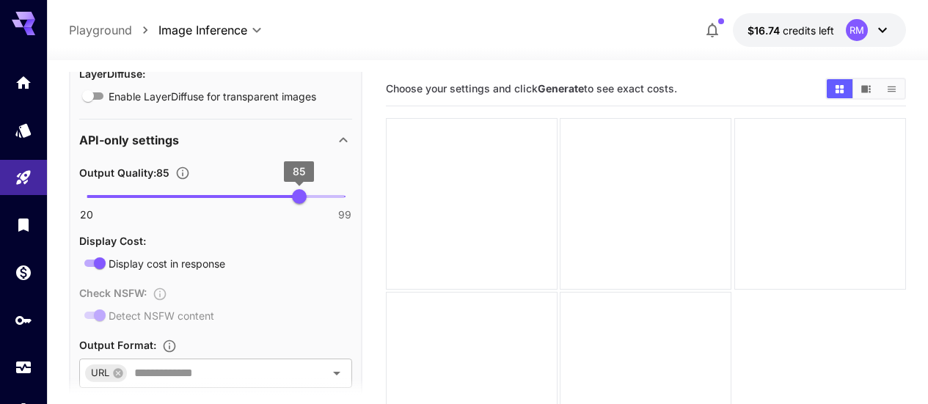
type input "**"
drag, startPoint x: 291, startPoint y: 194, endPoint x: 262, endPoint y: 242, distance: 56.0
click at [411, 206] on main "**********" at bounding box center [487, 280] width 837 height 416
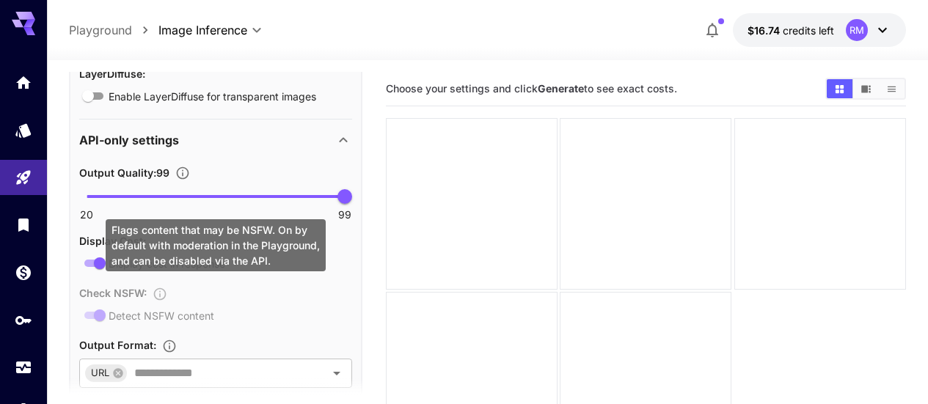
click at [103, 312] on div "Check NSFW : Detect NSFW content" at bounding box center [215, 304] width 273 height 40
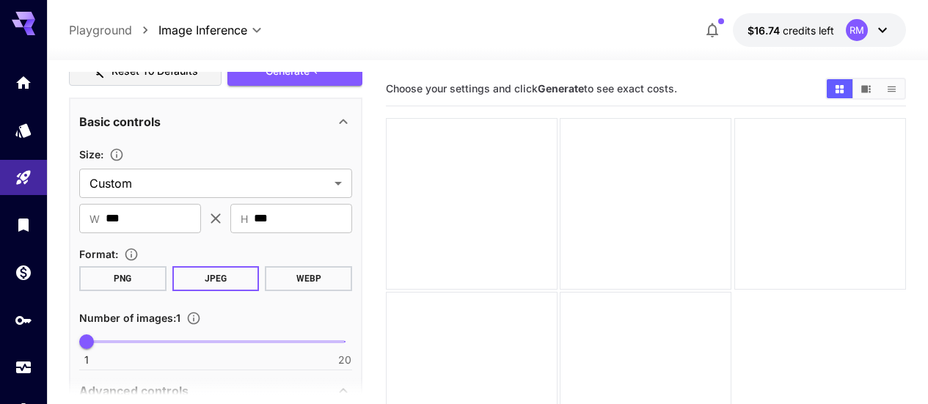
scroll to position [310, 0]
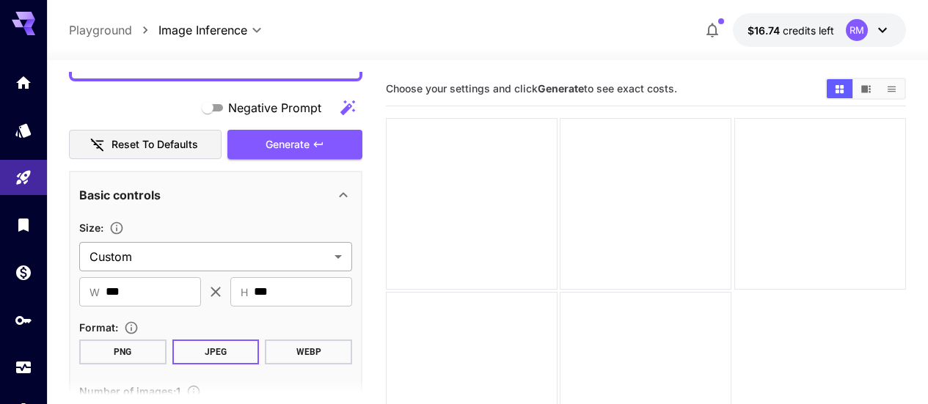
click at [240, 265] on body "**********" at bounding box center [464, 260] width 928 height 520
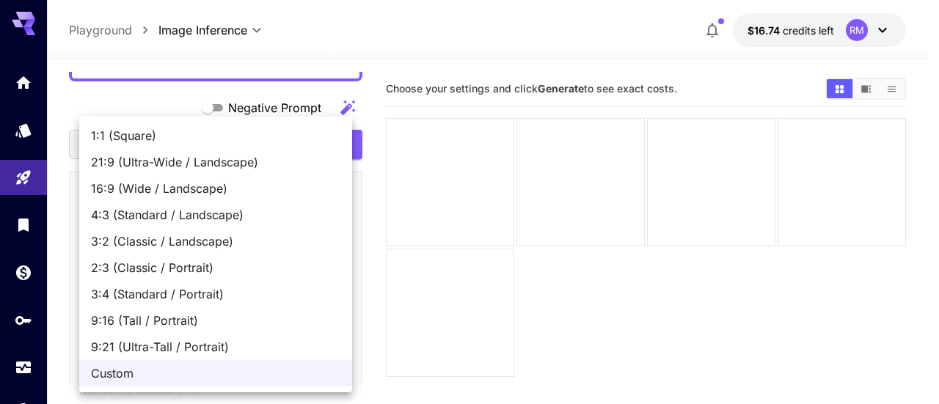
click at [172, 138] on span "1:1 (Square)" at bounding box center [215, 136] width 249 height 18
type input "**********"
type input "****"
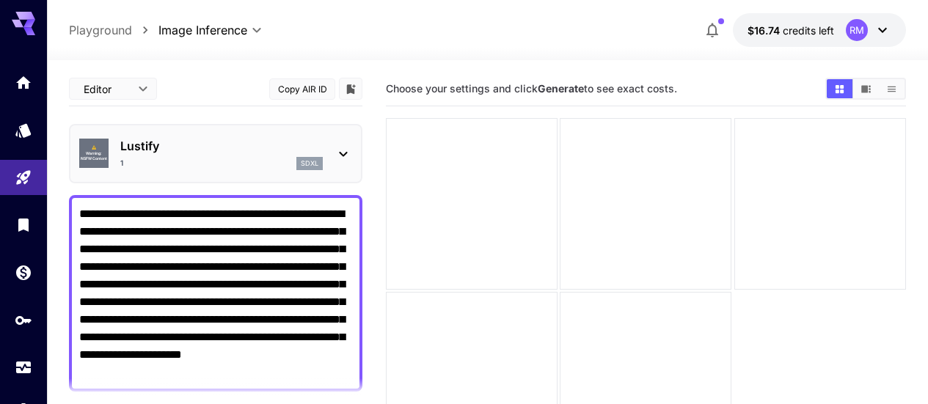
scroll to position [73, 0]
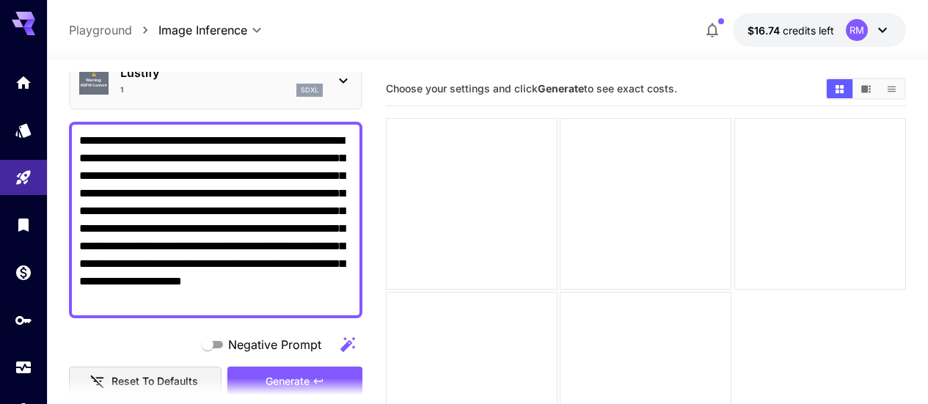
click at [285, 272] on textarea "**********" at bounding box center [215, 220] width 273 height 176
paste textarea "******"
type textarea "**********"
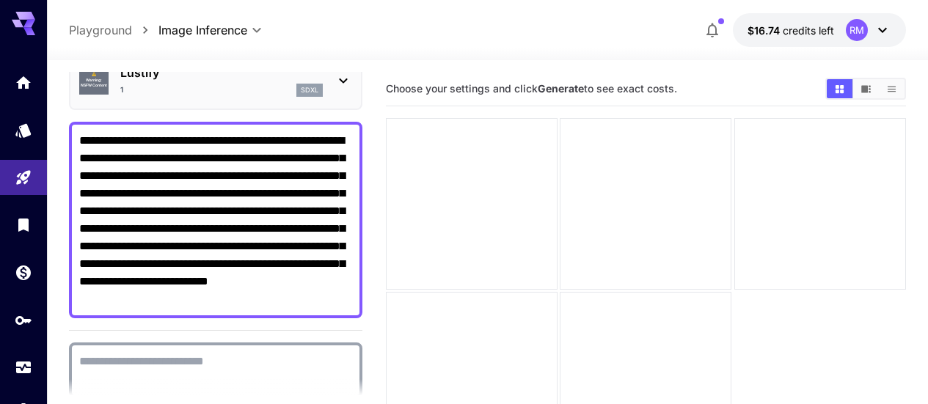
scroll to position [220, 0]
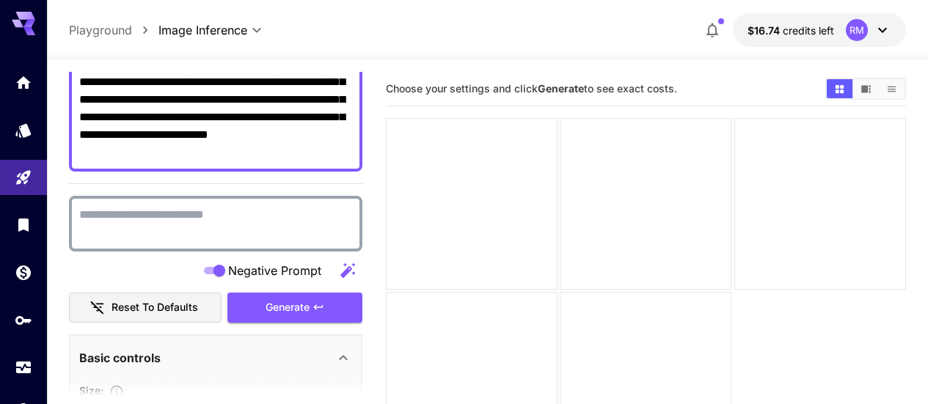
click at [203, 233] on textarea "Negative Prompt" at bounding box center [215, 223] width 273 height 35
paste textarea "**********"
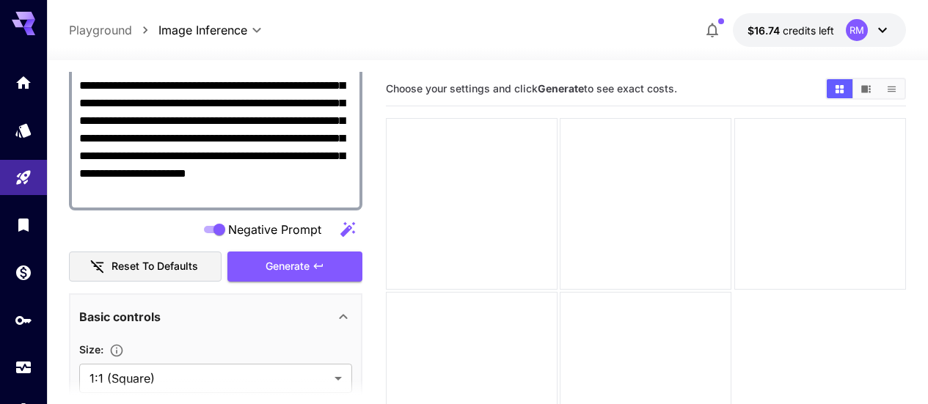
scroll to position [440, 0]
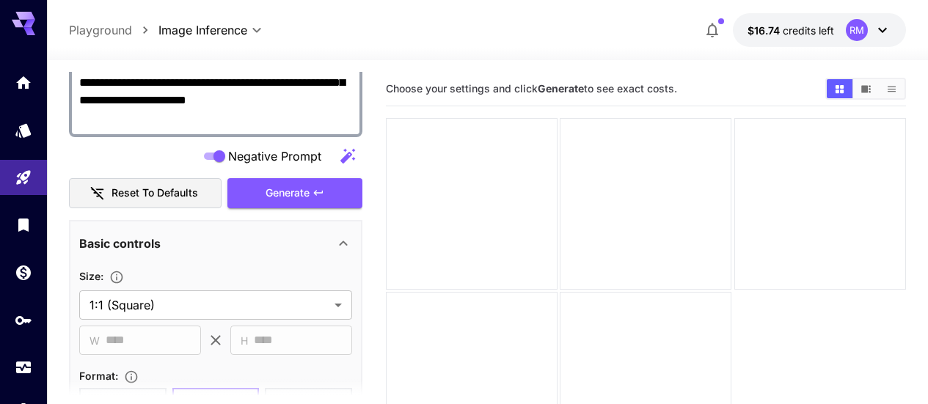
type textarea "**********"
click at [298, 233] on div "Basic controls" at bounding box center [215, 243] width 273 height 35
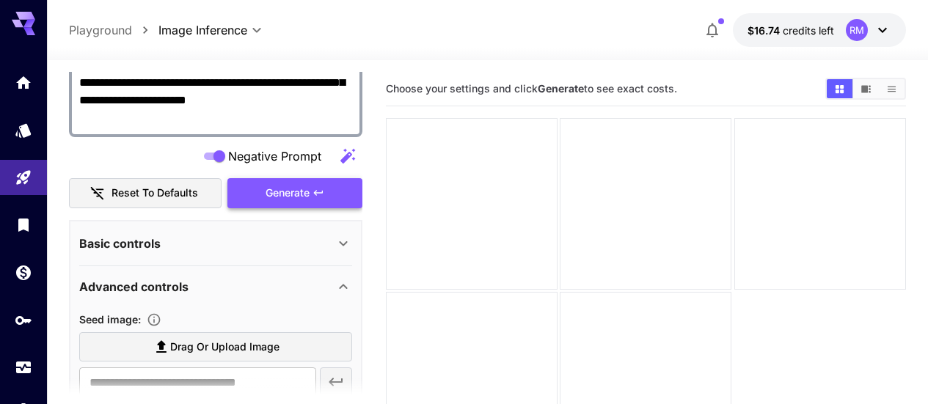
click at [321, 198] on icon "button" at bounding box center [318, 193] width 12 height 12
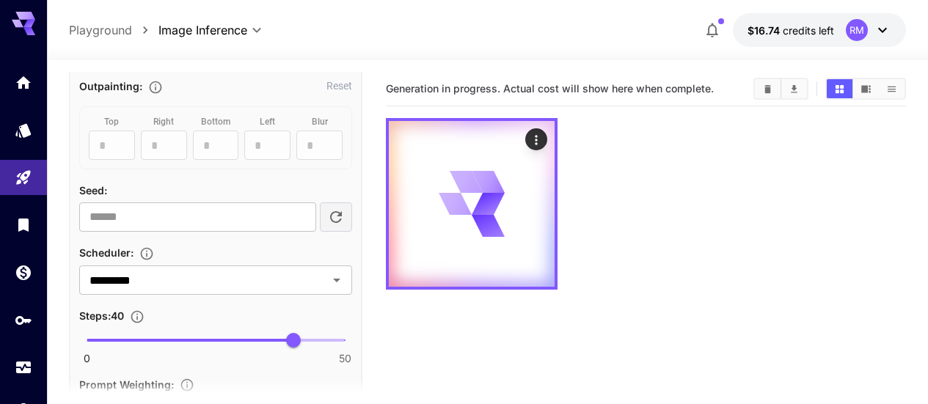
scroll to position [953, 0]
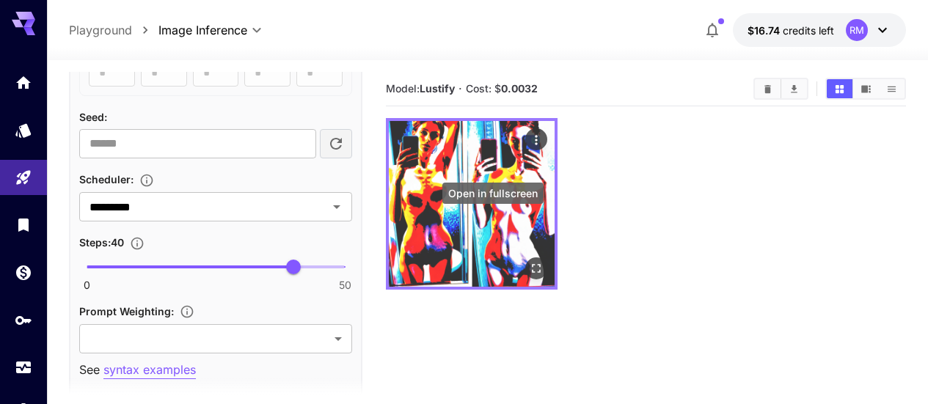
click at [529, 261] on icon "Open in fullscreen" at bounding box center [536, 268] width 15 height 15
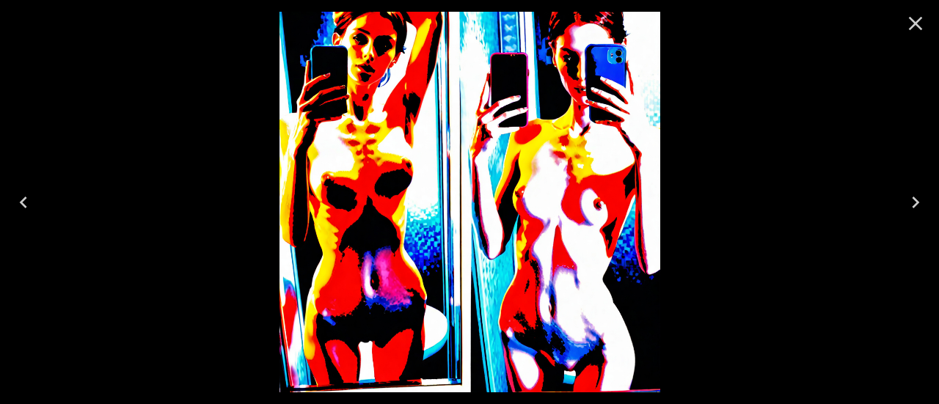
click at [917, 21] on icon "Close" at bounding box center [916, 24] width 14 height 14
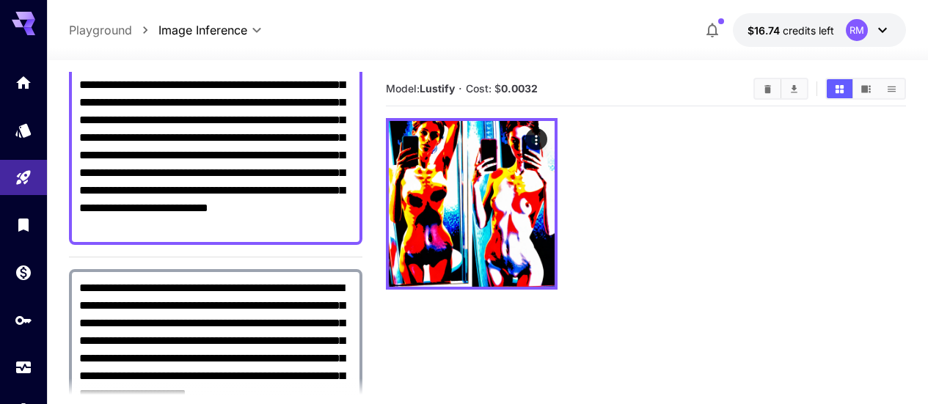
scroll to position [220, 0]
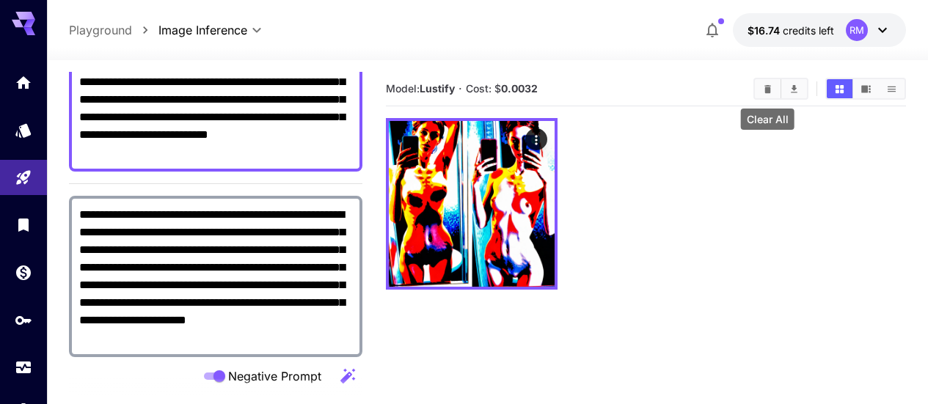
click at [766, 89] on icon "Clear All" at bounding box center [767, 88] width 7 height 8
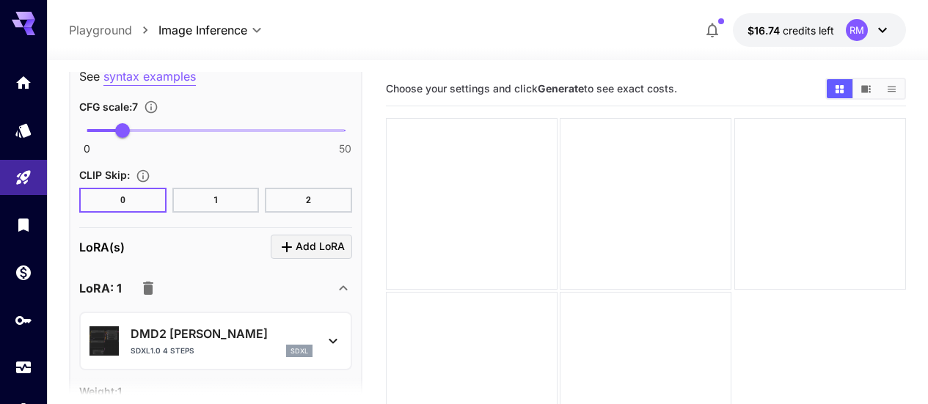
scroll to position [1320, 0]
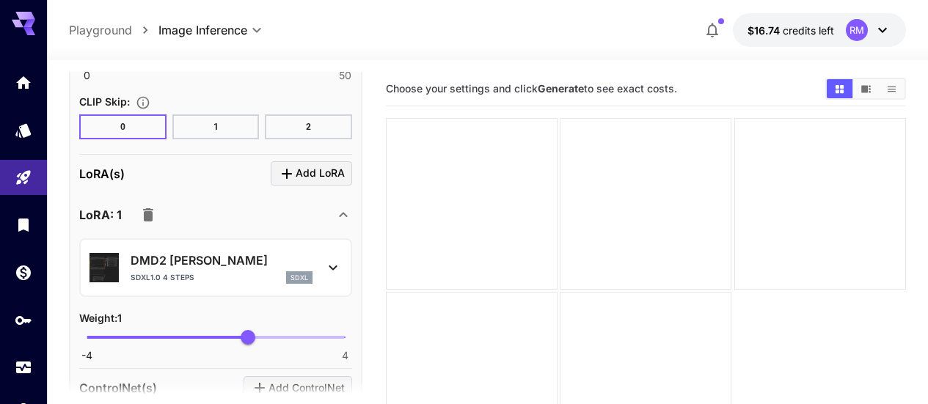
click at [182, 265] on p "DMD2 [PERSON_NAME]" at bounding box center [222, 261] width 182 height 18
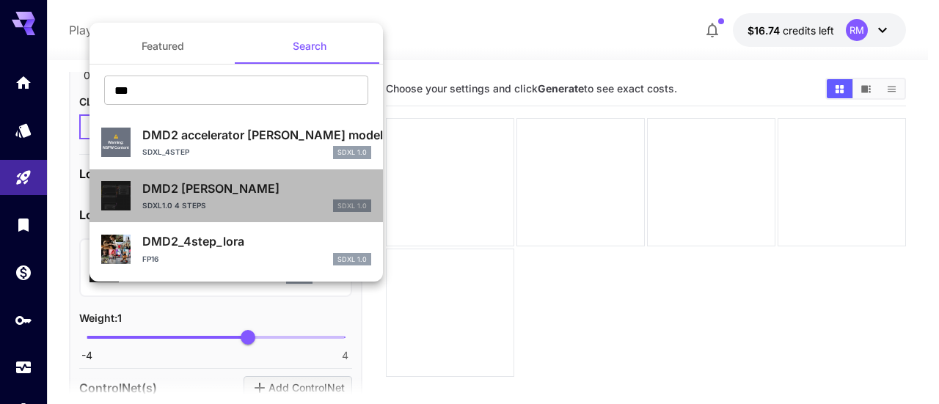
drag, startPoint x: 235, startPoint y: 197, endPoint x: 199, endPoint y: 198, distance: 36.7
click at [199, 198] on div "DMD2 [PERSON_NAME] SDXL1.0 4 steps SDXL 1.0" at bounding box center [256, 196] width 229 height 33
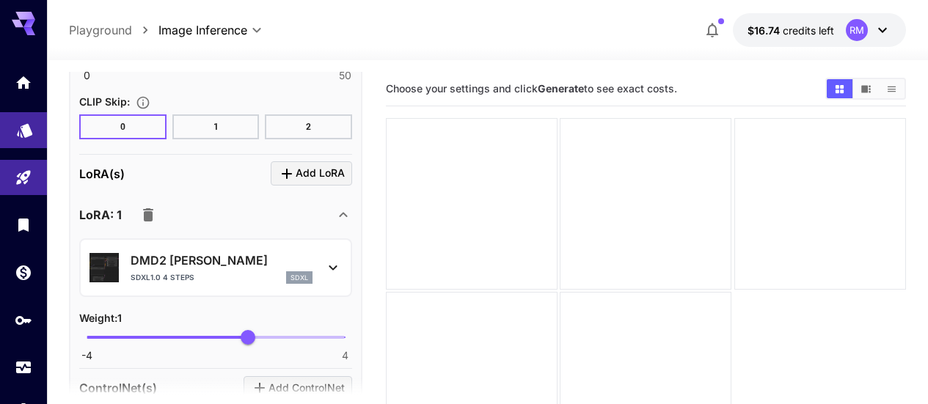
drag, startPoint x: 34, startPoint y: 140, endPoint x: 24, endPoint y: 133, distance: 12.2
click at [24, 133] on icon "Models" at bounding box center [24, 126] width 15 height 14
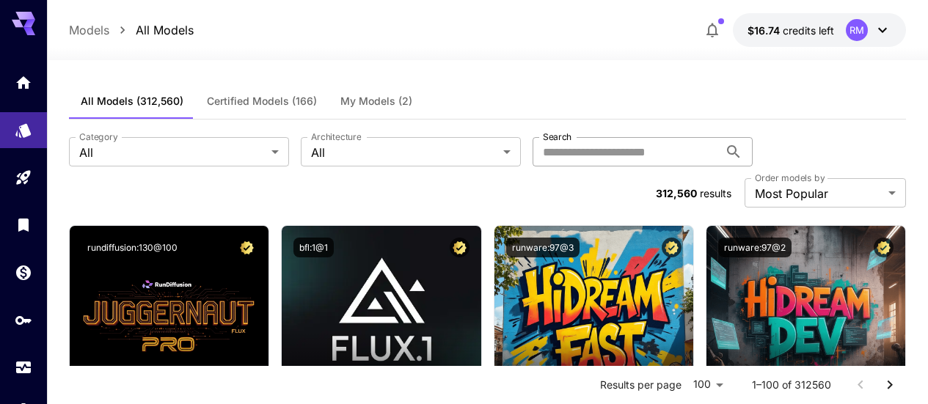
click at [532, 151] on input "Search" at bounding box center [625, 151] width 186 height 29
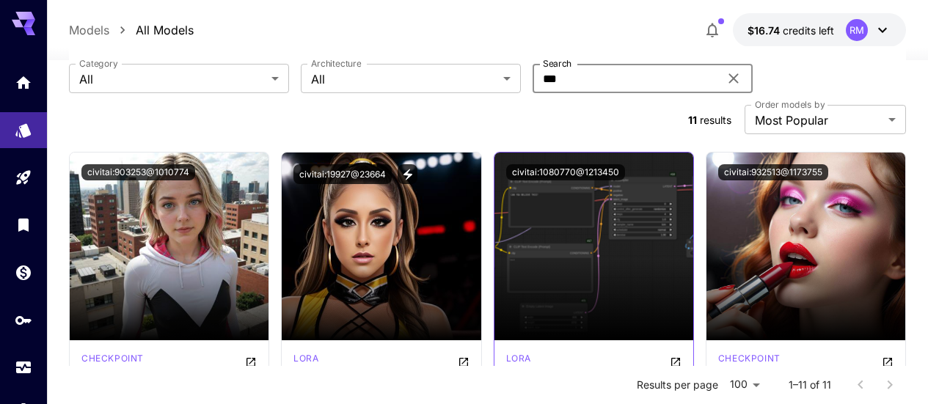
scroll to position [147, 0]
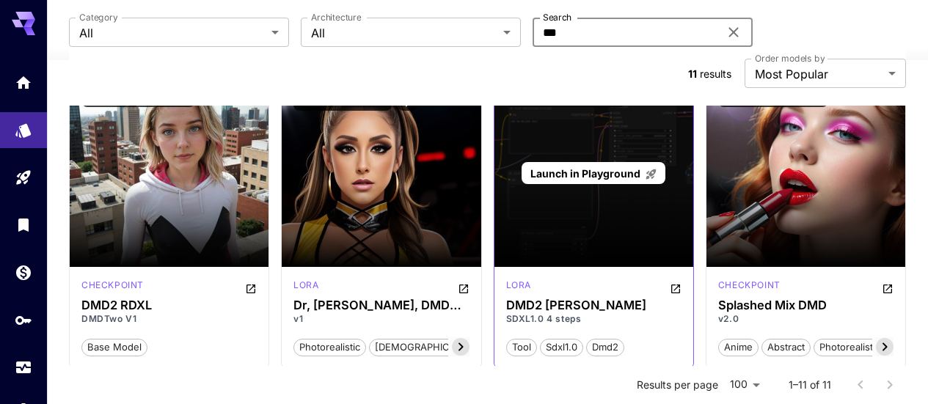
type input "***"
click at [611, 200] on div "Launch in Playground" at bounding box center [593, 173] width 199 height 188
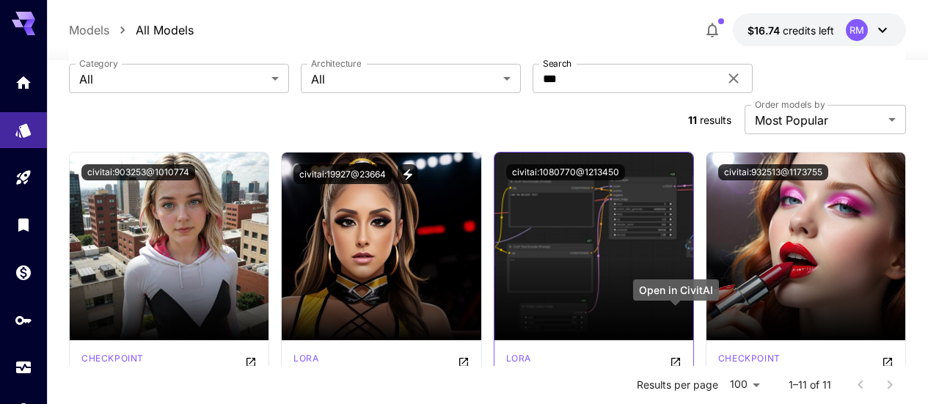
click at [672, 352] on button "Open in CivitAI" at bounding box center [676, 361] width 12 height 18
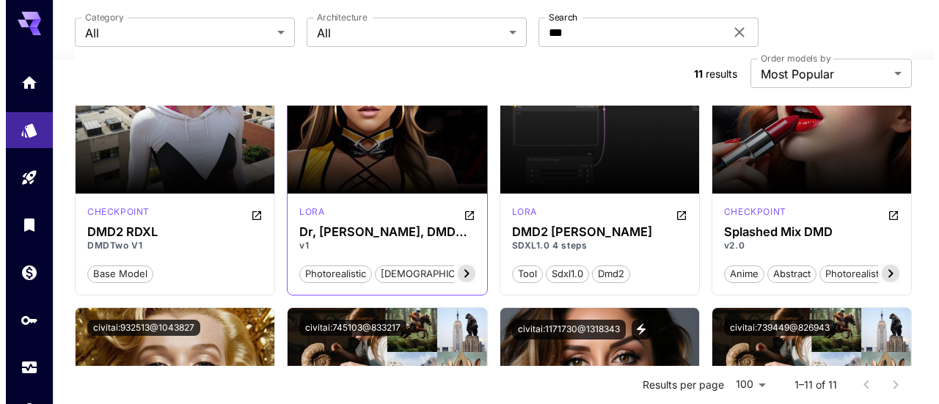
scroll to position [147, 0]
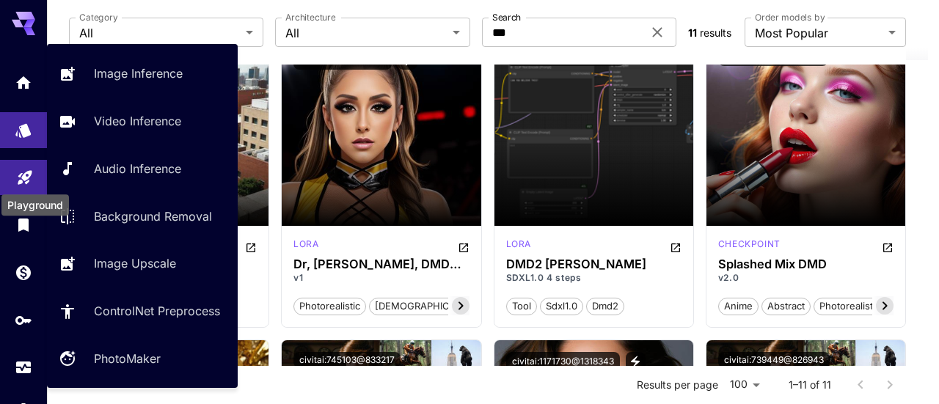
click at [26, 177] on icon "Playground" at bounding box center [25, 173] width 18 height 18
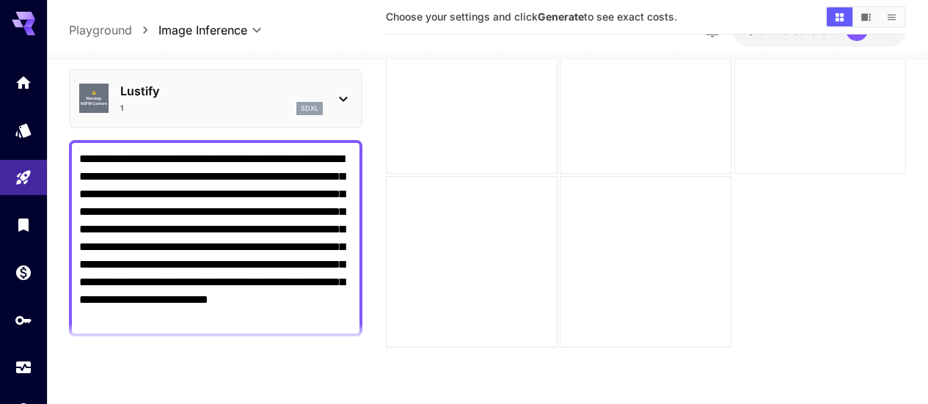
scroll to position [147, 0]
